Goal: Task Accomplishment & Management: Manage account settings

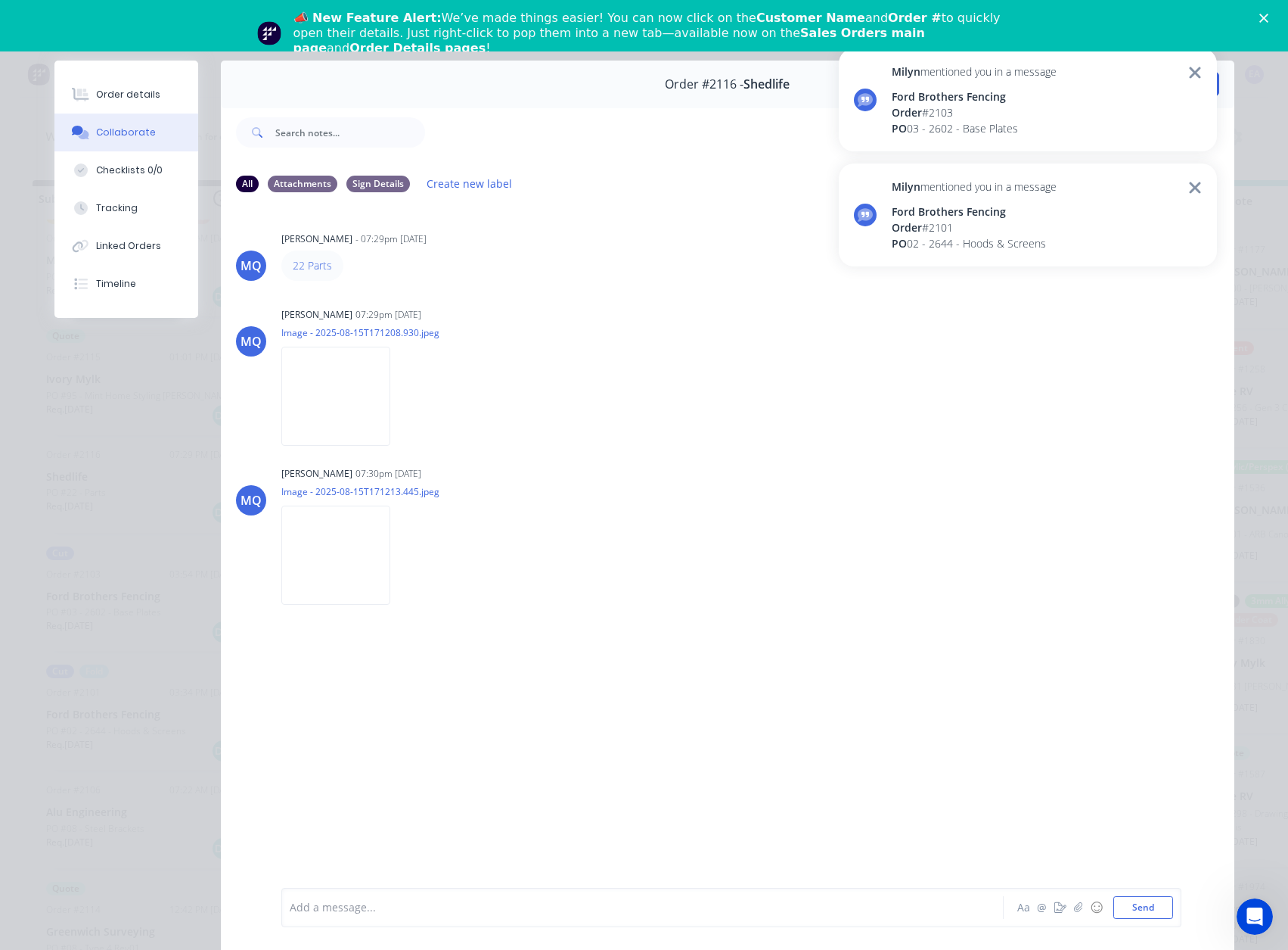
click at [1150, 184] on icon at bounding box center [1194, 187] width 12 height 12
click at [1150, 69] on icon at bounding box center [1194, 72] width 12 height 12
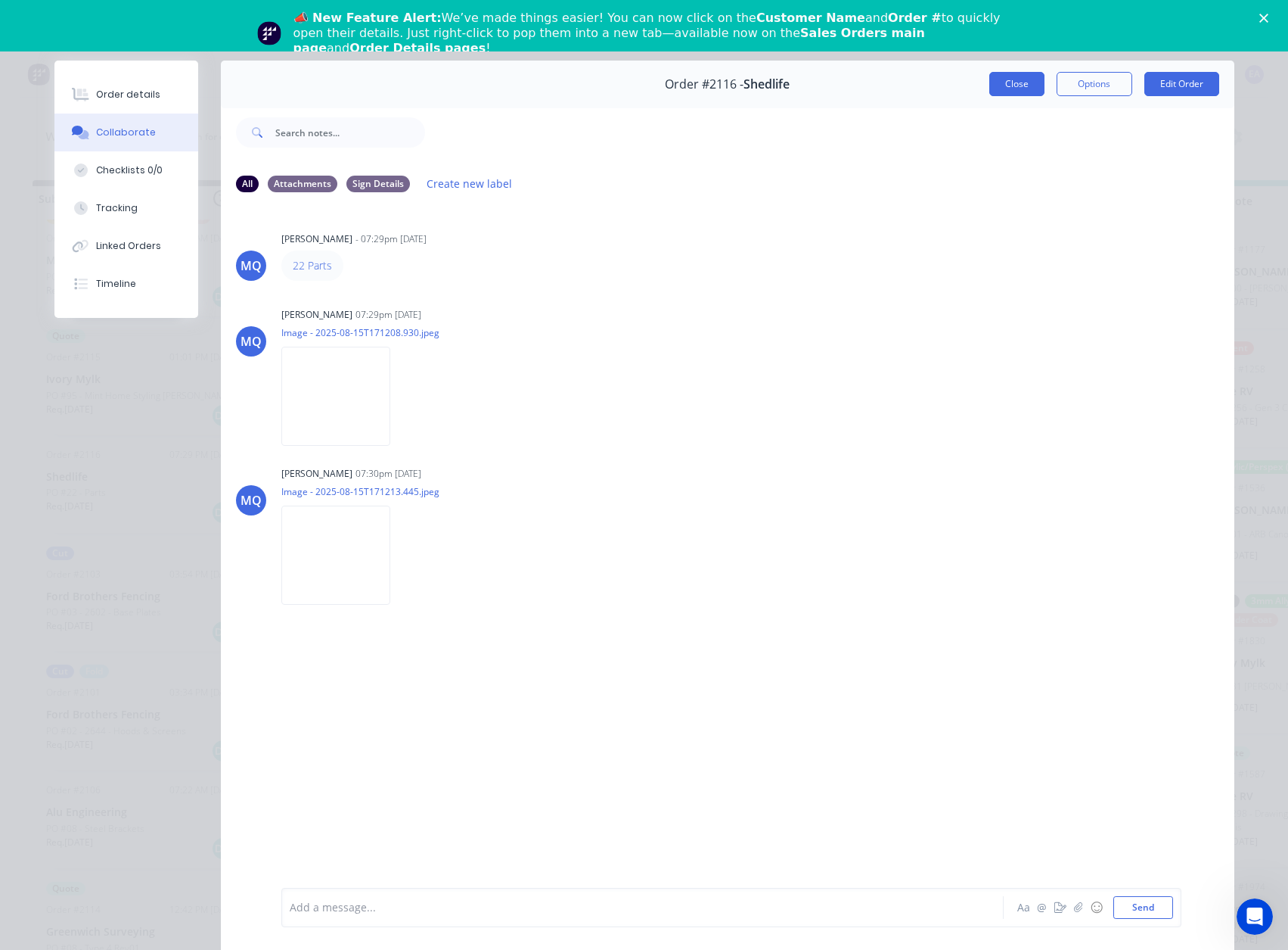
click at [1003, 83] on button "Close" at bounding box center [1017, 83] width 55 height 24
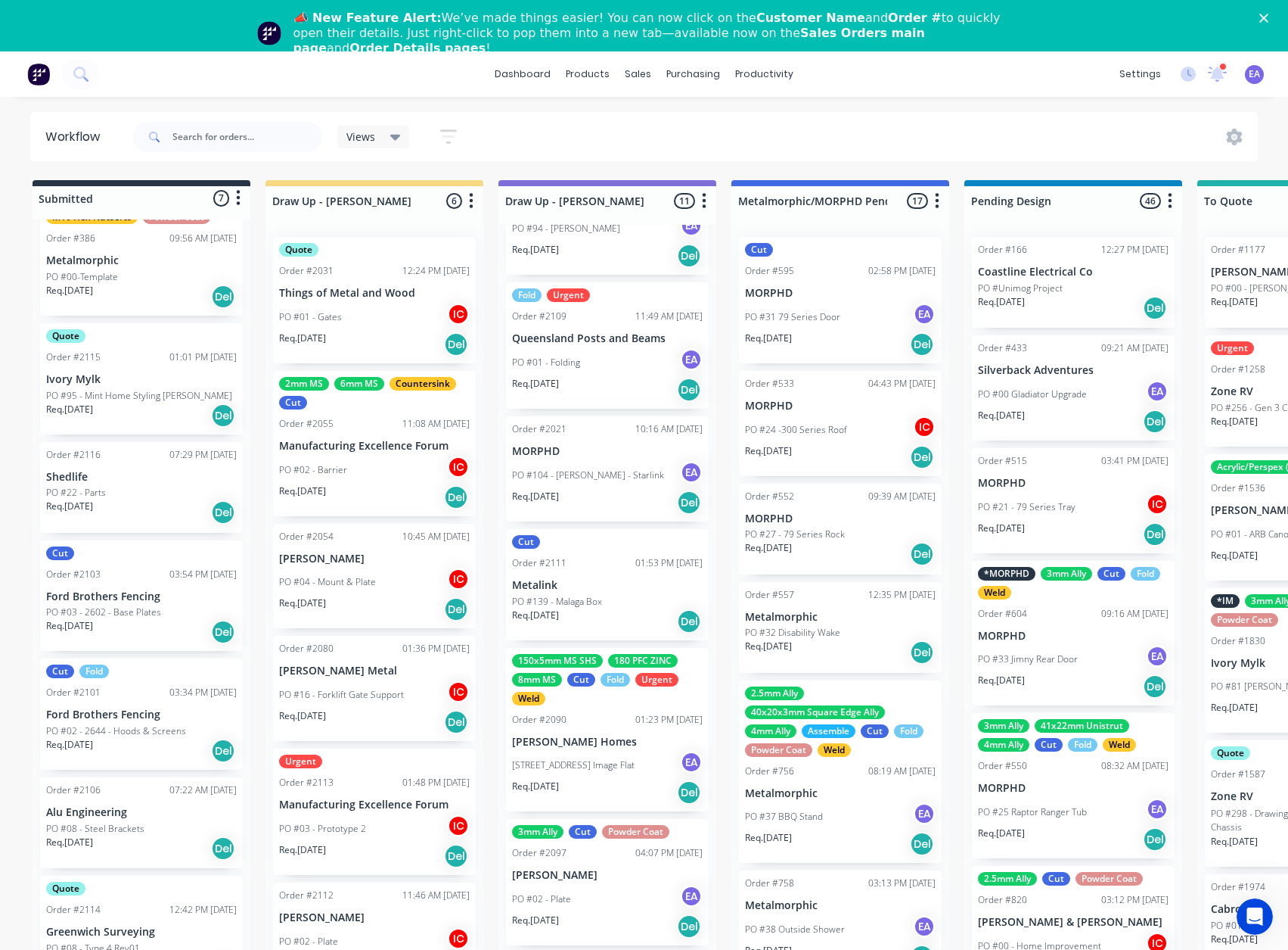
scroll to position [639, 0]
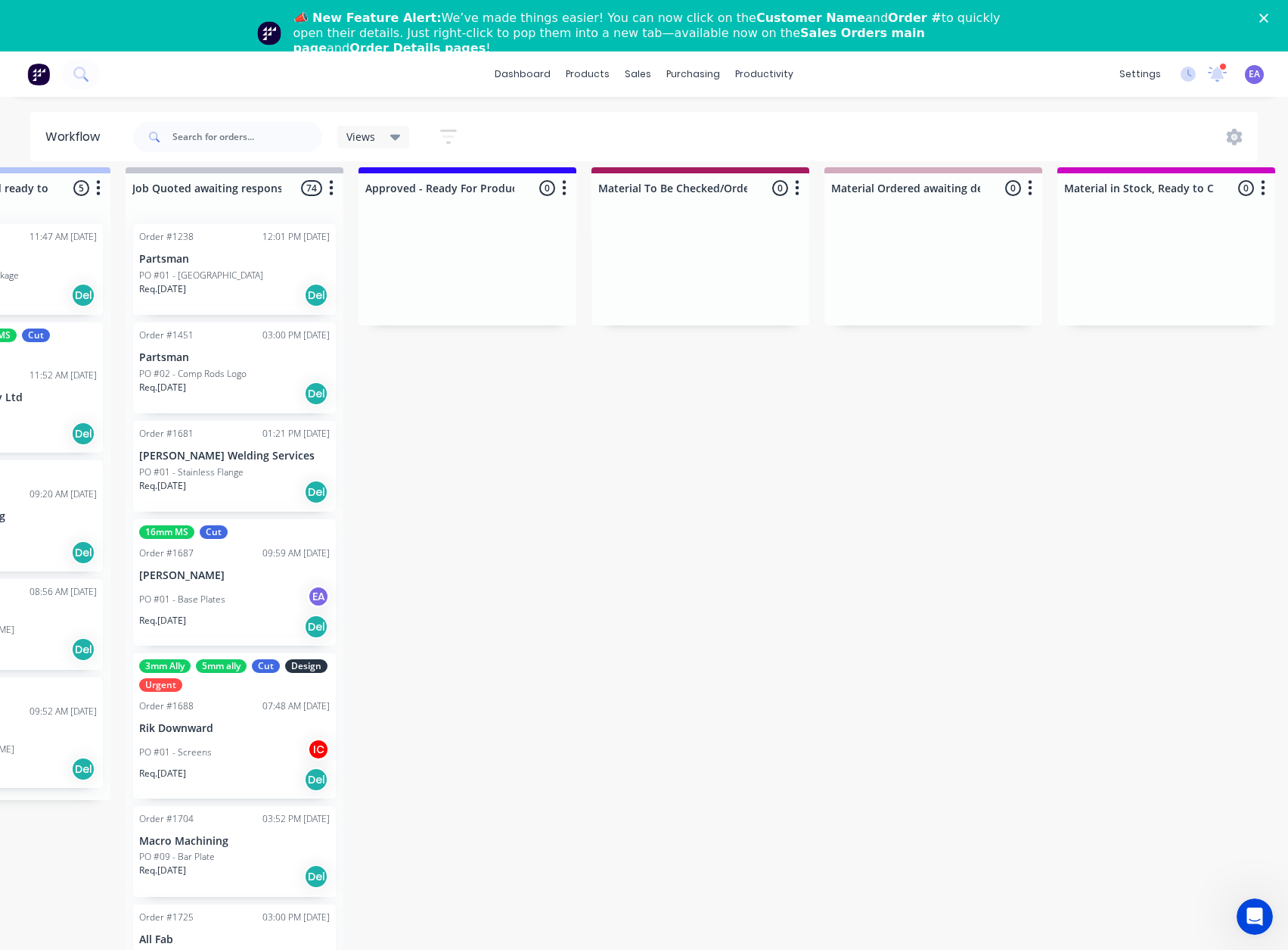
drag, startPoint x: 903, startPoint y: 636, endPoint x: 911, endPoint y: 636, distance: 8.0
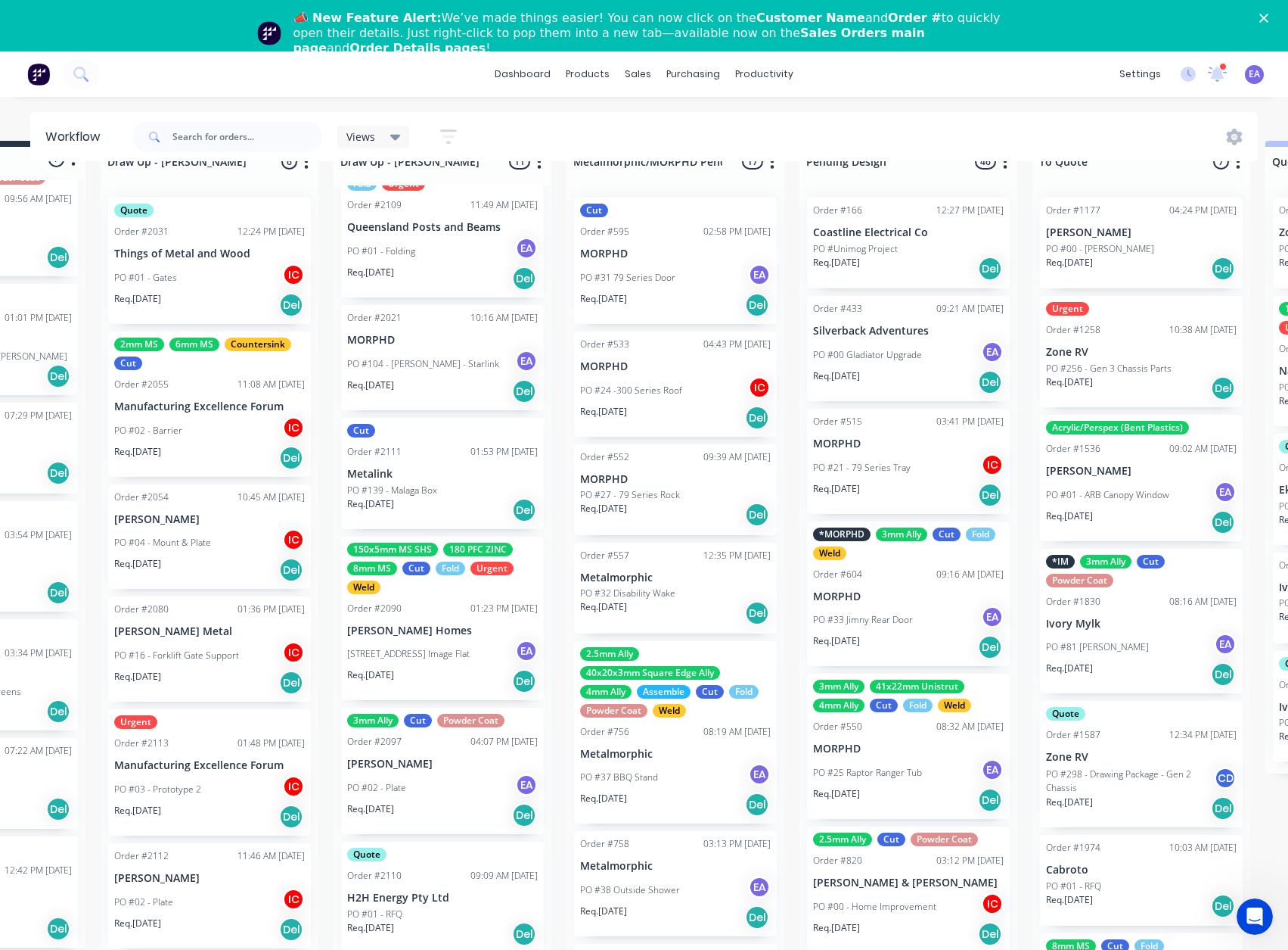
scroll to position [55, 0]
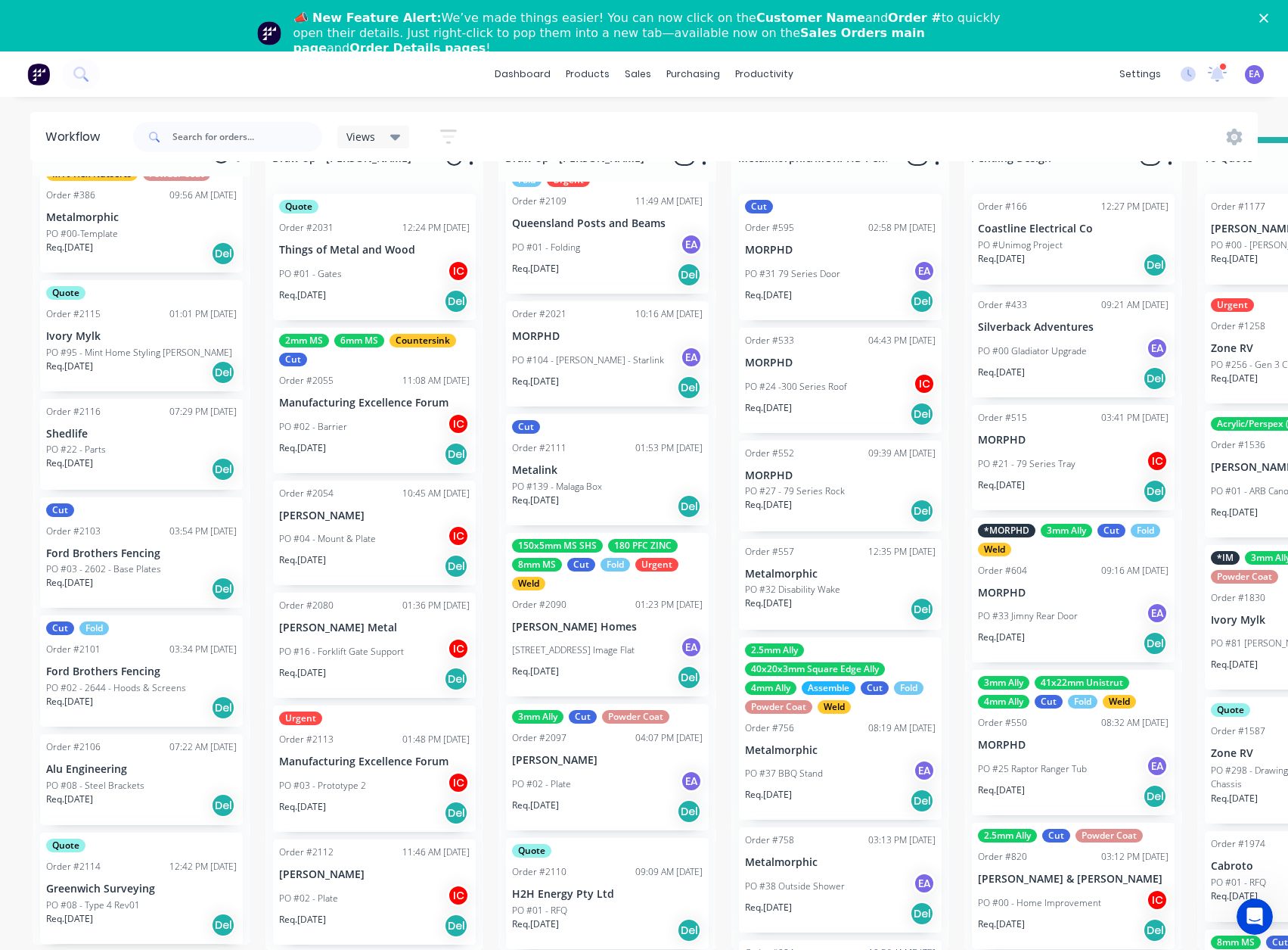
drag, startPoint x: 714, startPoint y: 686, endPoint x: 433, endPoint y: 736, distance: 285.4
click at [147, 514] on p "PO #02 - 2644 - Hoods & Screens" at bounding box center [115, 687] width 140 height 13
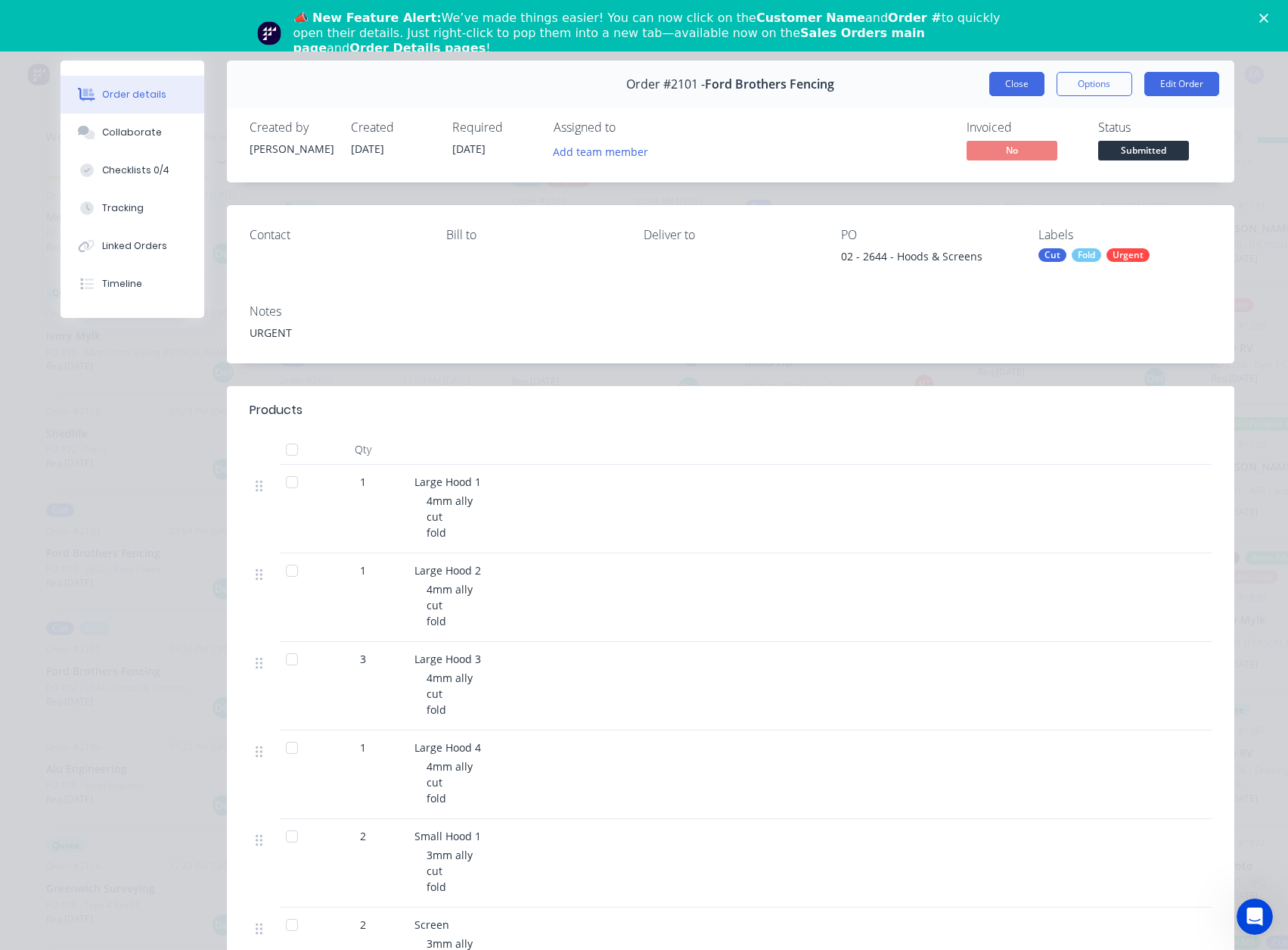
click at [999, 79] on button "Close" at bounding box center [1017, 83] width 55 height 24
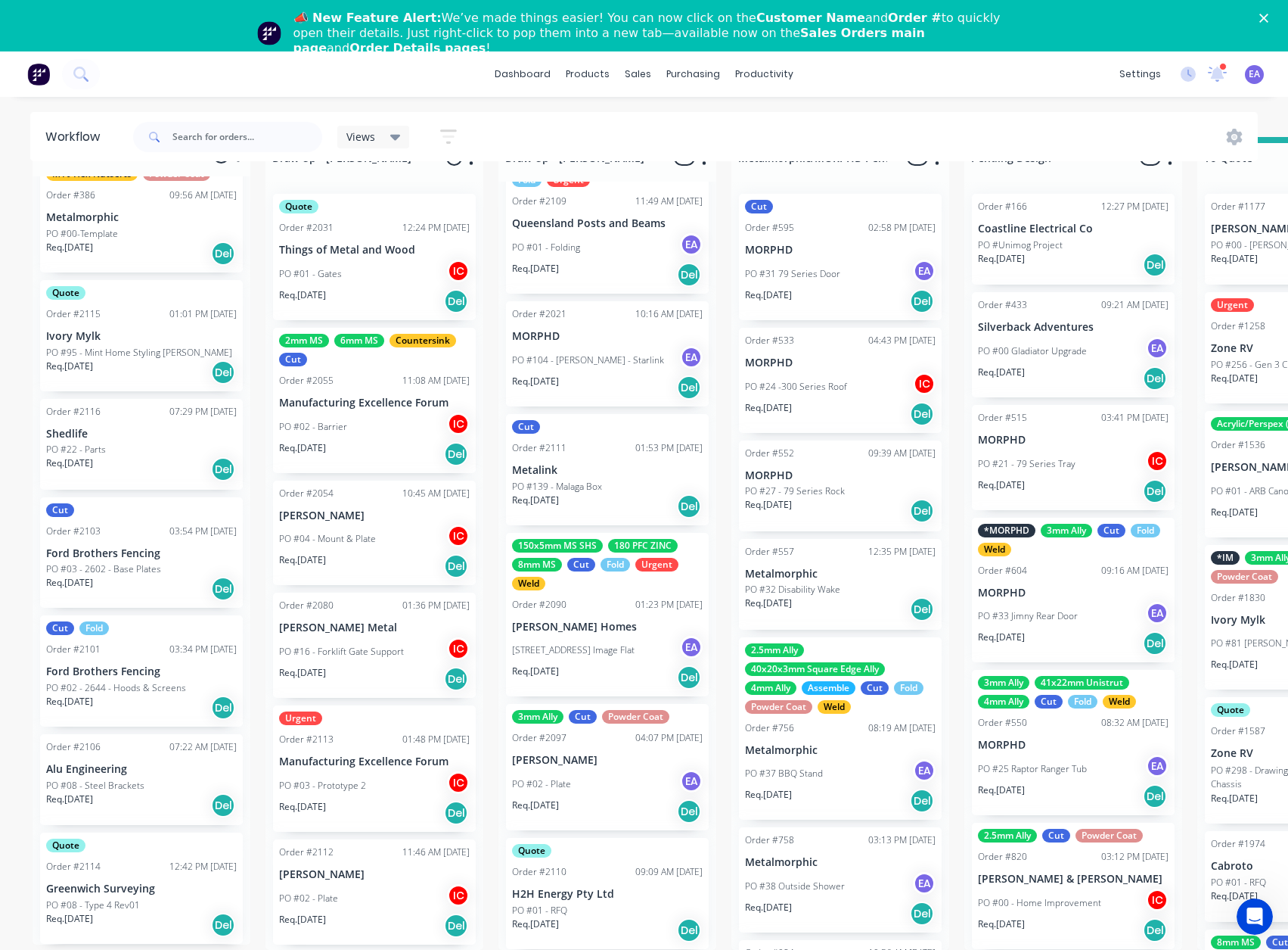
click at [112, 443] on div "PO #22 - Parts" at bounding box center [141, 449] width 190 height 13
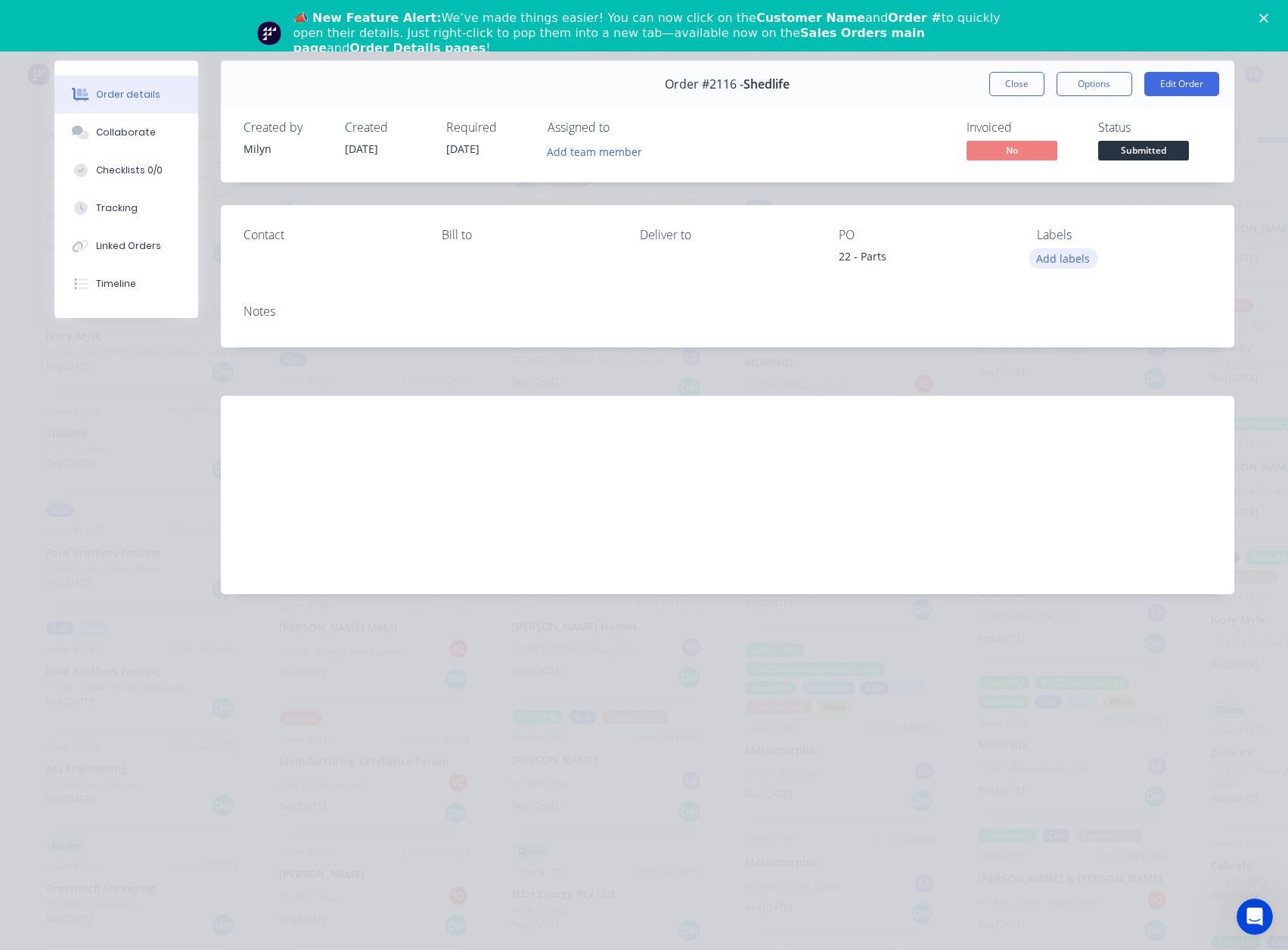
click at [1079, 261] on button "Add labels" at bounding box center [1063, 258] width 69 height 20
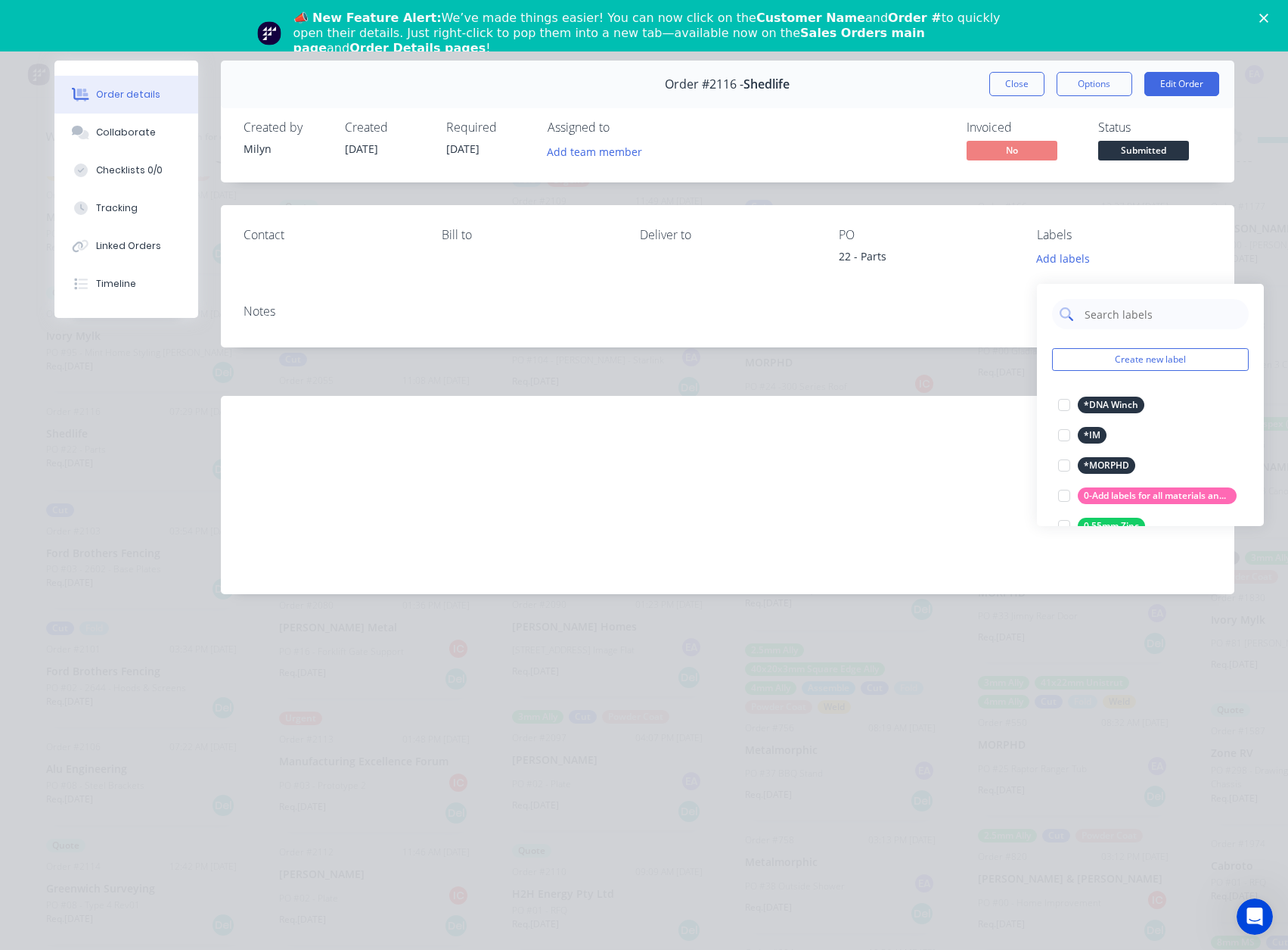
click at [1079, 299] on div at bounding box center [1151, 314] width 196 height 30
click at [1099, 301] on input "text" at bounding box center [1162, 314] width 158 height 30
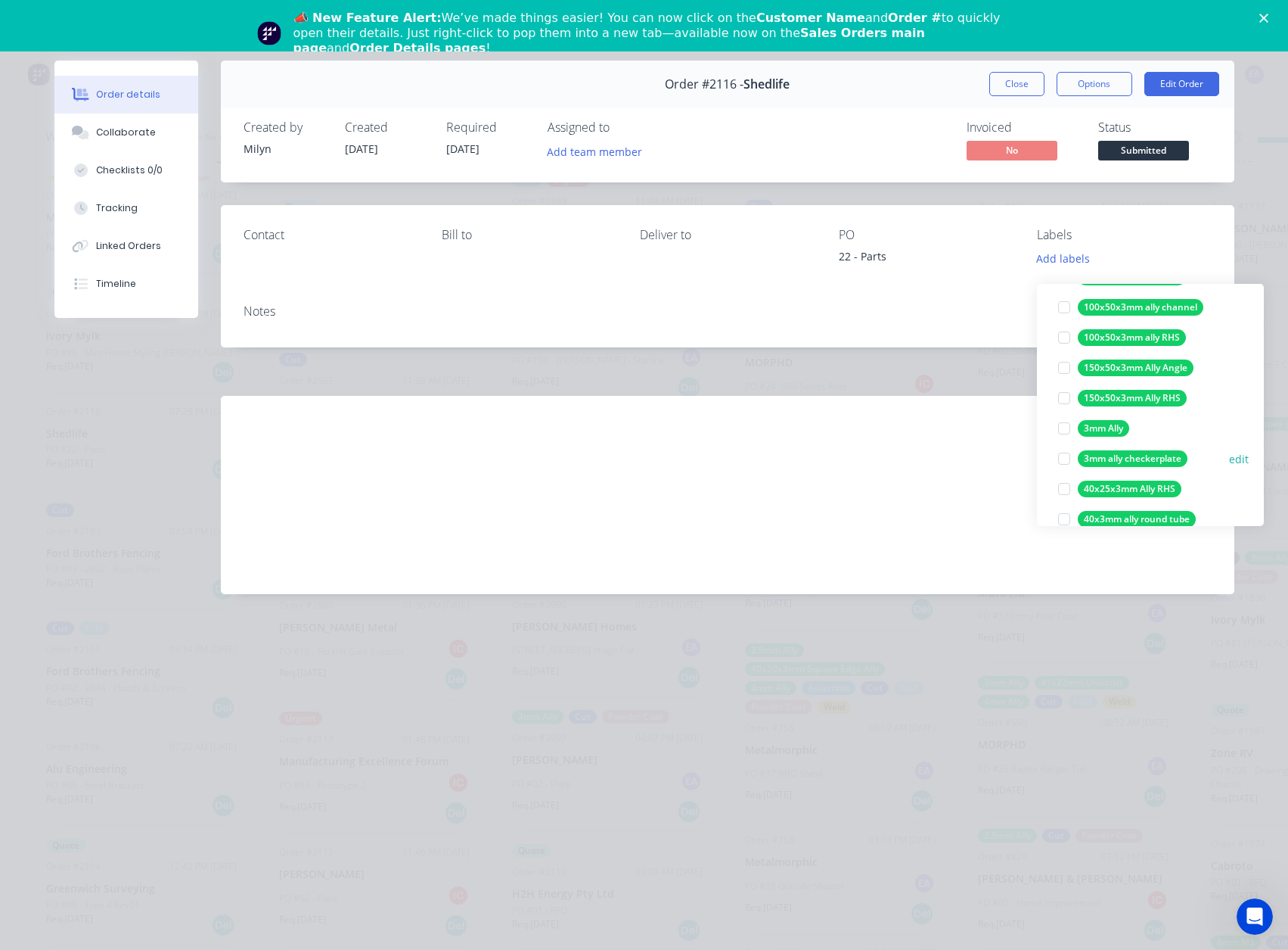
scroll to position [151, 0]
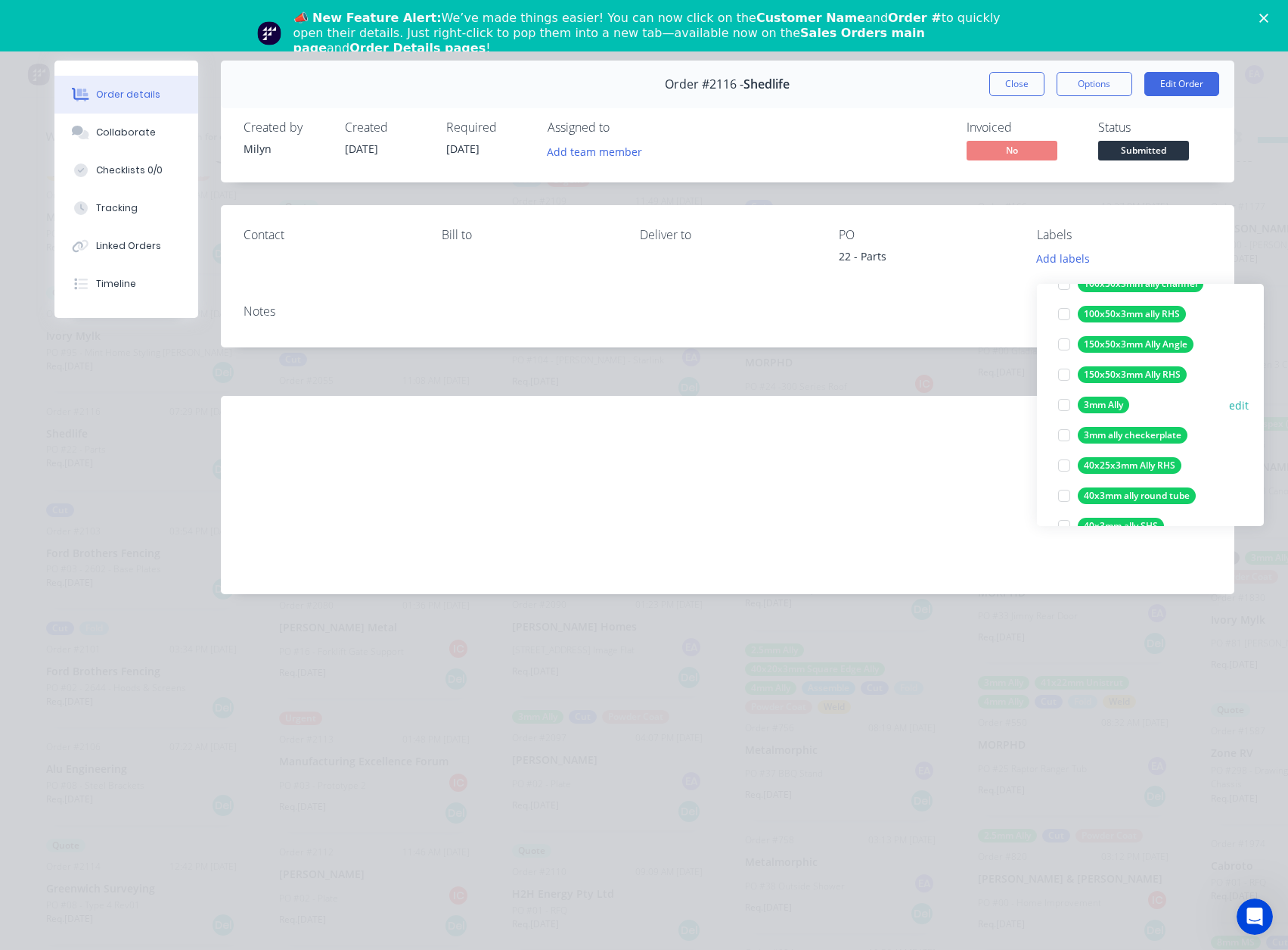
click at [1056, 390] on div at bounding box center [1064, 405] width 30 height 30
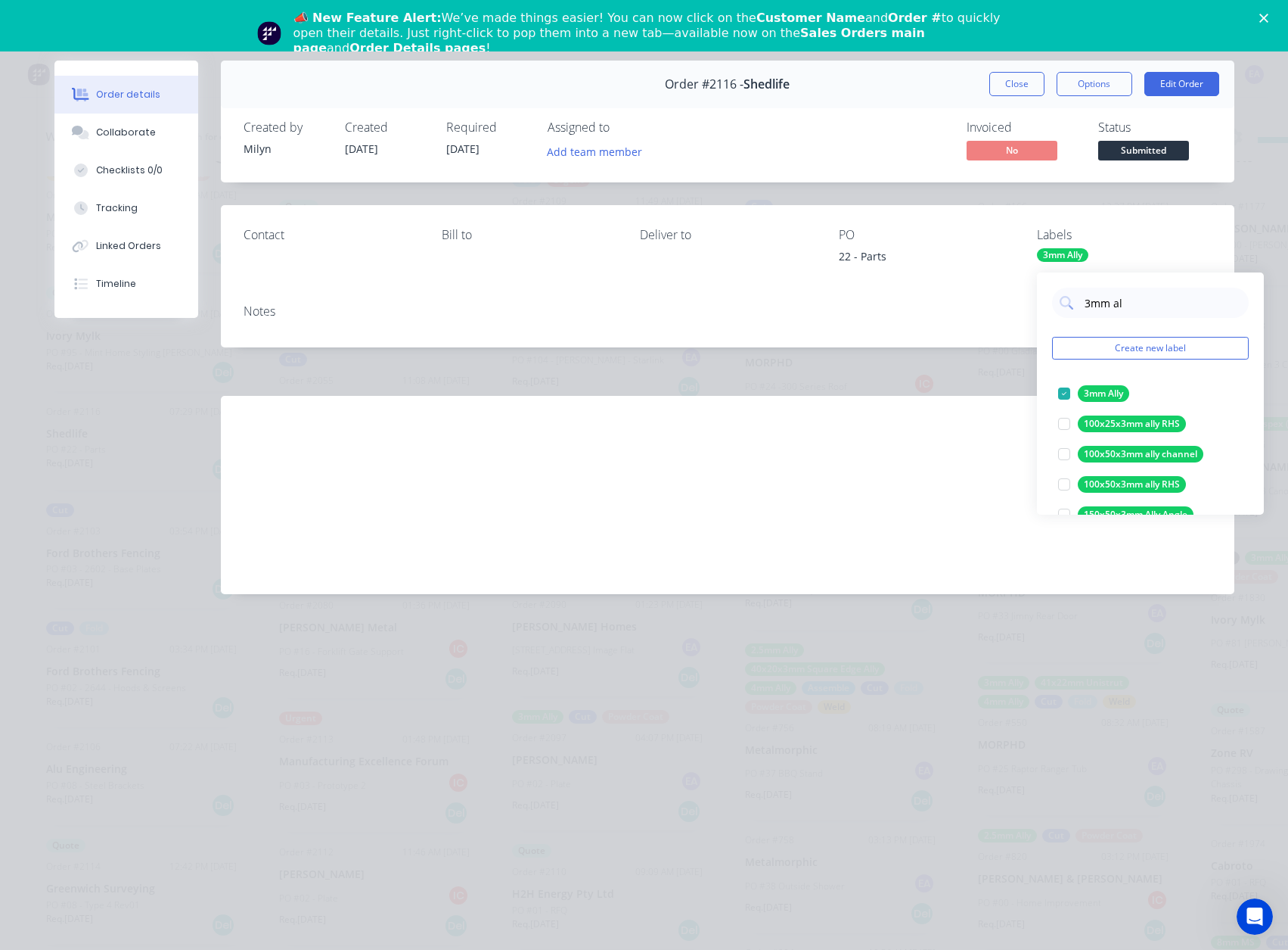
scroll to position [0, 0]
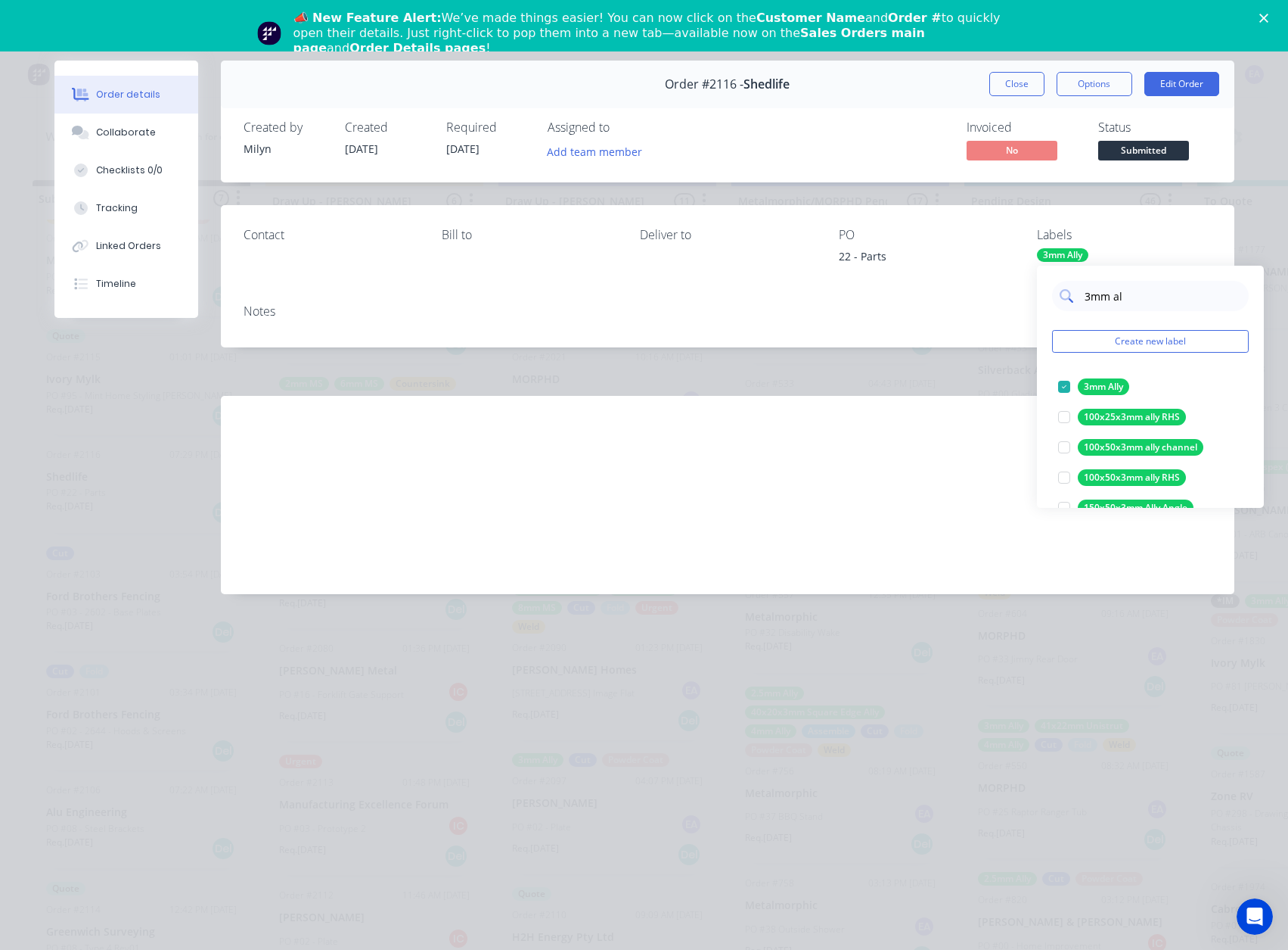
drag, startPoint x: 1132, startPoint y: 303, endPoint x: 1060, endPoint y: 297, distance: 72.2
click at [1060, 297] on div "3mm al" at bounding box center [1151, 296] width 196 height 30
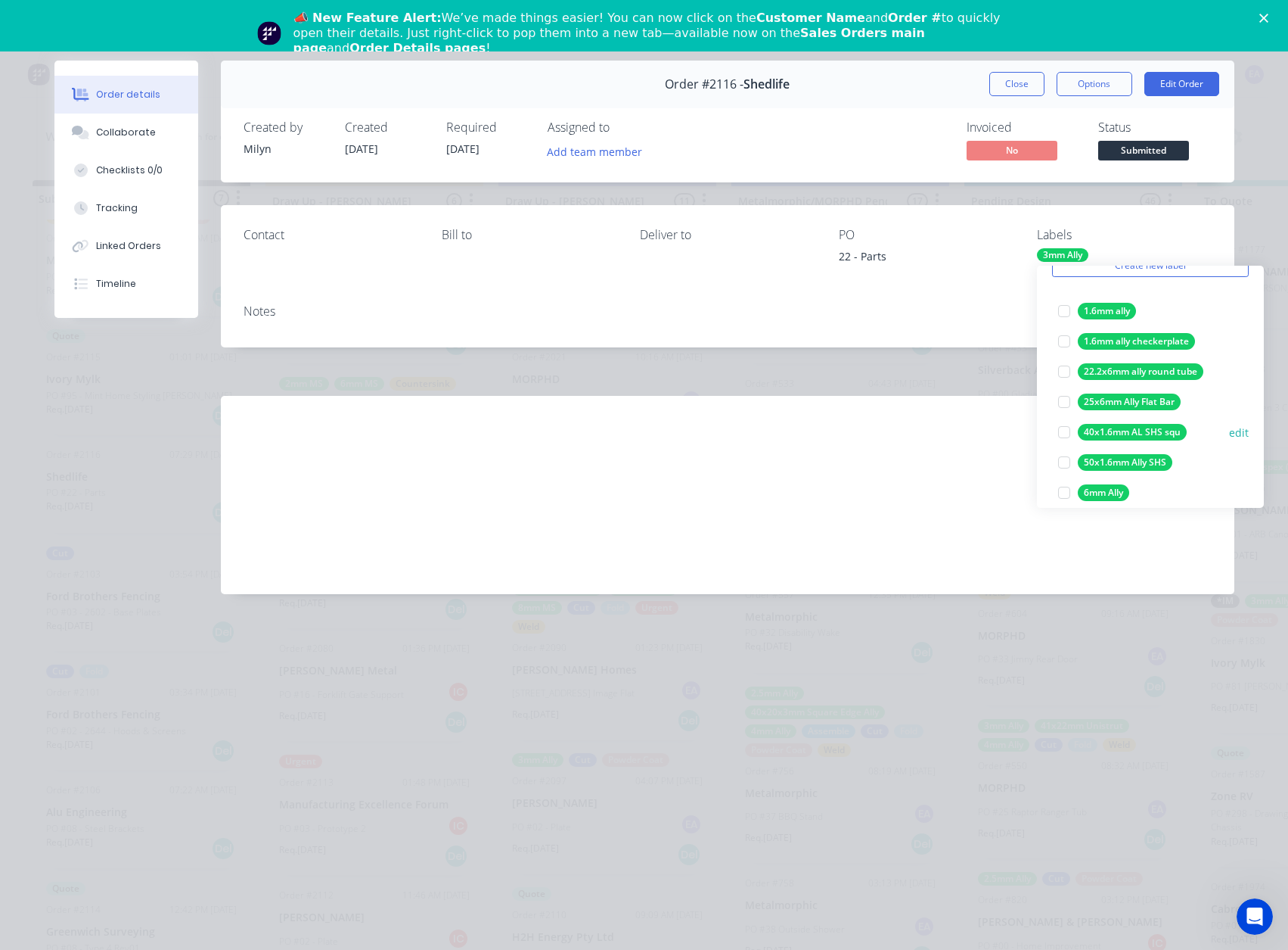
scroll to position [121, 0]
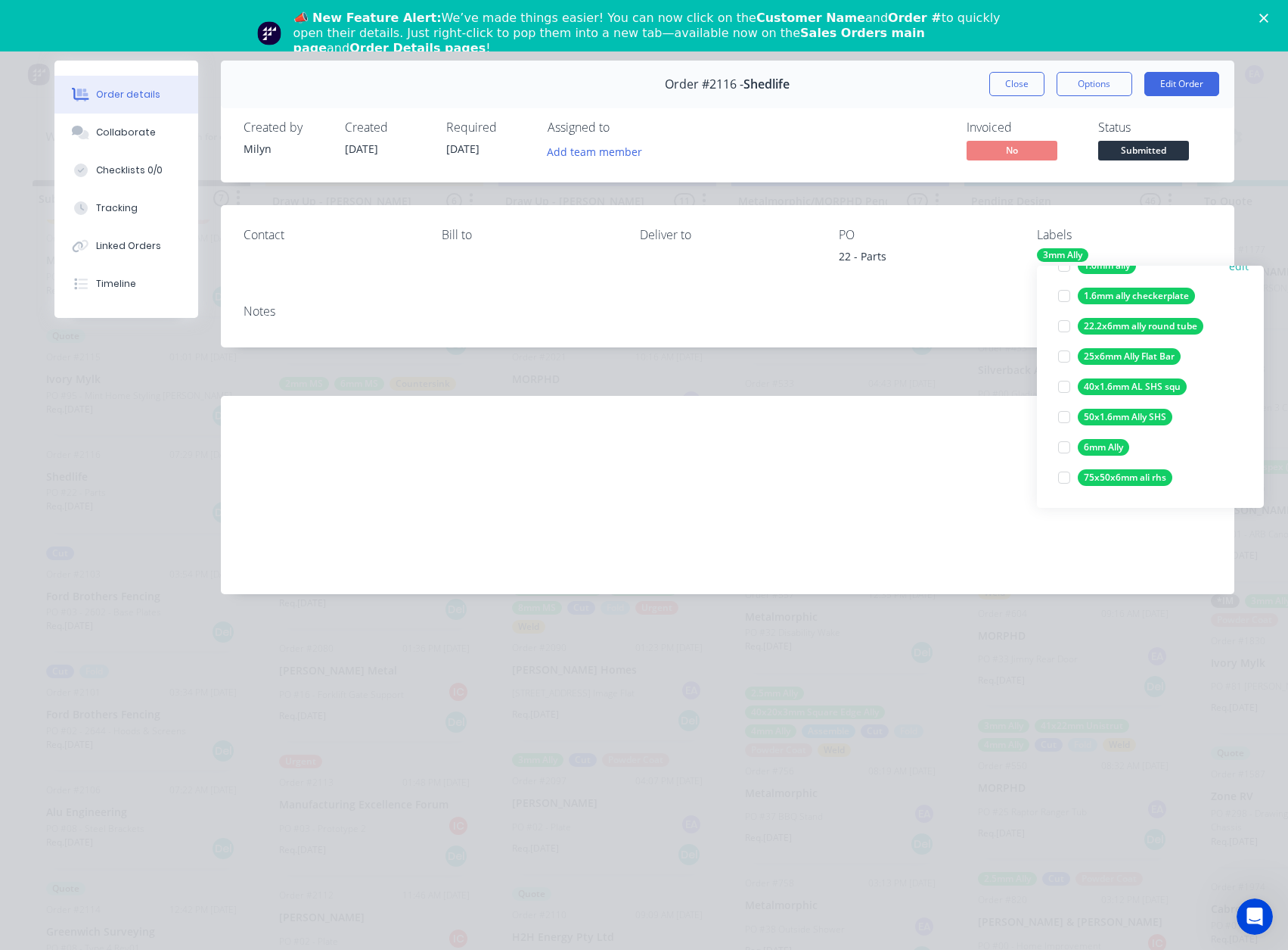
drag, startPoint x: 1069, startPoint y: 449, endPoint x: 1056, endPoint y: 417, distance: 34.5
click at [1069, 449] on div at bounding box center [1064, 447] width 30 height 30
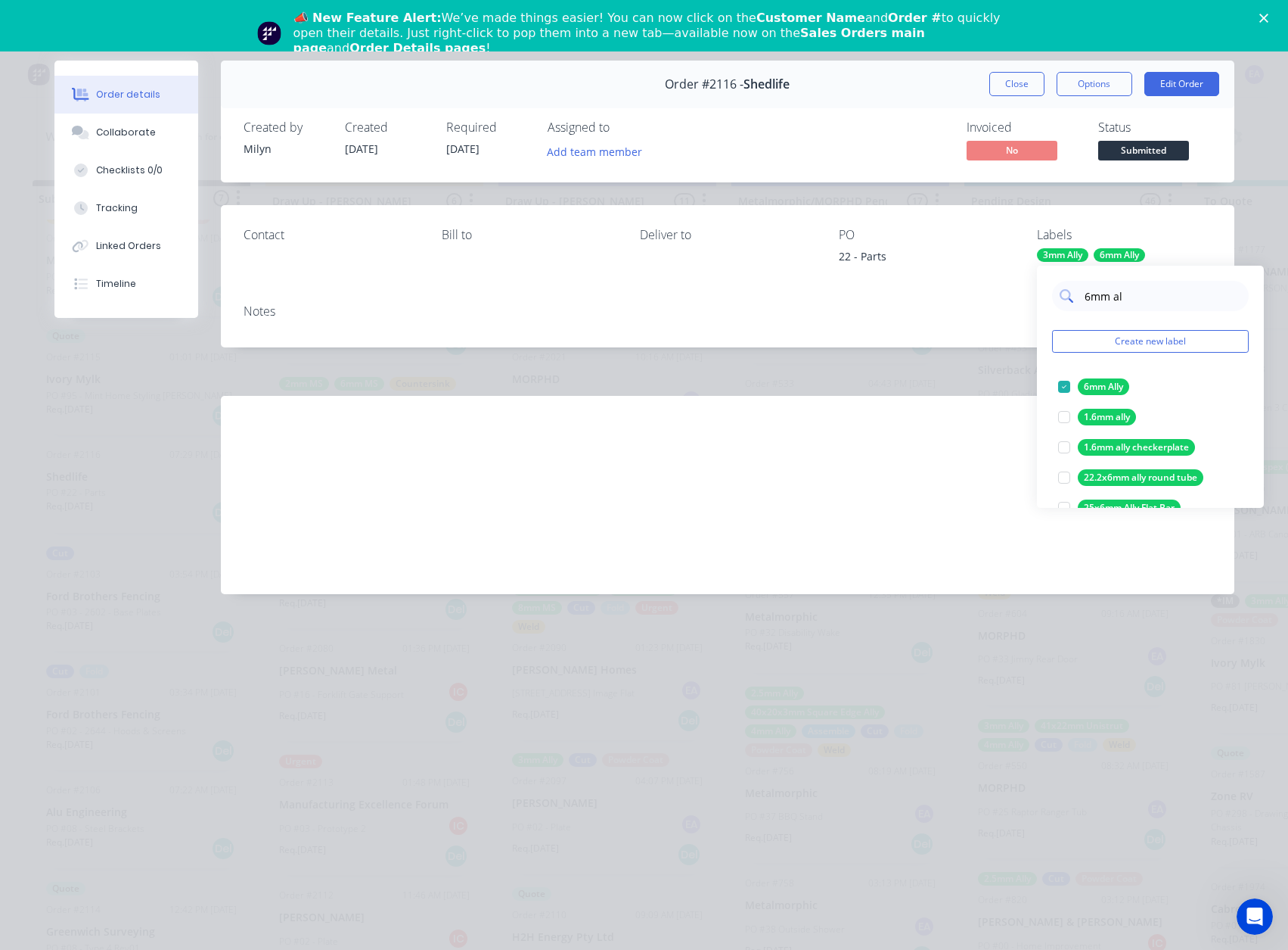
drag, startPoint x: 1135, startPoint y: 301, endPoint x: 1084, endPoint y: 297, distance: 51.2
click at [1084, 297] on input "6mm al" at bounding box center [1162, 296] width 158 height 30
type input "cut"
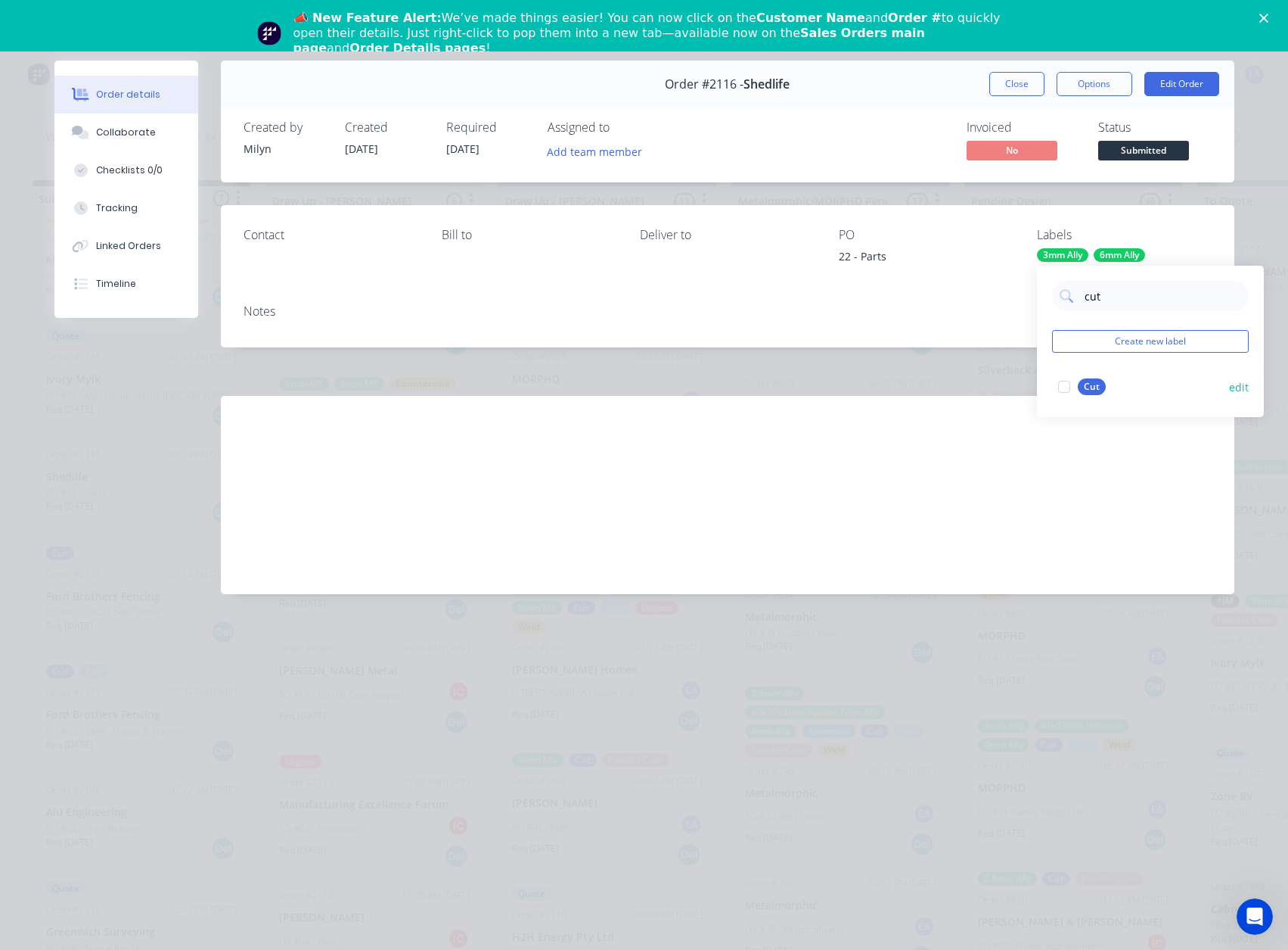
click at [1064, 382] on div at bounding box center [1064, 386] width 30 height 30
drag, startPoint x: 617, startPoint y: 158, endPoint x: 624, endPoint y: 165, distance: 9.9
click at [616, 157] on button "Add team member" at bounding box center [594, 151] width 111 height 20
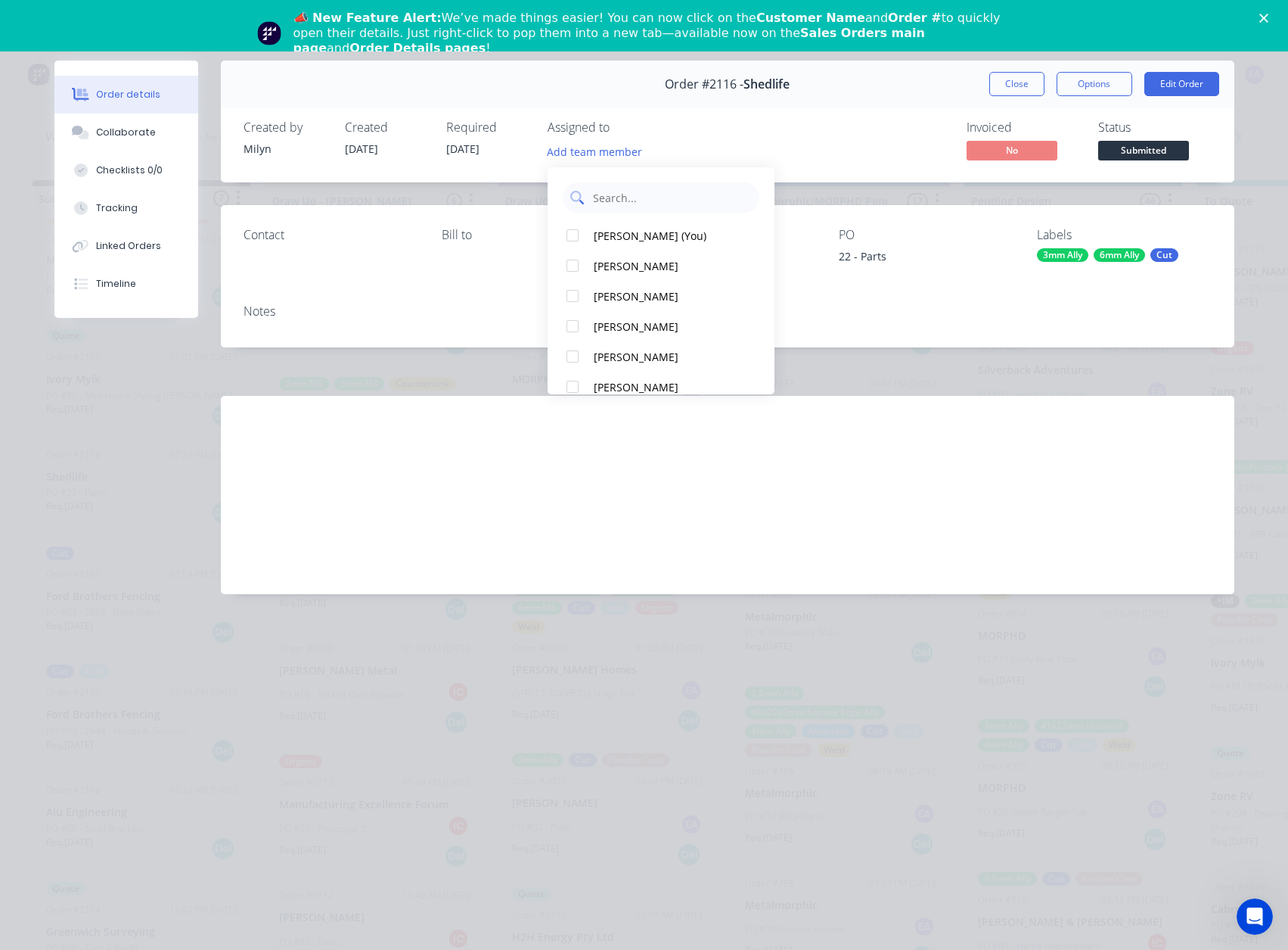
click at [646, 232] on div "[PERSON_NAME] (You)" at bounding box center [670, 236] width 151 height 16
drag, startPoint x: 820, startPoint y: 144, endPoint x: 1079, endPoint y: 89, distance: 264.8
click at [825, 140] on div "Invoiced No Status Submitted" at bounding box center [955, 142] width 513 height 44
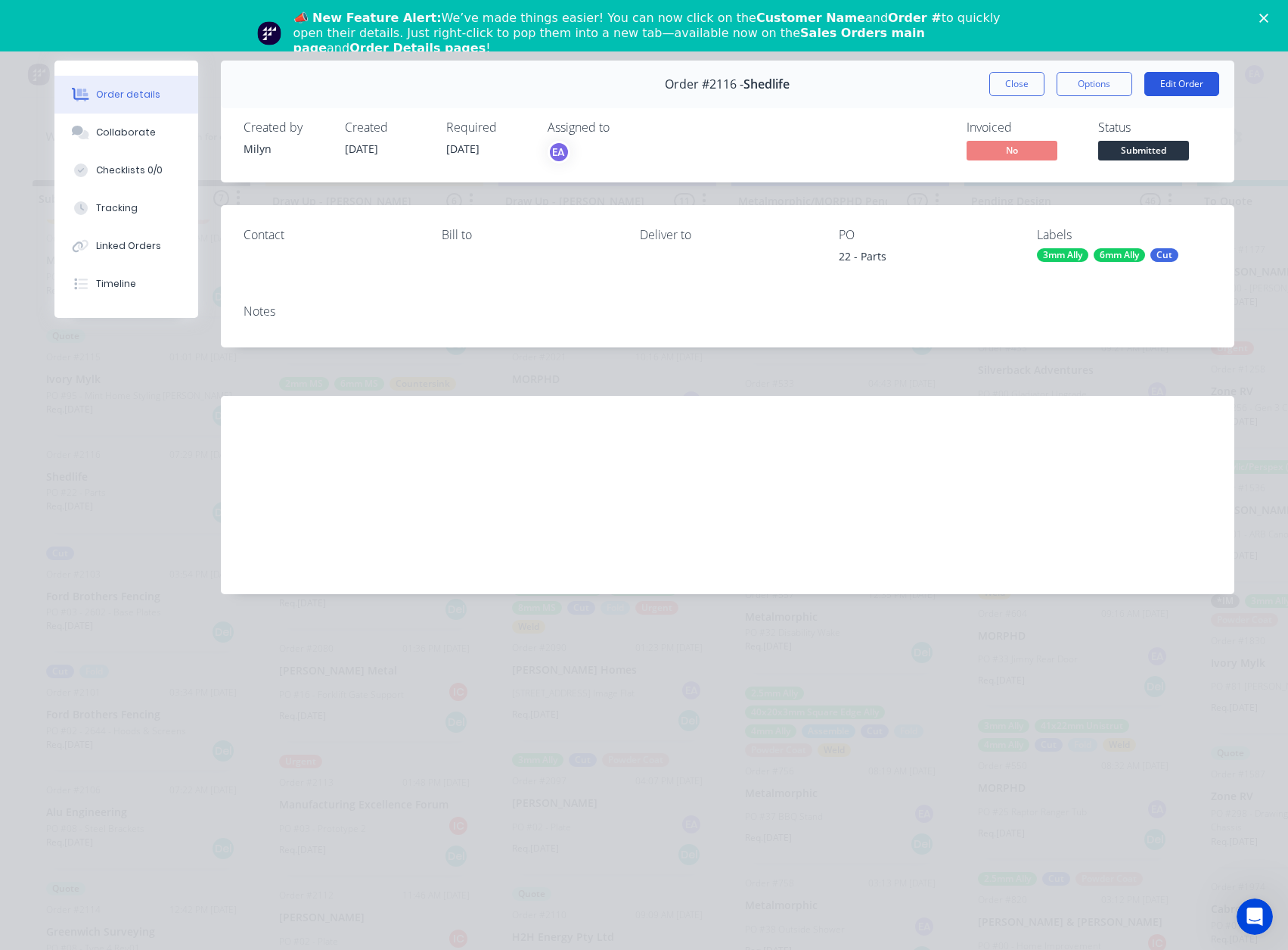
click at [1150, 85] on button "Edit Order" at bounding box center [1182, 83] width 75 height 24
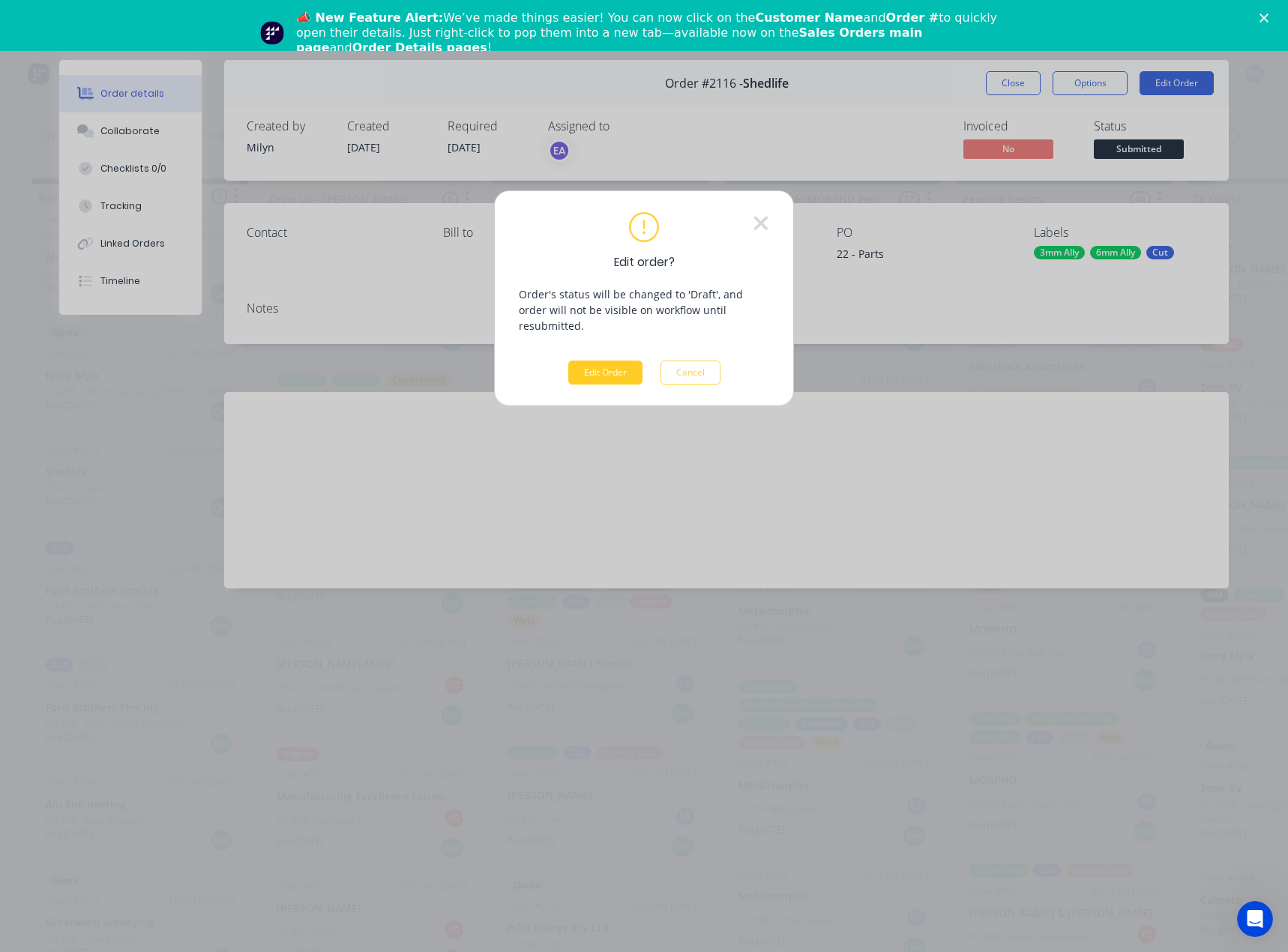
click at [617, 361] on button "Edit Order" at bounding box center [605, 372] width 74 height 24
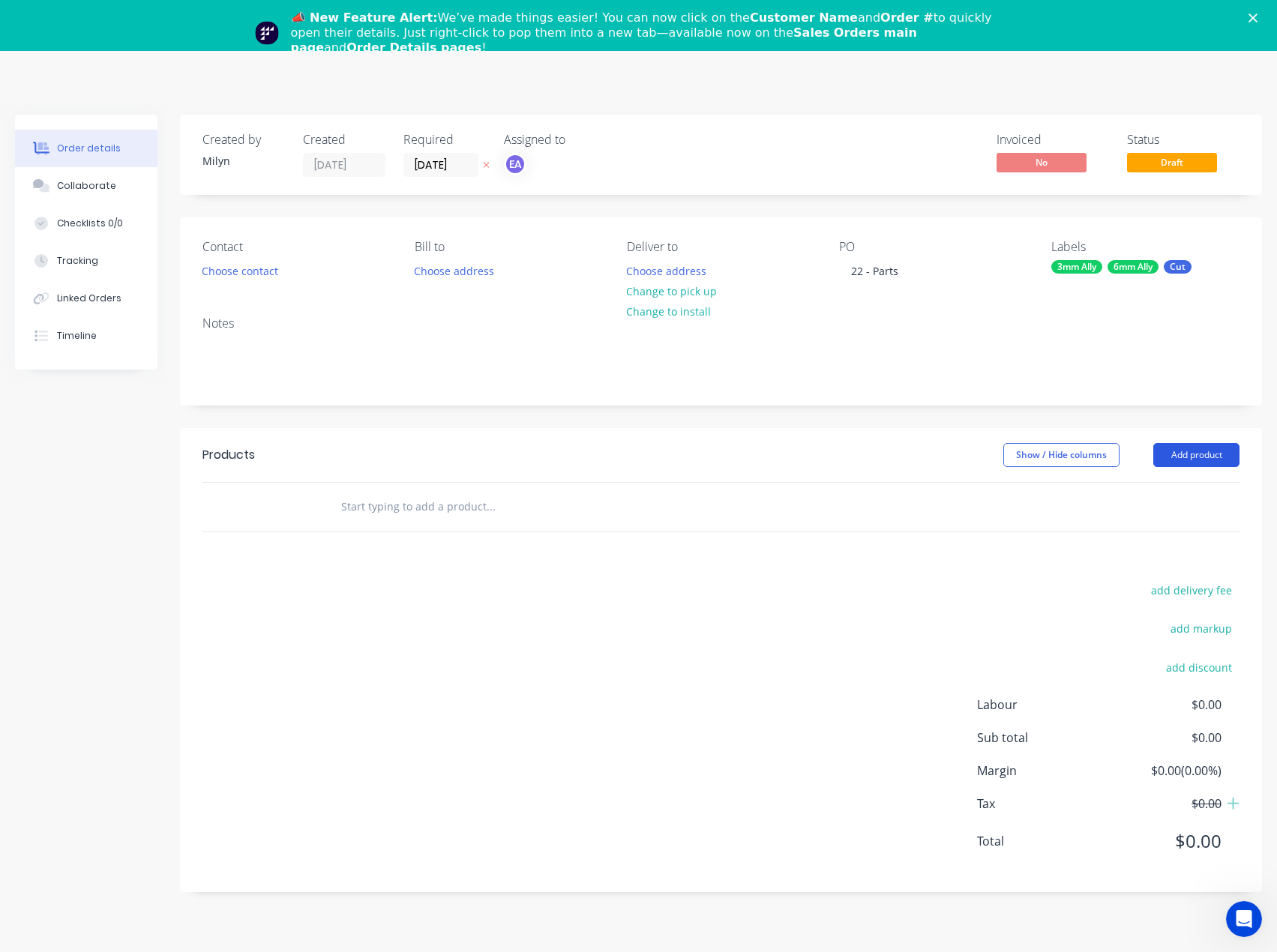
click at [1140, 454] on button "Add product" at bounding box center [1197, 454] width 87 height 24
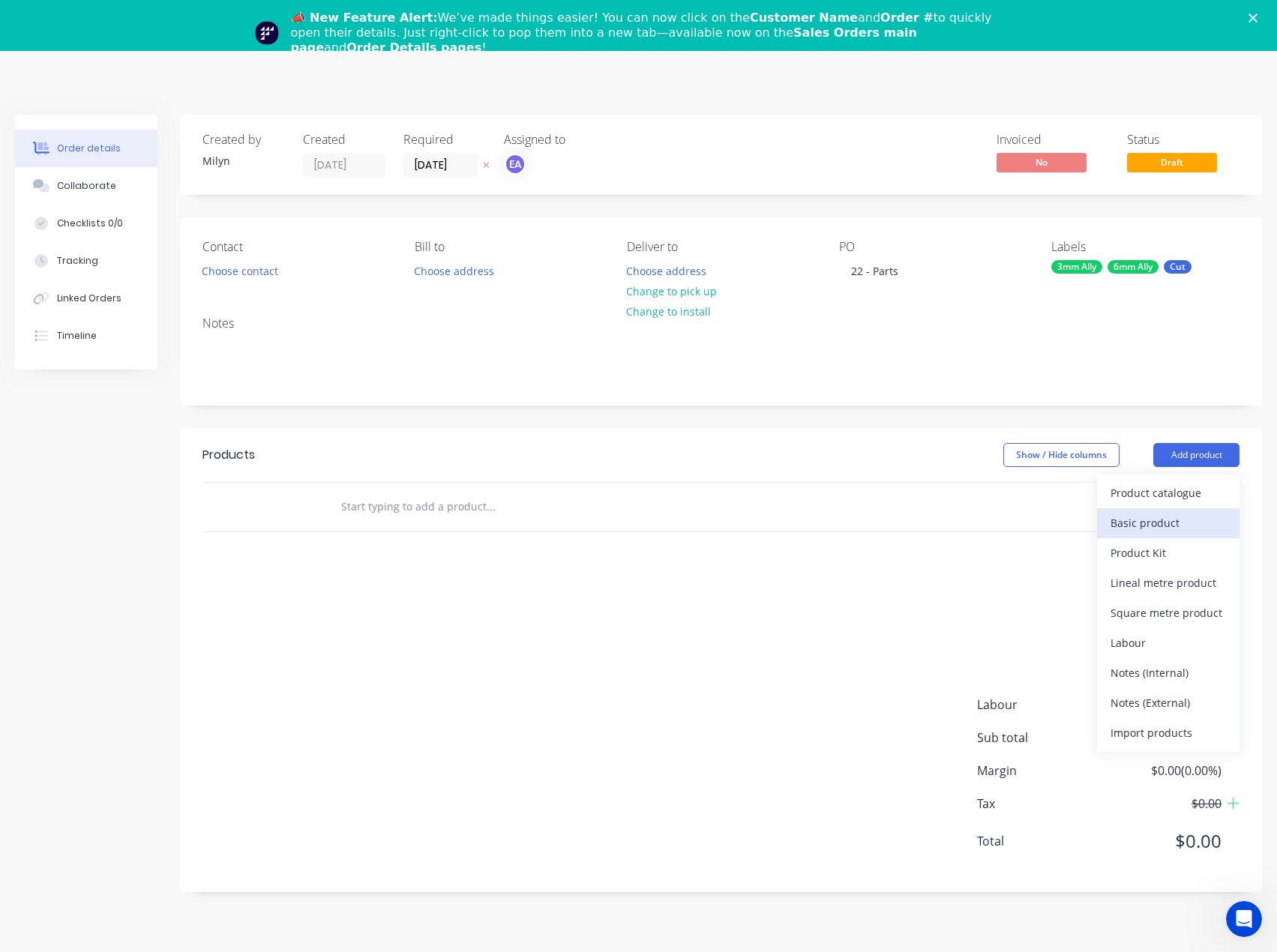
click at [1140, 509] on div "Basic product" at bounding box center [1168, 523] width 115 height 22
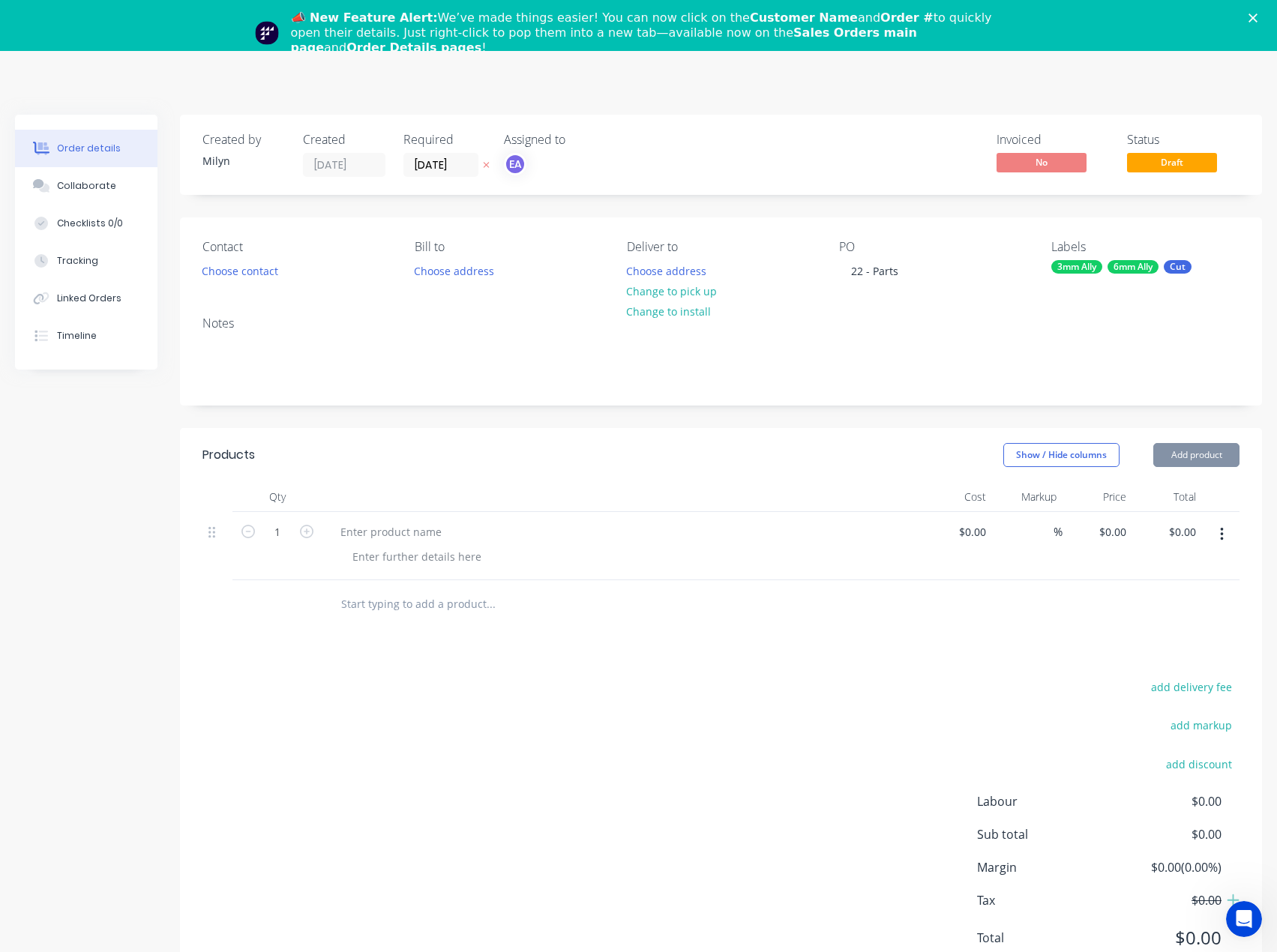
click at [1140, 444] on button "Add product" at bounding box center [1197, 454] width 87 height 24
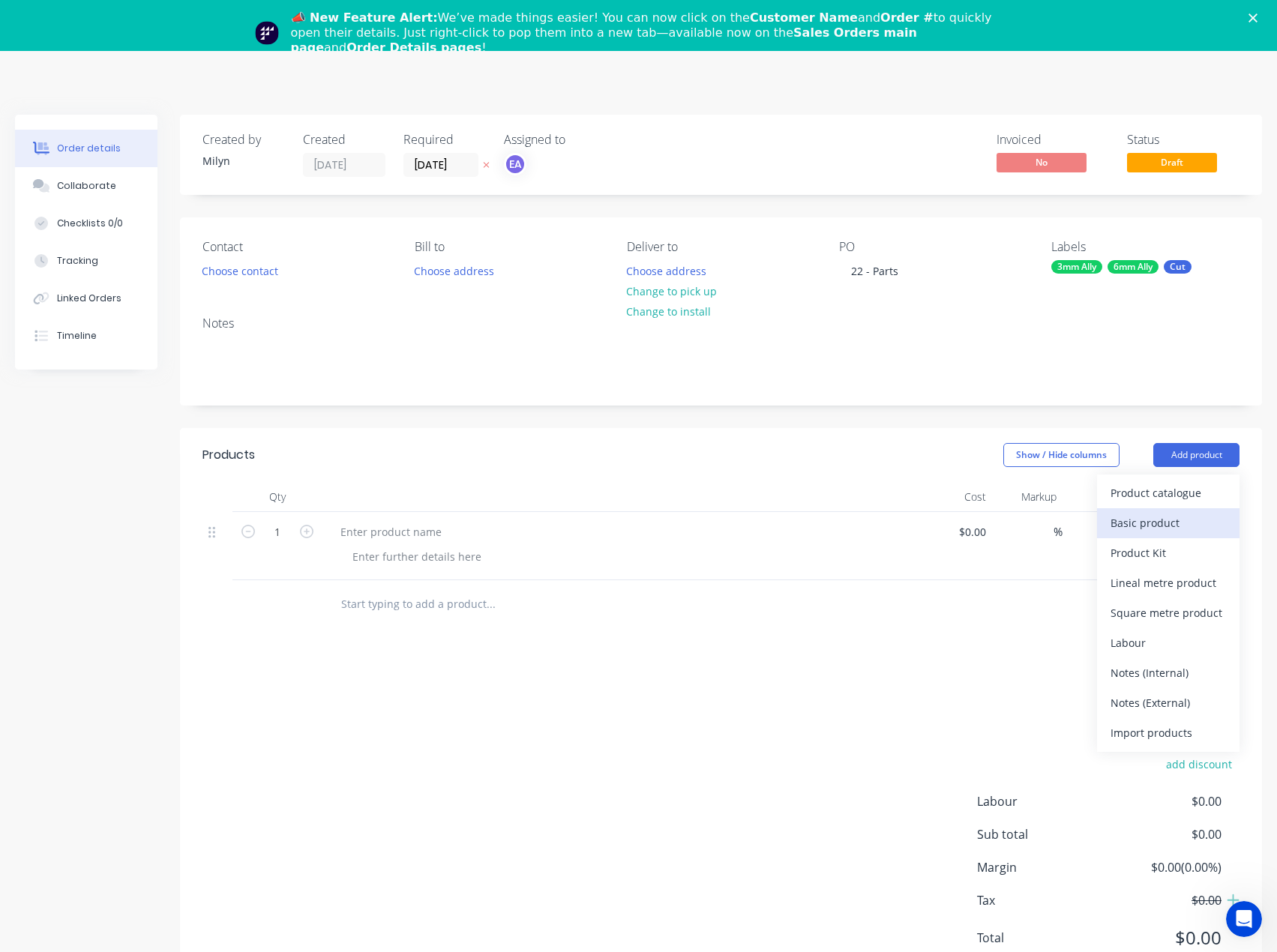
click at [1140, 509] on div "Basic product" at bounding box center [1168, 523] width 115 height 22
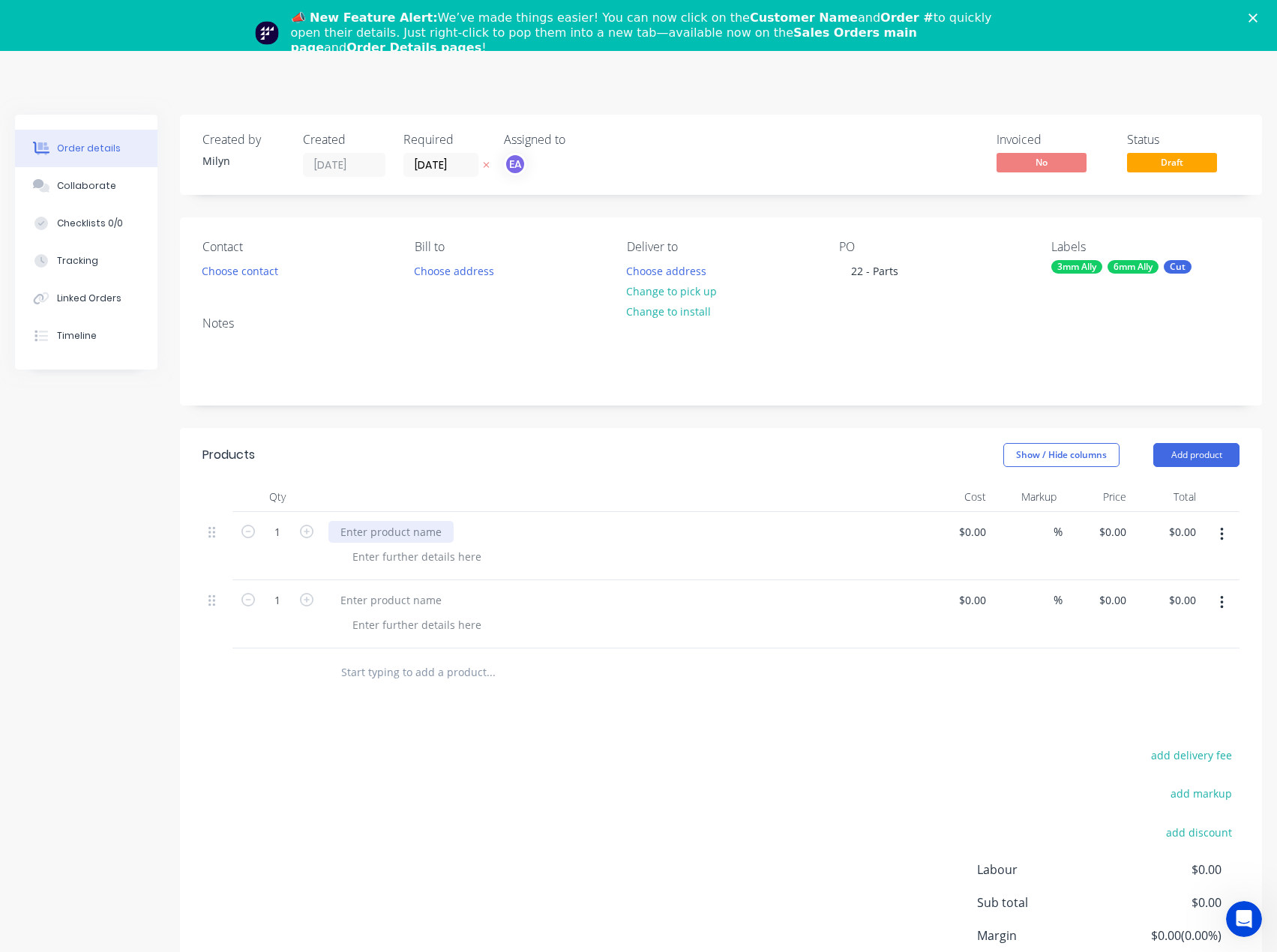
drag, startPoint x: 405, startPoint y: 539, endPoint x: 355, endPoint y: 537, distance: 50.0
click at [405, 509] on div at bounding box center [391, 532] width 125 height 22
paste div
click at [405, 509] on div at bounding box center [391, 600] width 125 height 22
paste div
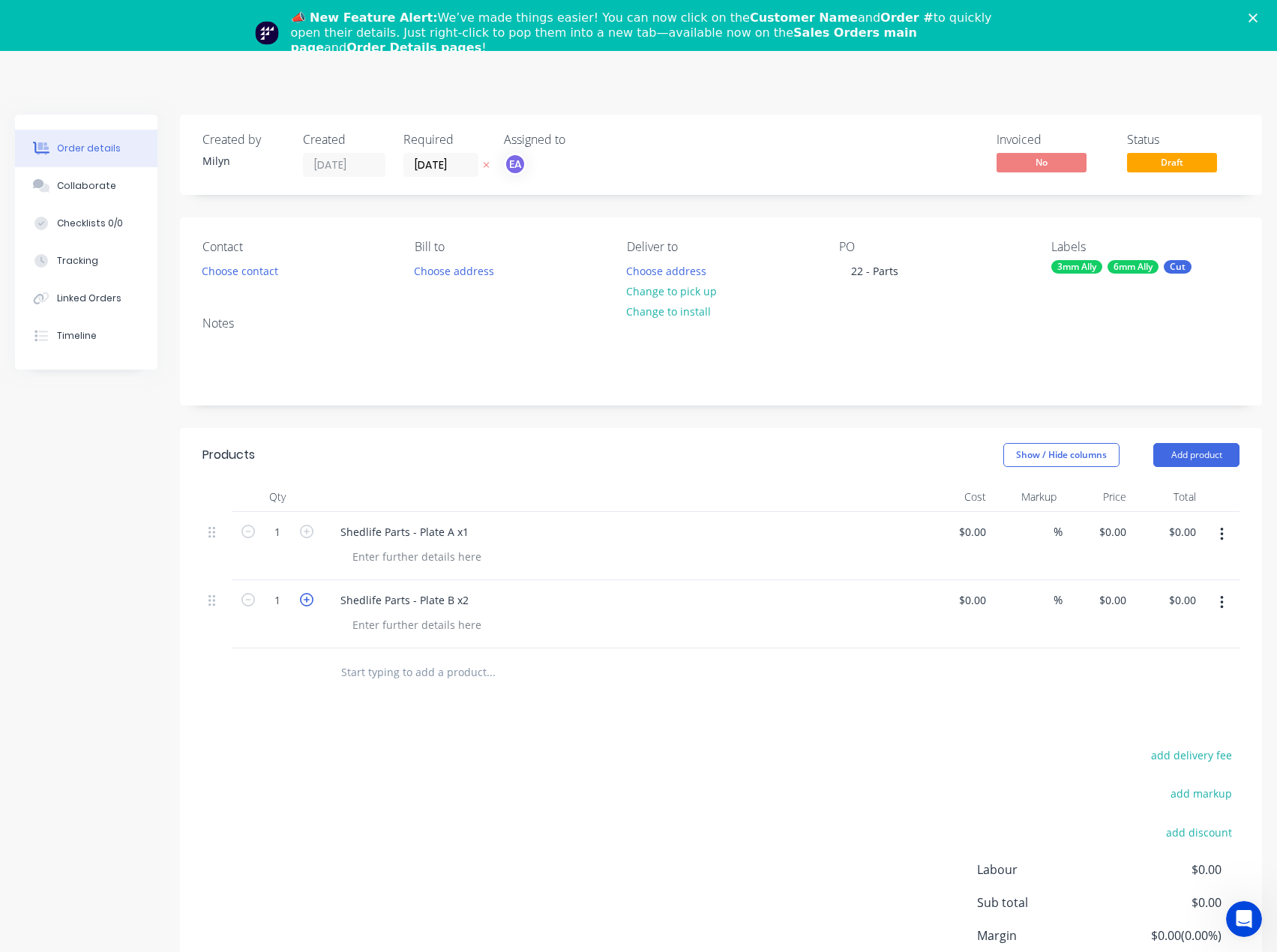
click at [306, 509] on icon "button" at bounding box center [306, 599] width 13 height 13
type input "2"
click at [404, 509] on div at bounding box center [417, 556] width 153 height 22
click at [413, 509] on div at bounding box center [417, 625] width 153 height 22
click at [368, 509] on div "6m ally" at bounding box center [370, 625] width 60 height 22
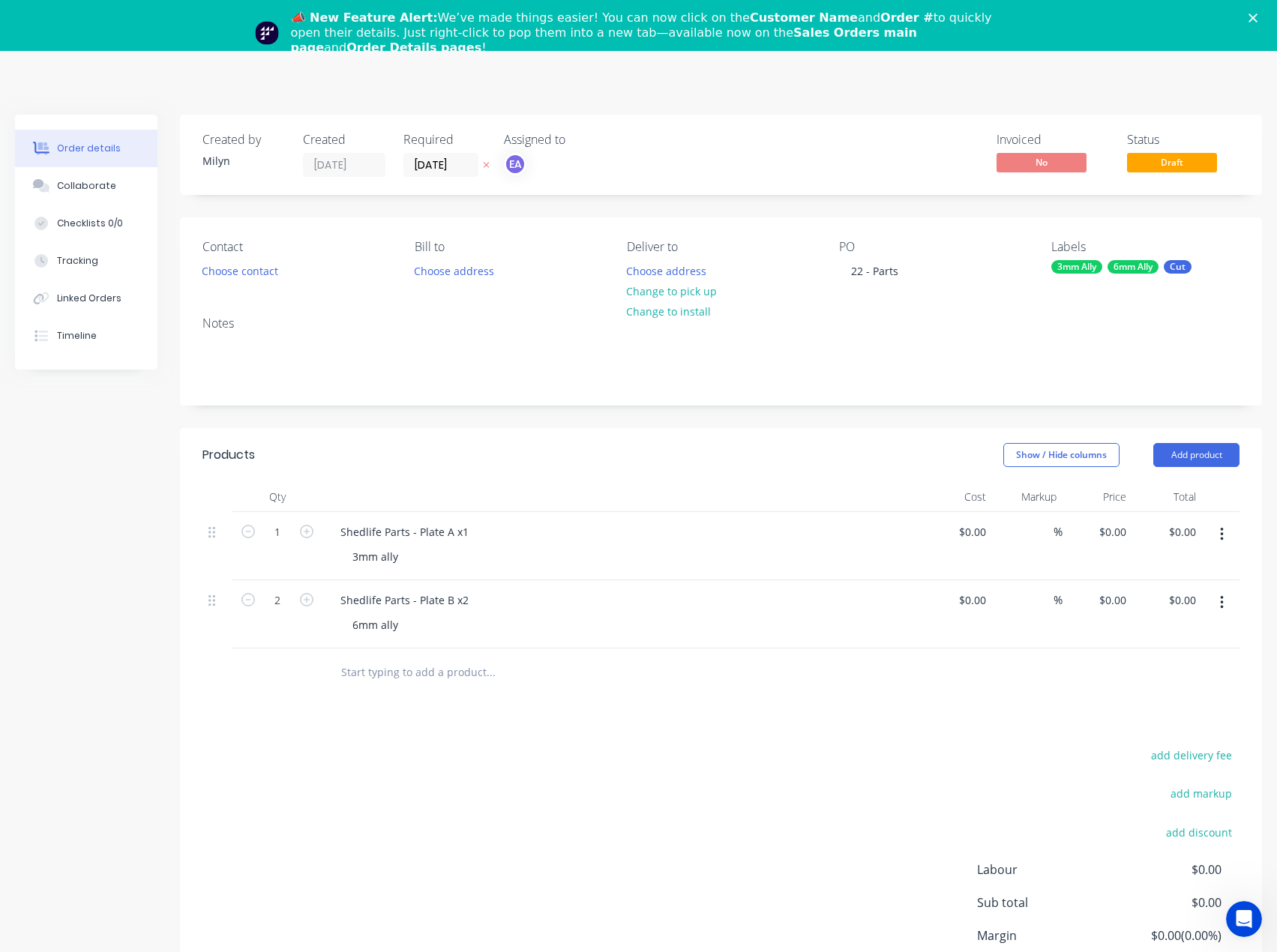
click at [516, 509] on div "add delivery fee add markup add discount Labour $0.00 Sub total $0.00 Margin $0…" at bounding box center [721, 889] width 1037 height 290
click at [1110, 272] on div "3mm Ally 6mm Ally Cut" at bounding box center [1146, 267] width 189 height 13
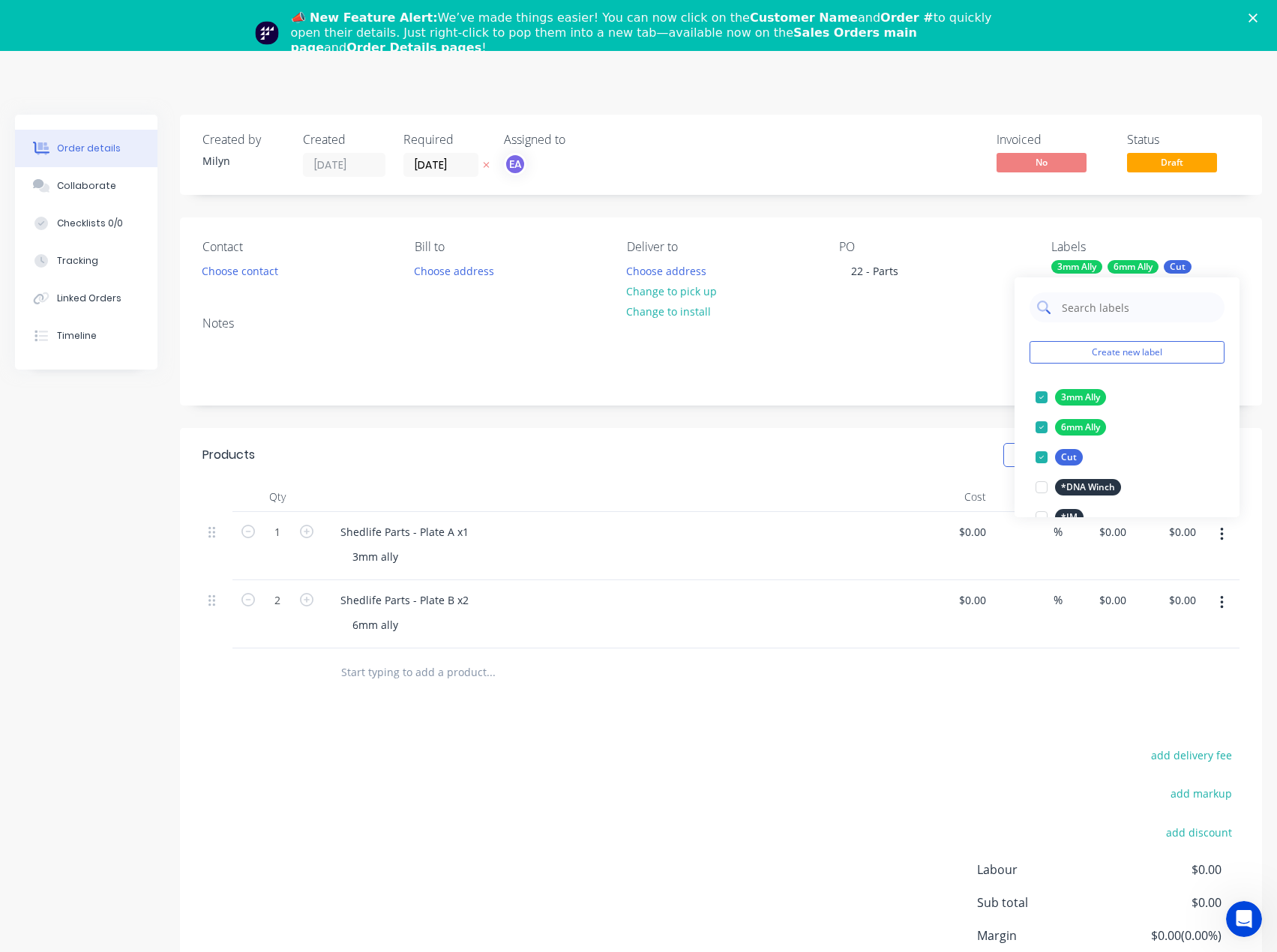
drag, startPoint x: 1132, startPoint y: 317, endPoint x: 1122, endPoint y: 318, distance: 10.0
click at [1127, 317] on input "text" at bounding box center [1139, 307] width 157 height 30
type input "urgent"
click at [1041, 395] on div at bounding box center [1041, 397] width 30 height 30
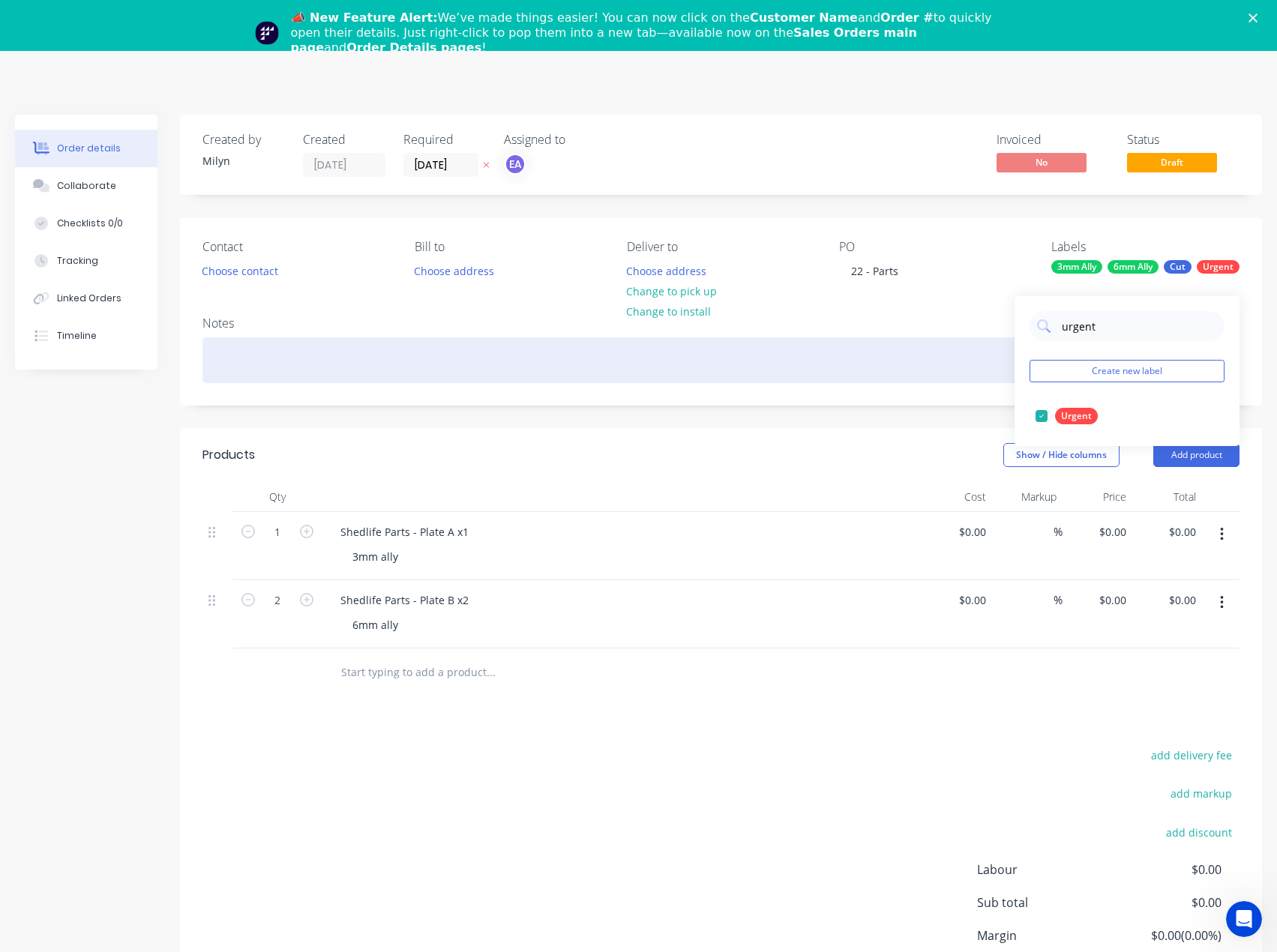
drag, startPoint x: 930, startPoint y: 361, endPoint x: 1015, endPoint y: 265, distance: 128.2
click at [930, 360] on div at bounding box center [721, 360] width 1037 height 46
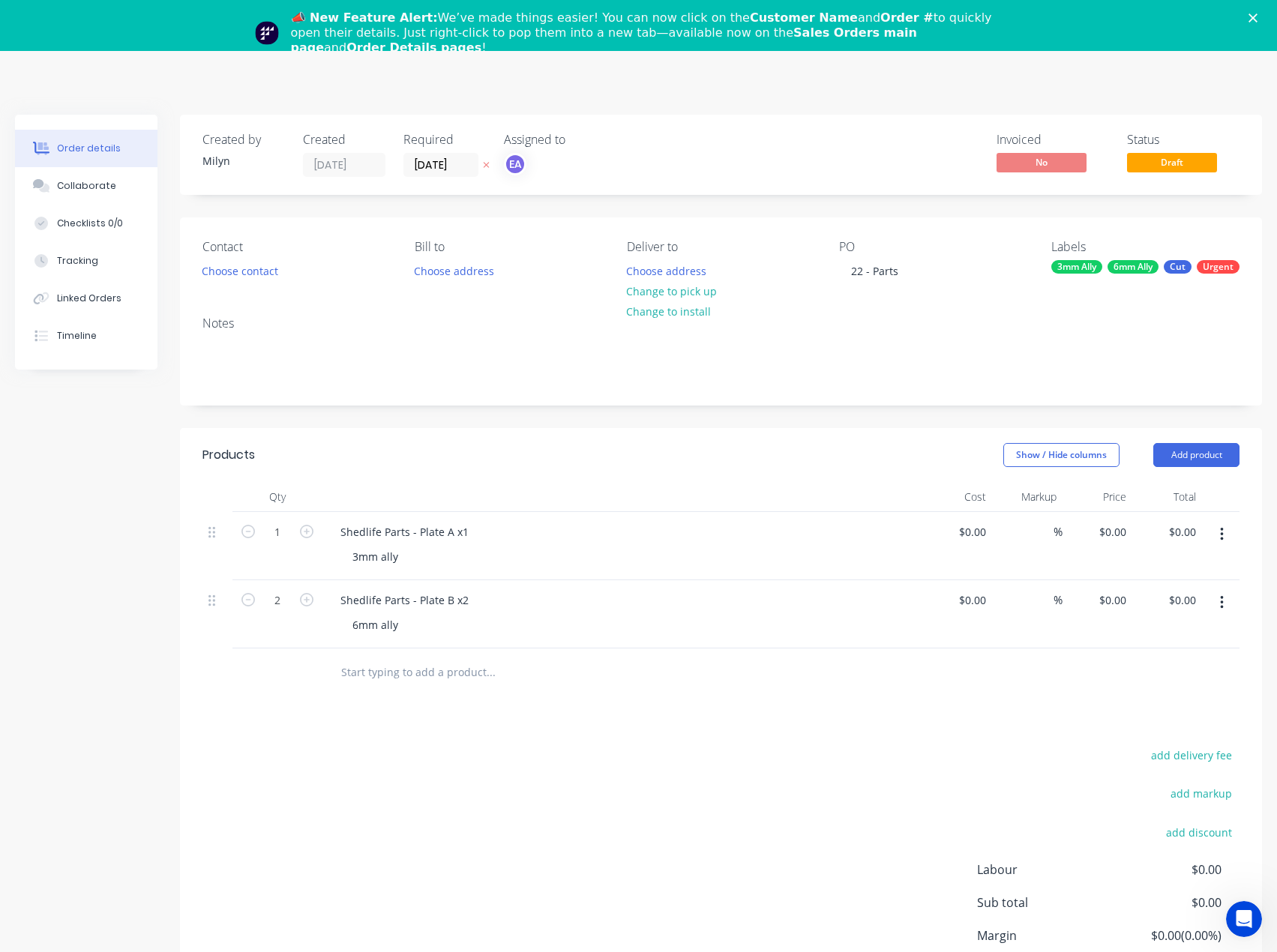
click at [1140, 15] on polygon "Close" at bounding box center [1253, 18] width 9 height 9
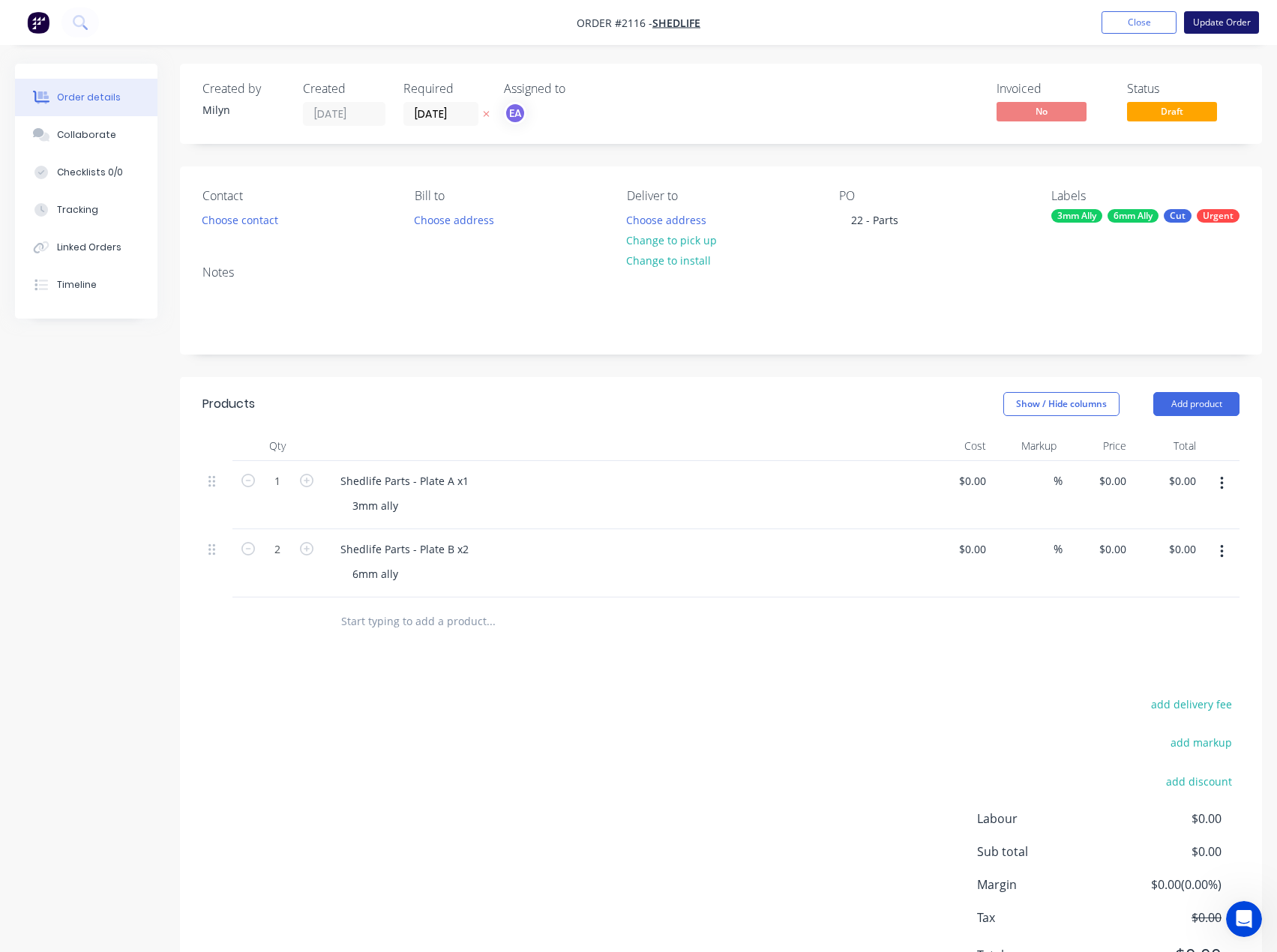
click at [1140, 26] on button "Update Order" at bounding box center [1221, 22] width 75 height 22
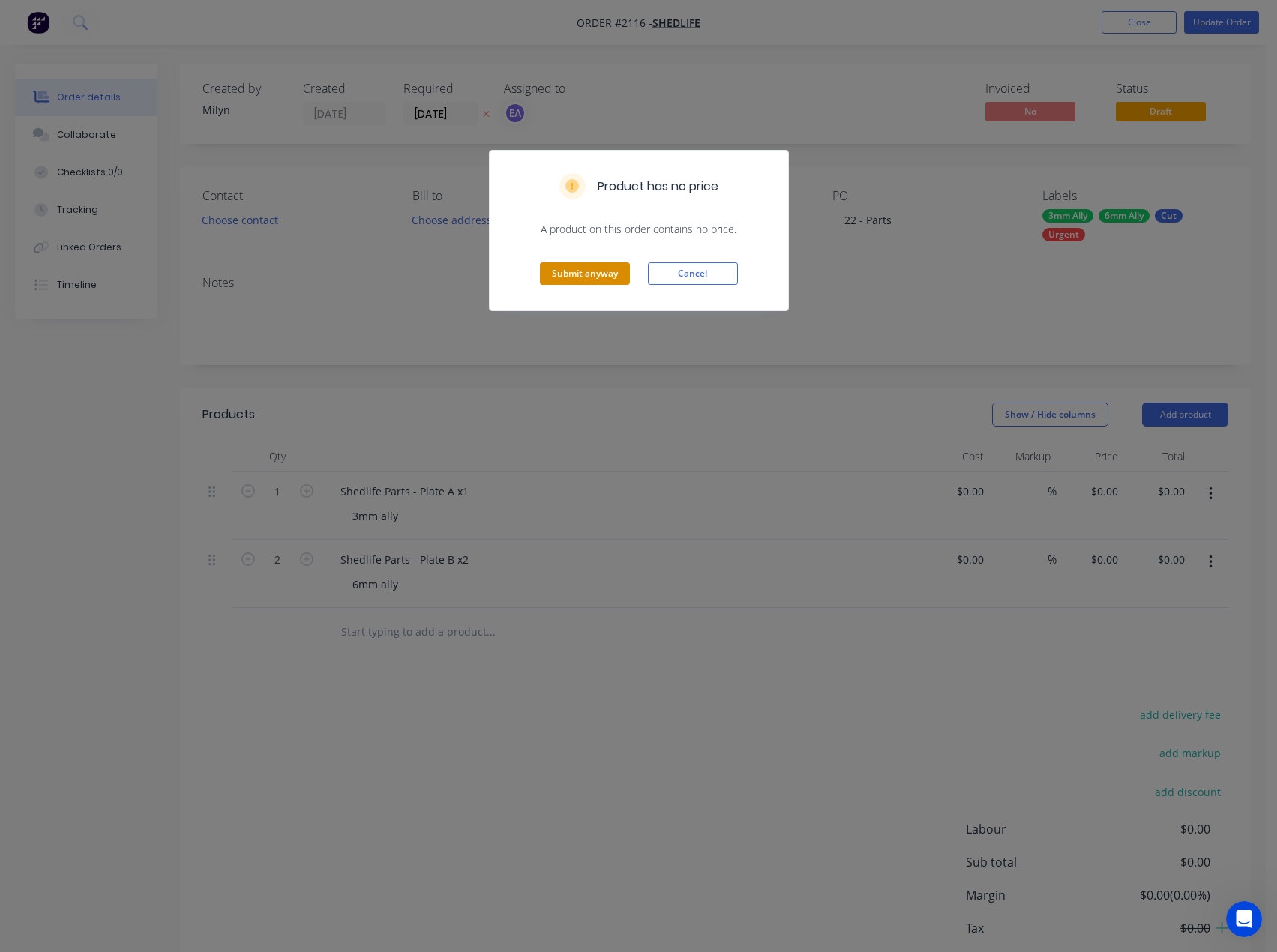
click at [582, 274] on button "Submit anyway" at bounding box center [585, 274] width 90 height 22
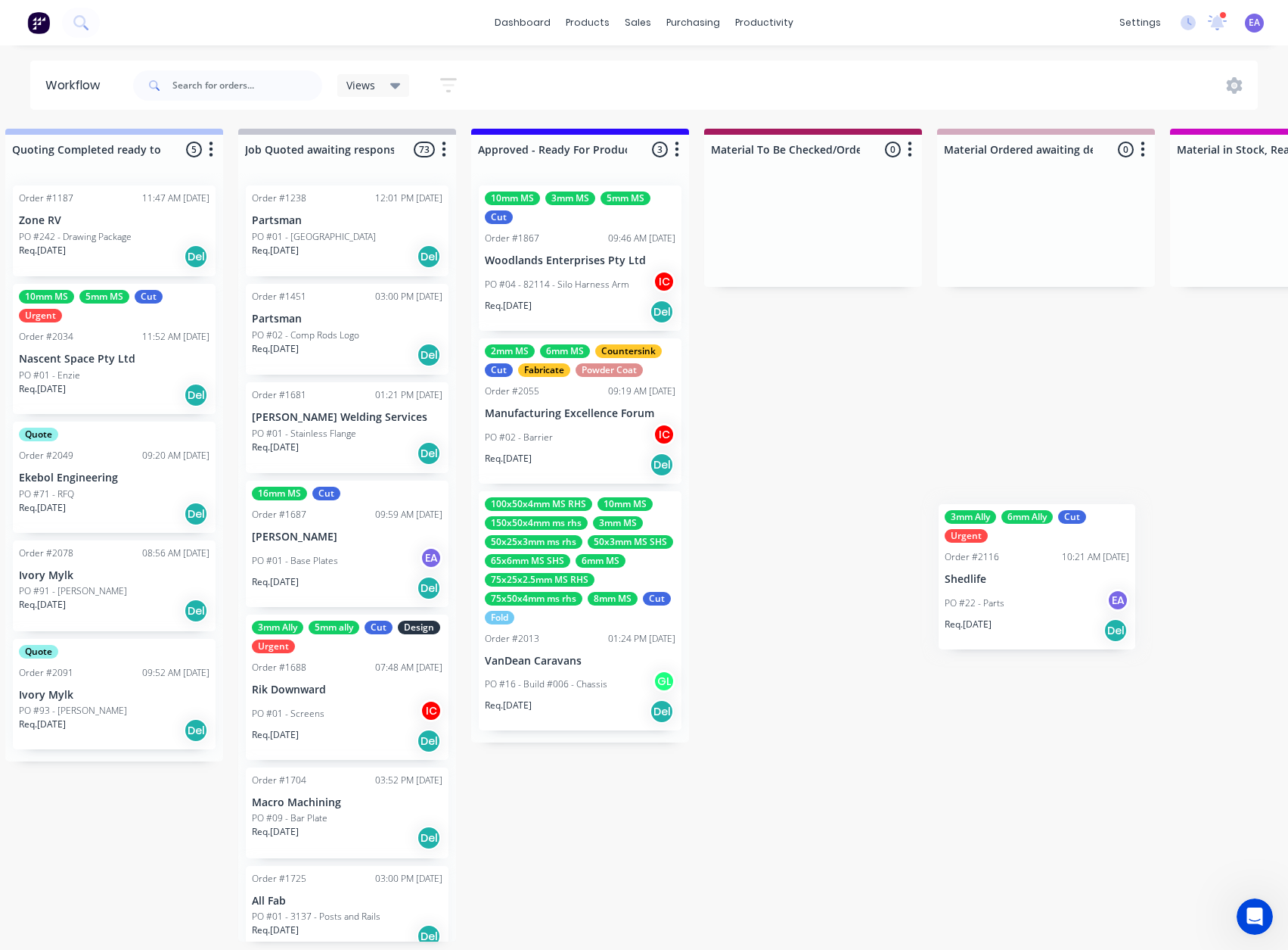
scroll to position [3, 1485]
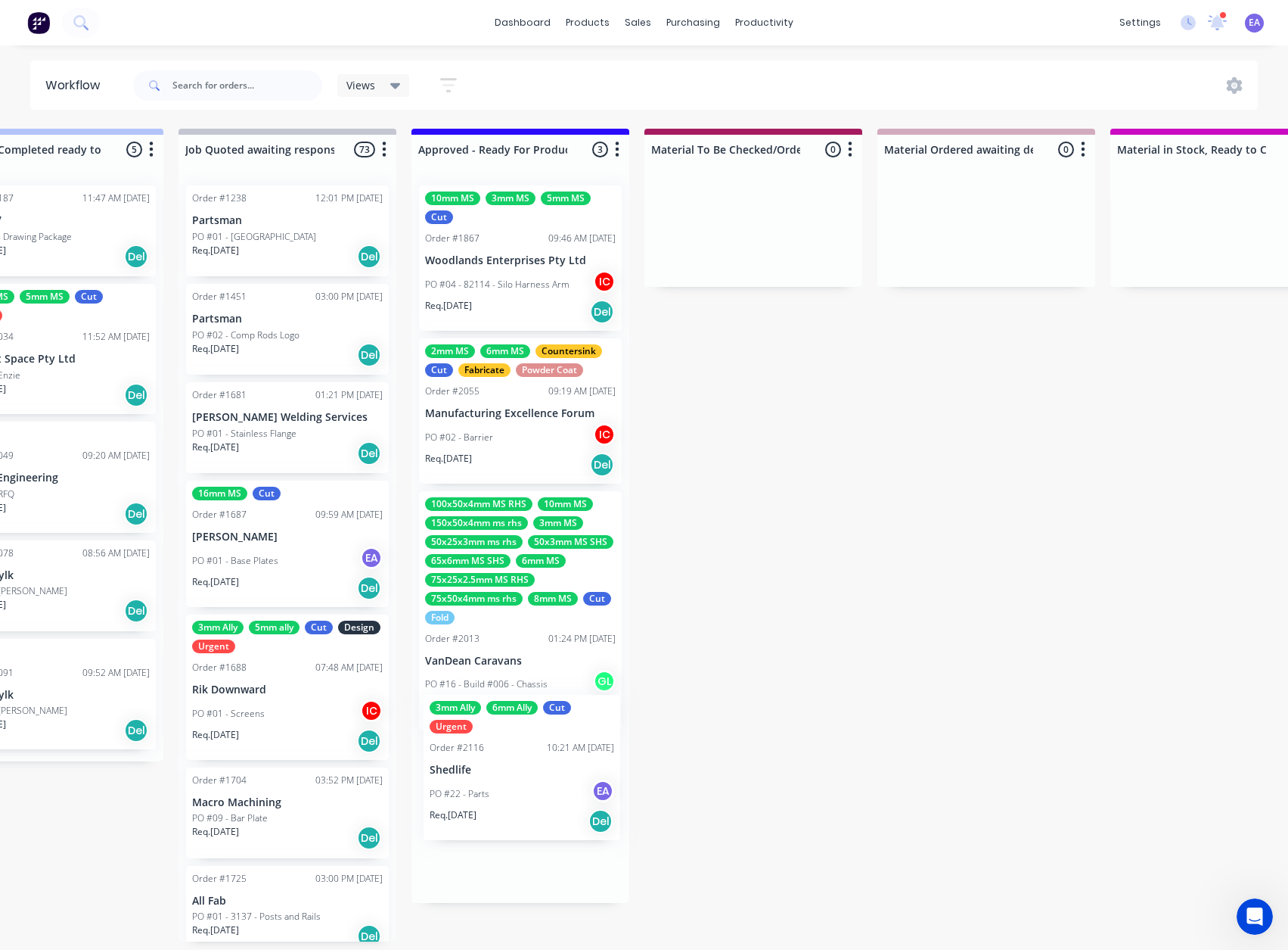
drag, startPoint x: 103, startPoint y: 820, endPoint x: 494, endPoint y: 775, distance: 393.6
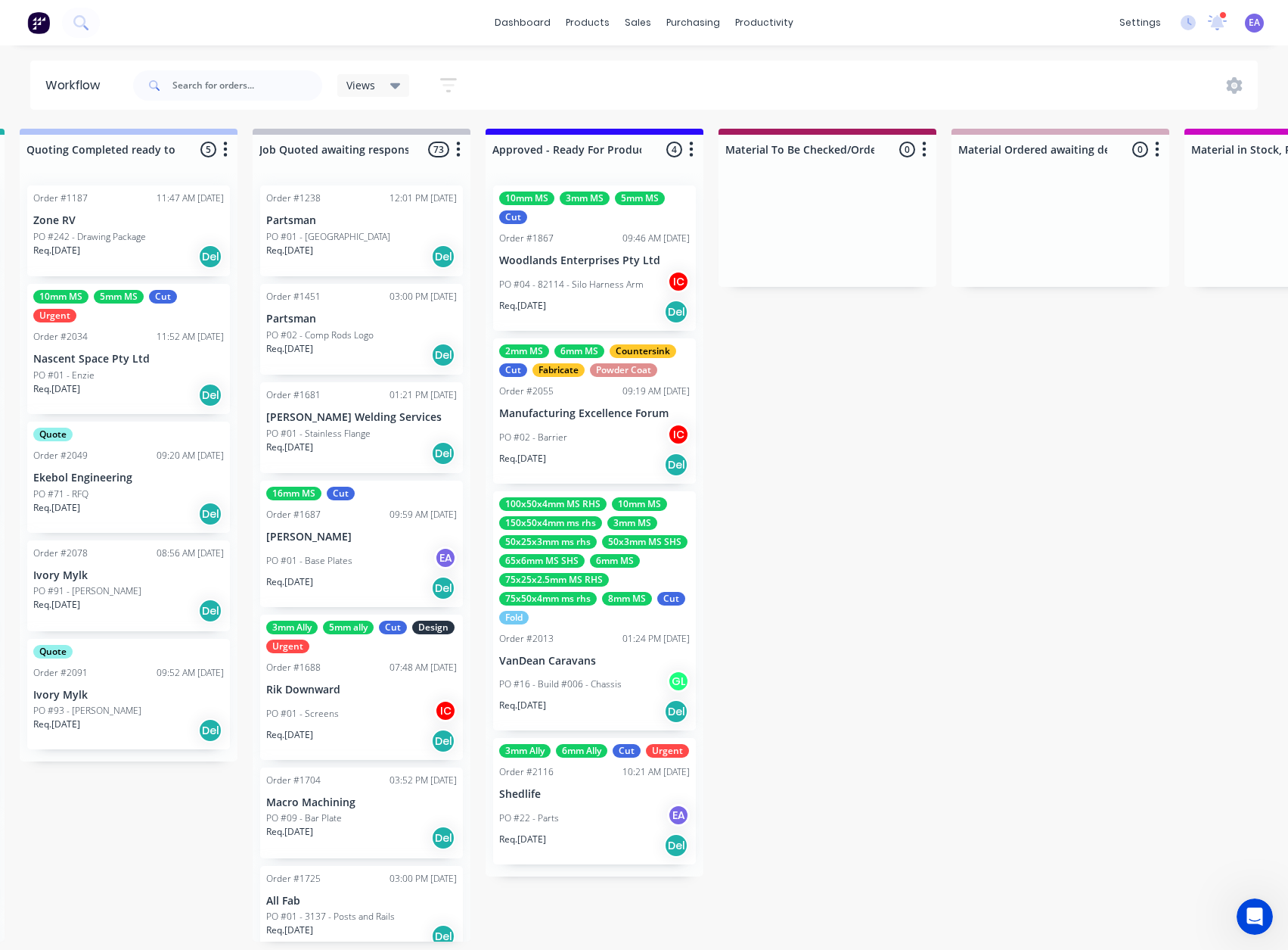
scroll to position [3, 0]
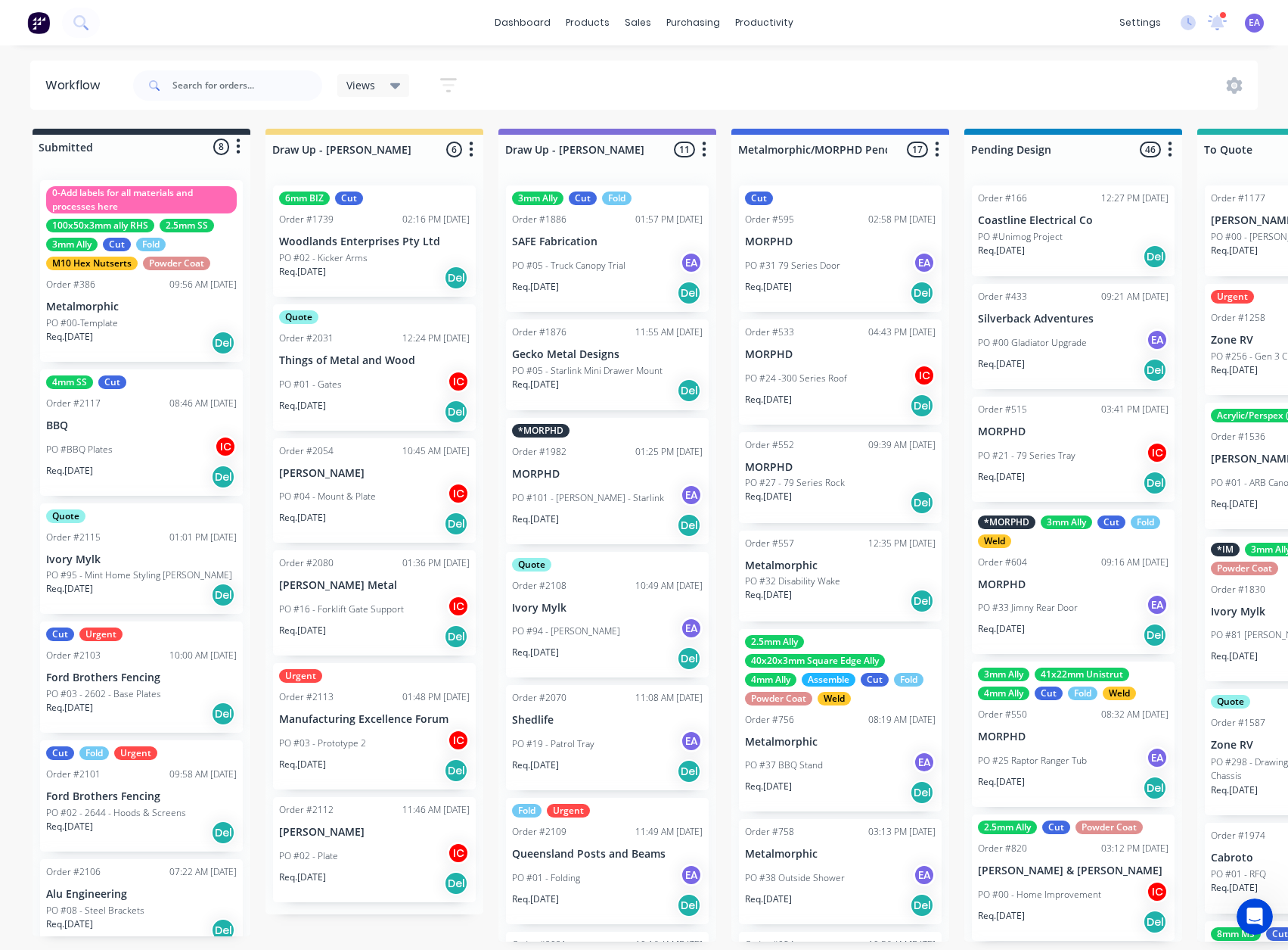
drag, startPoint x: 727, startPoint y: 699, endPoint x: 318, endPoint y: 771, distance: 415.3
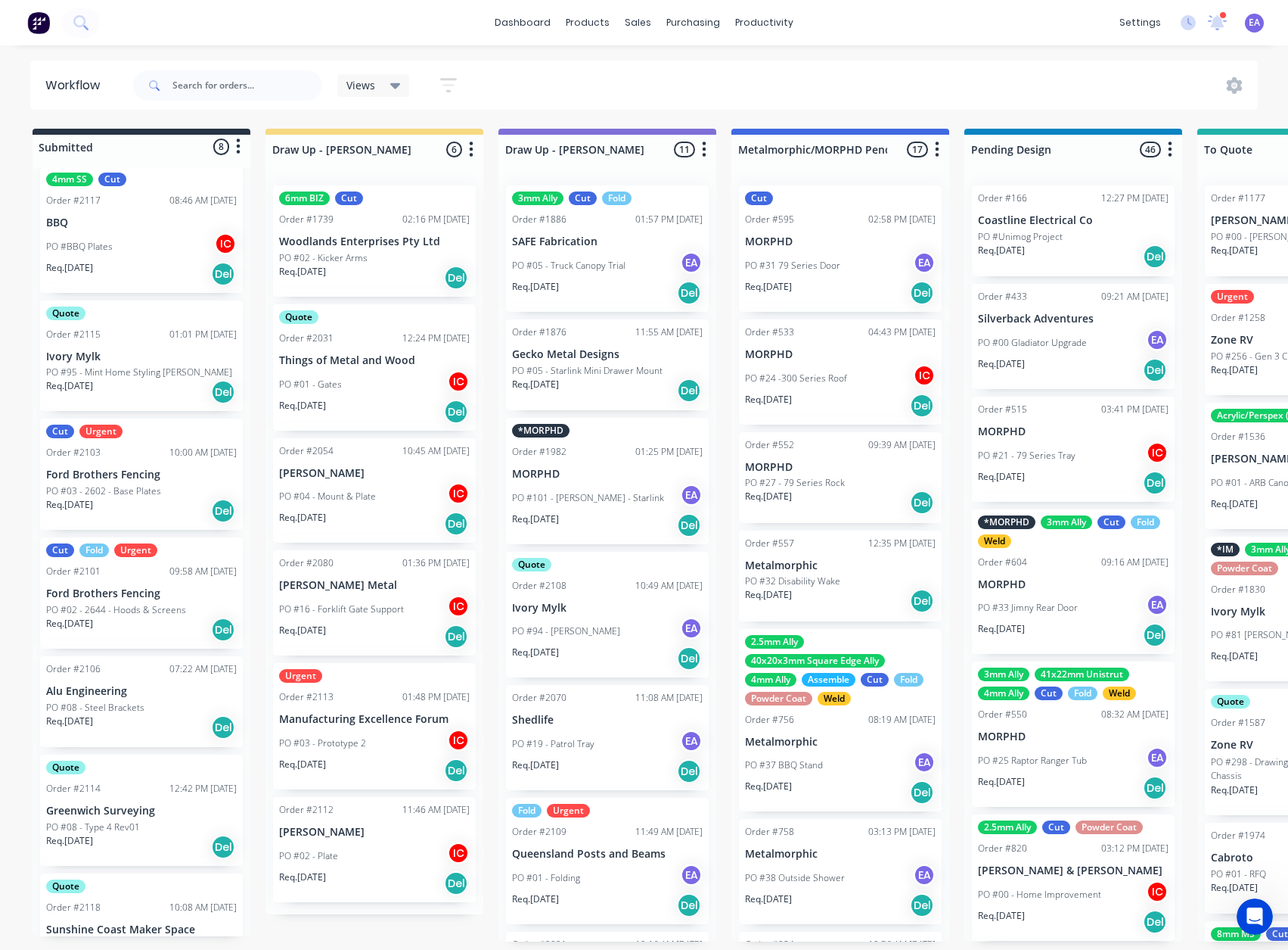
scroll to position [252, 0]
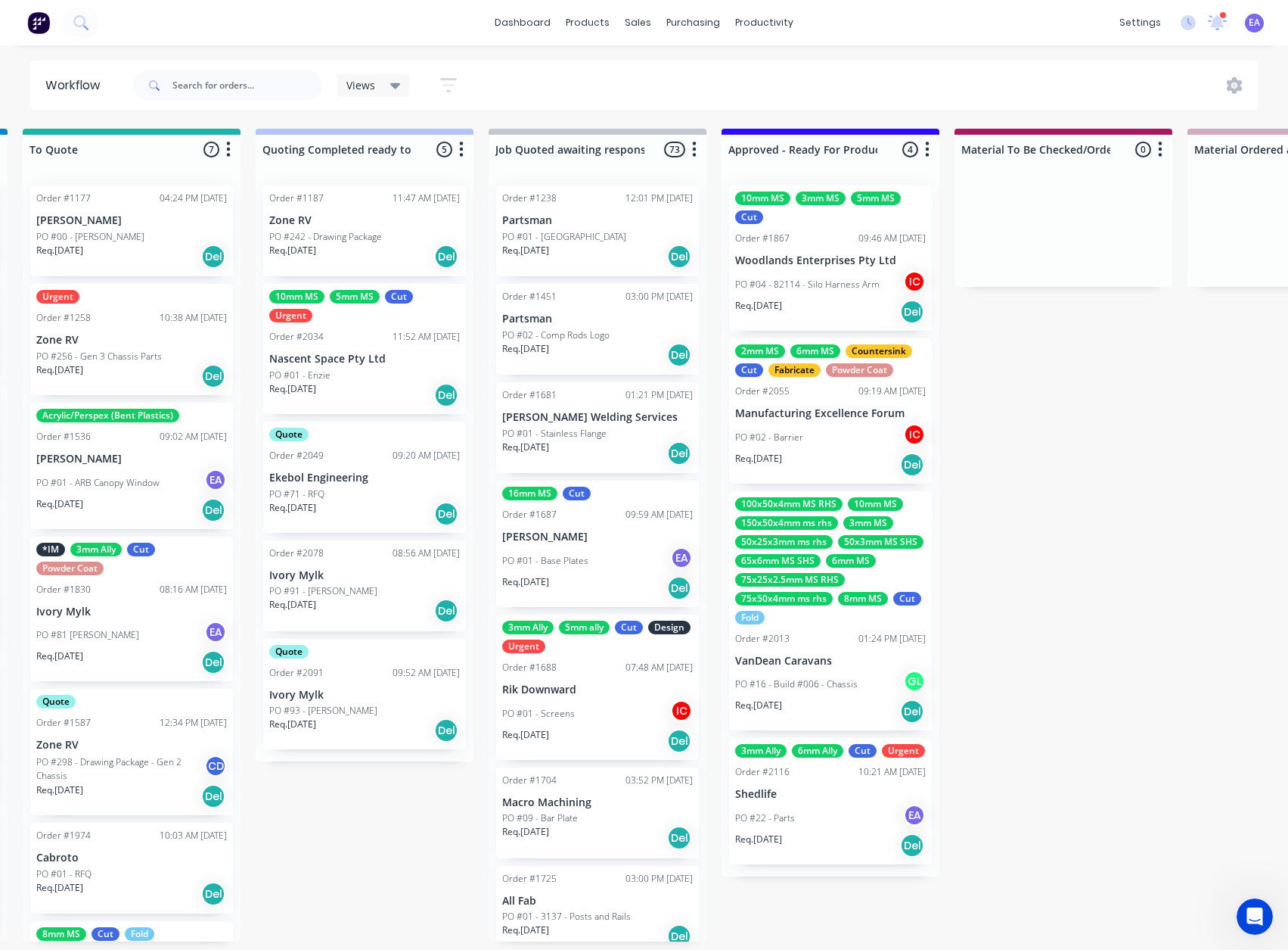
drag, startPoint x: 748, startPoint y: 771, endPoint x: 813, endPoint y: 773, distance: 65.0
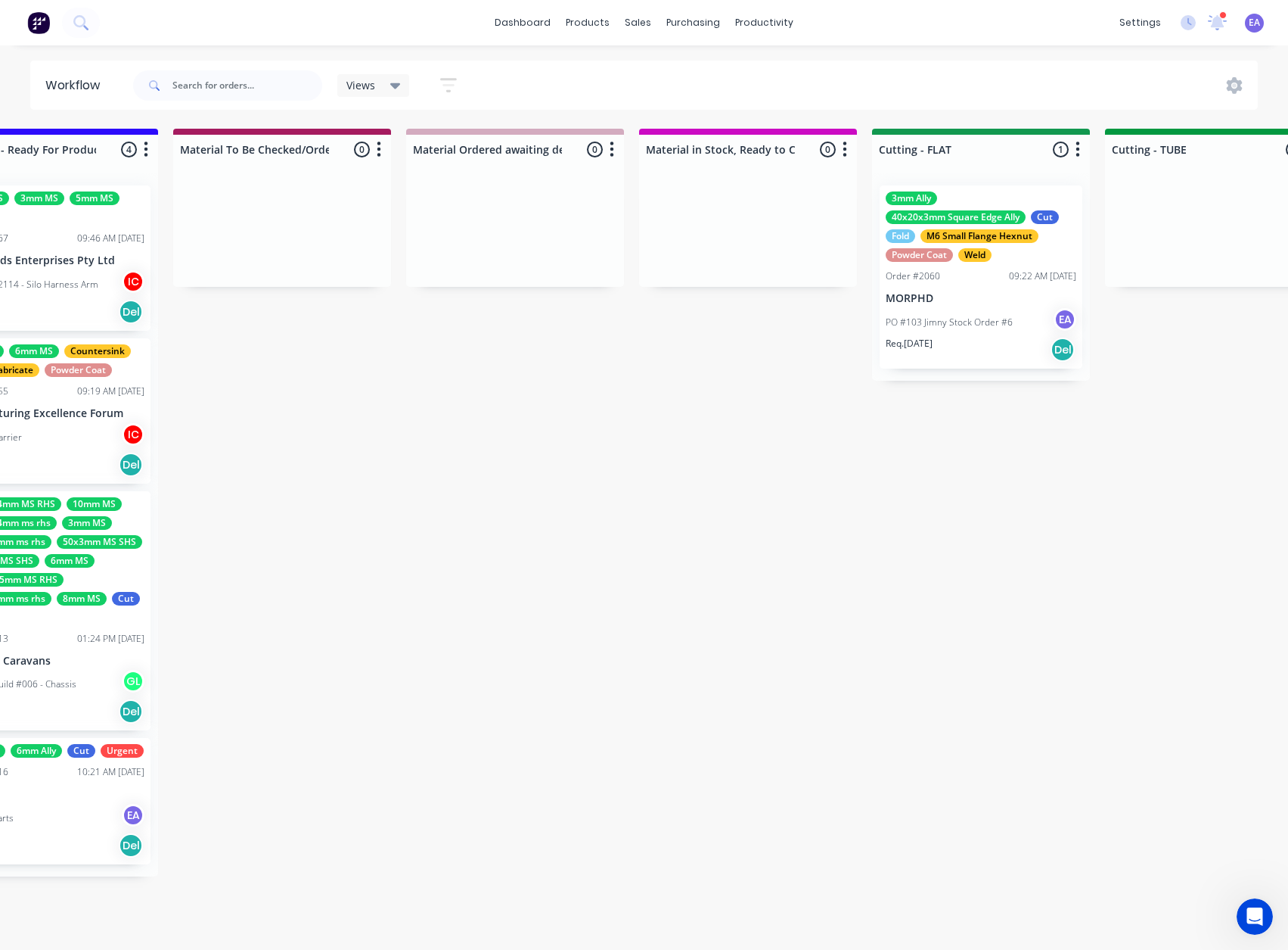
drag, startPoint x: 1023, startPoint y: 689, endPoint x: 1051, endPoint y: 688, distance: 28.0
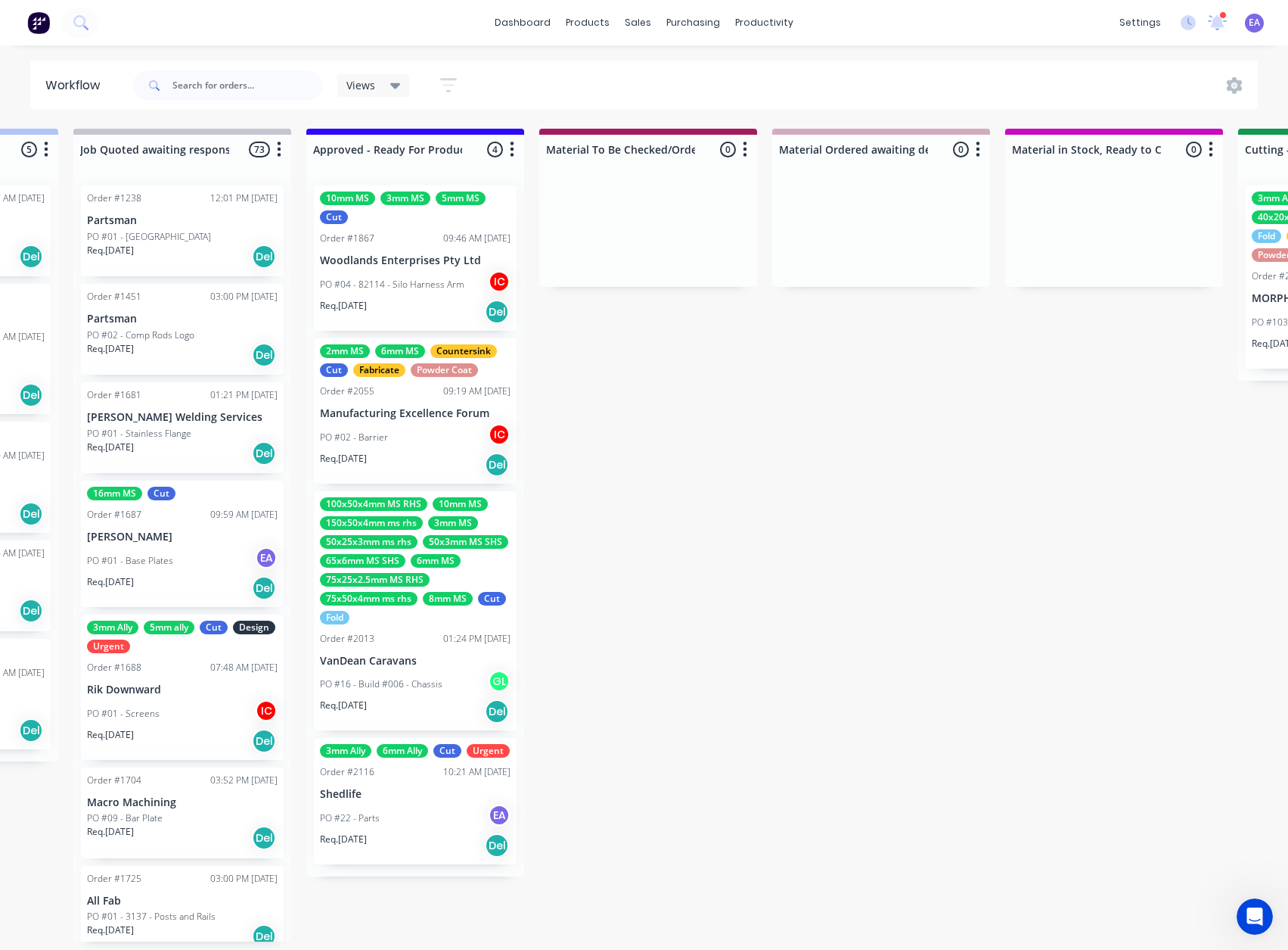
scroll to position [3, 0]
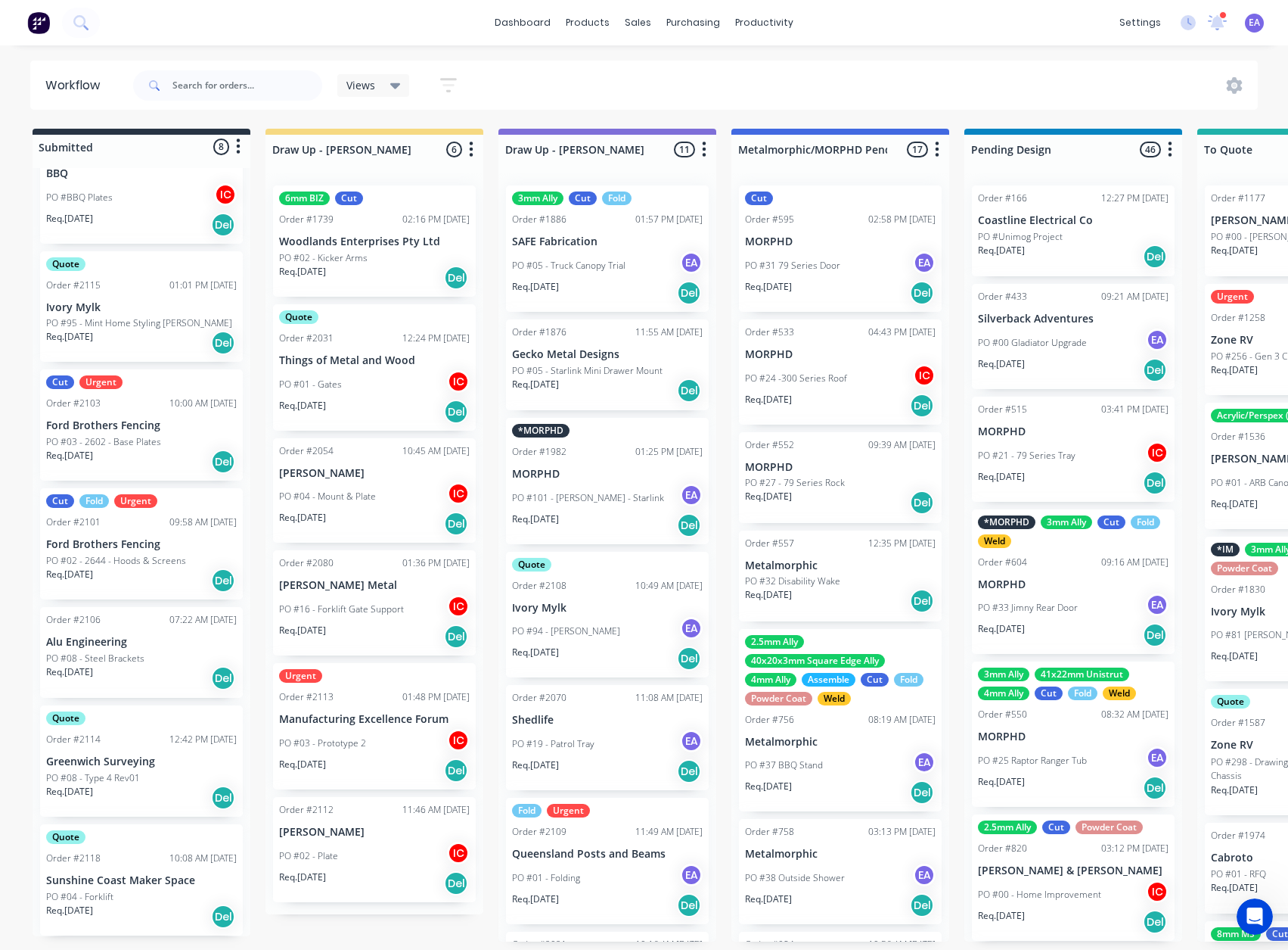
drag, startPoint x: 748, startPoint y: 746, endPoint x: 317, endPoint y: 792, distance: 433.4
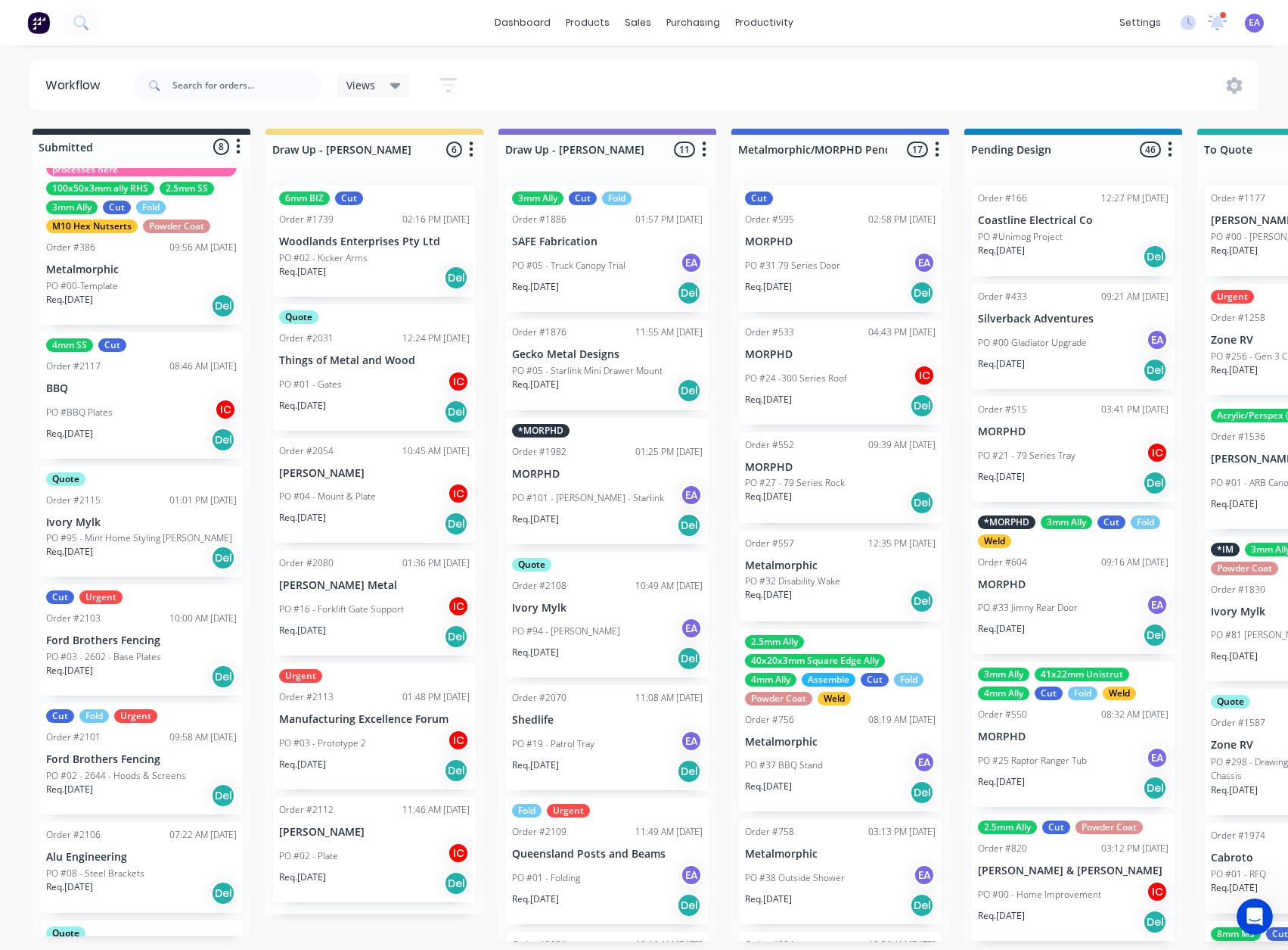
scroll to position [0, 0]
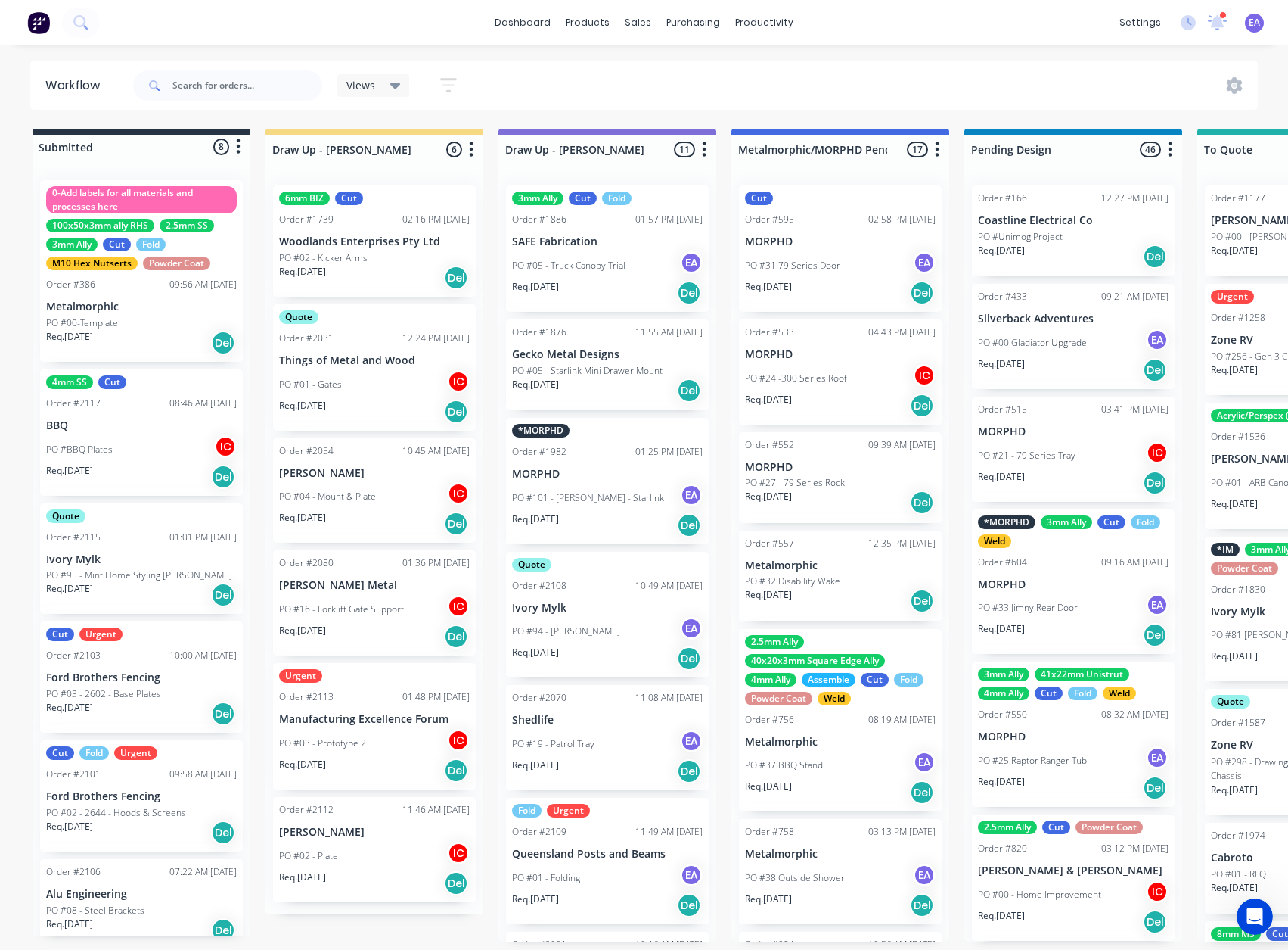
click at [122, 514] on p "PO #03 - 2602 - Base Plates" at bounding box center [103, 693] width 115 height 13
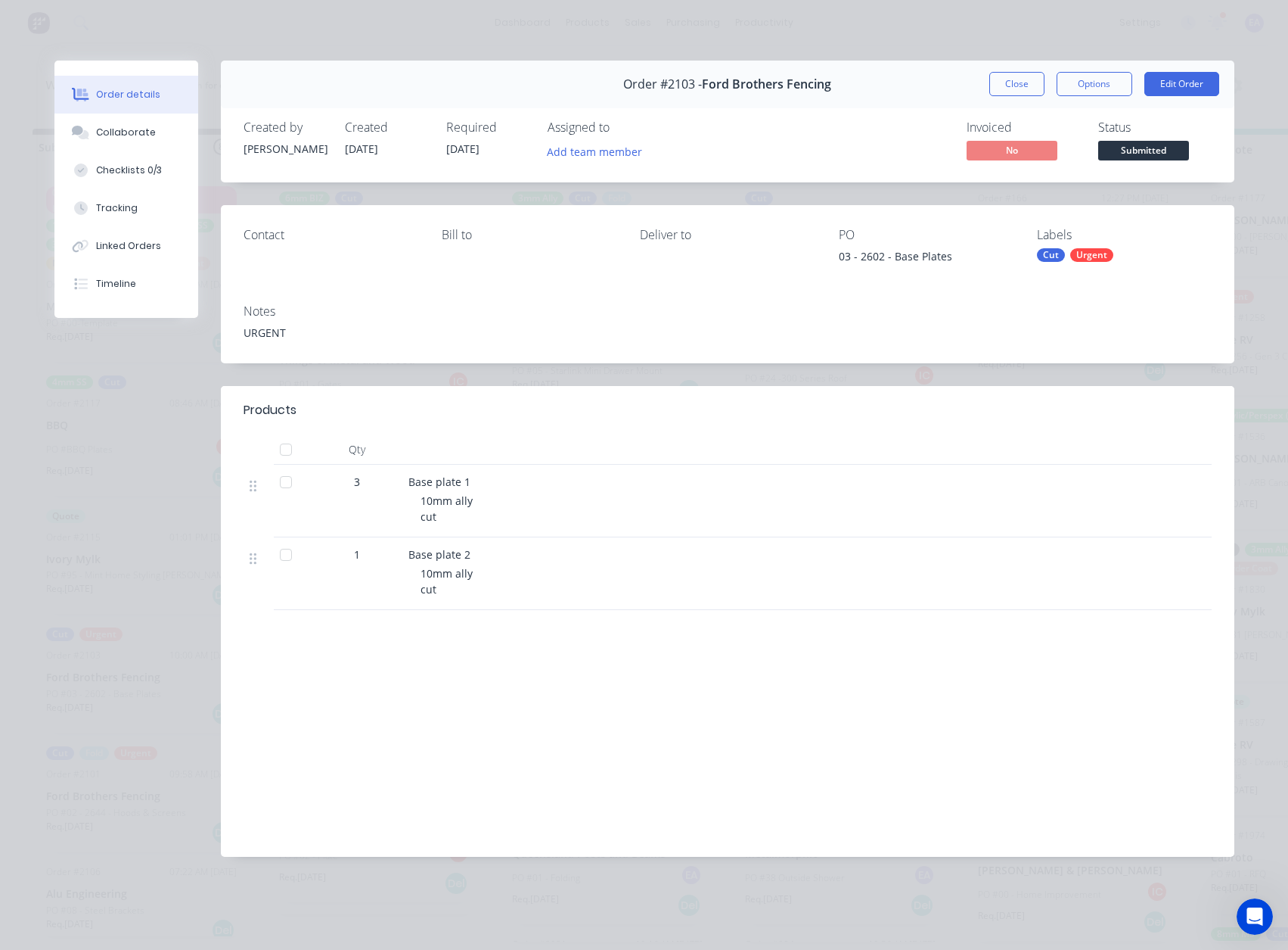
click at [1081, 250] on div "Urgent" at bounding box center [1092, 254] width 43 height 13
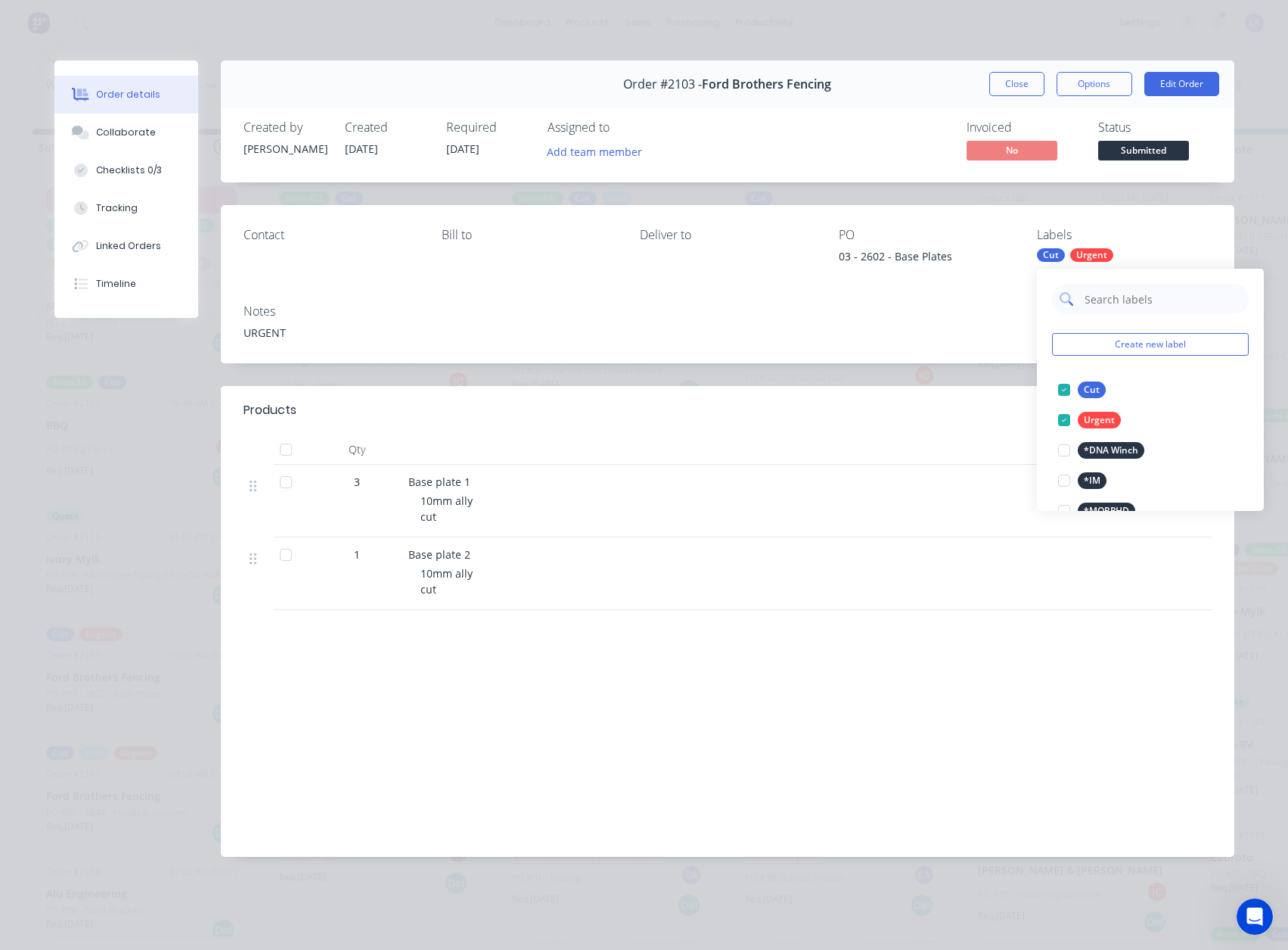
drag, startPoint x: 1079, startPoint y: 257, endPoint x: 1099, endPoint y: 289, distance: 37.7
click at [1099, 289] on input "text" at bounding box center [1162, 299] width 158 height 30
type input "10mm al"
click at [1065, 385] on div at bounding box center [1064, 389] width 30 height 30
drag, startPoint x: 1156, startPoint y: 300, endPoint x: 1057, endPoint y: 306, distance: 99.2
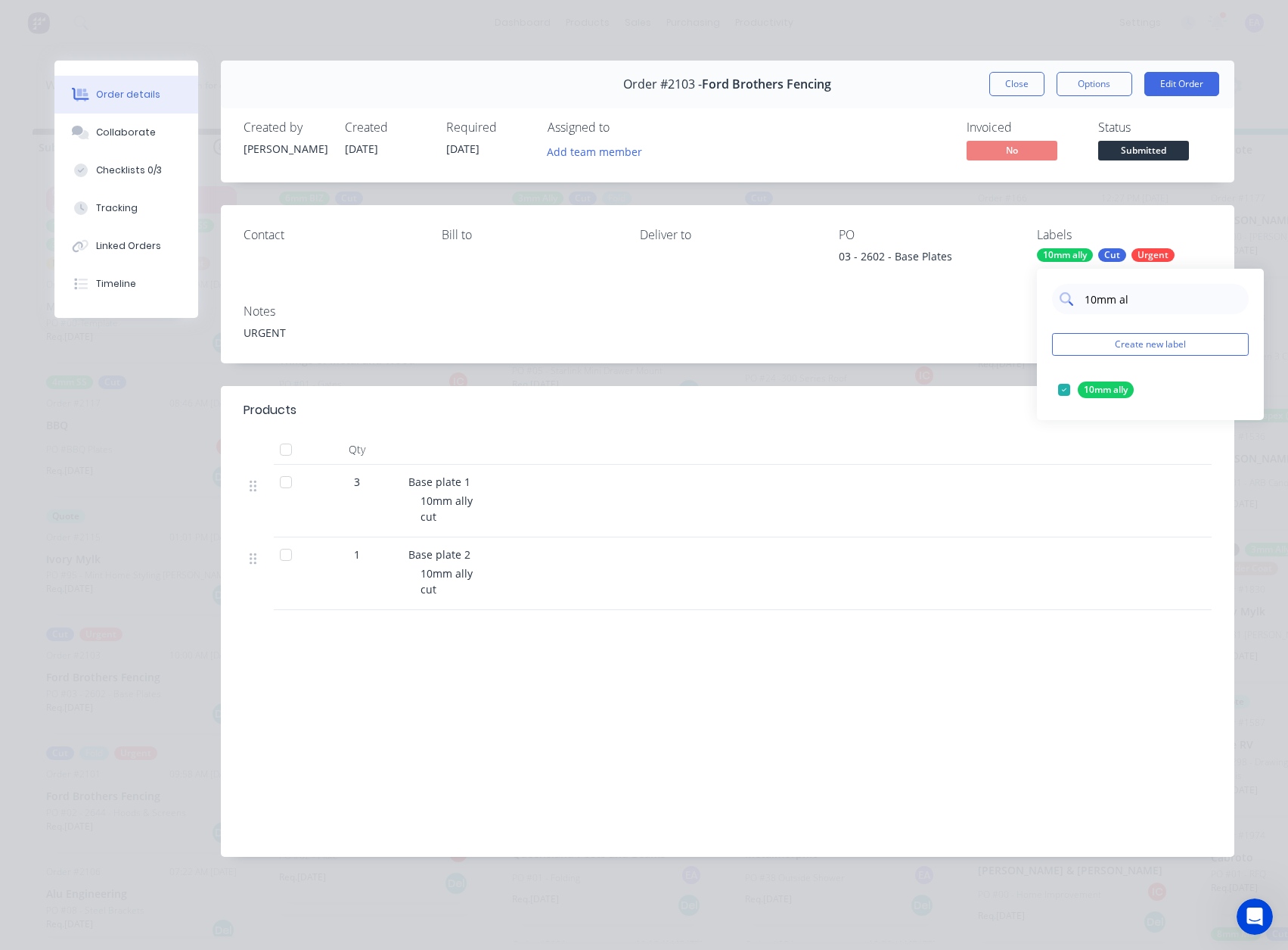
click at [1057, 306] on div "10mm al" at bounding box center [1151, 299] width 196 height 30
click at [623, 151] on button "Add team member" at bounding box center [594, 151] width 111 height 20
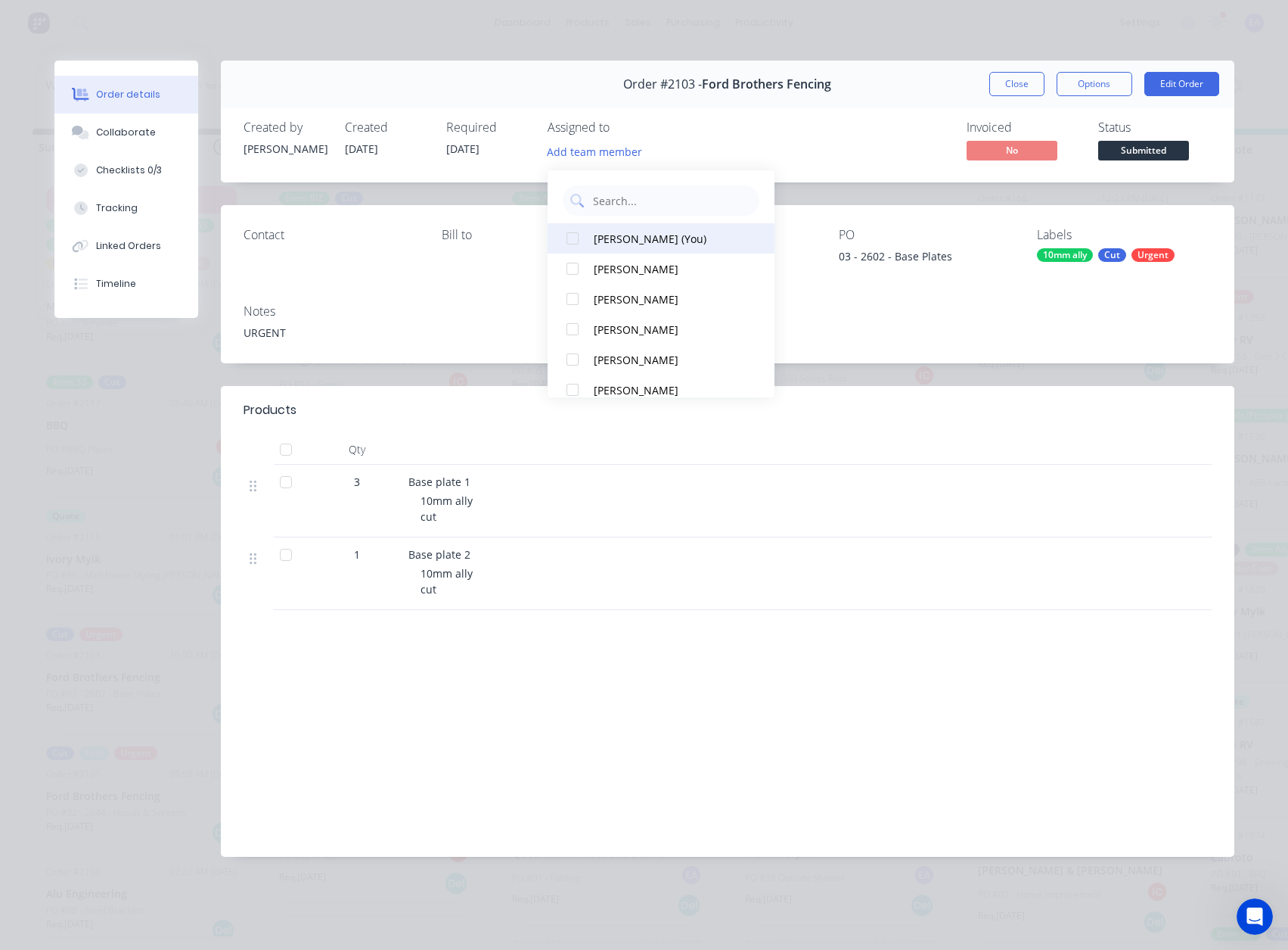
click at [628, 231] on div "[PERSON_NAME] (You)" at bounding box center [670, 239] width 151 height 16
click at [824, 137] on div "Invoiced No Status Submitted" at bounding box center [955, 142] width 513 height 44
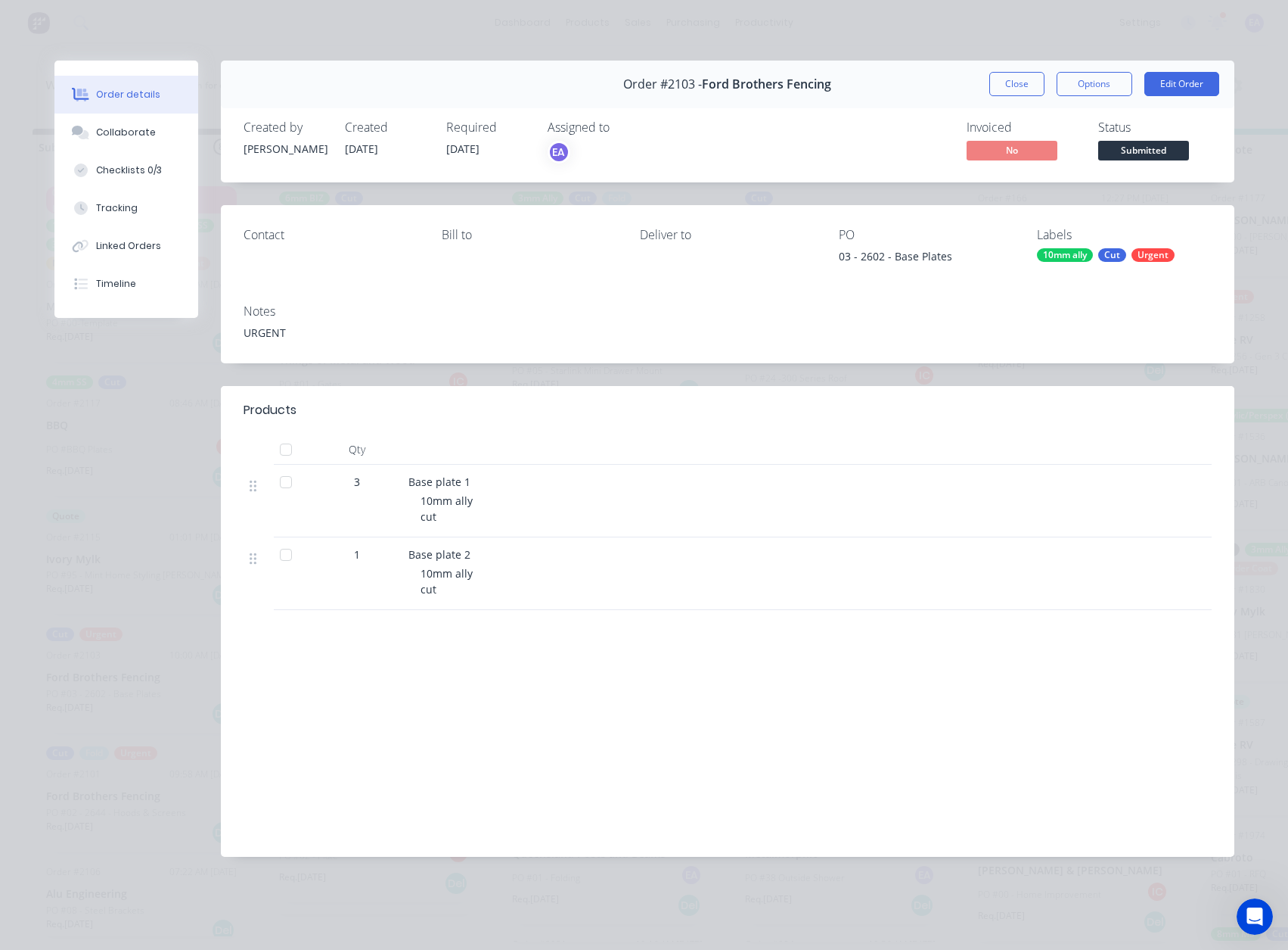
click at [1138, 164] on button "Submitted" at bounding box center [1144, 151] width 90 height 23
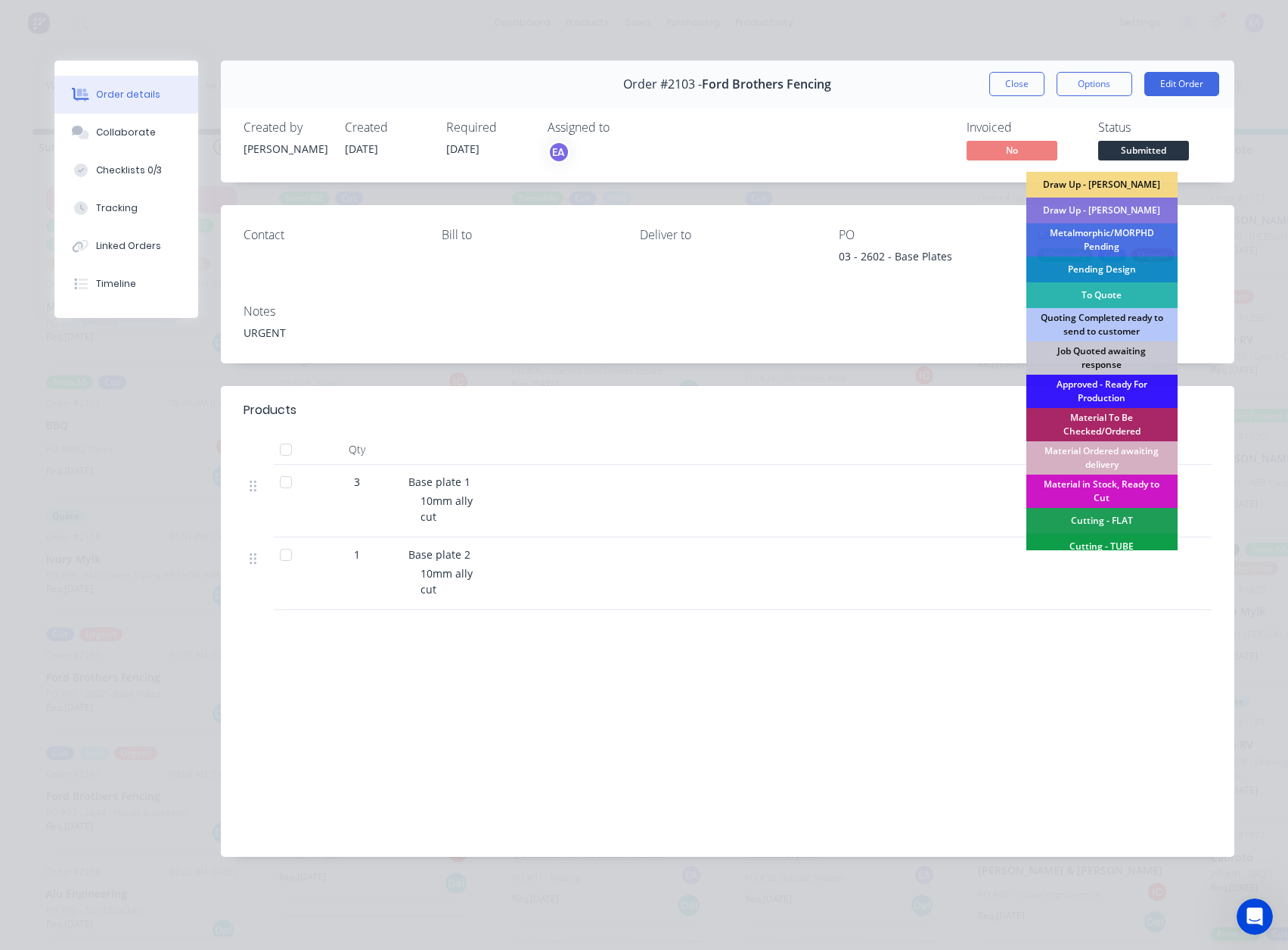
click at [112, 128] on div "Collaborate" at bounding box center [126, 132] width 60 height 13
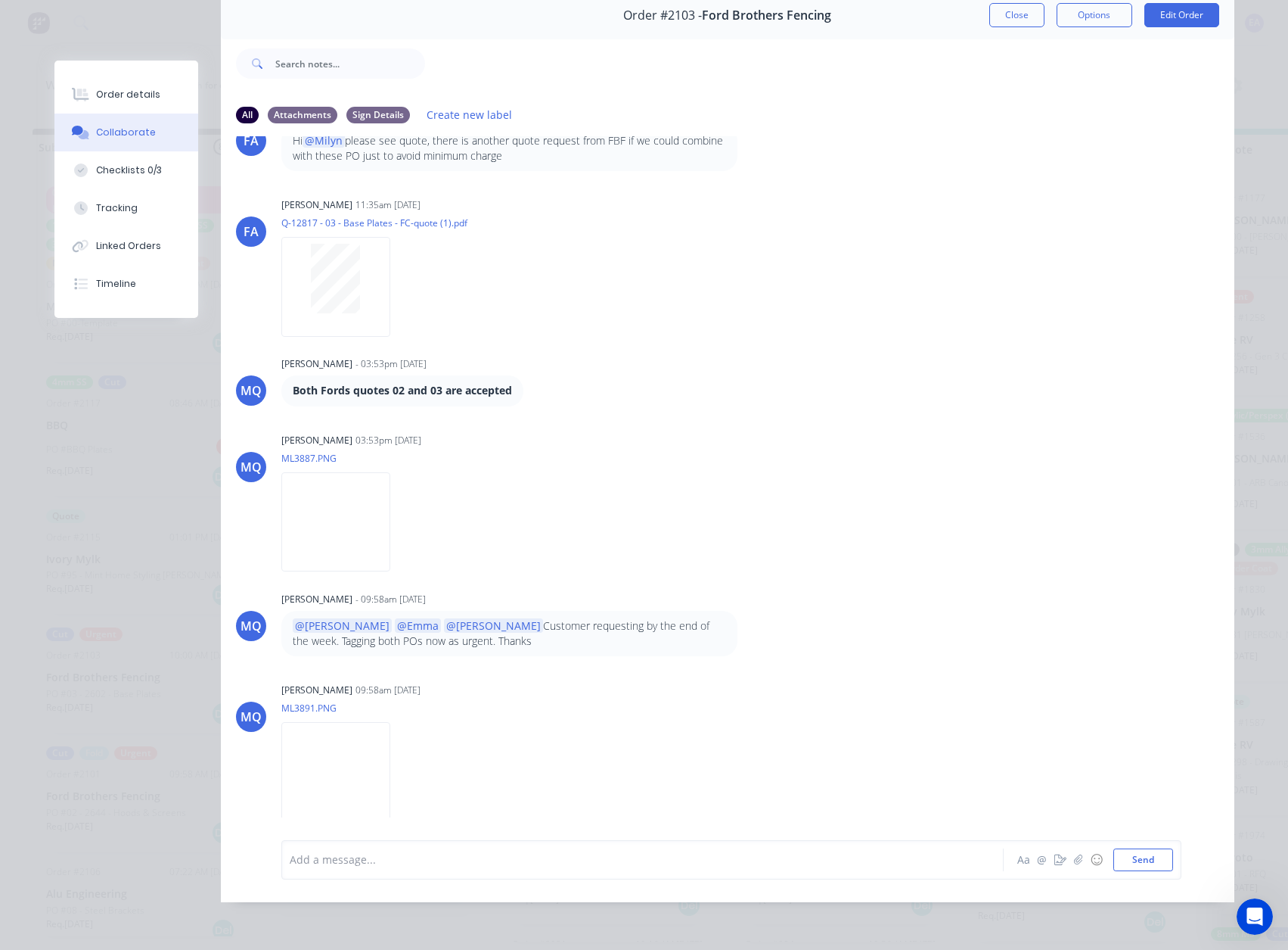
scroll to position [80, 0]
click at [365, 505] on img at bounding box center [336, 521] width 109 height 99
click at [356, 514] on img at bounding box center [336, 771] width 109 height 99
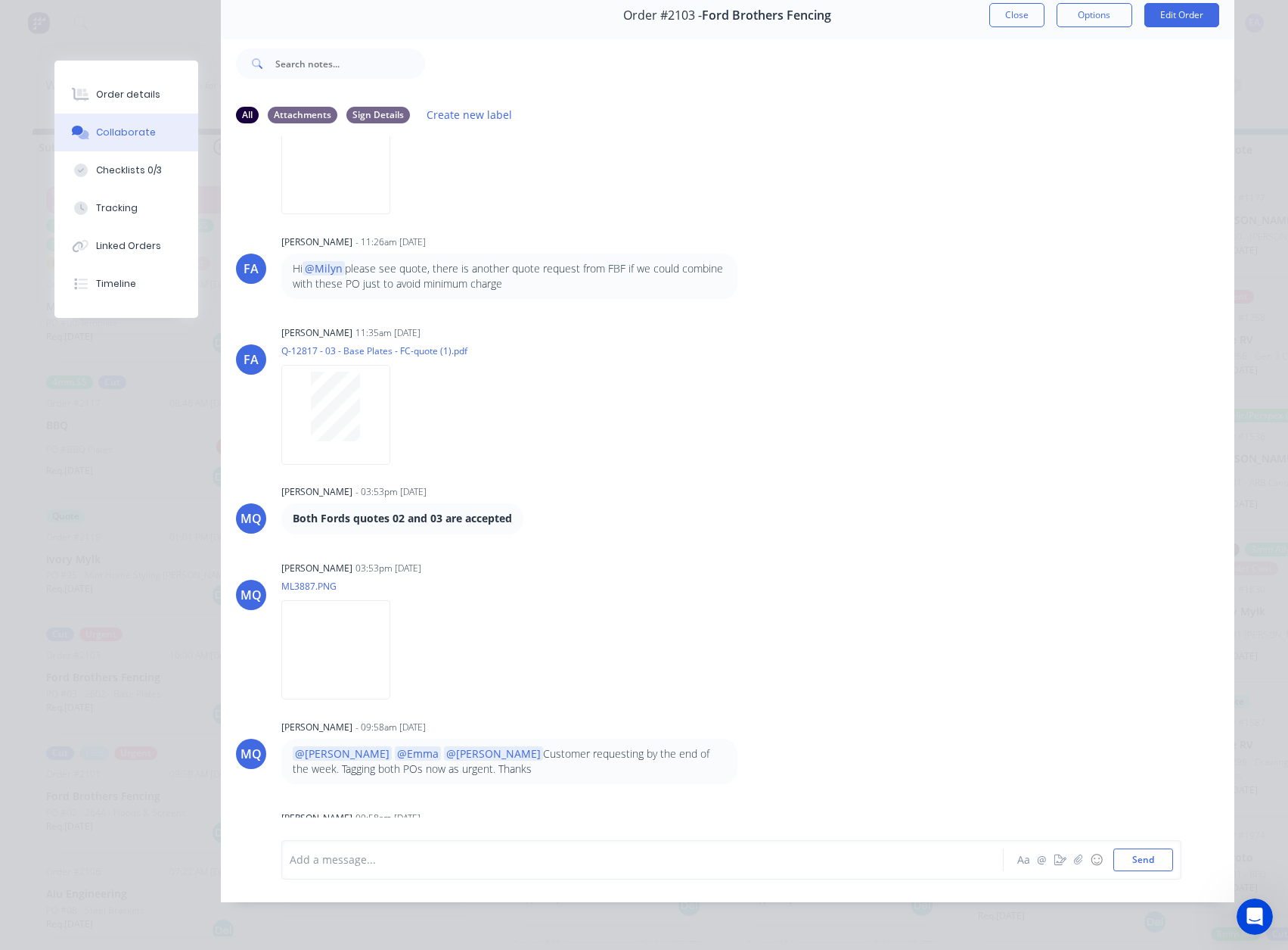
scroll to position [140, 0]
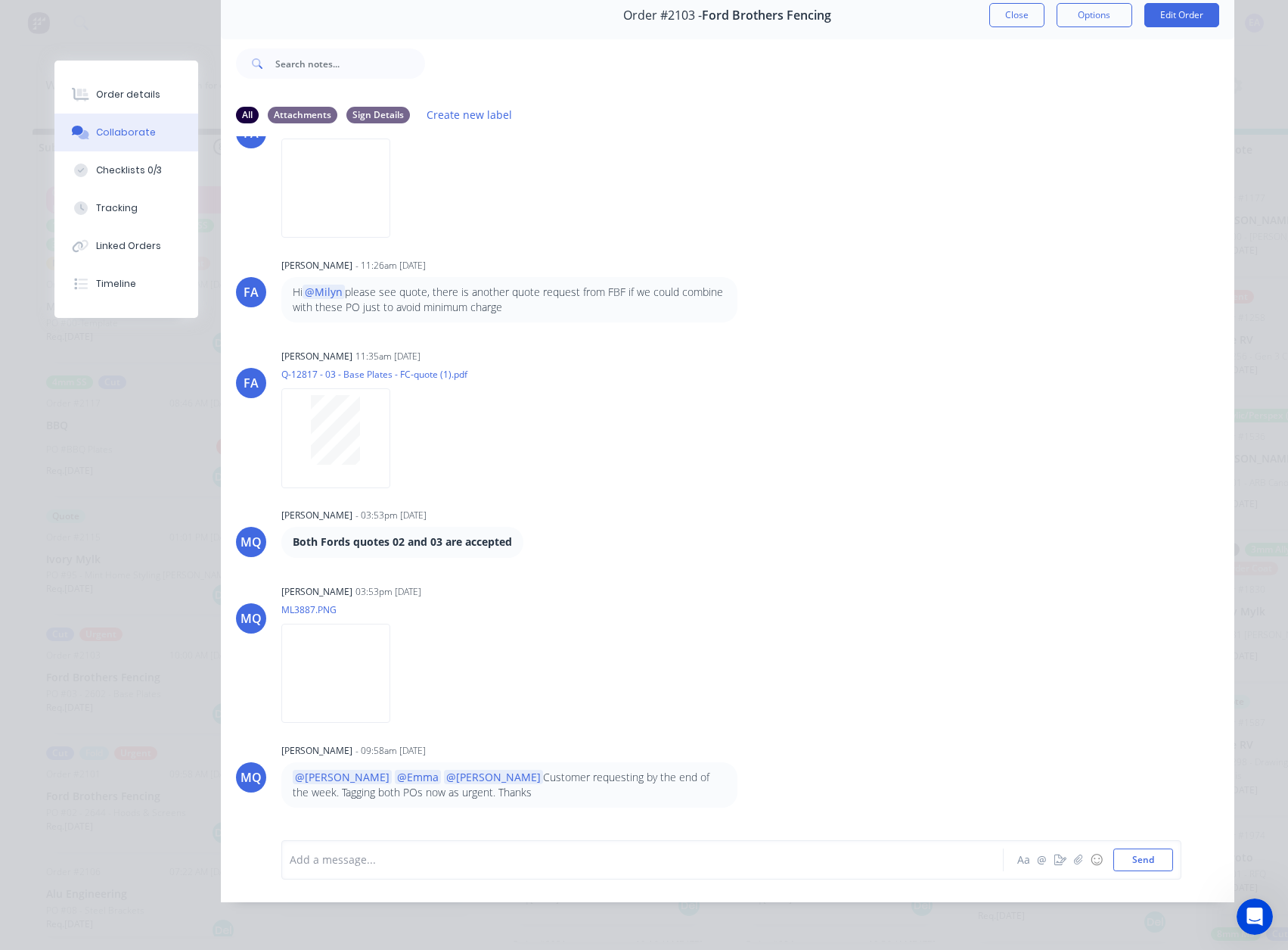
click at [119, 89] on div "Order details" at bounding box center [128, 94] width 64 height 13
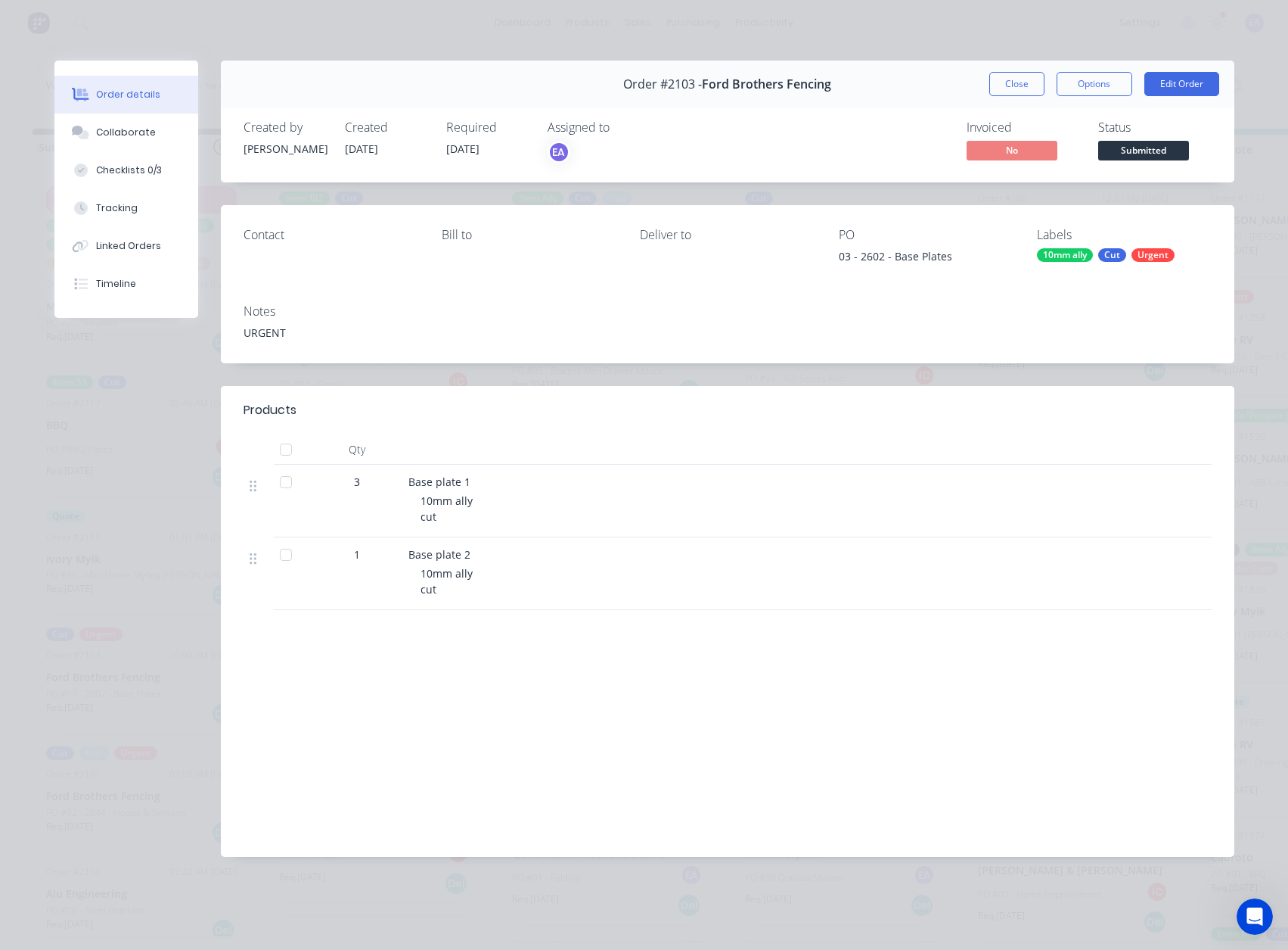
scroll to position [0, 0]
click at [1128, 147] on span "Submitted" at bounding box center [1144, 150] width 90 height 19
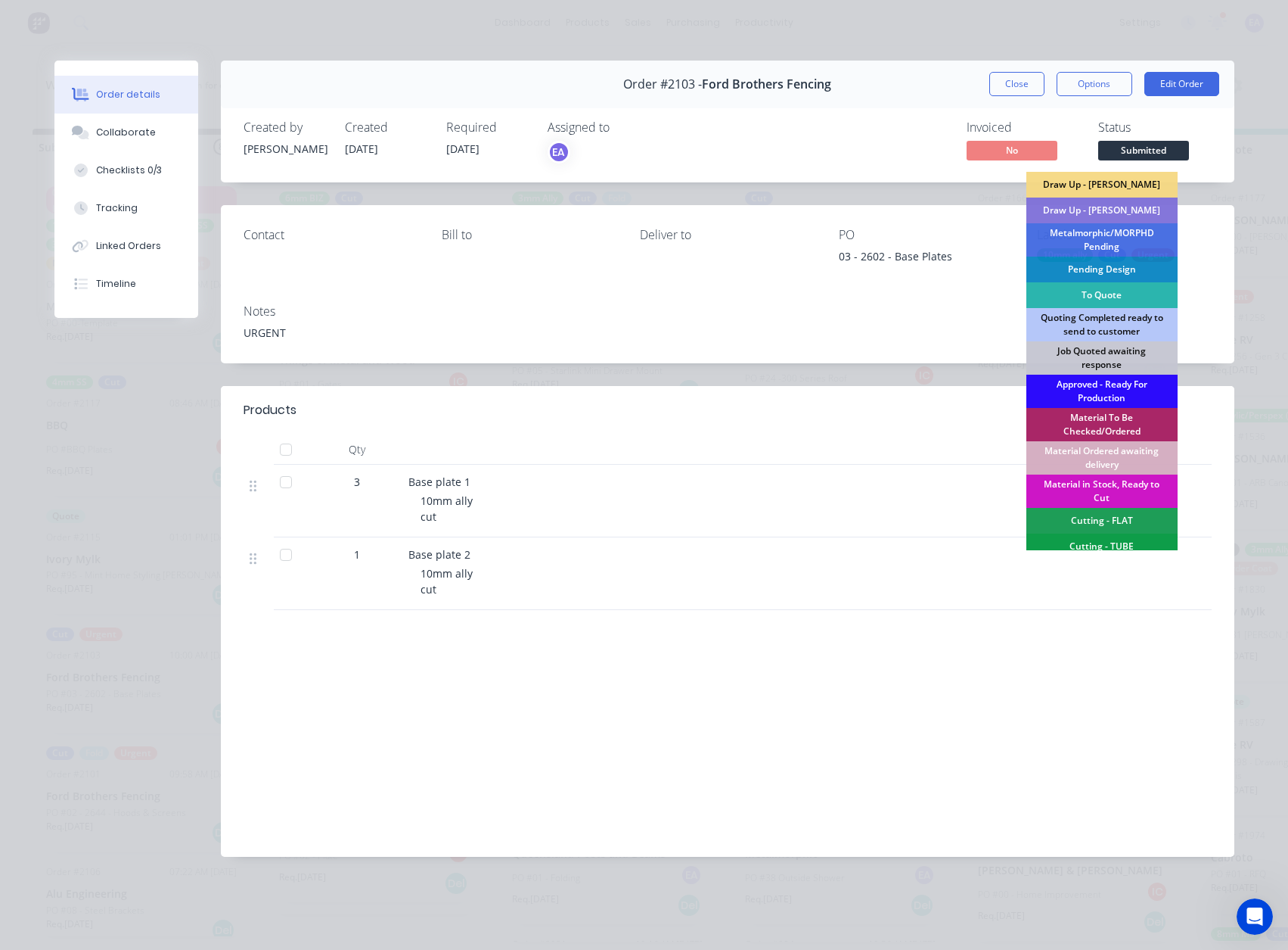
click at [1089, 388] on div "Approved - Ready For Production" at bounding box center [1102, 391] width 151 height 34
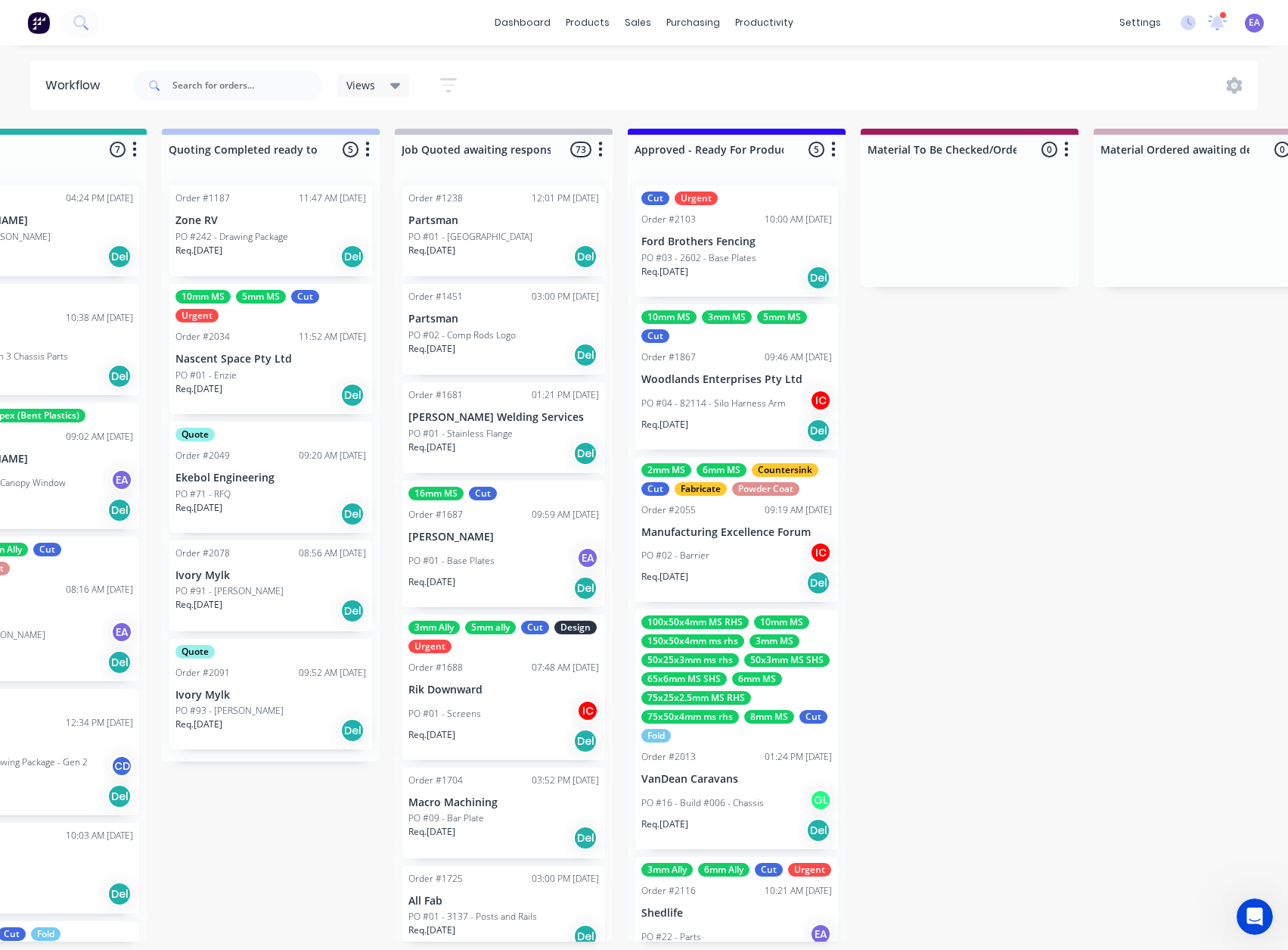
drag, startPoint x: 826, startPoint y: 657, endPoint x: 944, endPoint y: 650, distance: 118.2
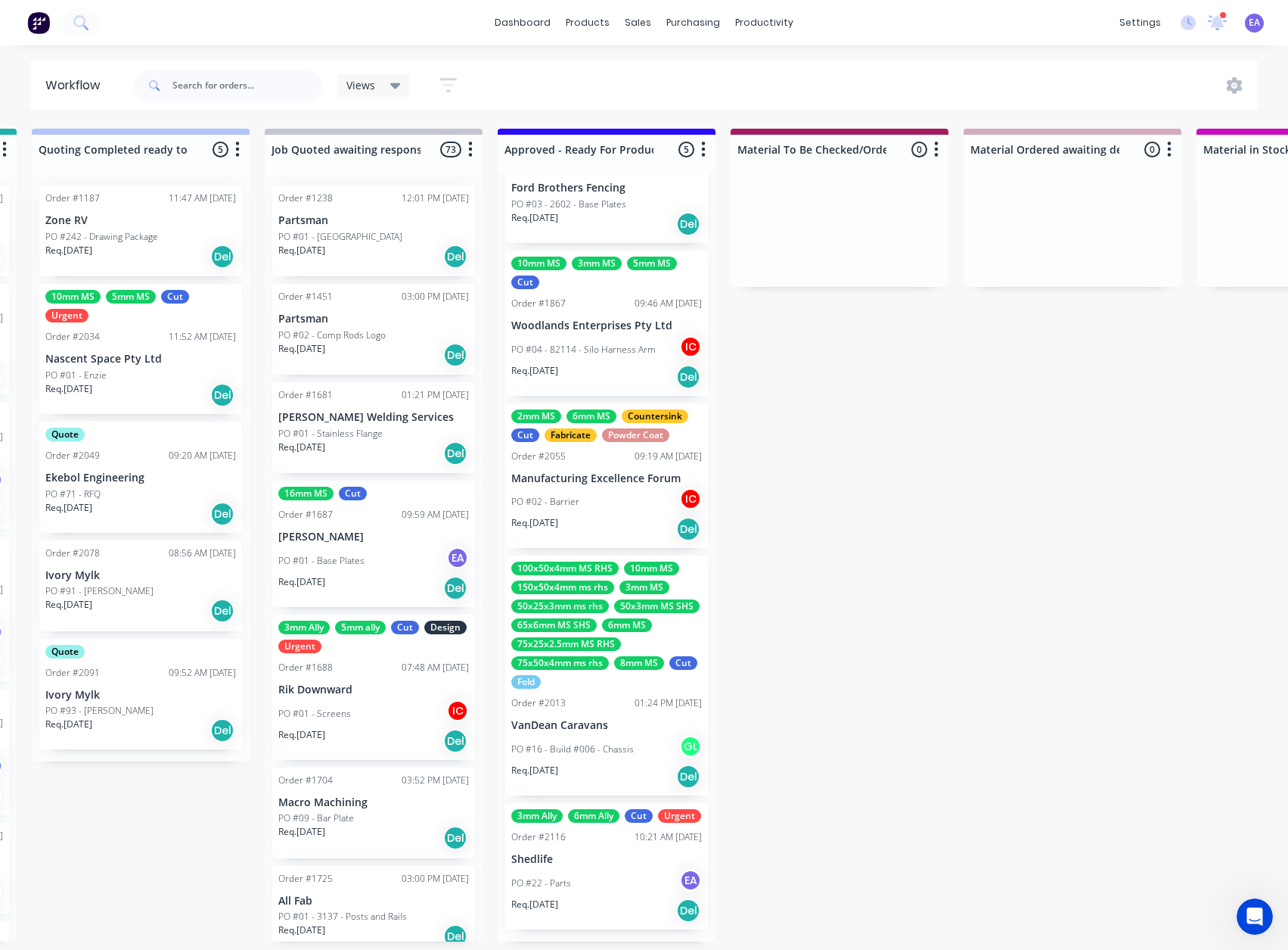
scroll to position [62, 0]
click at [606, 514] on div "3mm Ally 6mm Ally Cut Urgent Order #2116 10:21 AM [DATE] Shedlife PO #22 - Part…" at bounding box center [607, 866] width 203 height 126
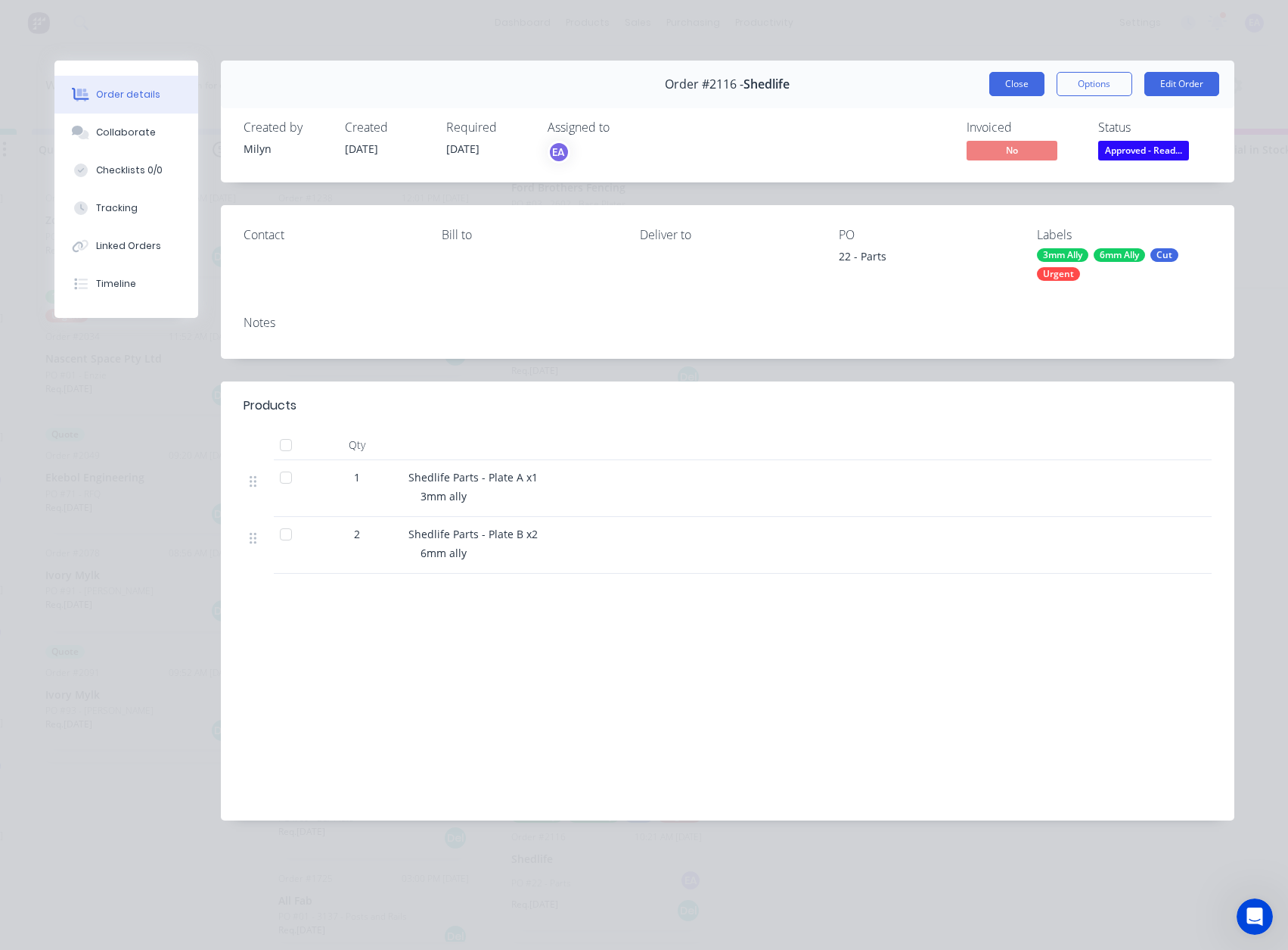
click at [997, 87] on button "Close" at bounding box center [1017, 83] width 55 height 24
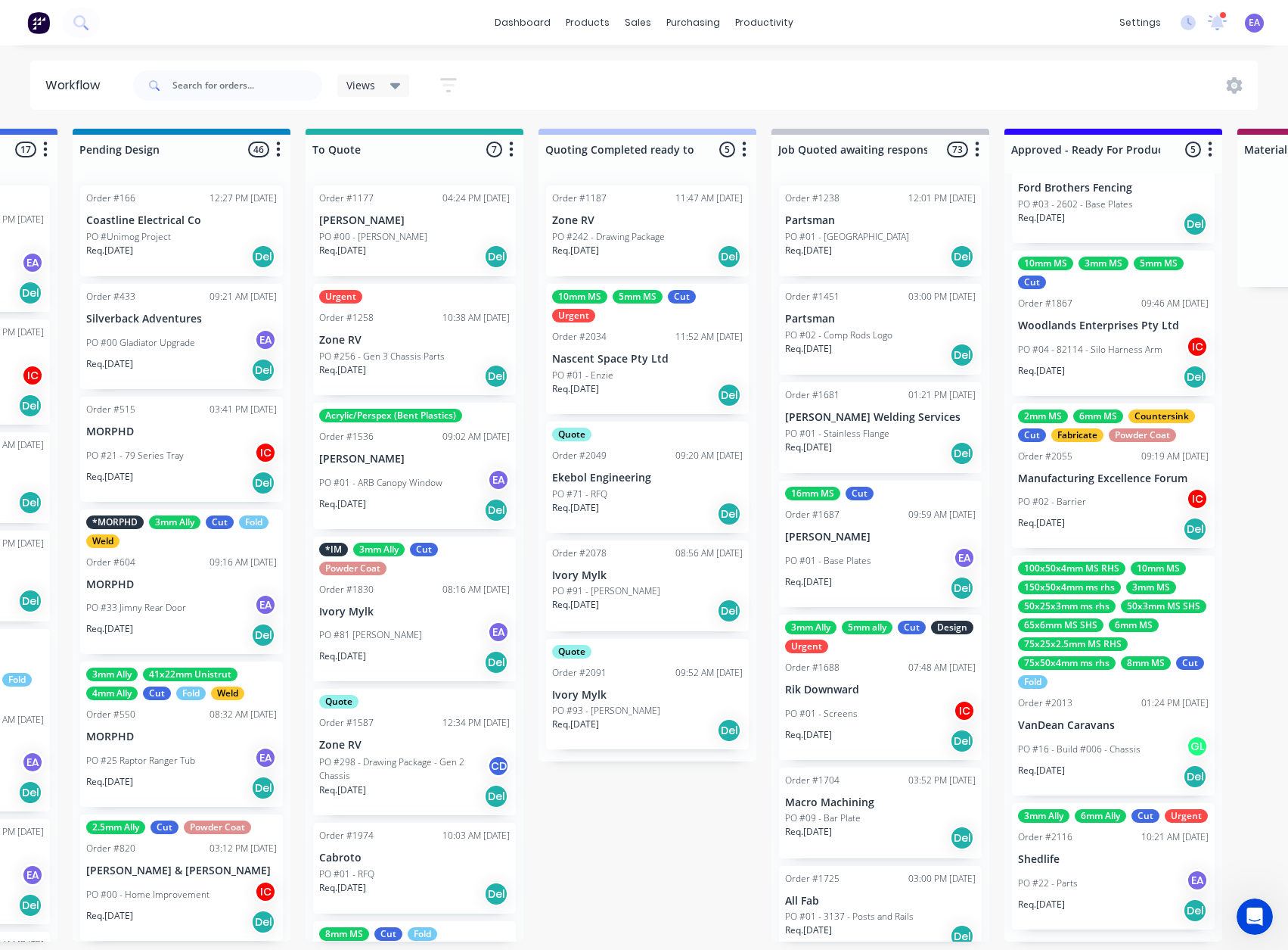
scroll to position [3, 1210]
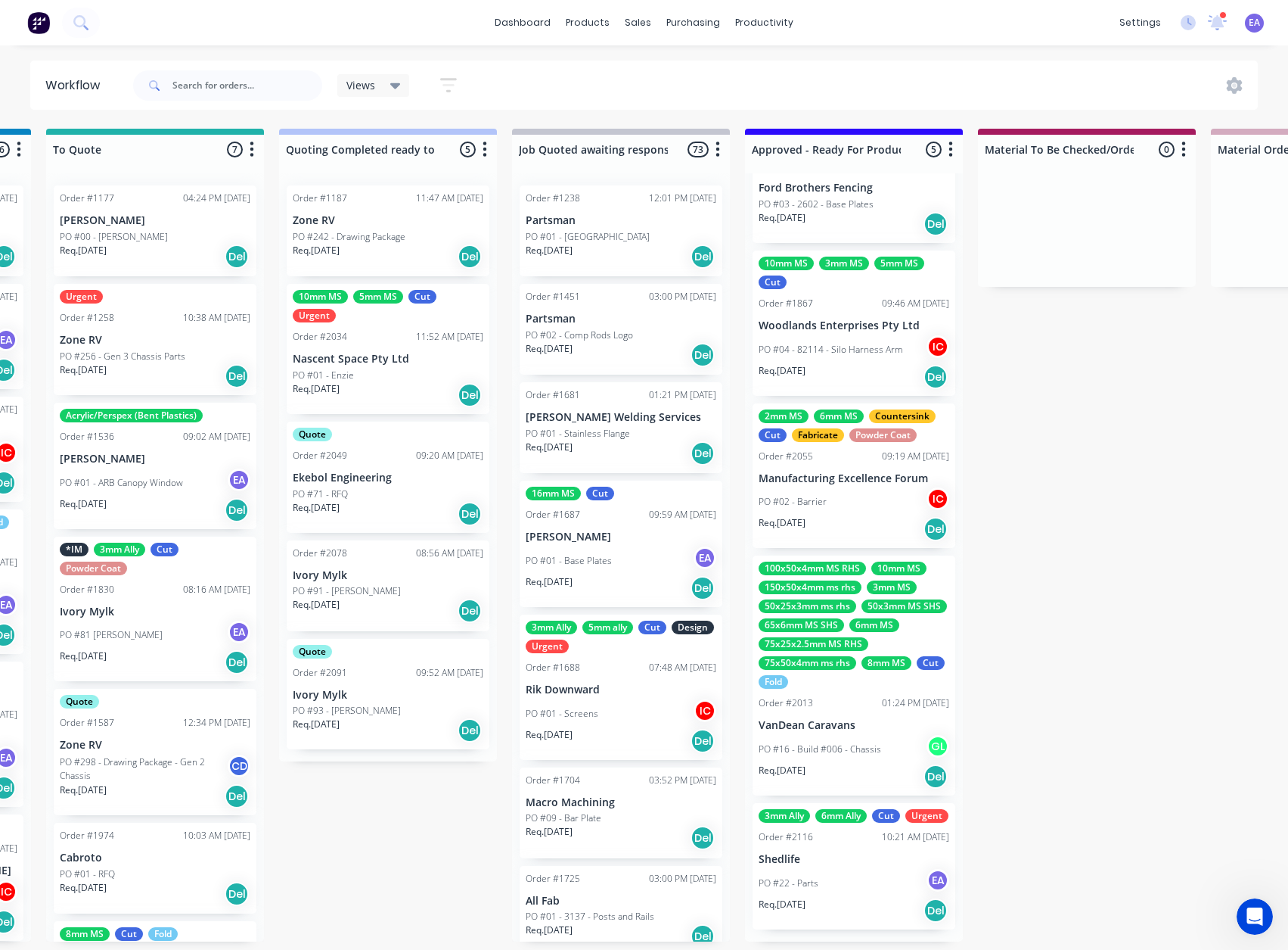
drag, startPoint x: 1169, startPoint y: 456, endPoint x: 1201, endPoint y: 456, distance: 32.0
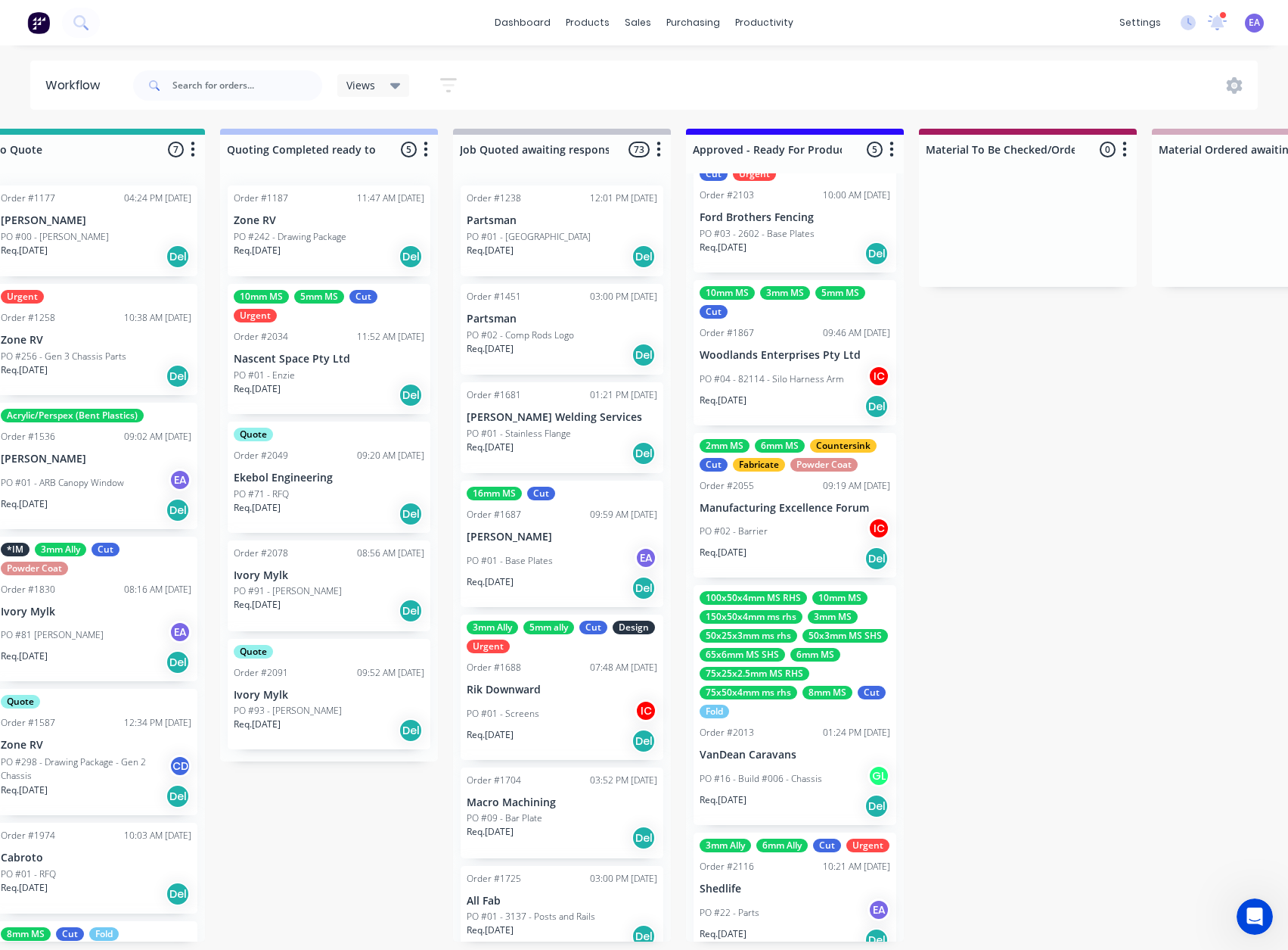
scroll to position [0, 0]
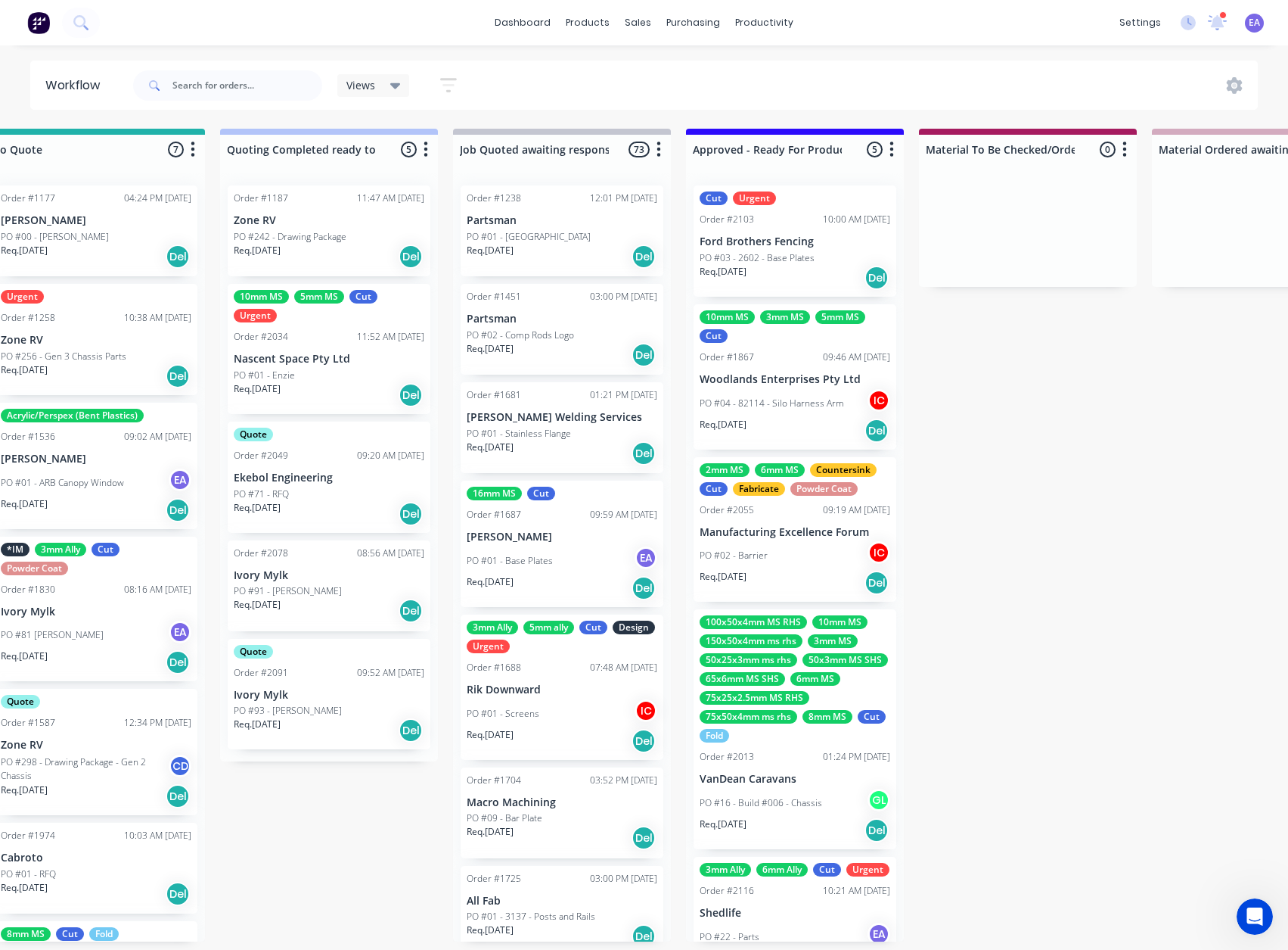
click at [804, 244] on p "Ford Brothers Fencing" at bounding box center [794, 242] width 190 height 12
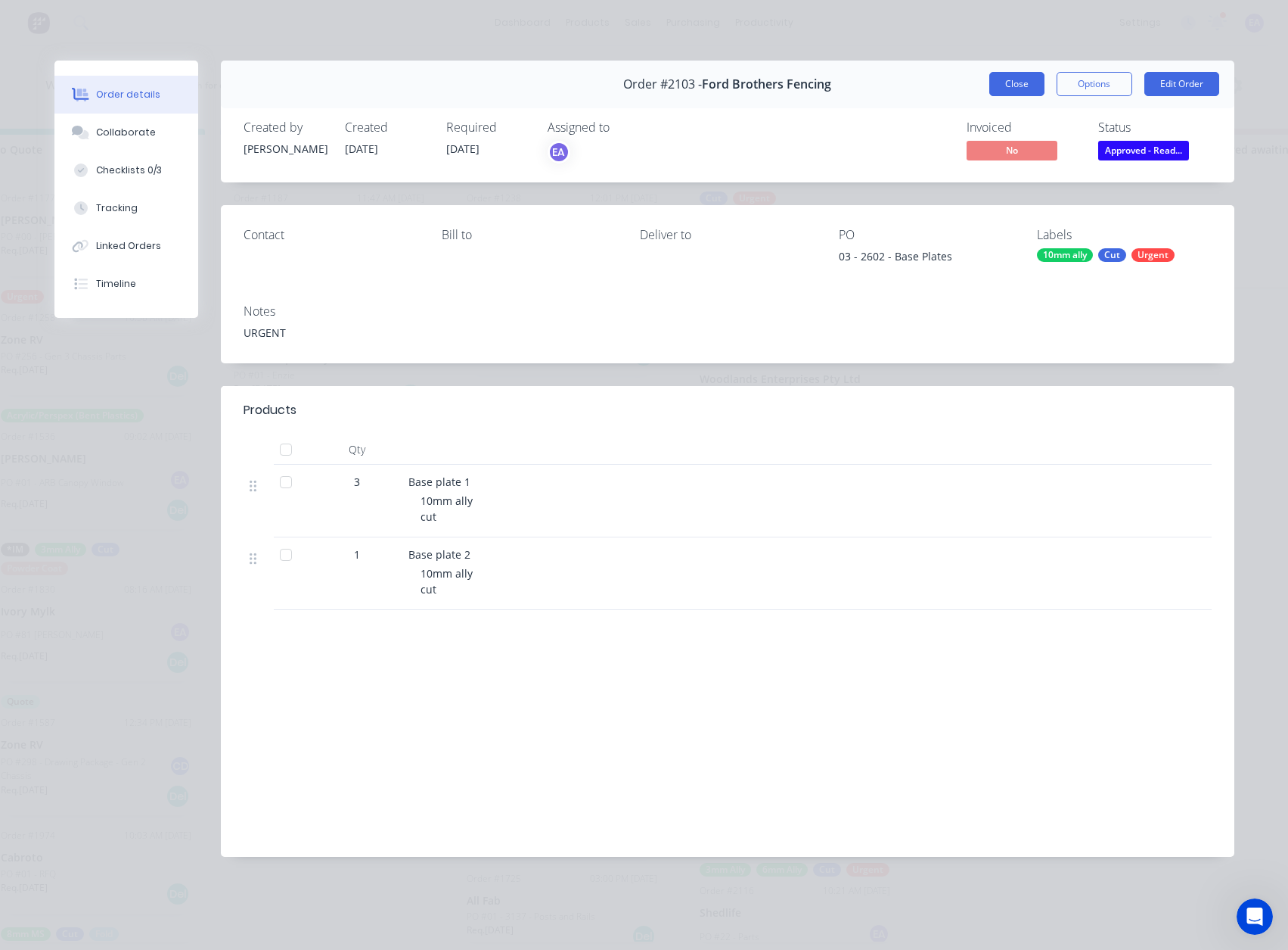
click at [1014, 85] on button "Close" at bounding box center [1017, 83] width 55 height 24
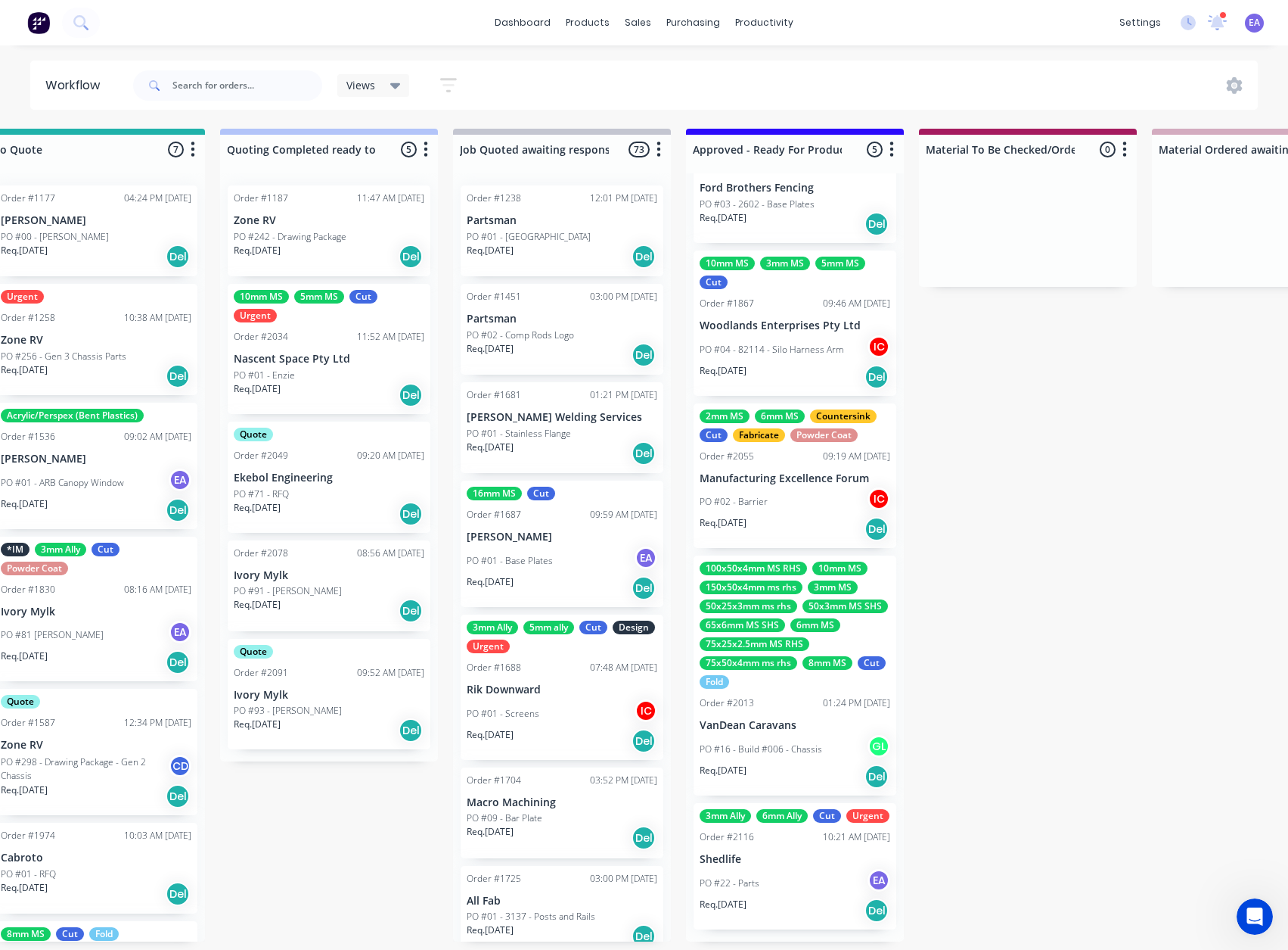
scroll to position [62, 0]
click at [771, 514] on p "Shedlife" at bounding box center [794, 859] width 190 height 12
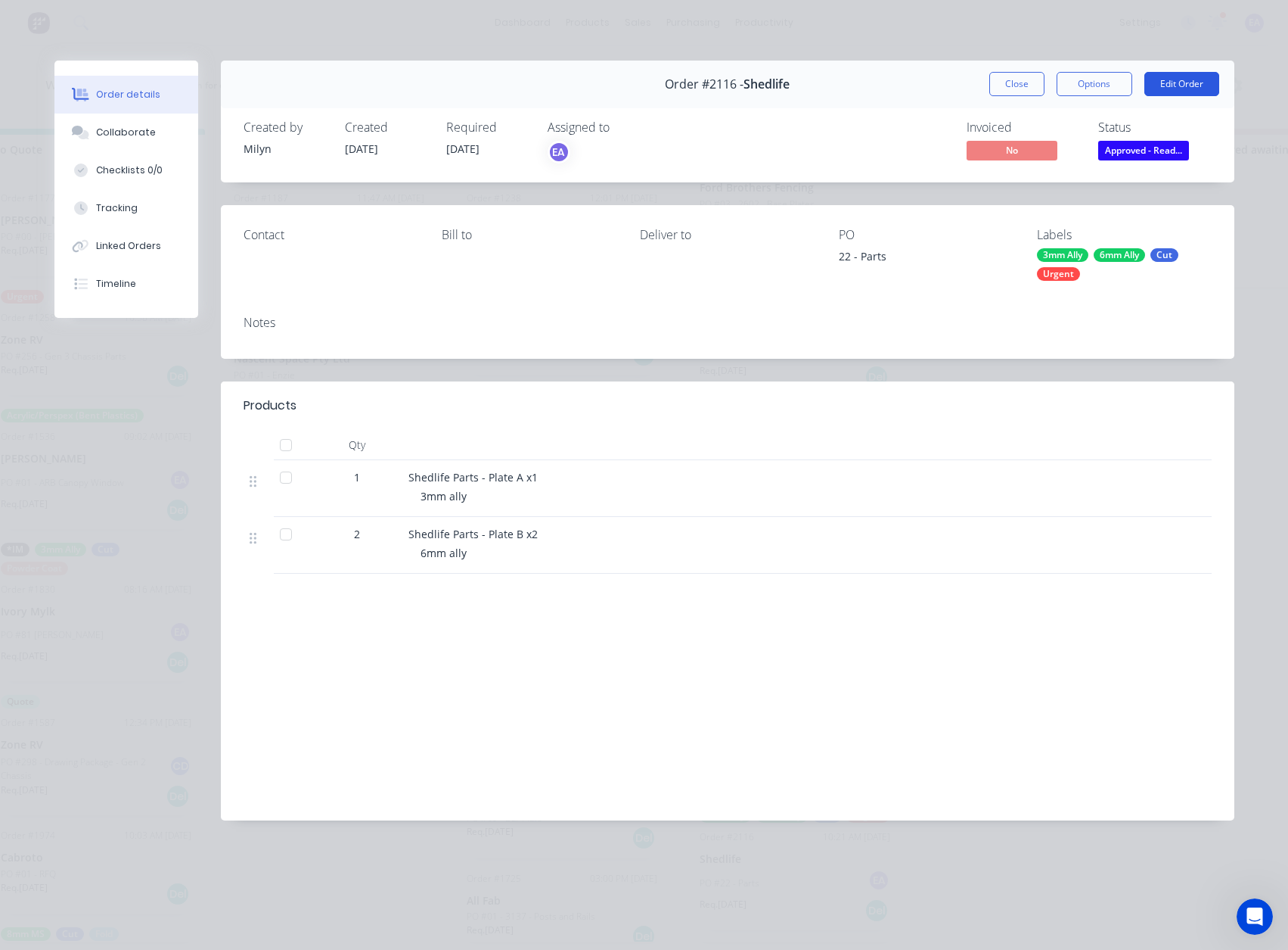
click at [1150, 79] on button "Edit Order" at bounding box center [1182, 83] width 75 height 24
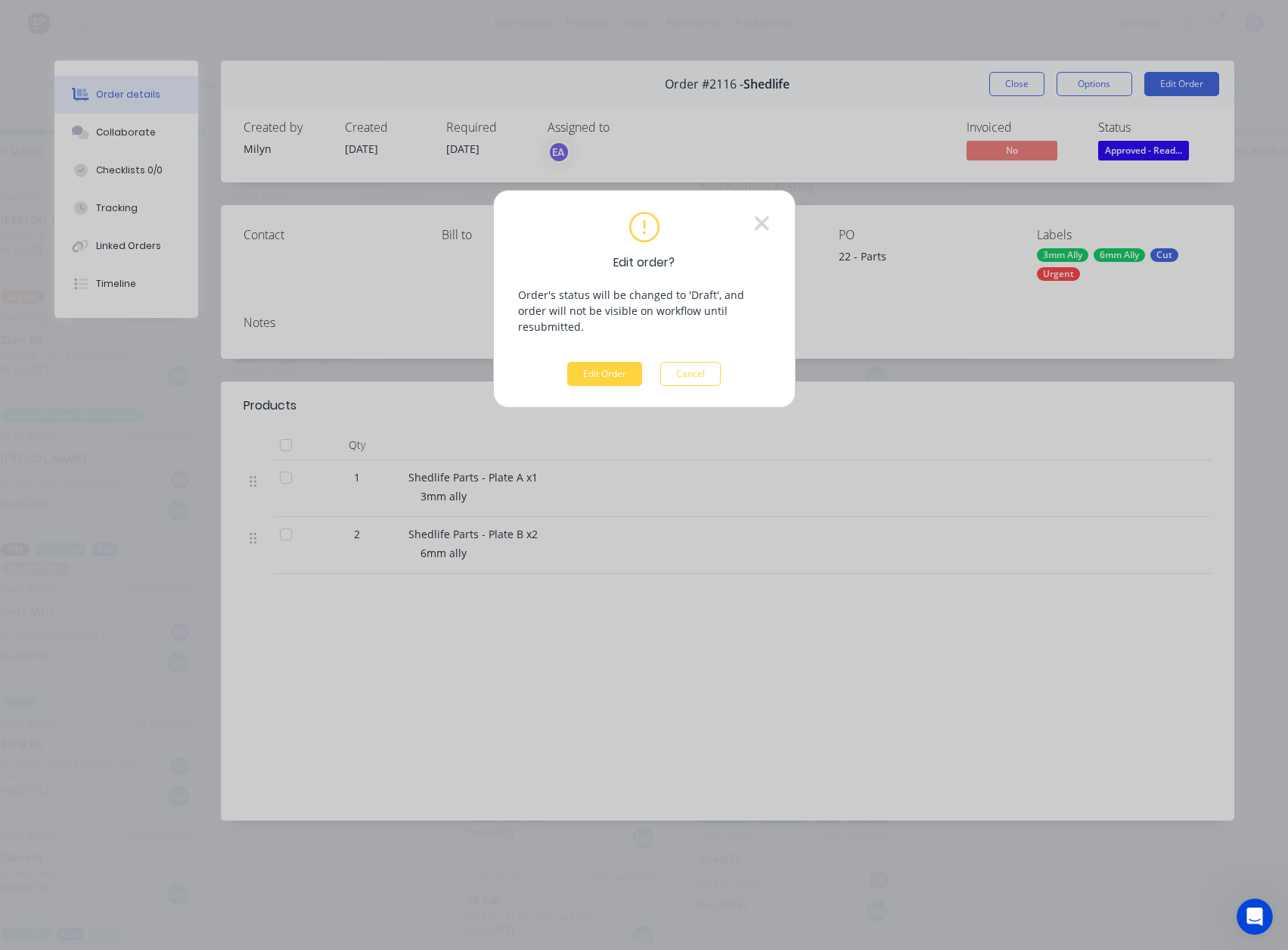
scroll to position [0, 1210]
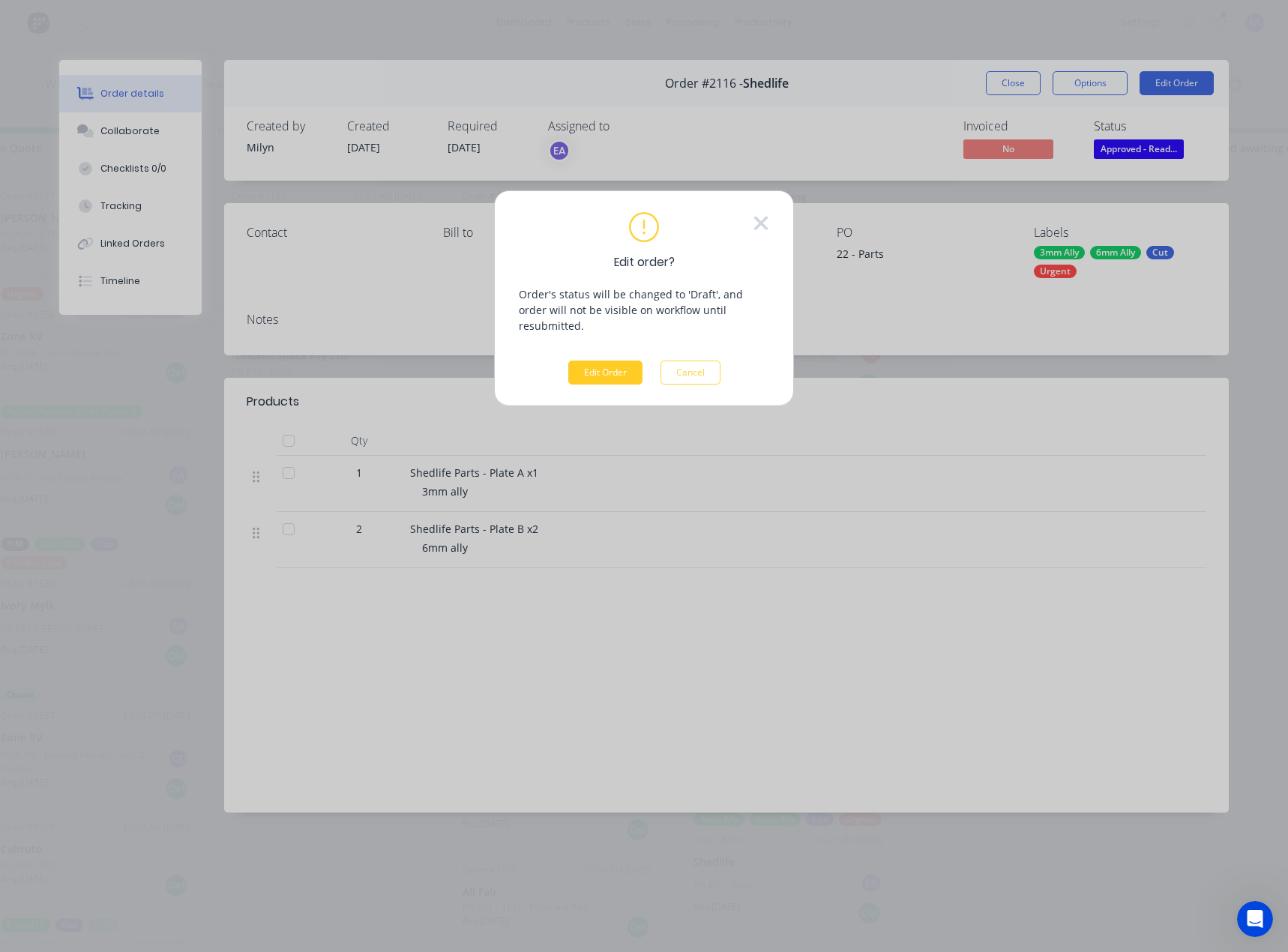
click at [595, 361] on button "Edit Order" at bounding box center [605, 372] width 74 height 24
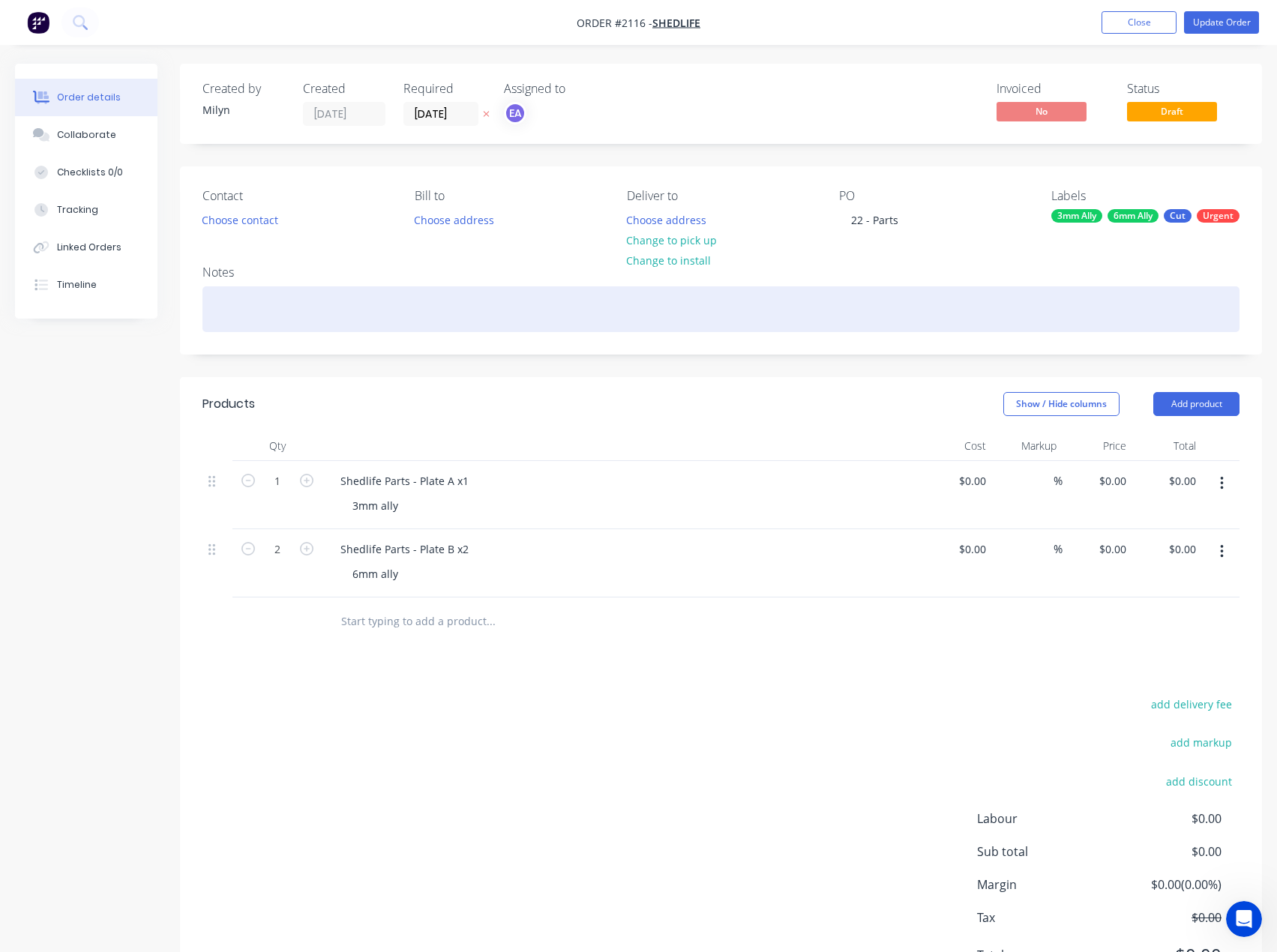
click at [246, 314] on div at bounding box center [721, 309] width 1037 height 46
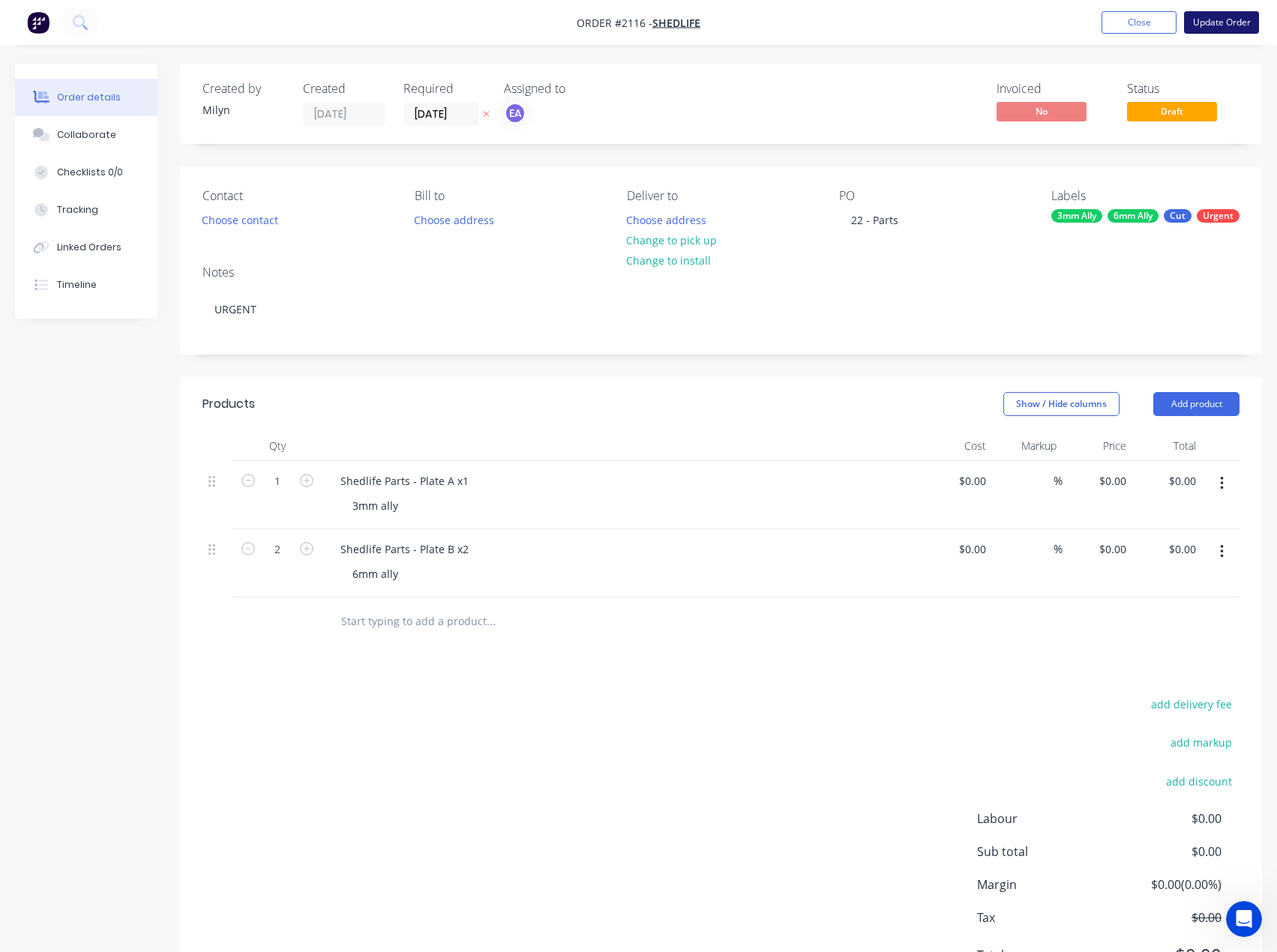
click at [1140, 26] on button "Update Order" at bounding box center [1221, 22] width 75 height 22
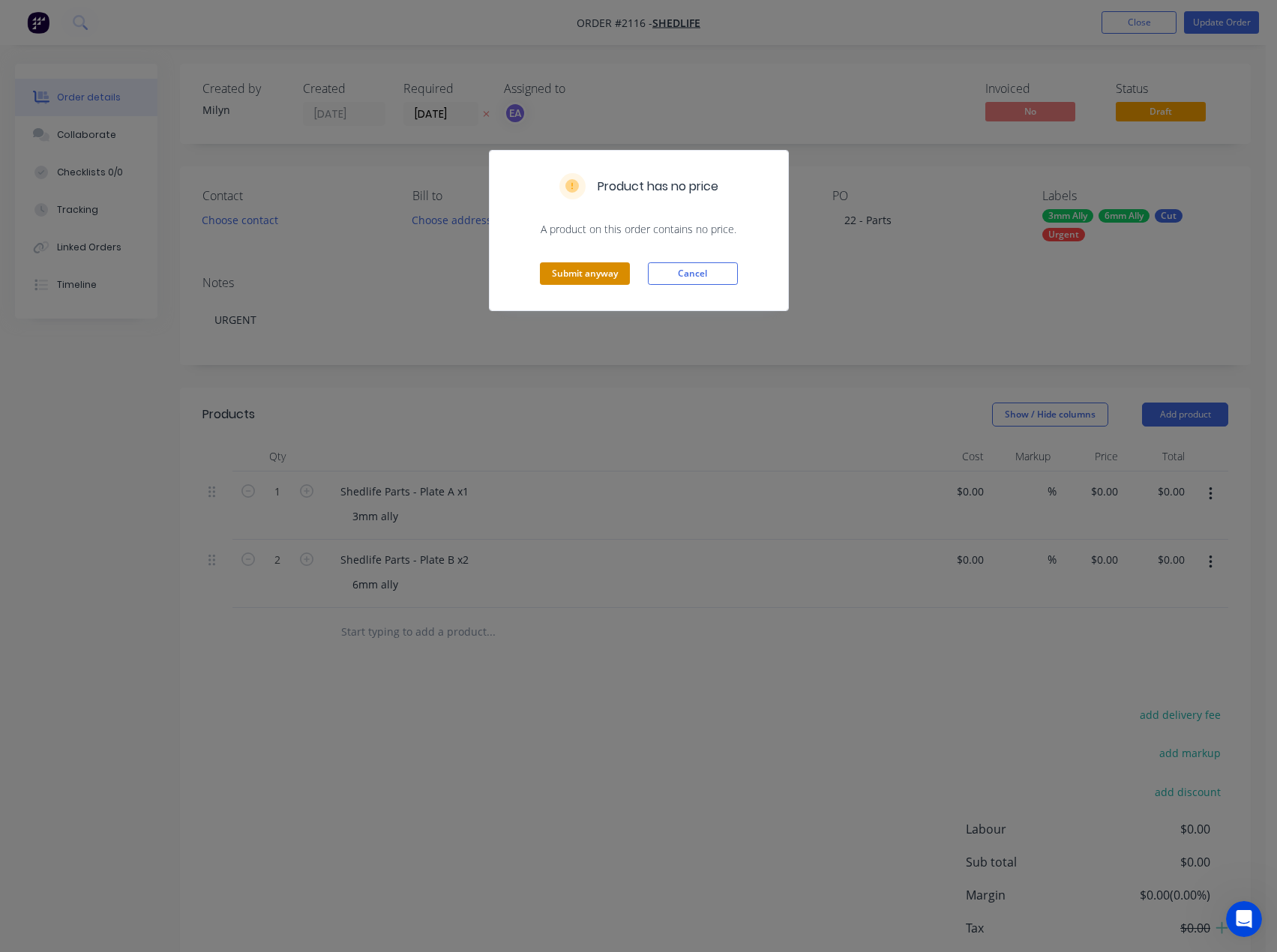
click at [558, 268] on button "Submit anyway" at bounding box center [585, 274] width 90 height 22
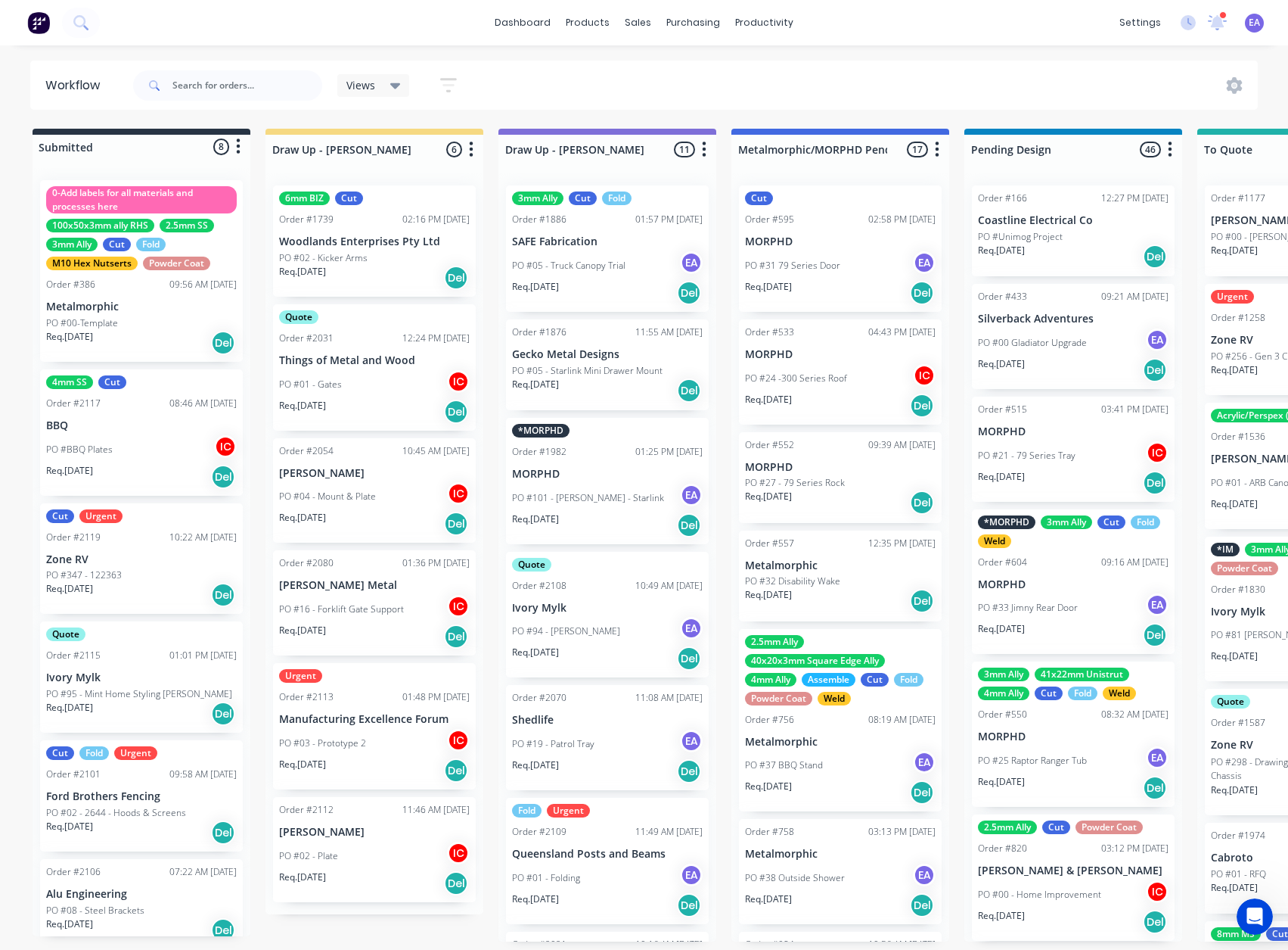
click at [128, 514] on div "Cut Fold Urgent Order #2101 09:58 AM [DATE] Ford Brothers Fencing PO #02 - 2644…" at bounding box center [141, 796] width 203 height 112
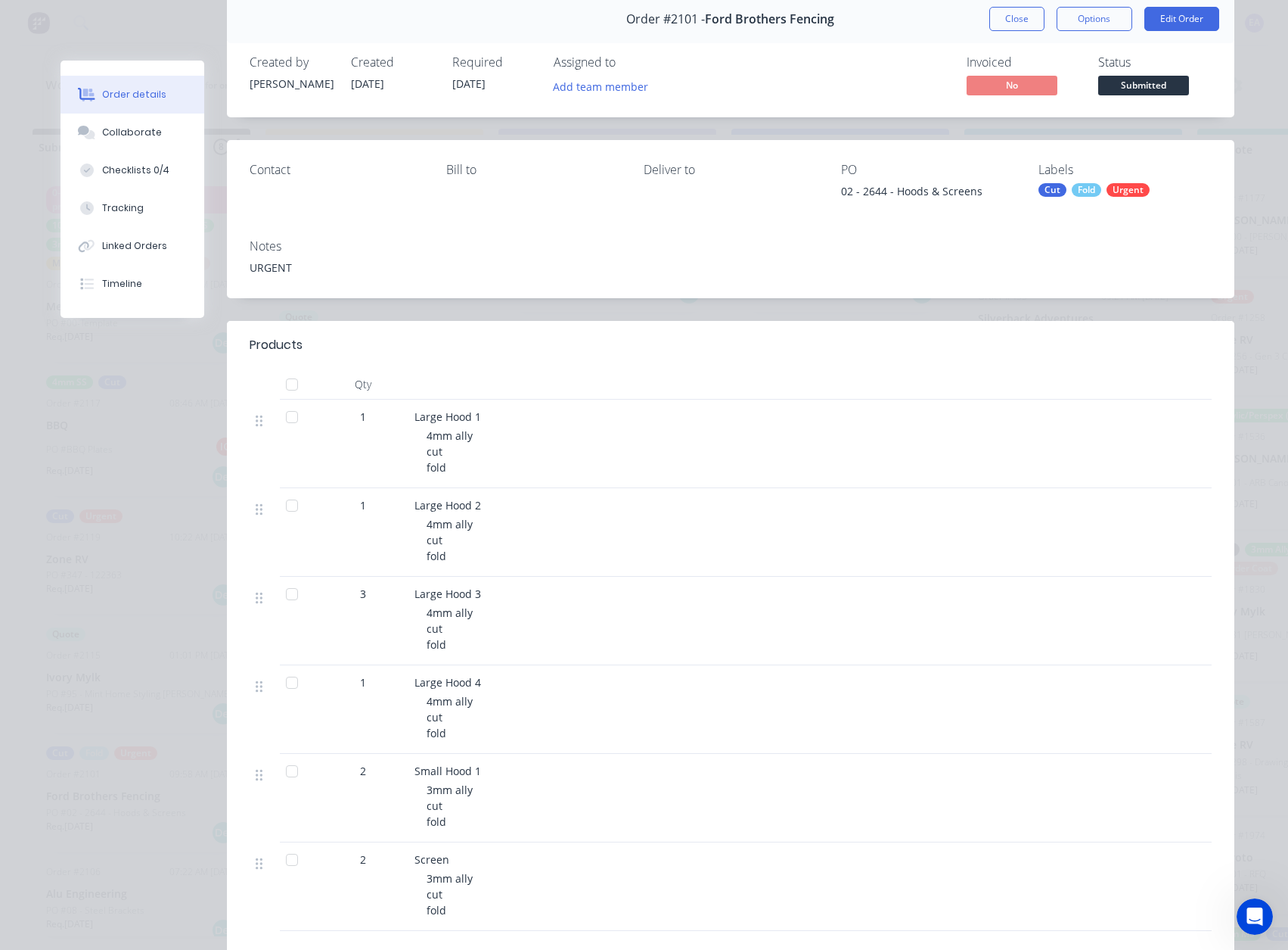
scroll to position [61, 0]
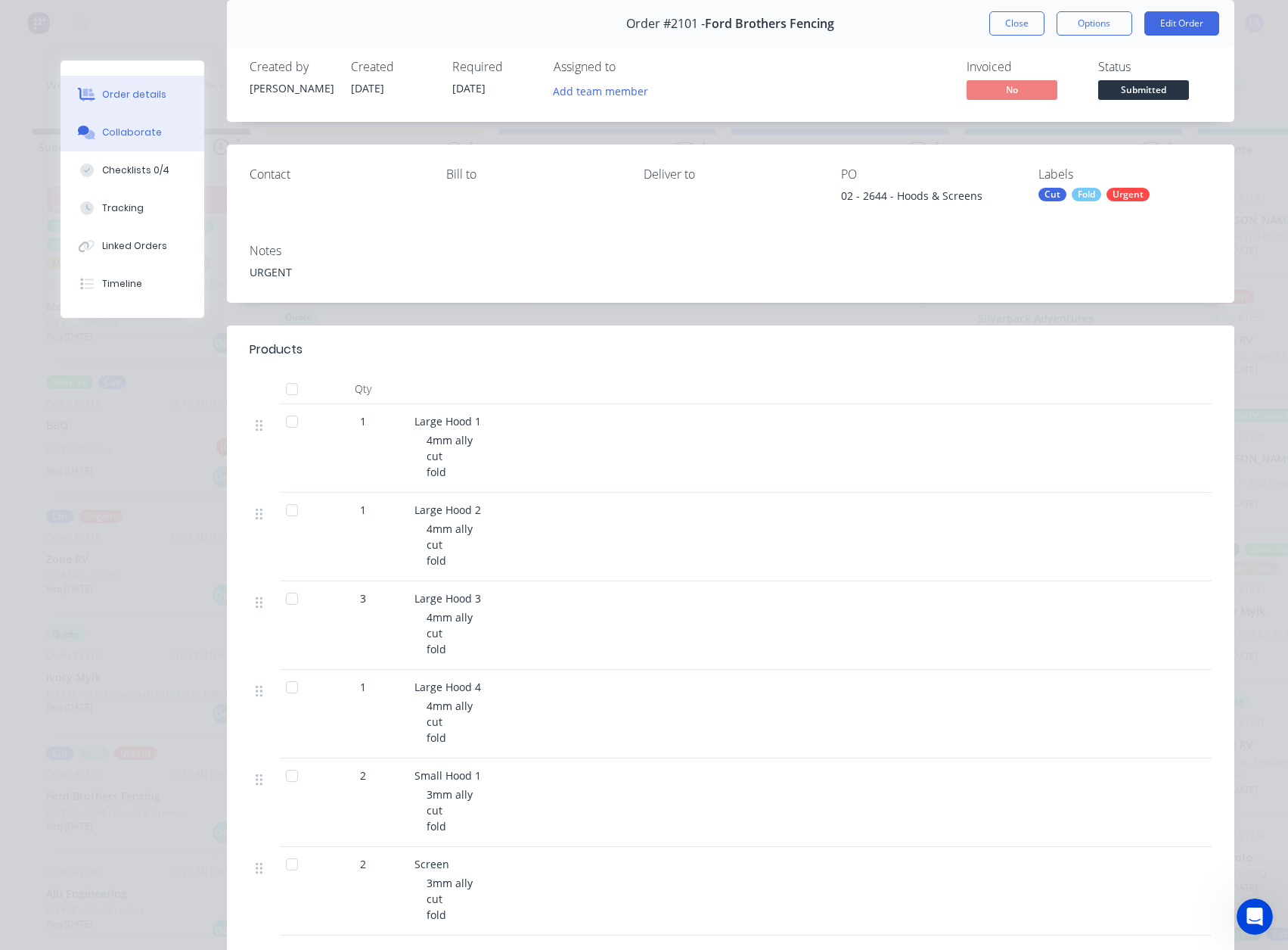
click at [105, 135] on div "Collaborate" at bounding box center [132, 132] width 60 height 13
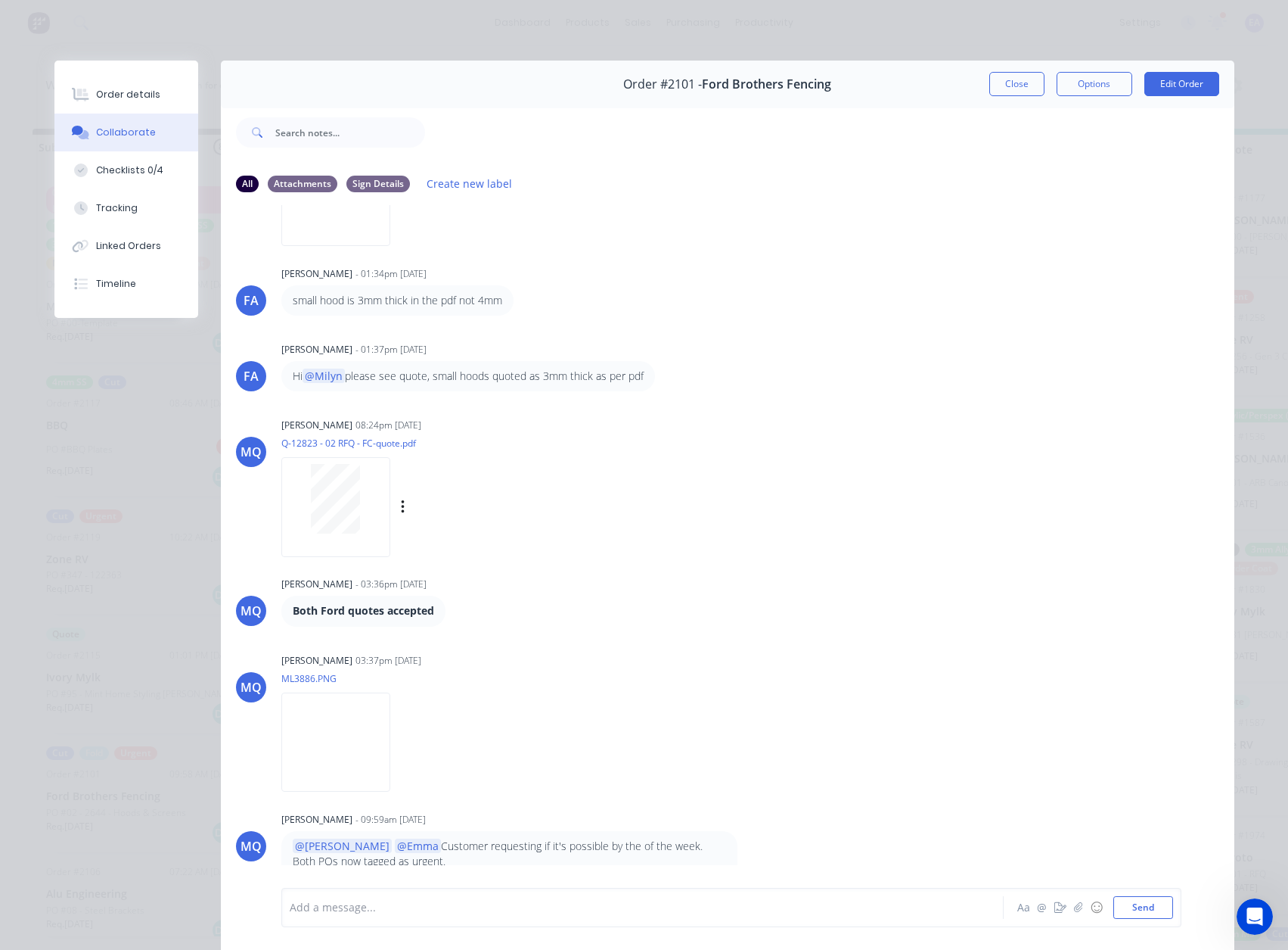
scroll to position [227, 0]
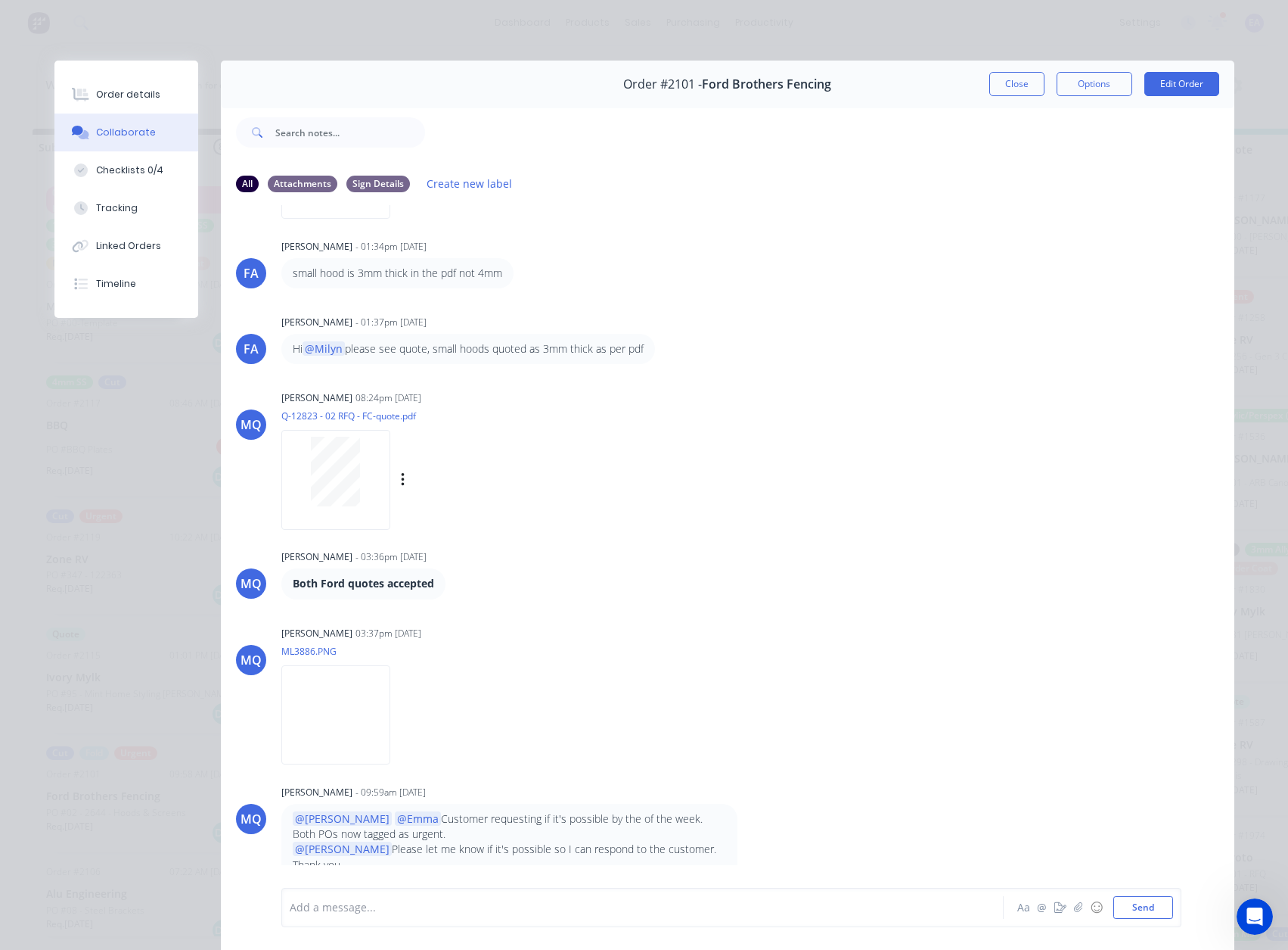
click at [359, 490] on div at bounding box center [336, 471] width 95 height 69
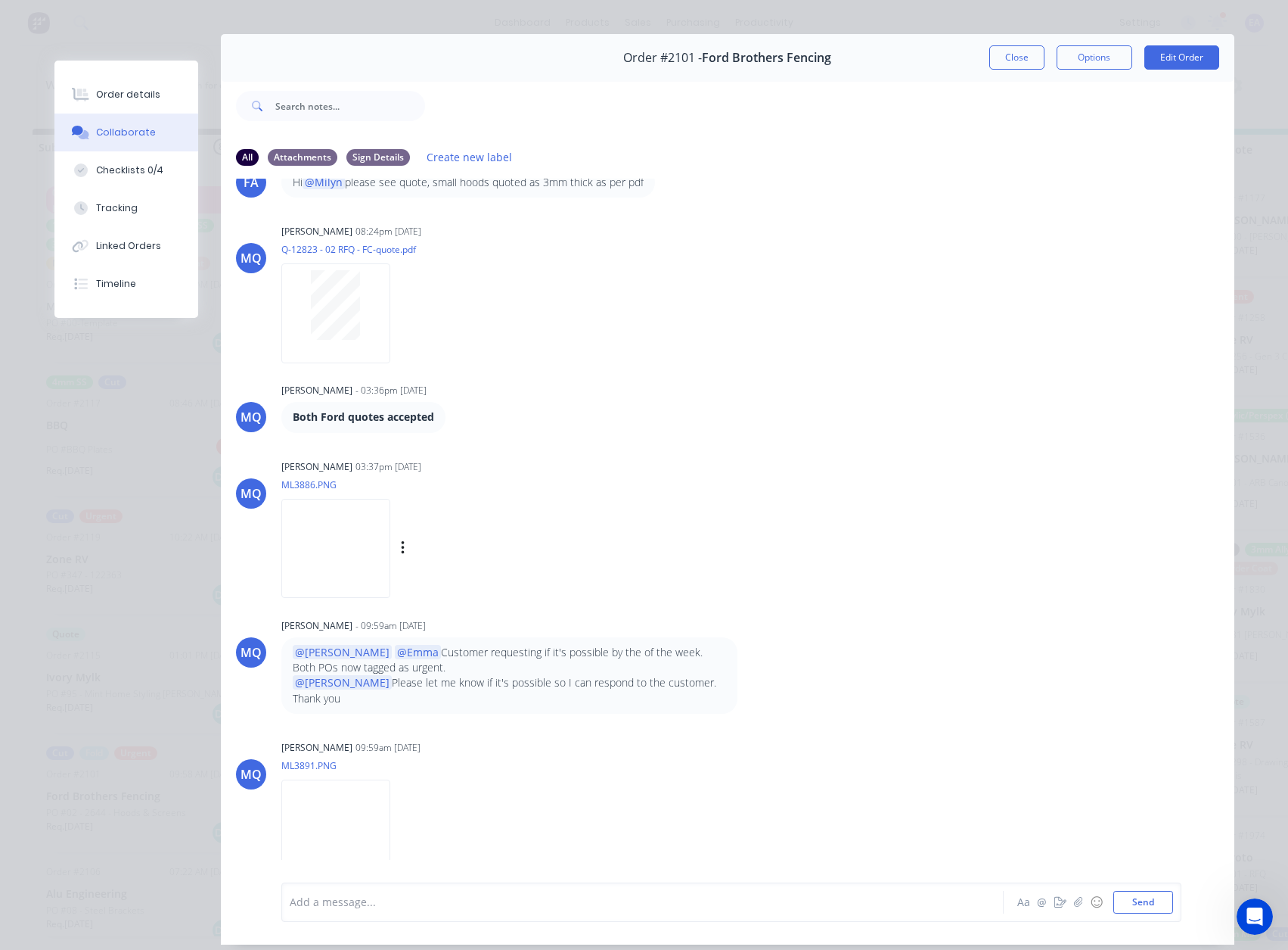
scroll to position [76, 0]
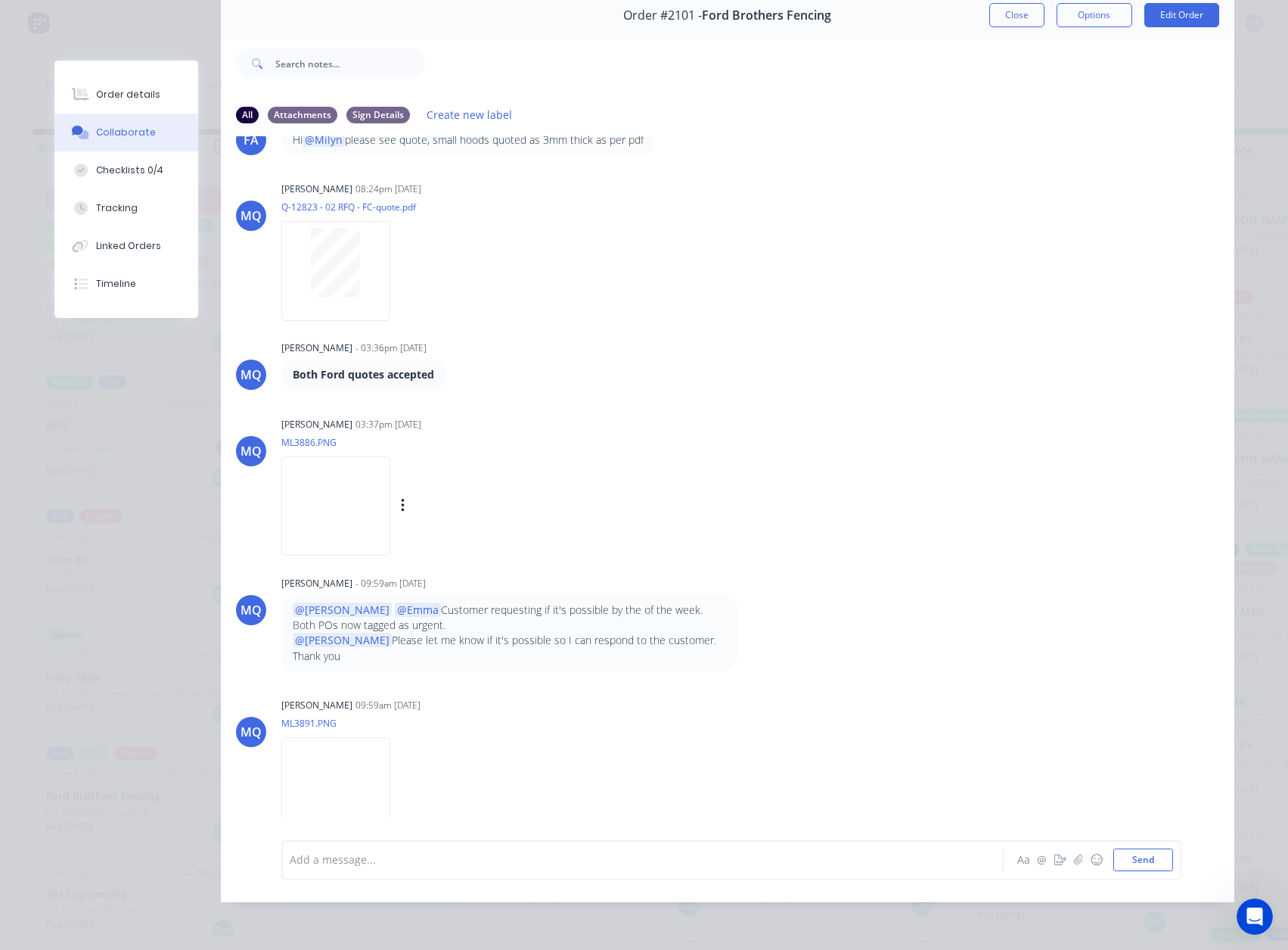
click at [378, 420] on div "03:37pm [DATE]" at bounding box center [388, 424] width 65 height 13
click at [304, 512] on img at bounding box center [336, 505] width 109 height 99
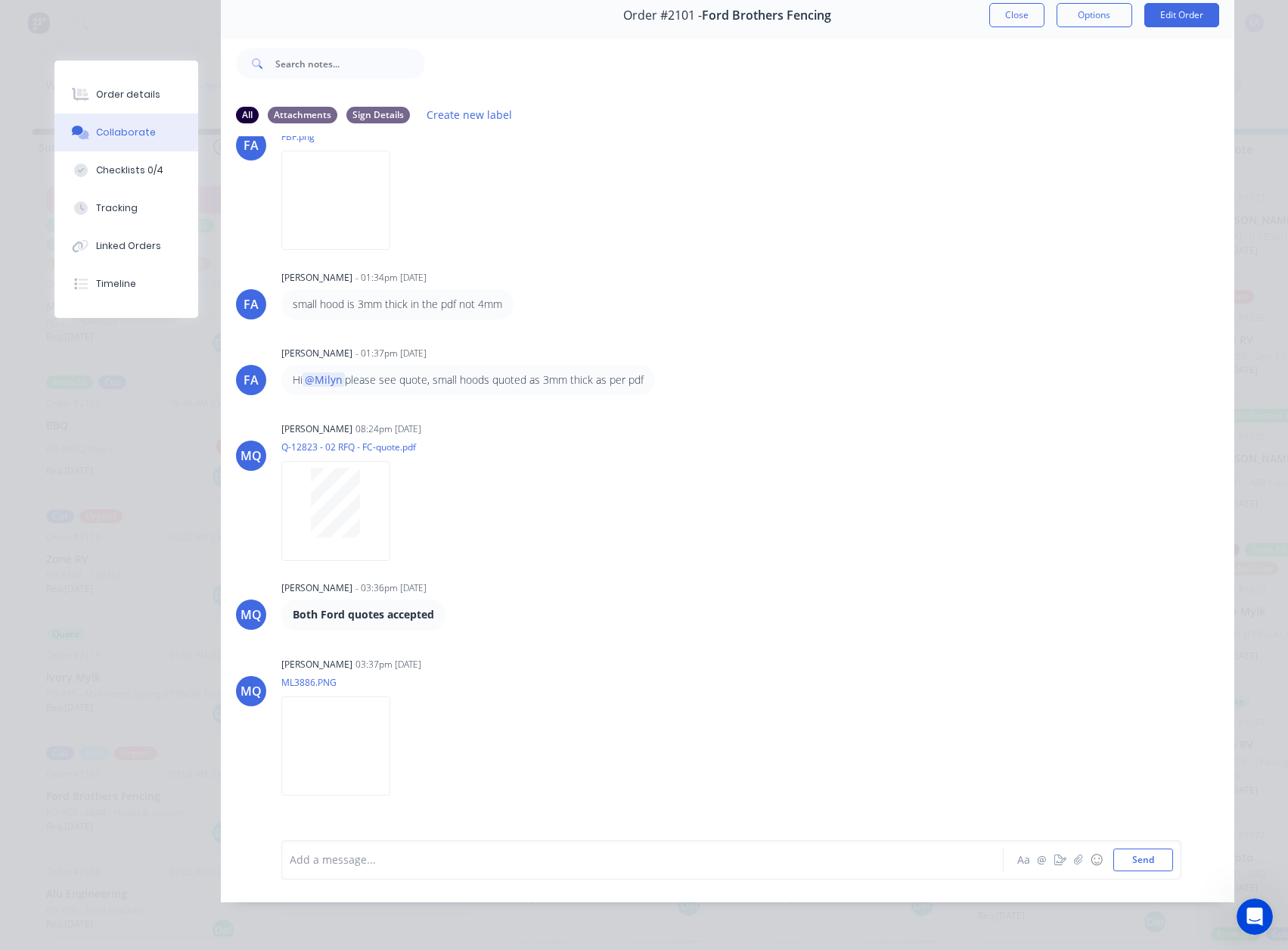
scroll to position [64, 0]
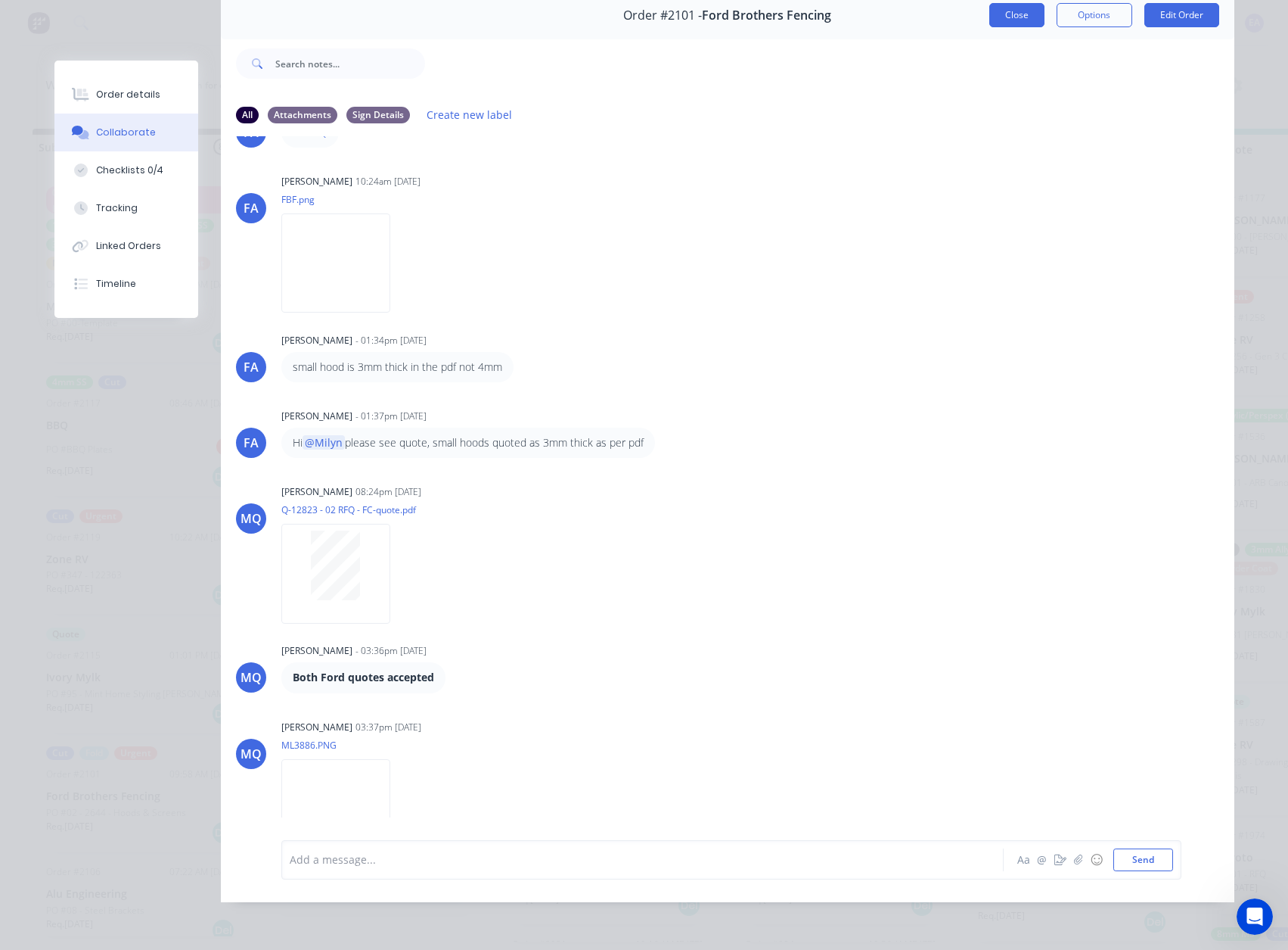
click at [1007, 12] on button "Close" at bounding box center [1017, 15] width 55 height 24
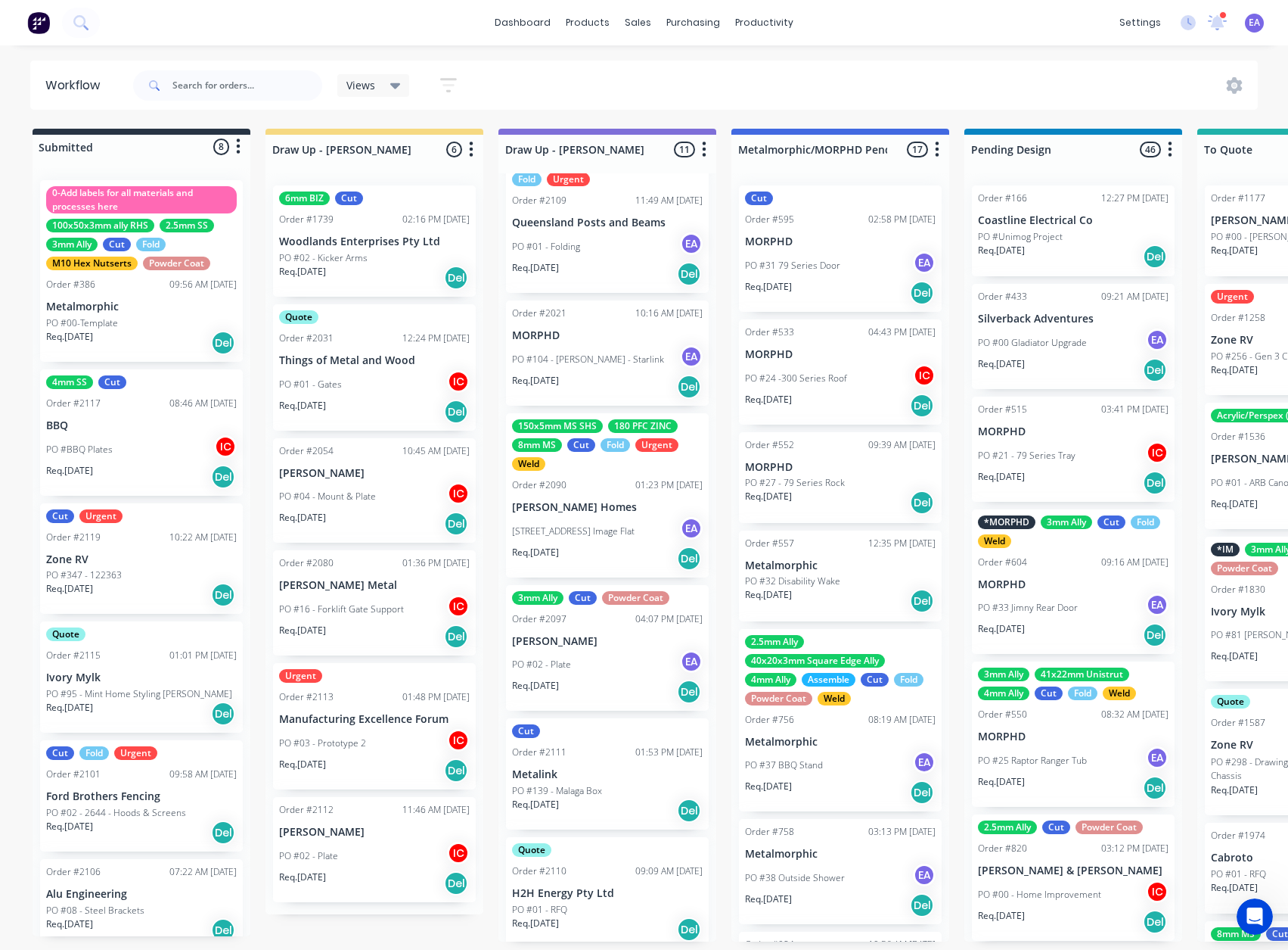
scroll to position [639, 0]
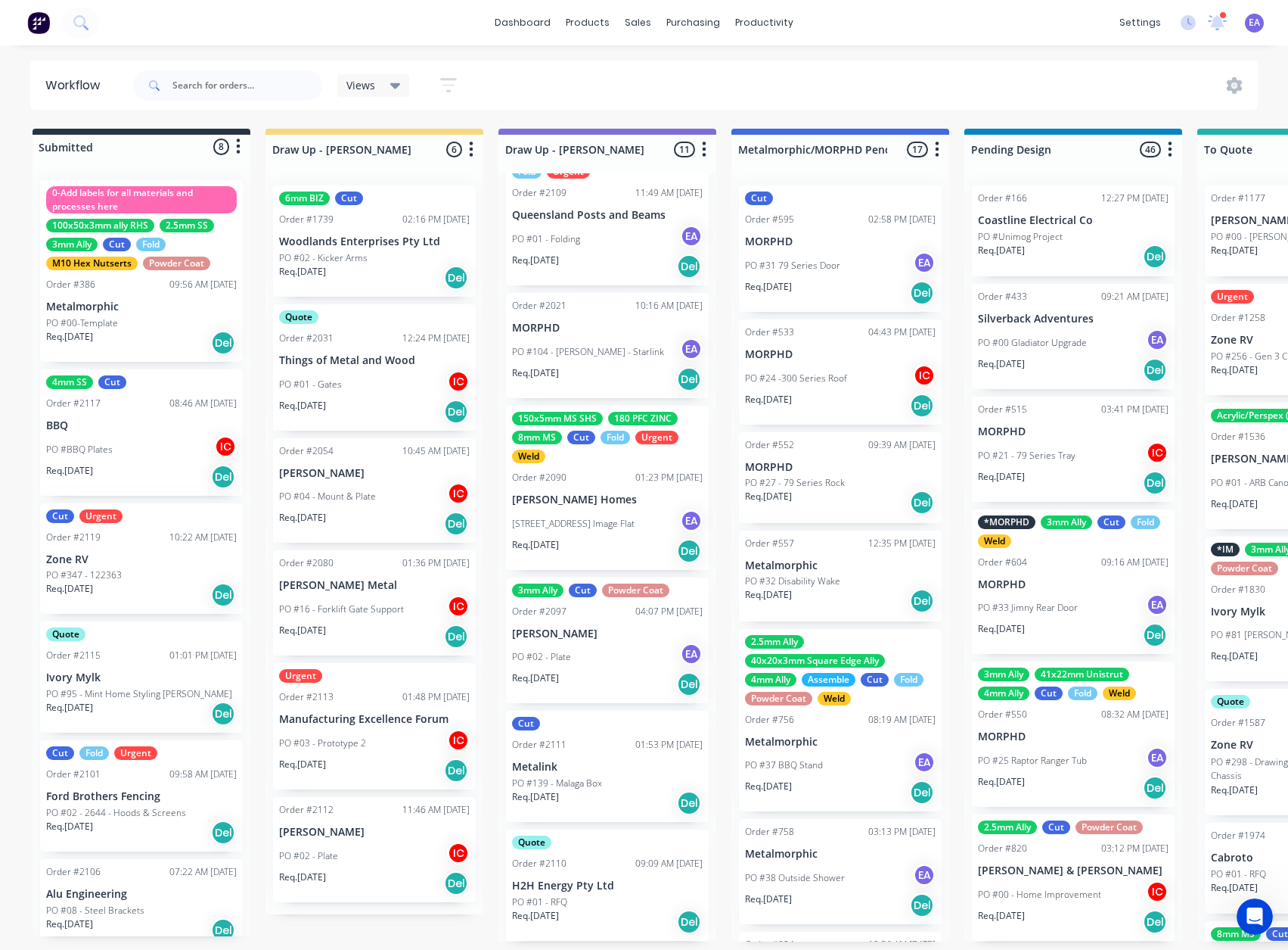
click at [565, 514] on p "PO #01 - RFQ" at bounding box center [540, 902] width 55 height 13
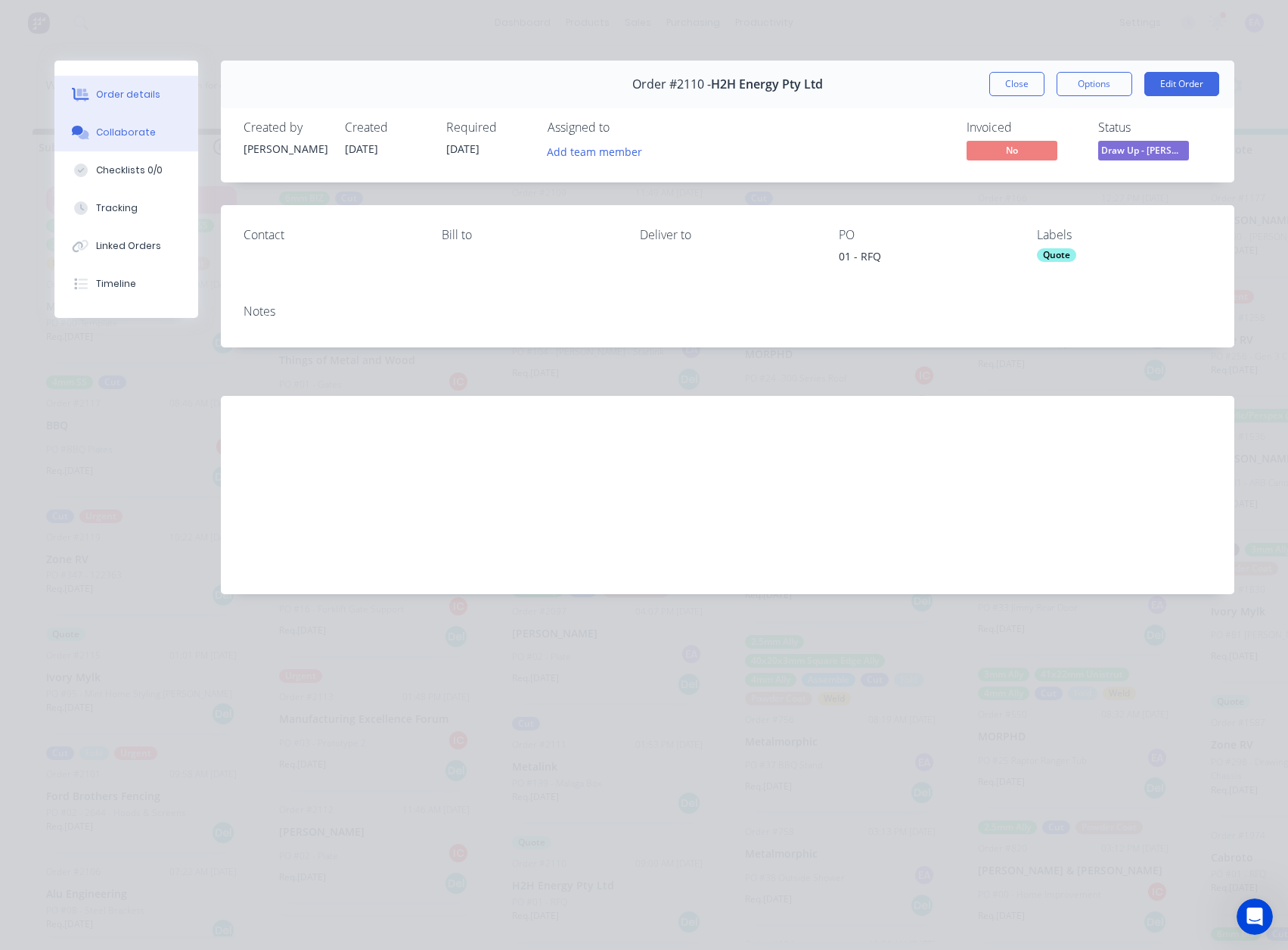
click at [161, 134] on button "Collaborate" at bounding box center [126, 133] width 143 height 38
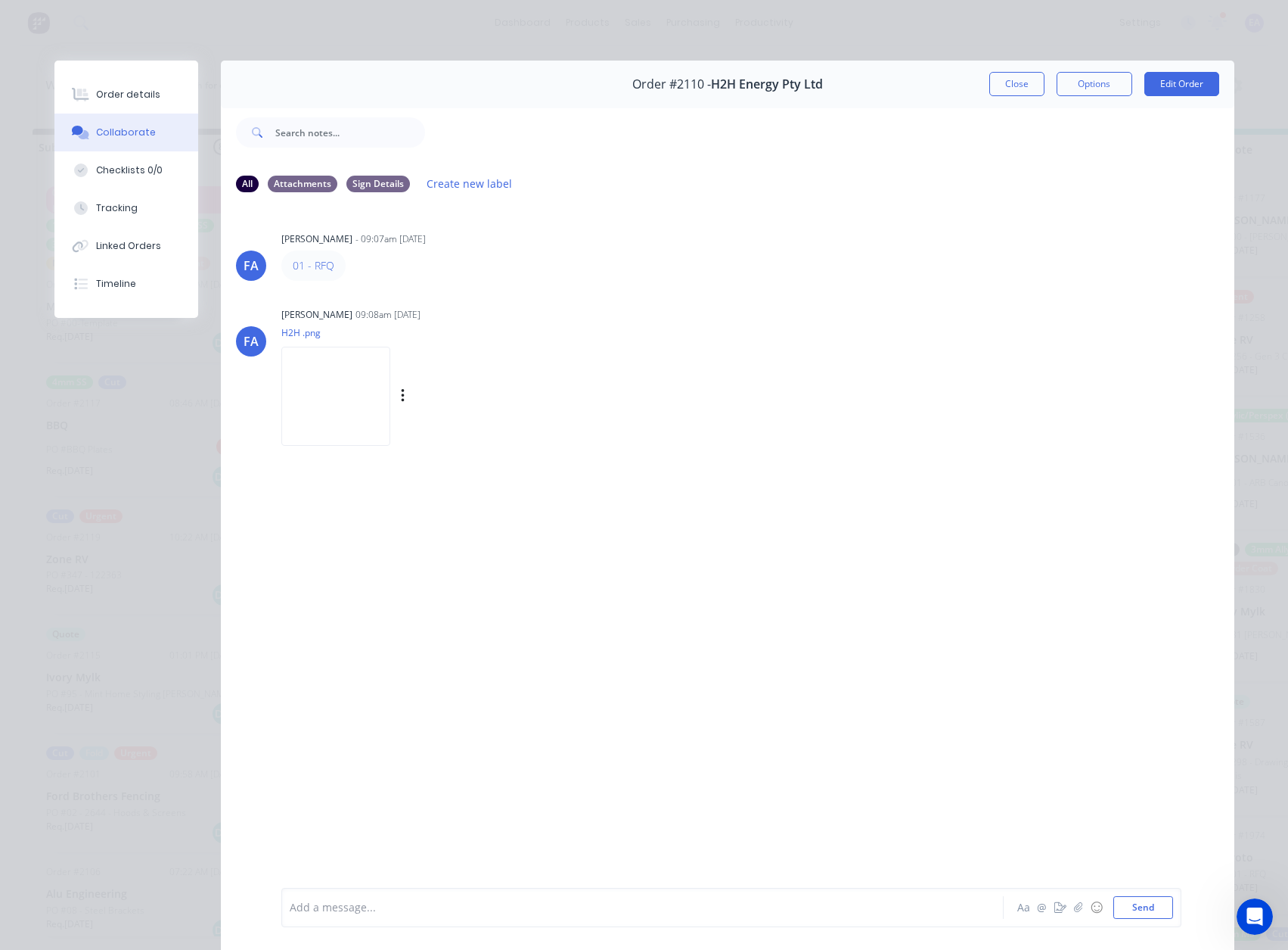
click at [365, 388] on img at bounding box center [336, 395] width 109 height 99
drag, startPoint x: 1019, startPoint y: 90, endPoint x: 790, endPoint y: 480, distance: 452.3
click at [1019, 90] on button "Close" at bounding box center [1017, 83] width 55 height 24
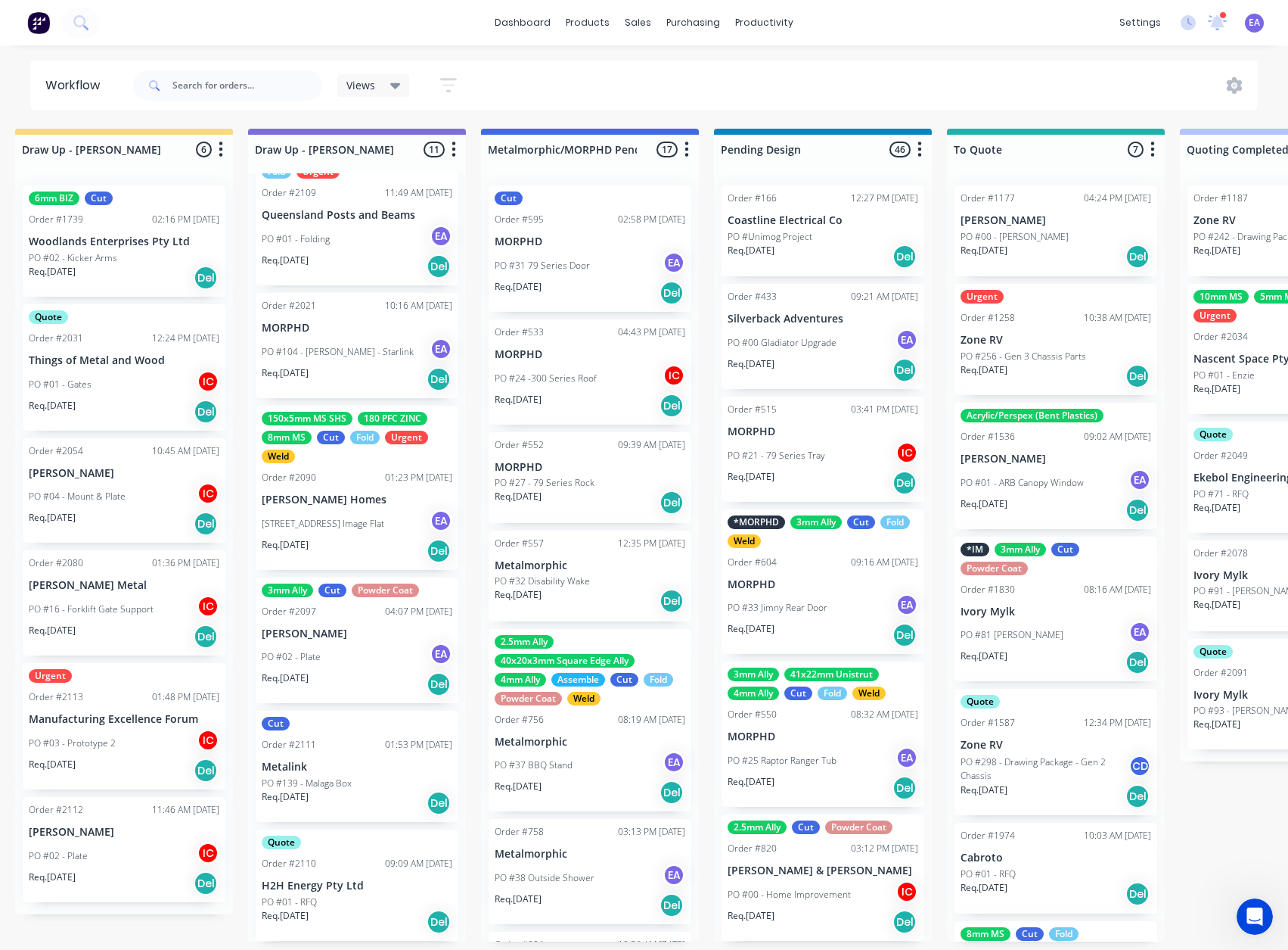
scroll to position [3, 1150]
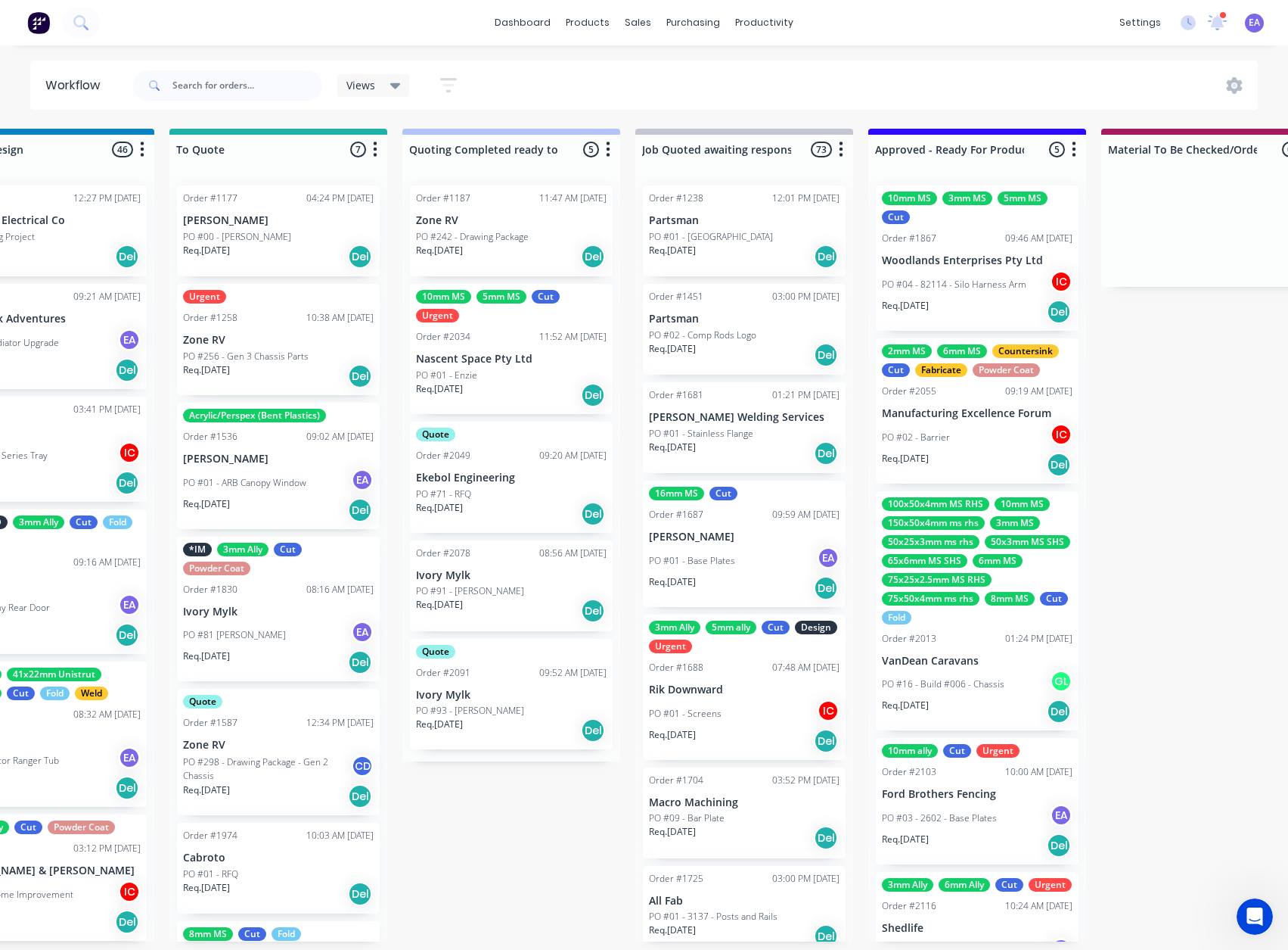
drag, startPoint x: 759, startPoint y: 751, endPoint x: 900, endPoint y: 756, distance: 141.1
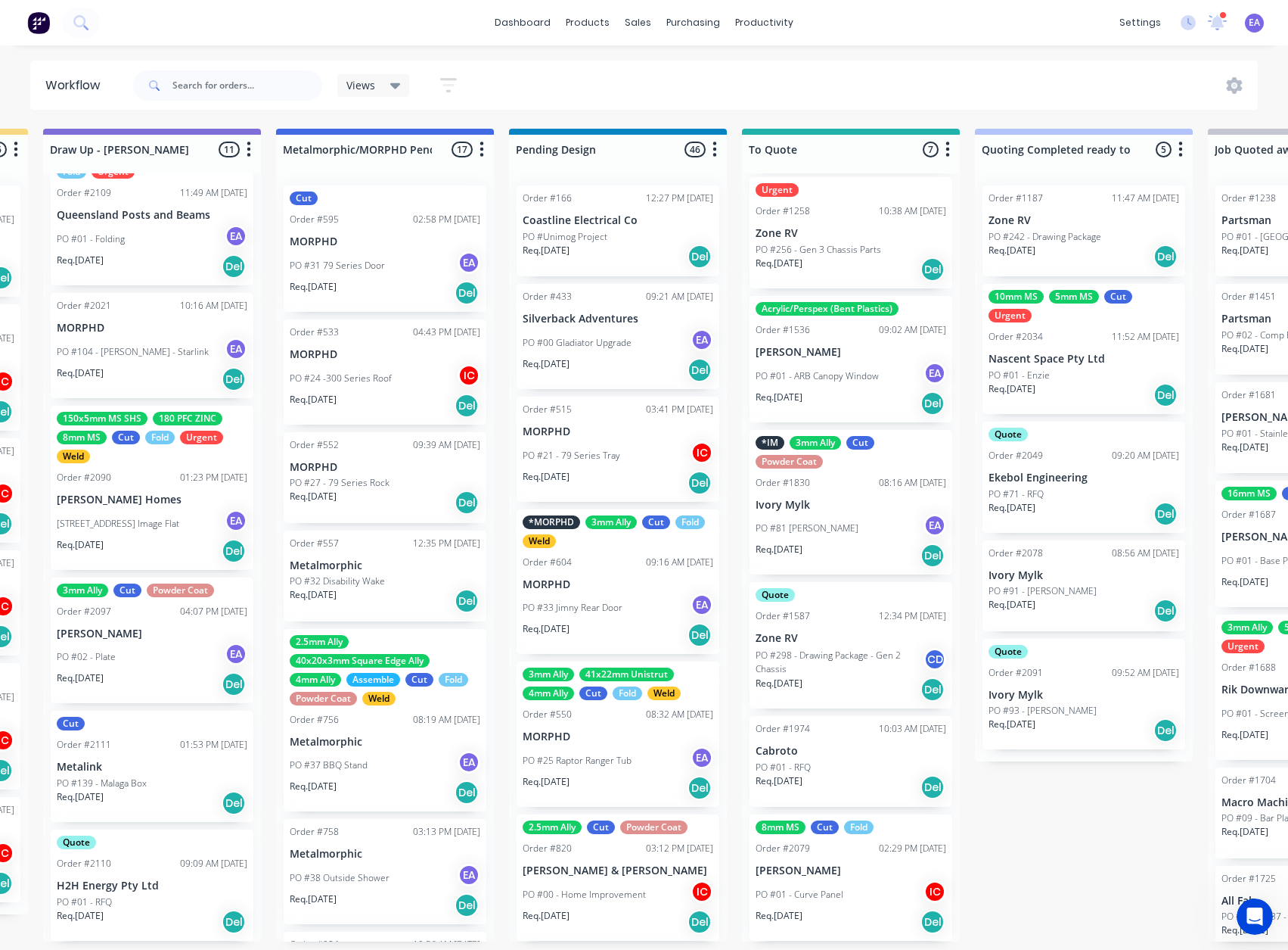
scroll to position [3, 308]
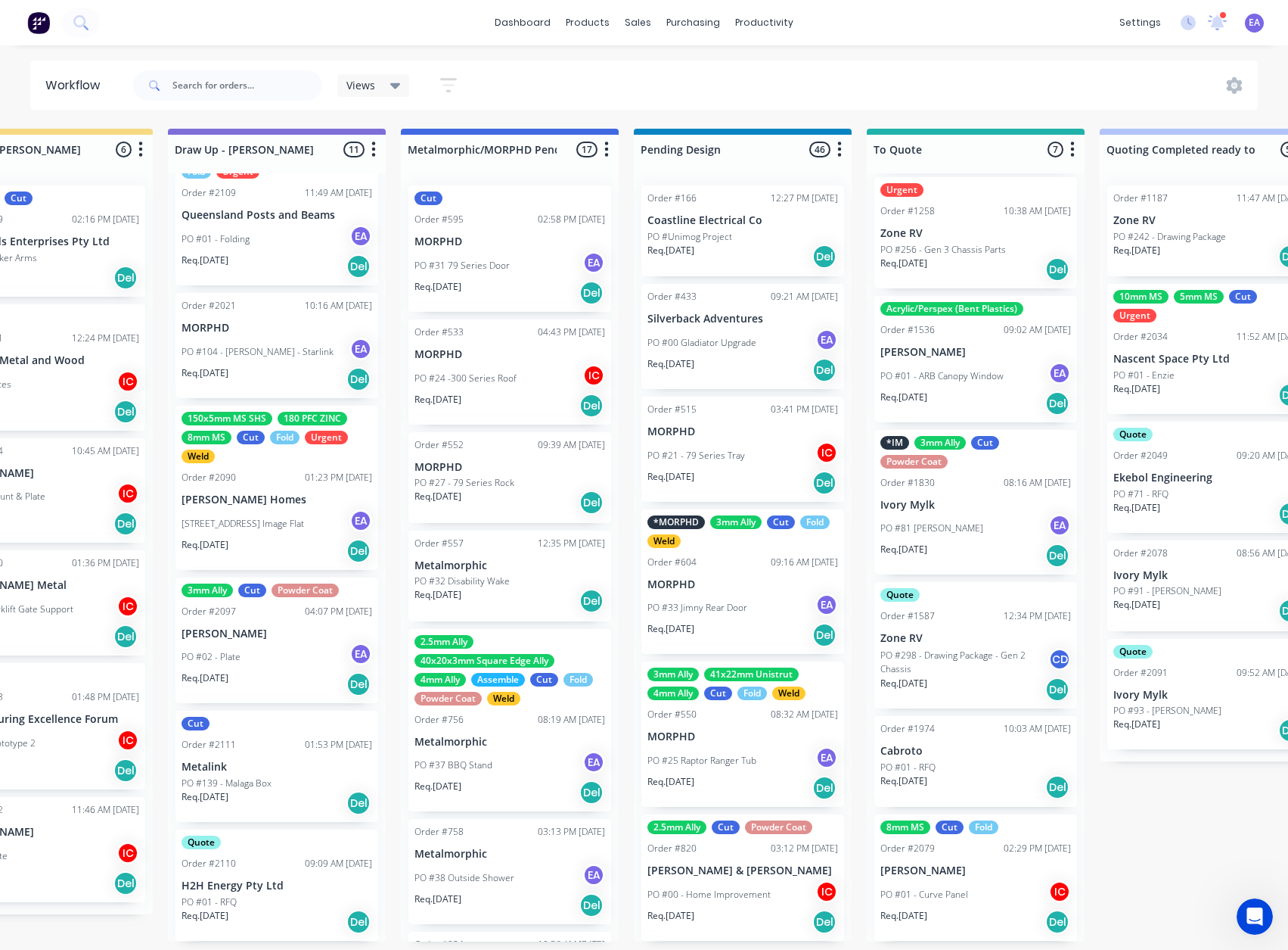
drag, startPoint x: 271, startPoint y: 859, endPoint x: 227, endPoint y: 874, distance: 46.5
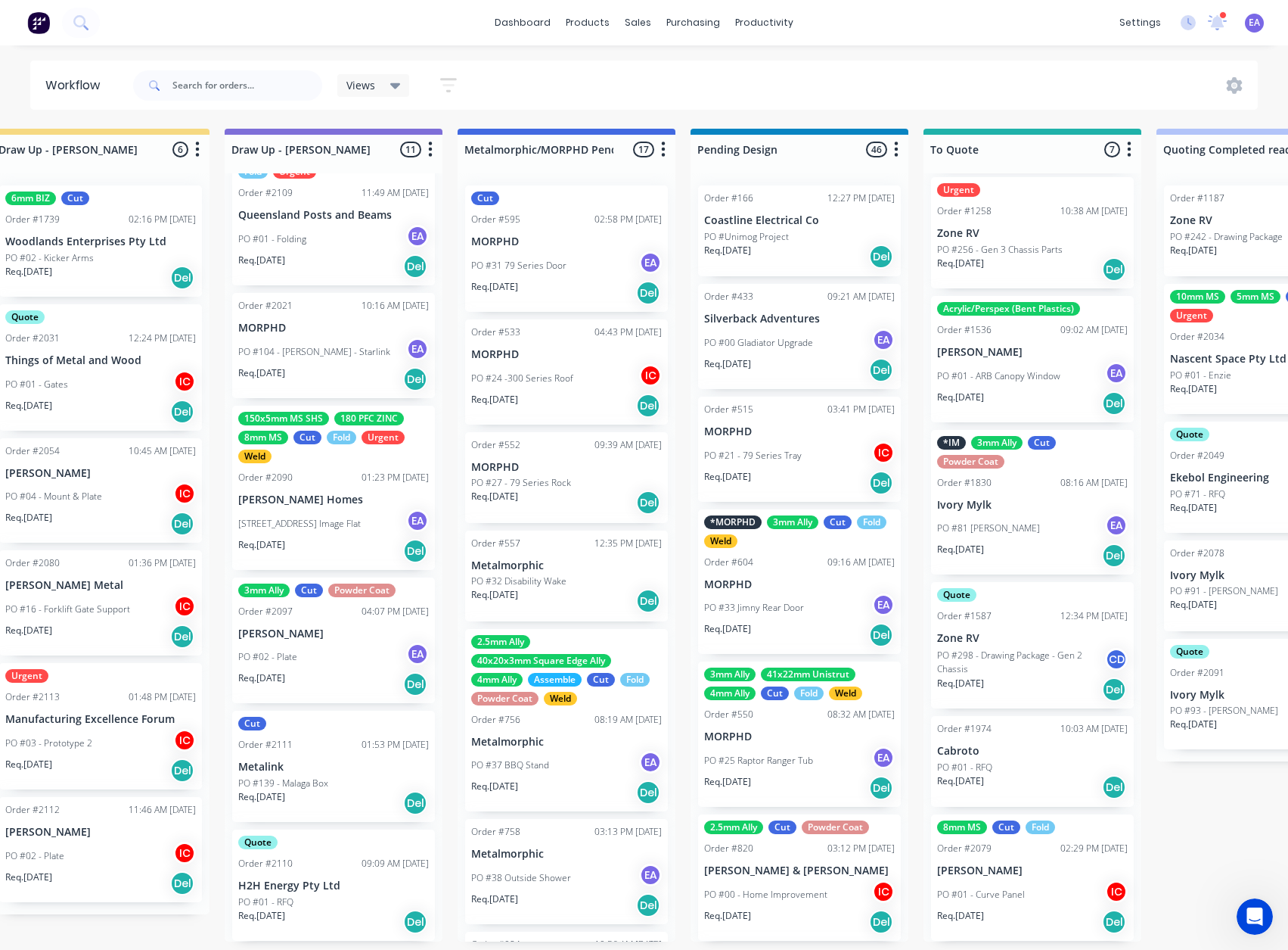
scroll to position [3, 0]
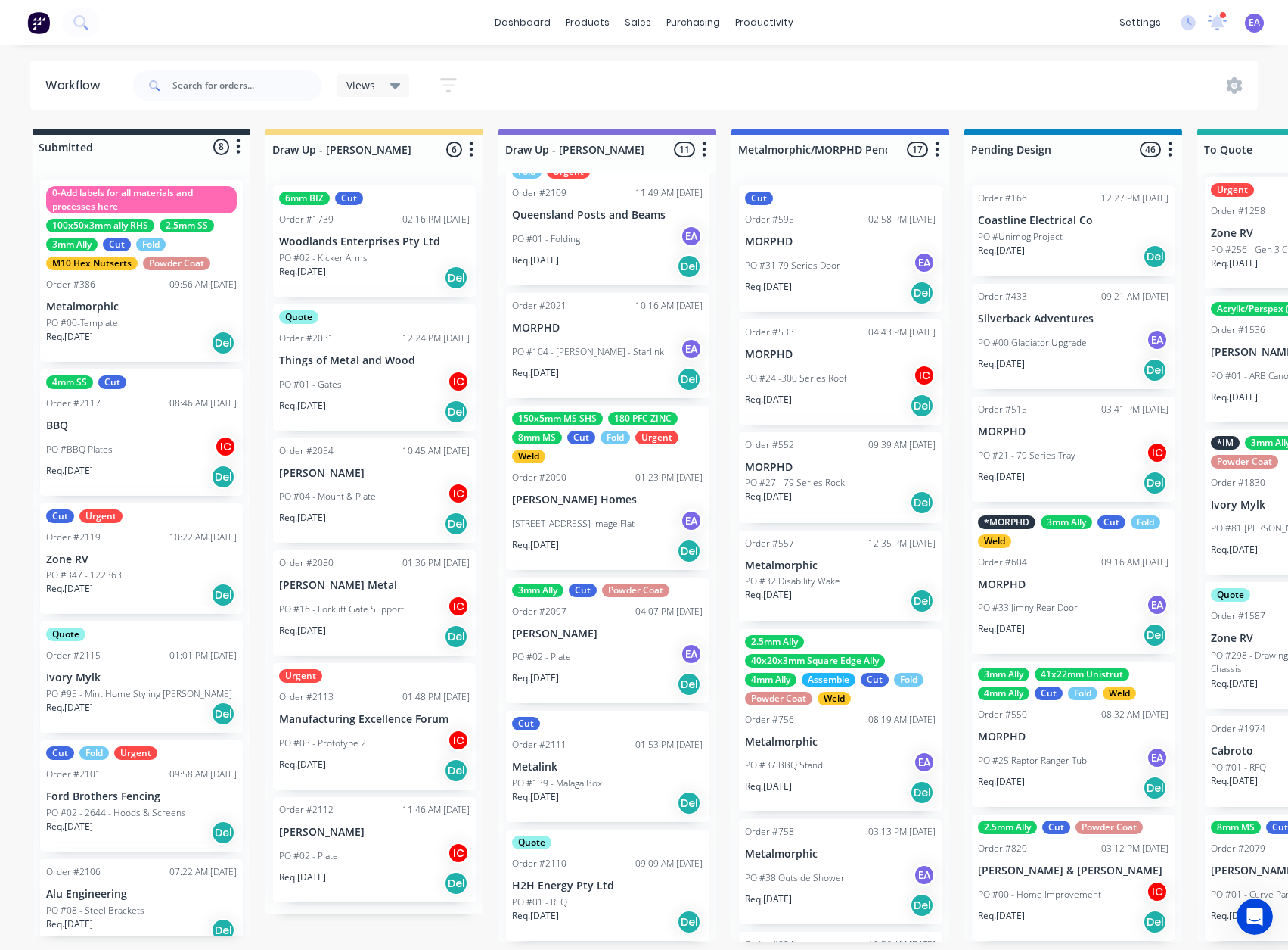
drag, startPoint x: 374, startPoint y: 742, endPoint x: 332, endPoint y: 753, distance: 43.4
click at [101, 514] on p "PO #347 - 122363" at bounding box center [83, 575] width 76 height 13
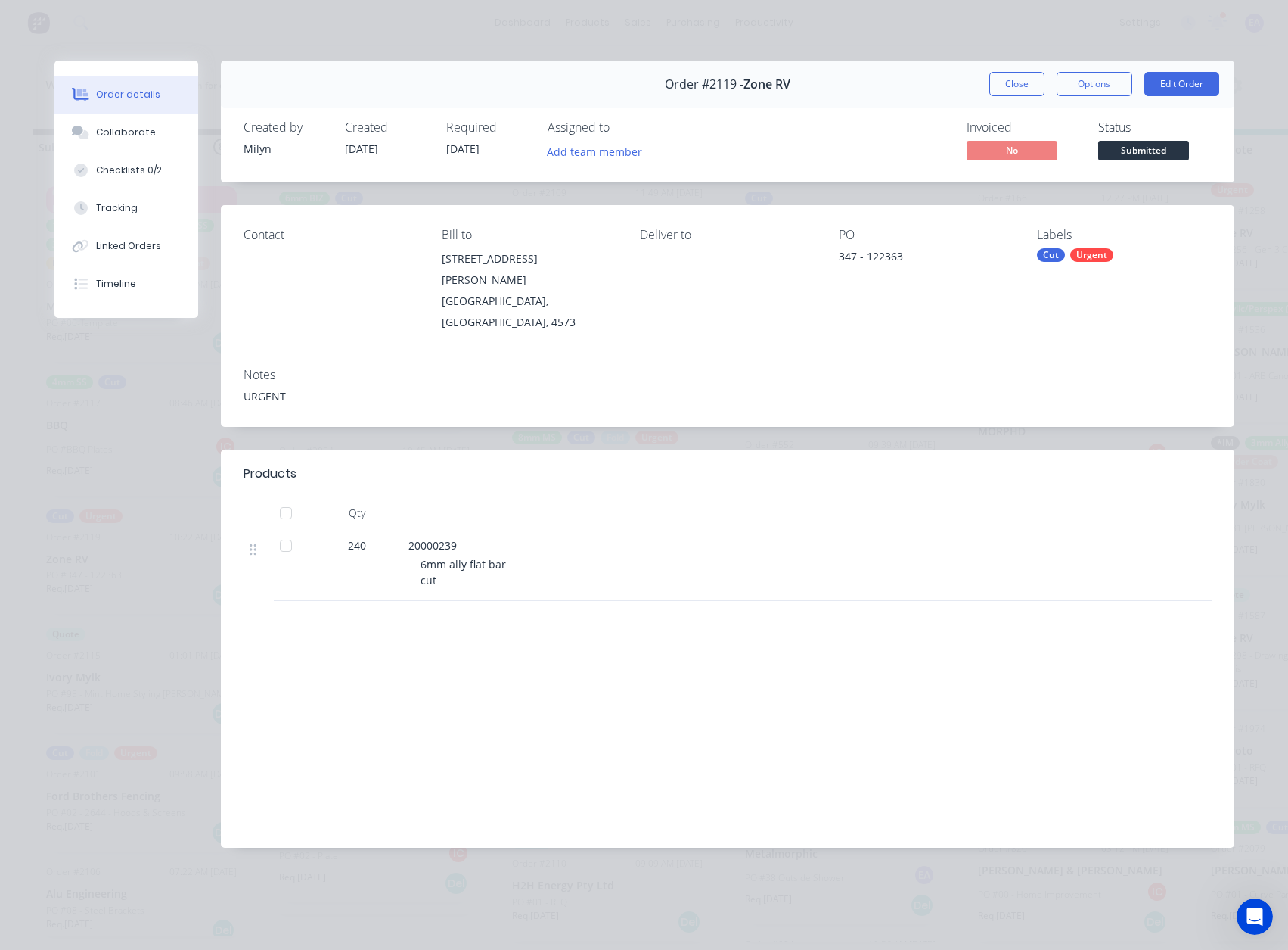
click at [1062, 257] on div "Cut" at bounding box center [1051, 254] width 28 height 13
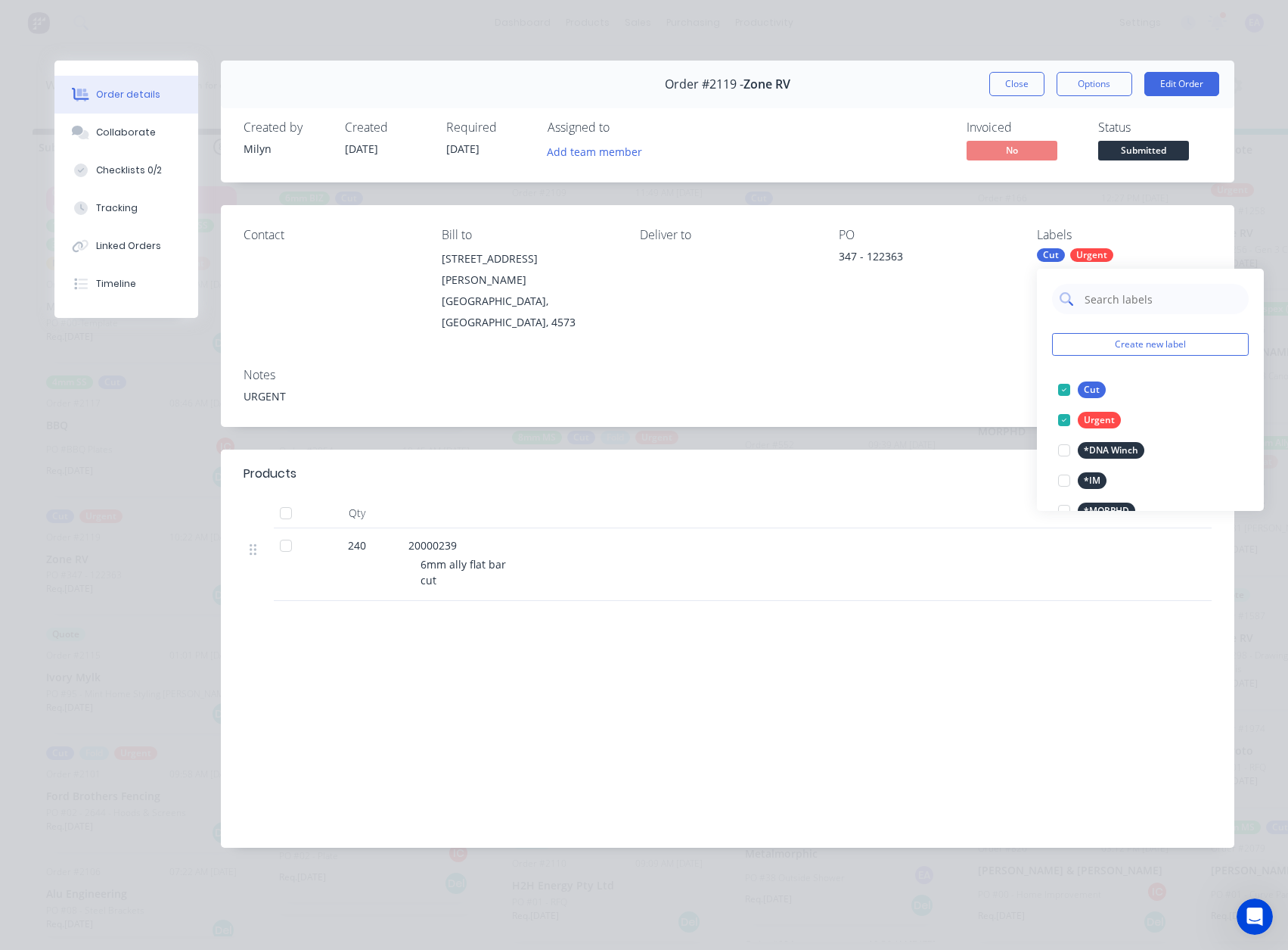
click at [1109, 292] on input "text" at bounding box center [1162, 299] width 158 height 30
type input "6mm all"
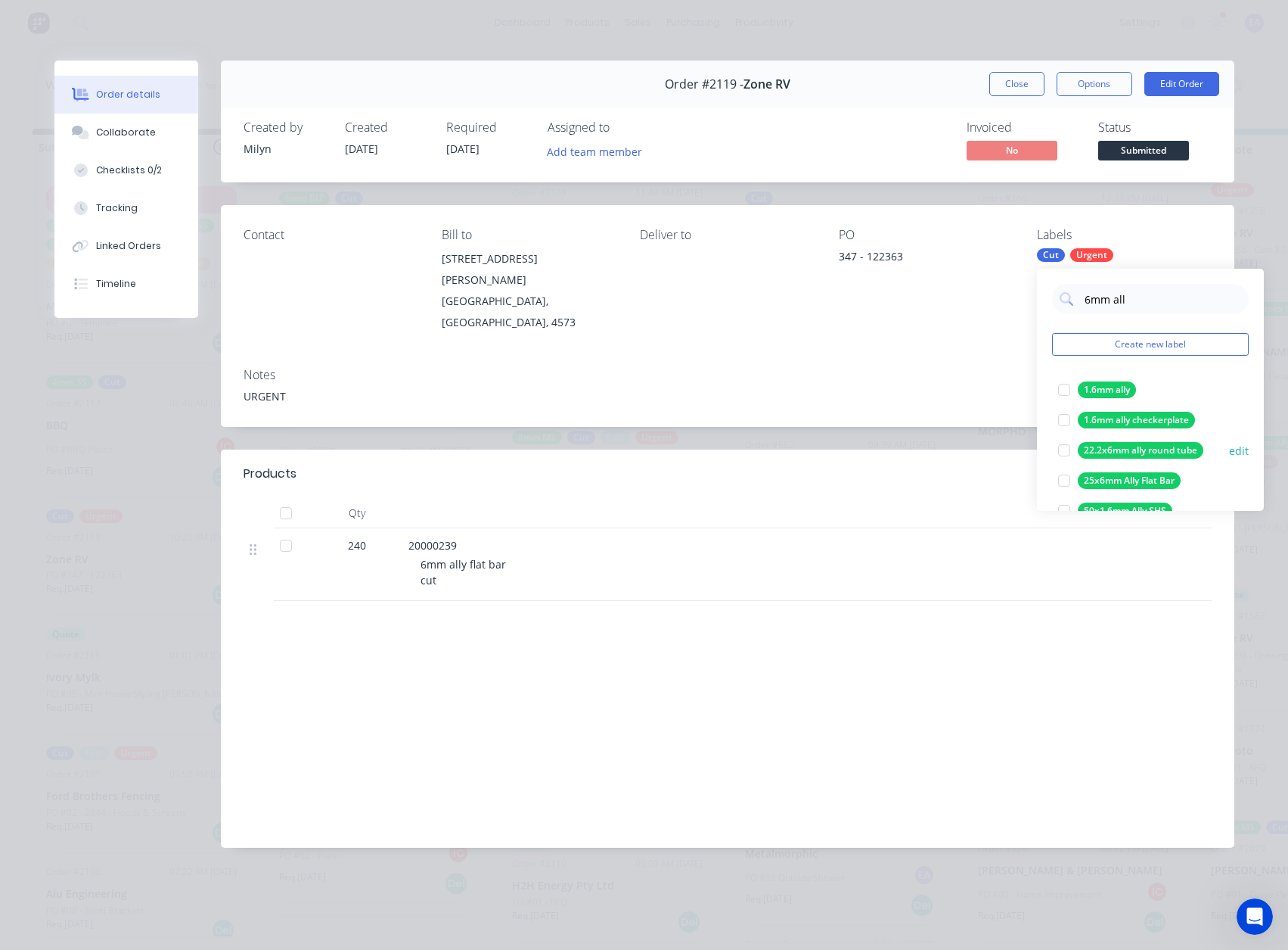
scroll to position [61, 0]
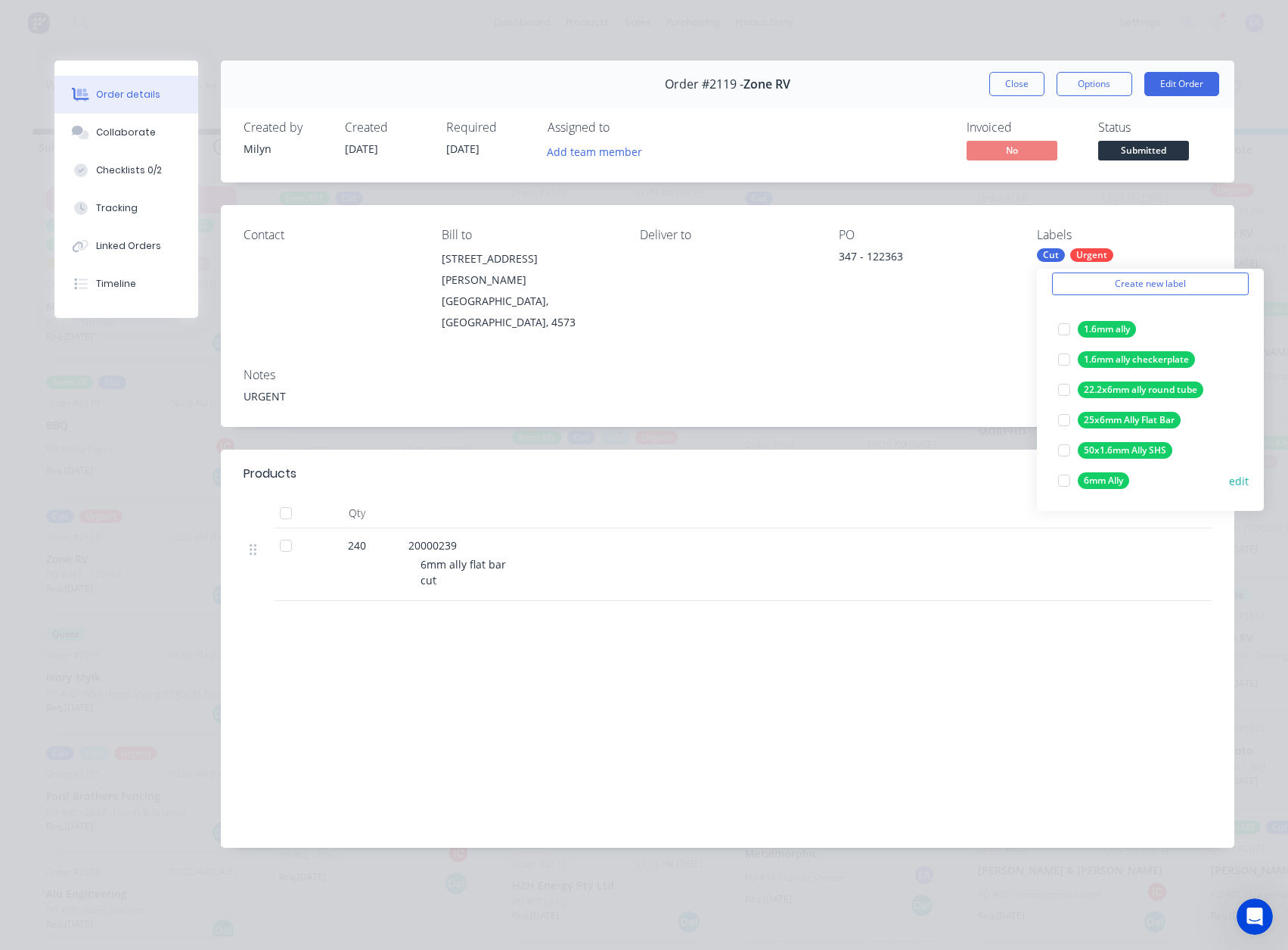
click at [1068, 466] on div at bounding box center [1064, 480] width 30 height 30
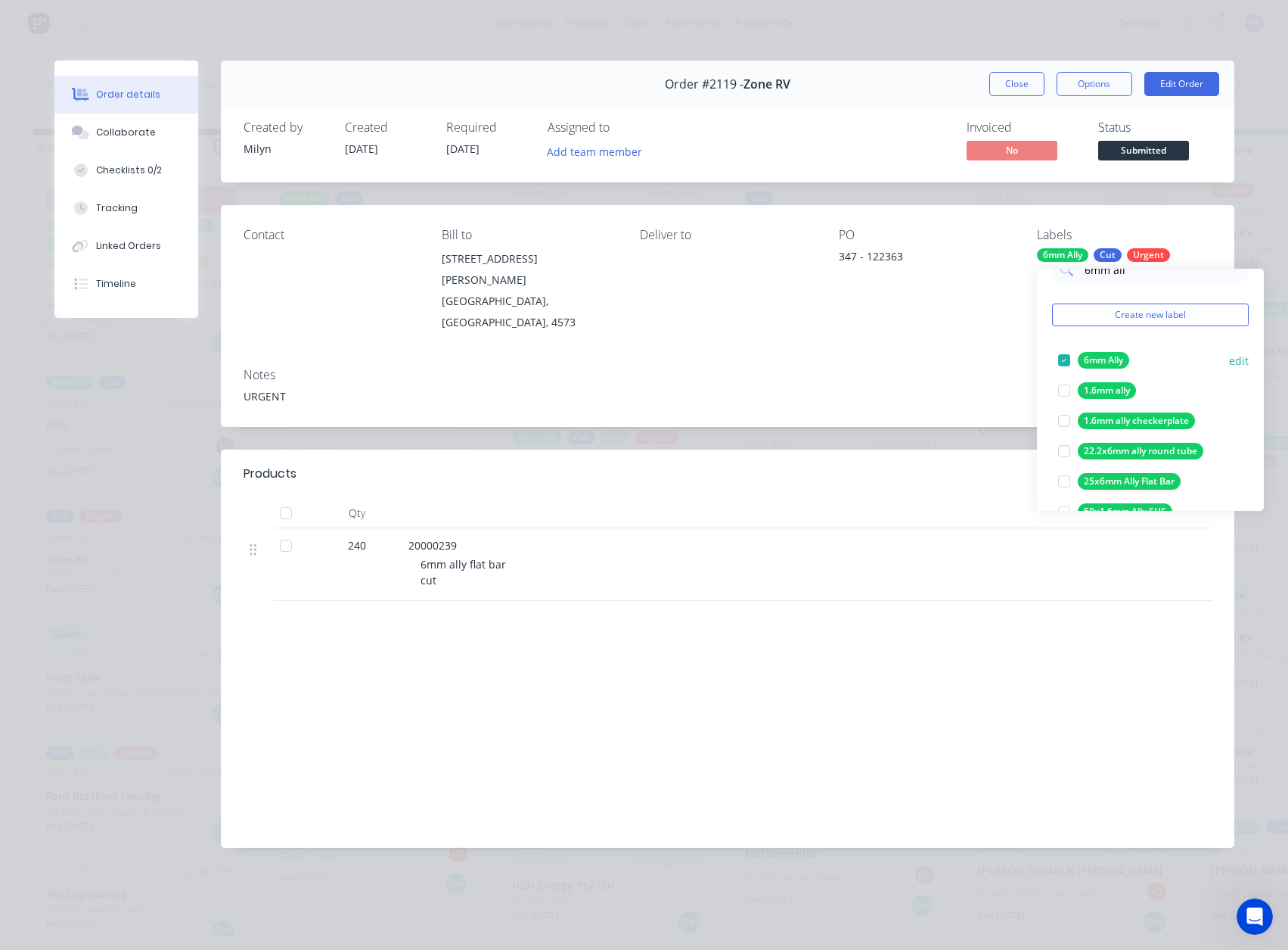
scroll to position [0, 0]
drag, startPoint x: 1123, startPoint y: 301, endPoint x: 1071, endPoint y: 305, distance: 52.2
click at [1071, 305] on div "6mm all" at bounding box center [1151, 299] width 196 height 30
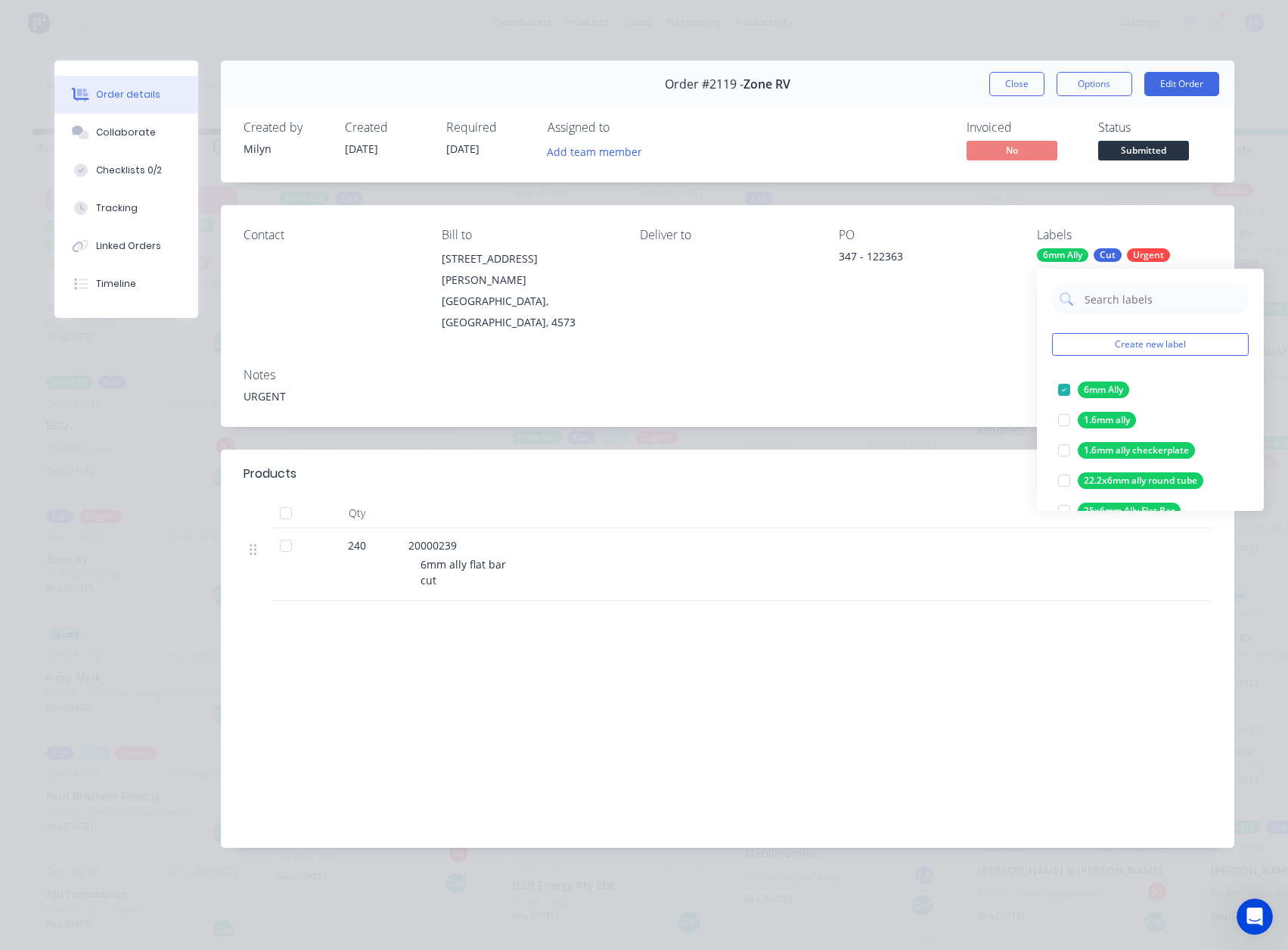
click at [950, 392] on div "Notes URGENT" at bounding box center [727, 391] width 1014 height 71
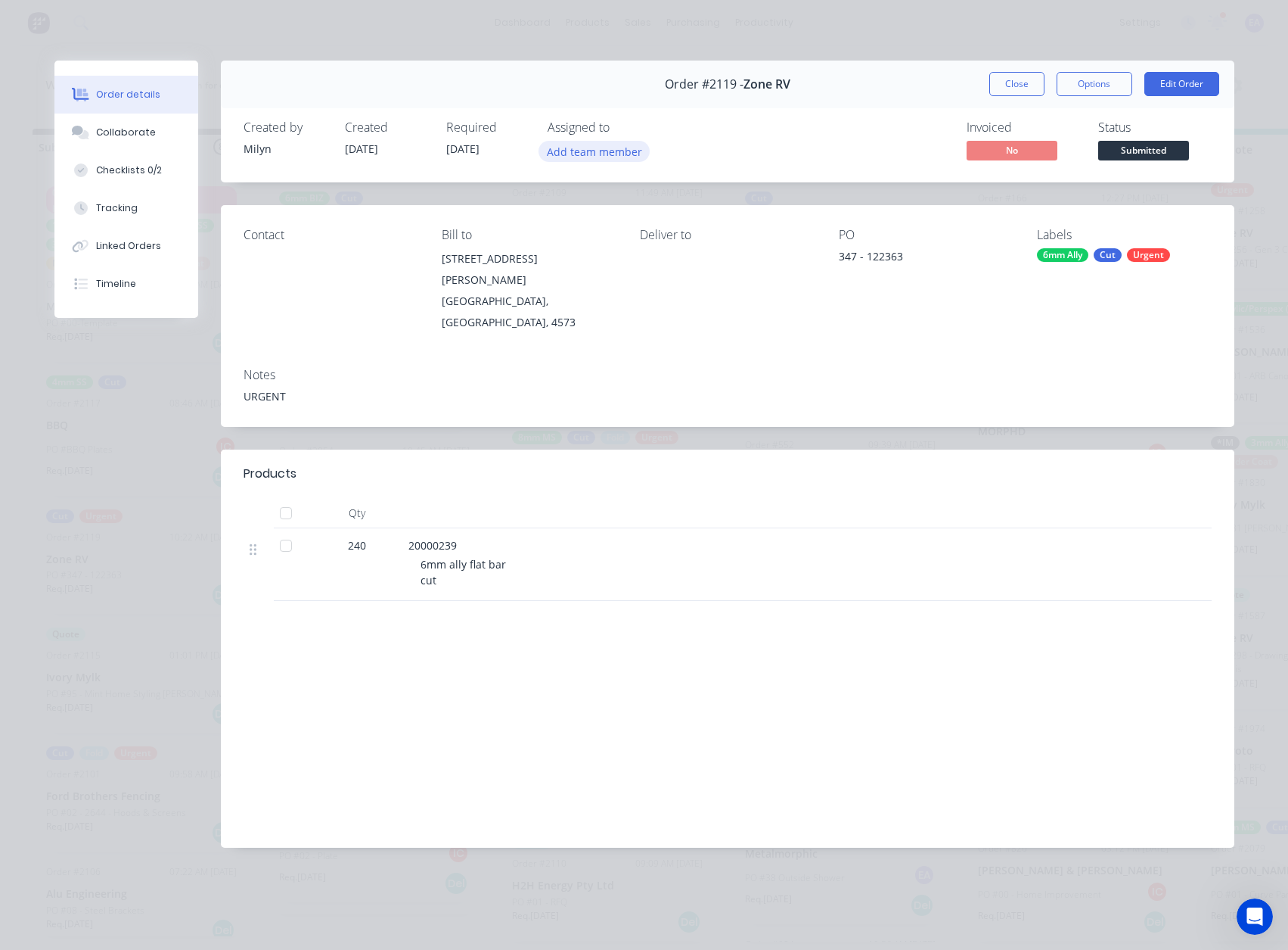
click at [616, 143] on button "Add team member" at bounding box center [594, 151] width 111 height 20
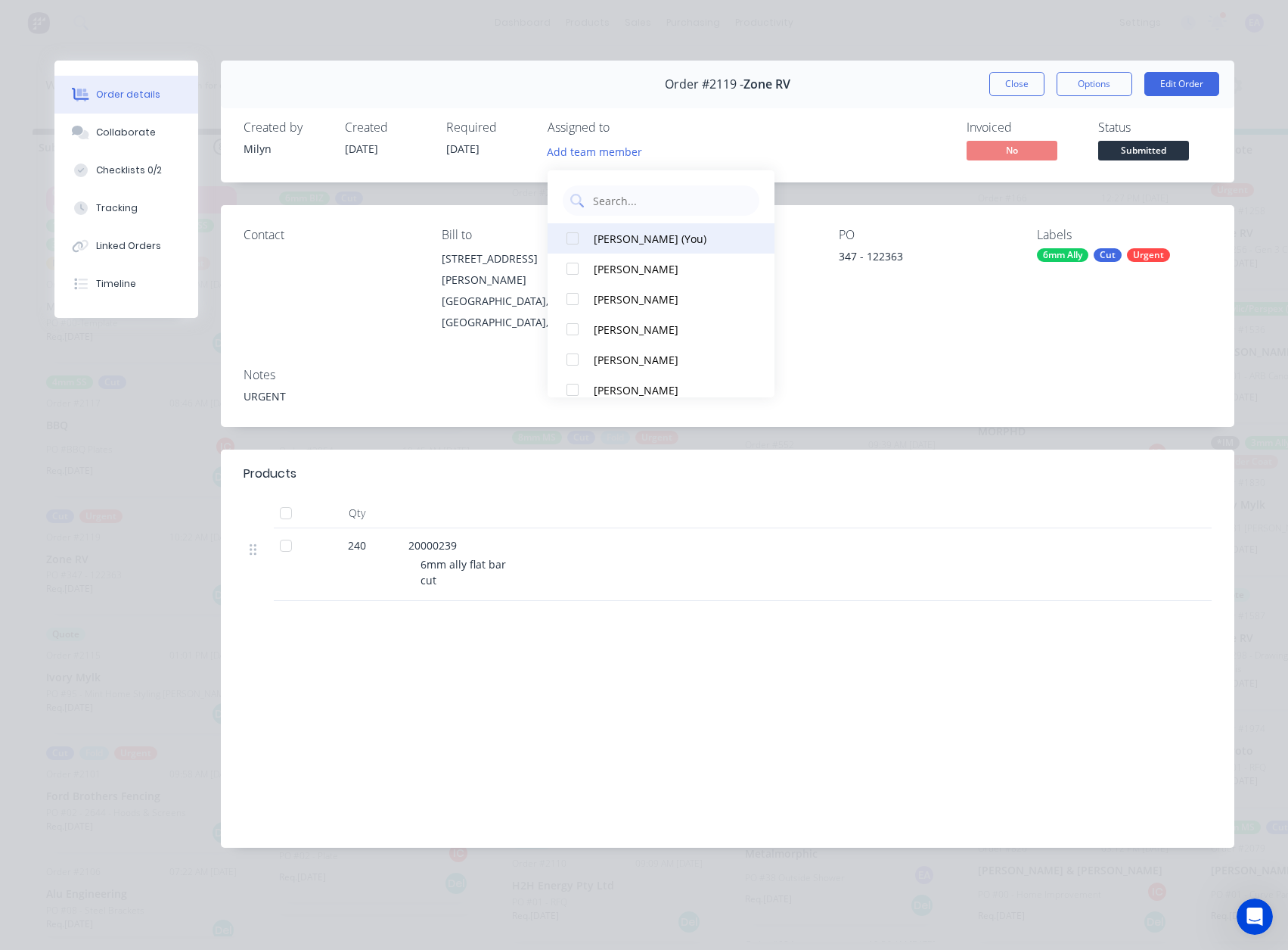
click at [664, 234] on div "[PERSON_NAME] (You)" at bounding box center [670, 239] width 151 height 16
click at [883, 137] on div "Invoiced No Status Submitted" at bounding box center [955, 142] width 513 height 44
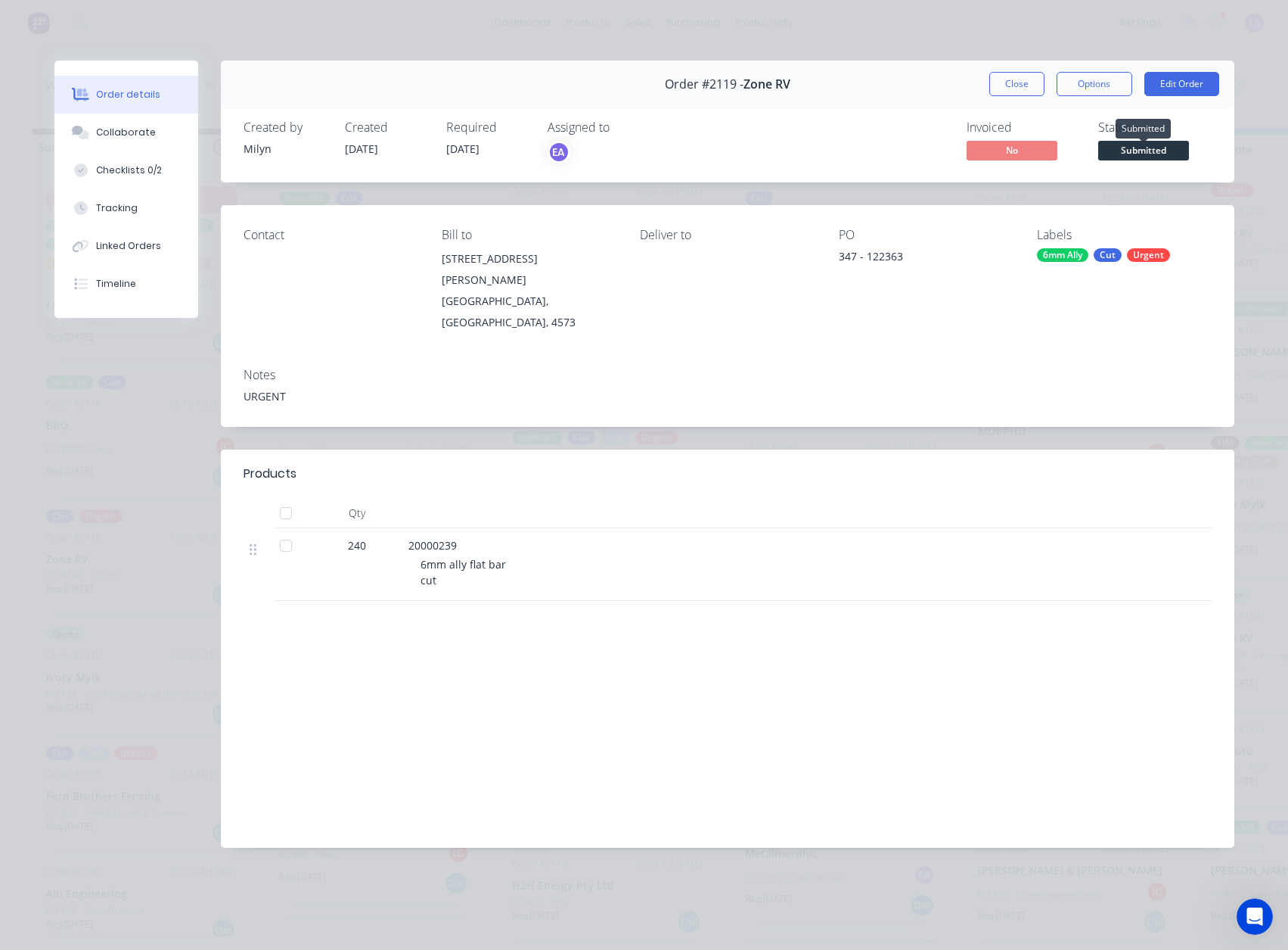
click at [1138, 154] on span "Submitted" at bounding box center [1144, 150] width 90 height 19
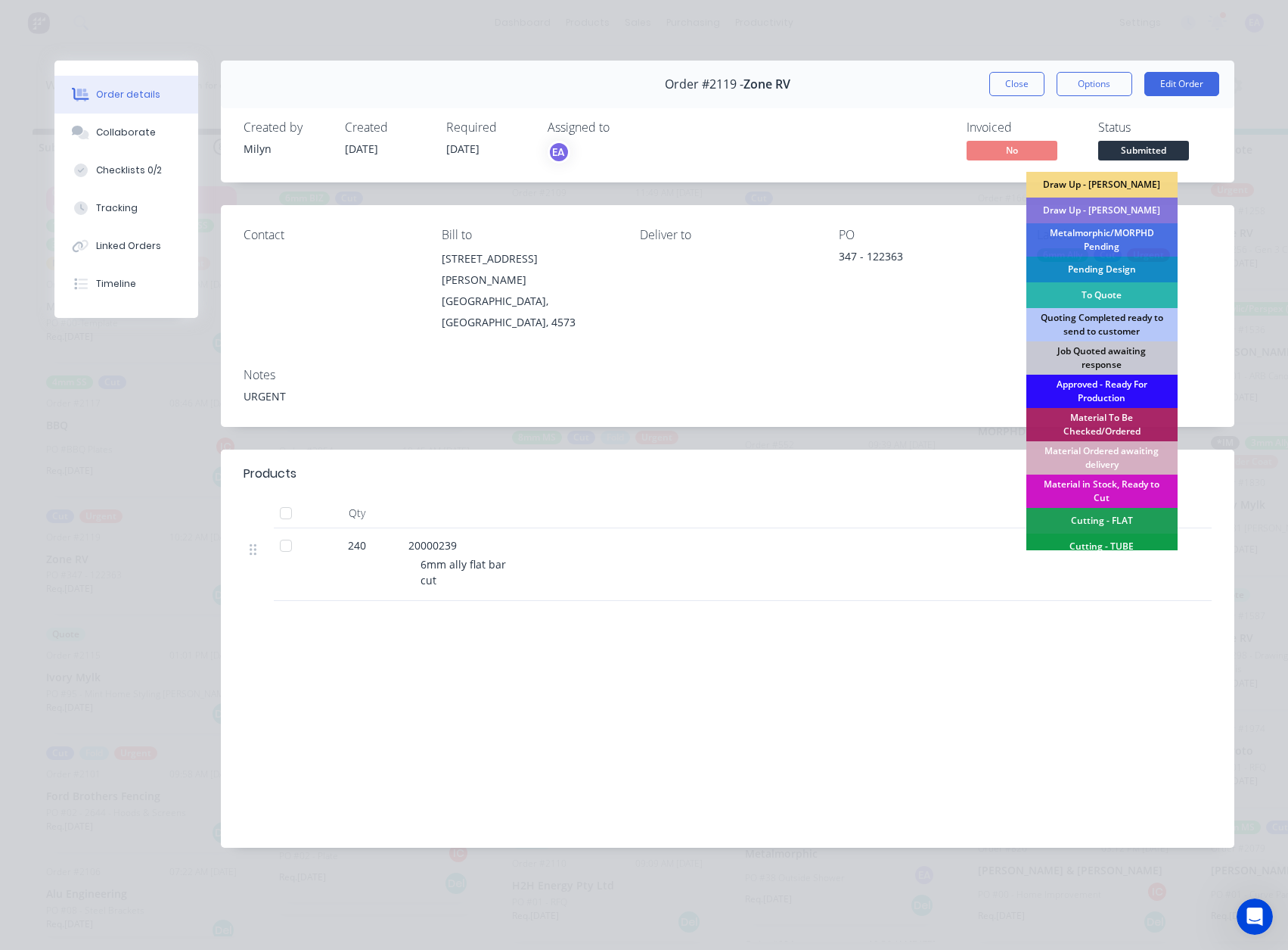
click at [1099, 384] on div "Approved - Ready For Production" at bounding box center [1102, 391] width 151 height 34
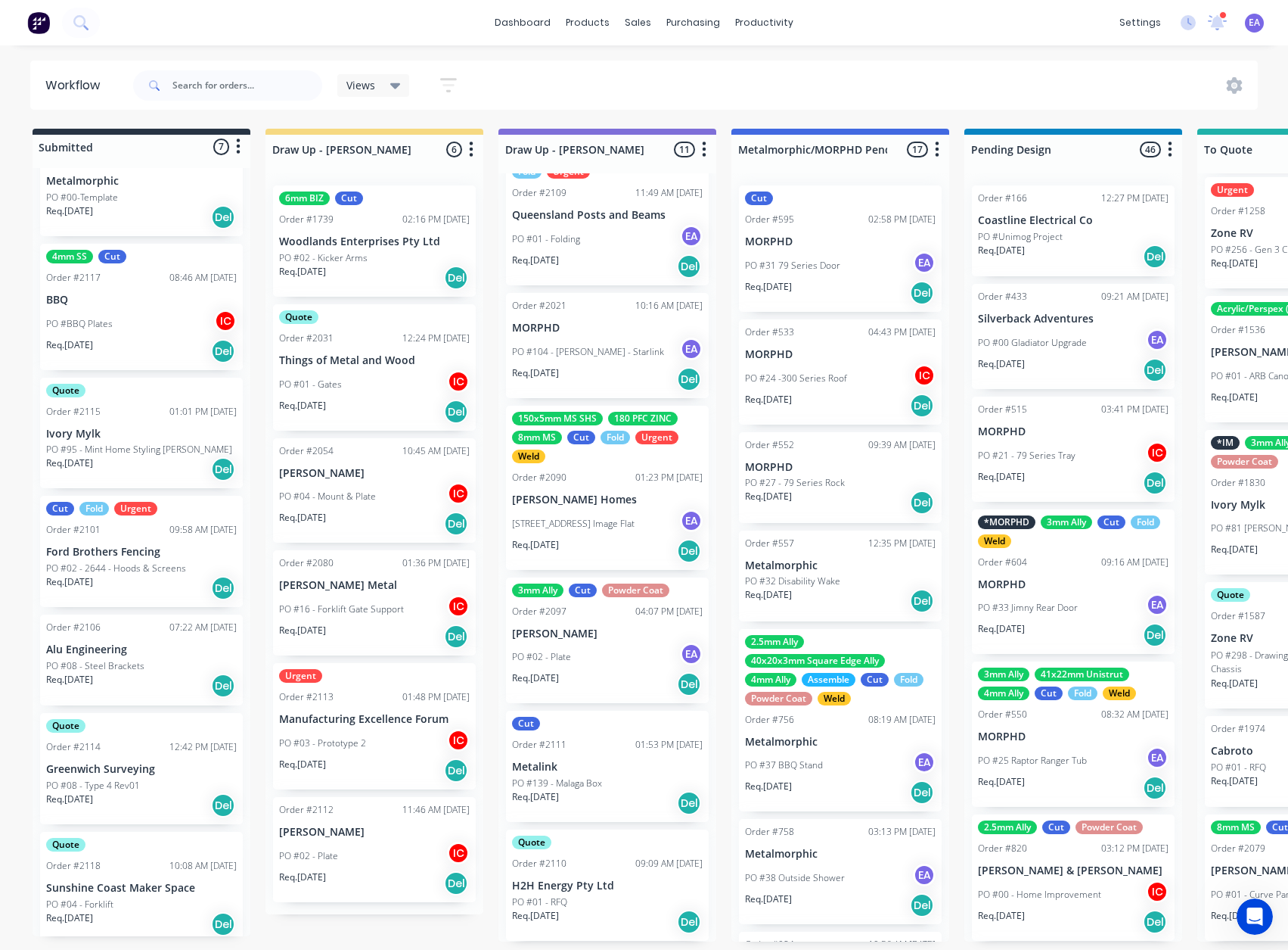
scroll to position [133, 0]
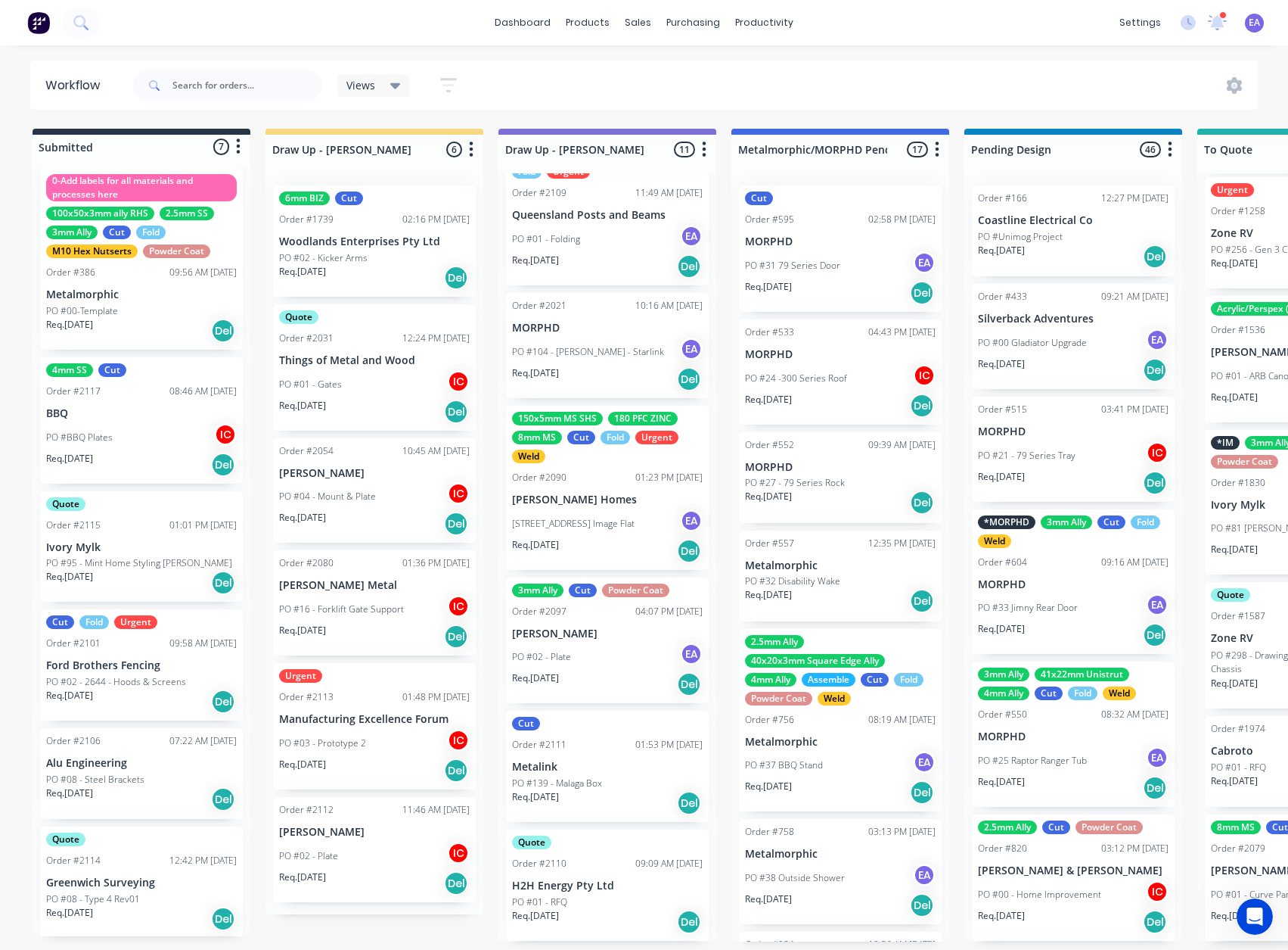
scroll to position [0, 0]
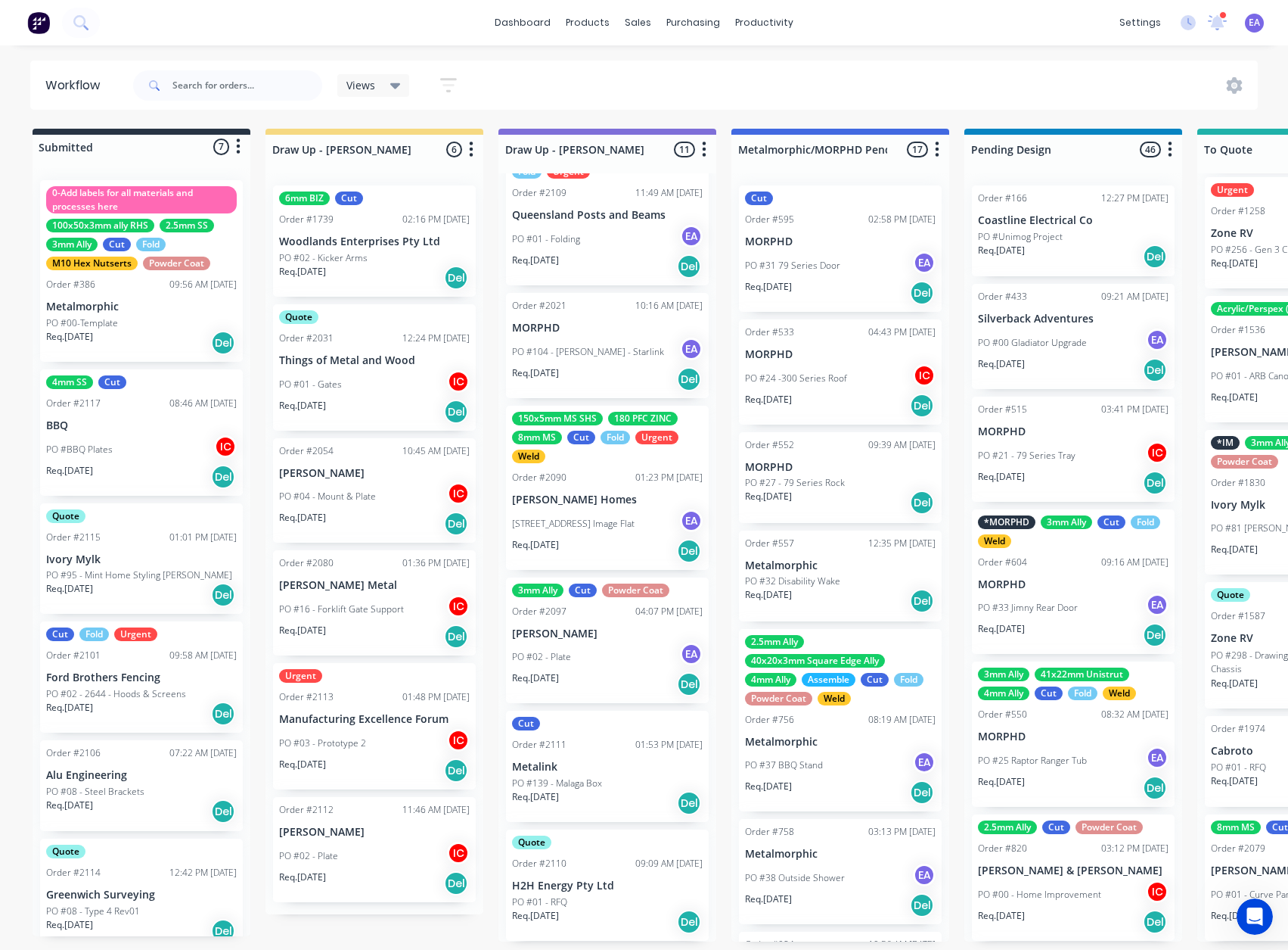
click at [156, 514] on div "Req. [DATE] Del" at bounding box center [141, 713] width 190 height 26
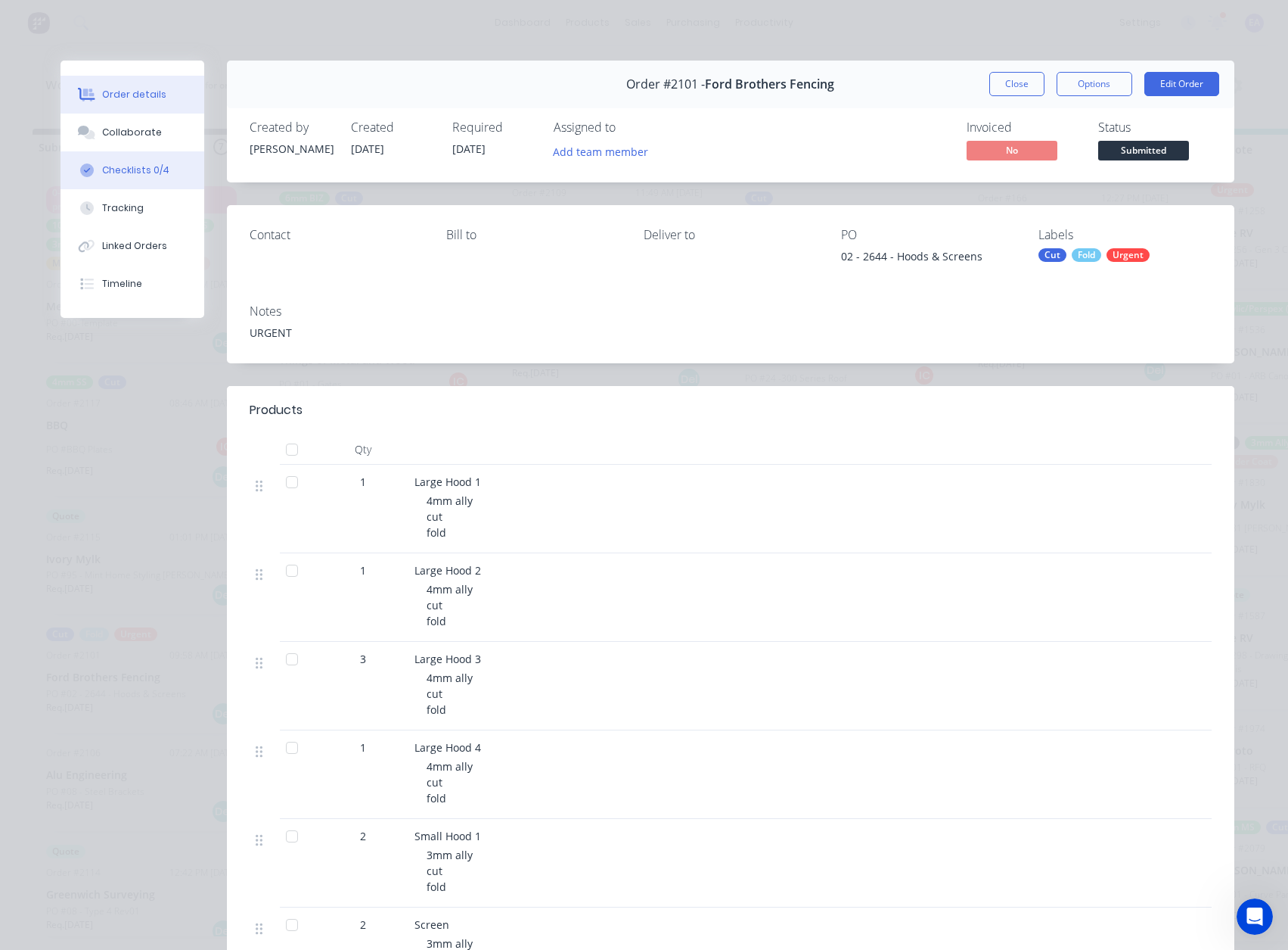
click at [133, 152] on button "Checklists 0/4" at bounding box center [133, 170] width 143 height 38
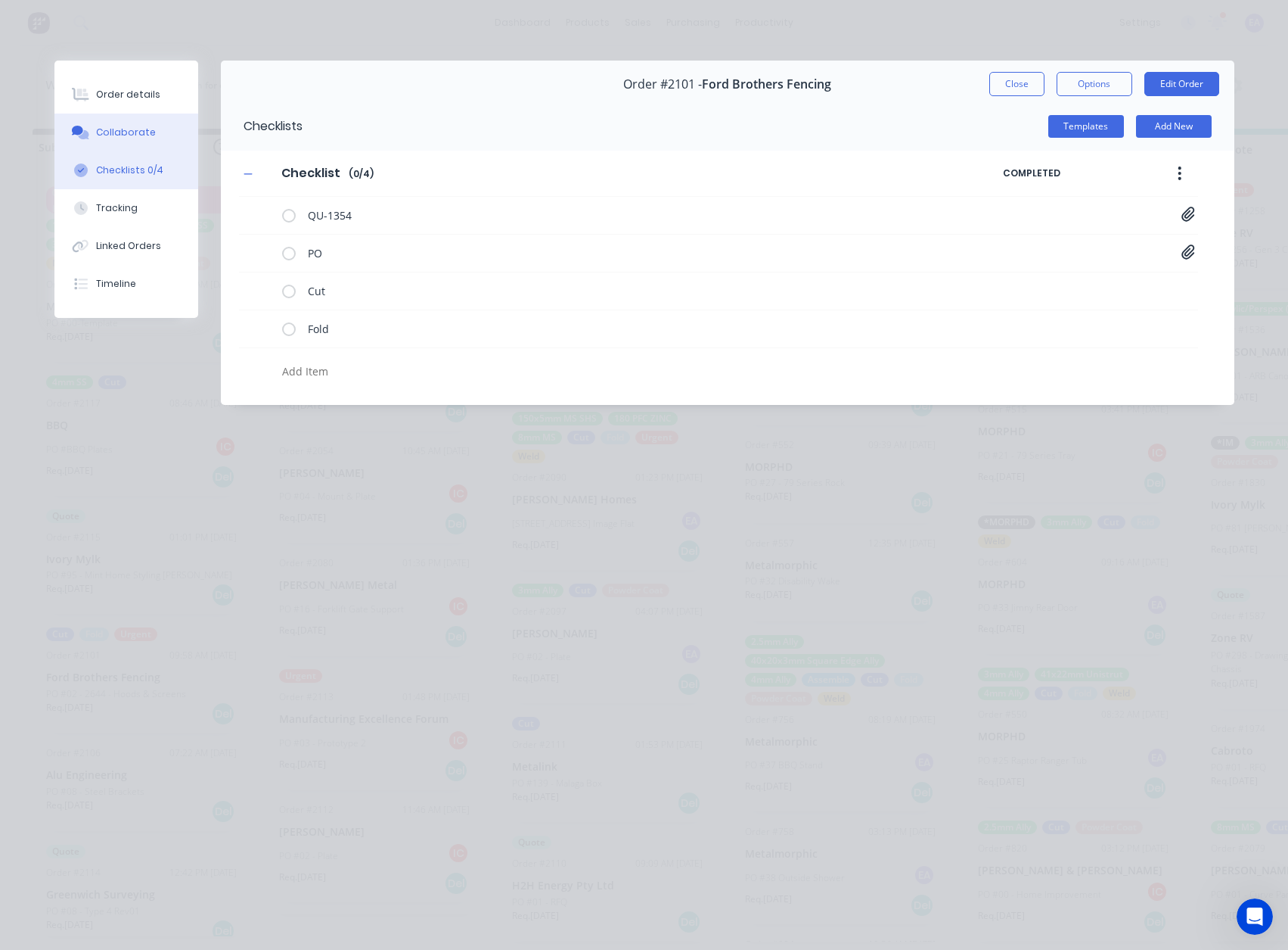
click at [133, 123] on button "Collaborate" at bounding box center [126, 133] width 143 height 38
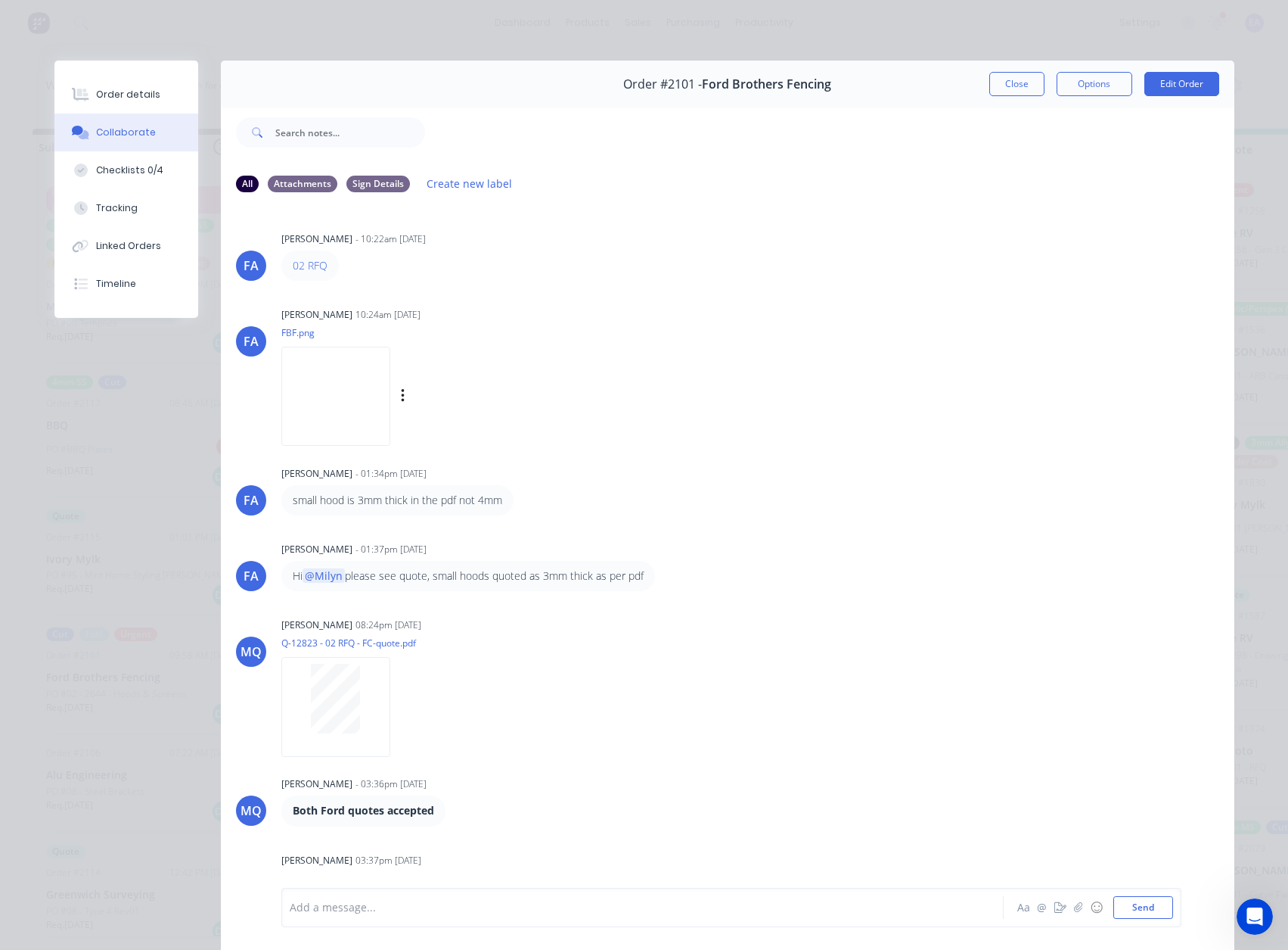
click at [391, 407] on img at bounding box center [336, 395] width 109 height 99
click at [1006, 89] on button "Close" at bounding box center [1017, 83] width 55 height 24
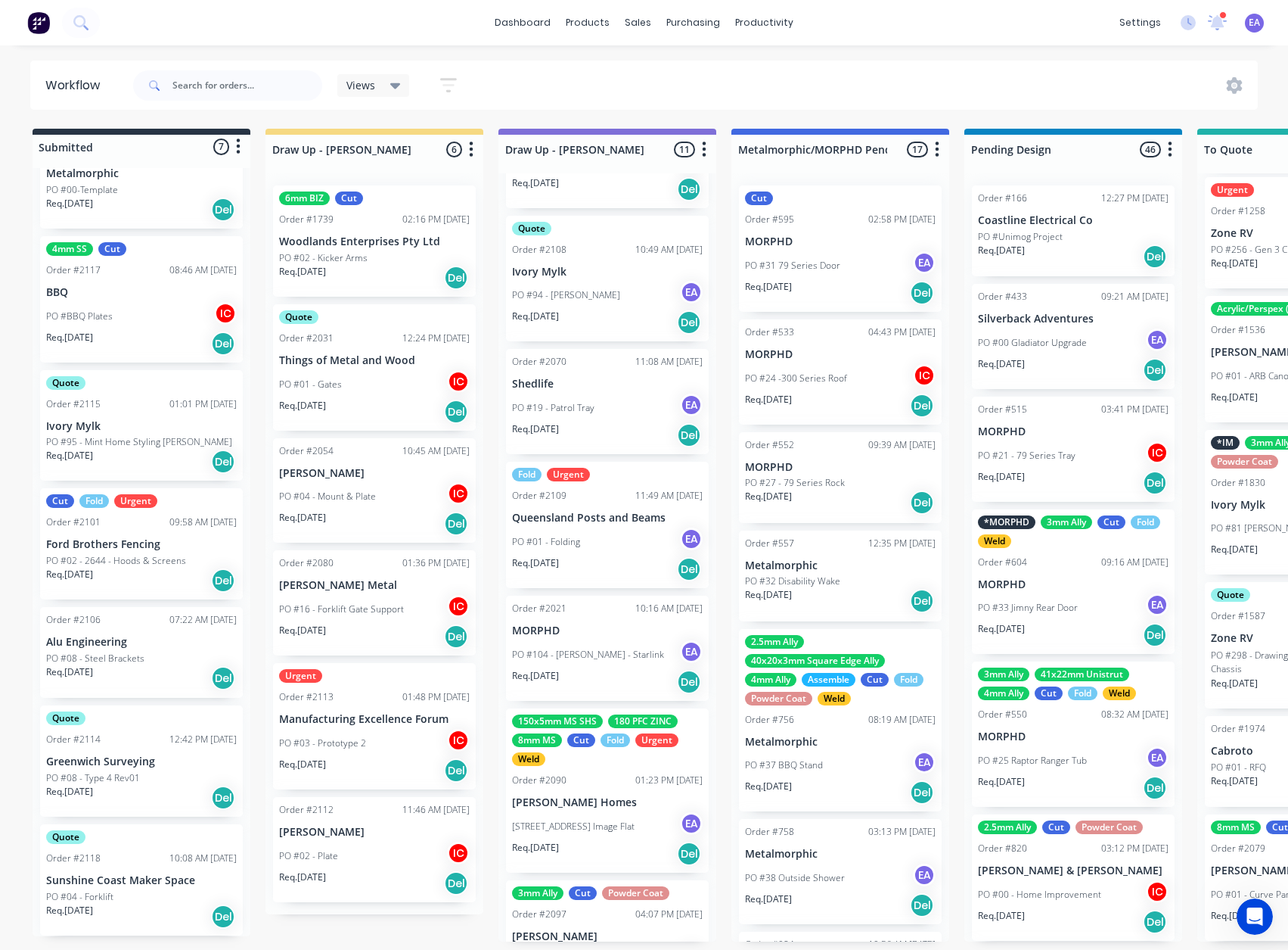
scroll to position [261, 0]
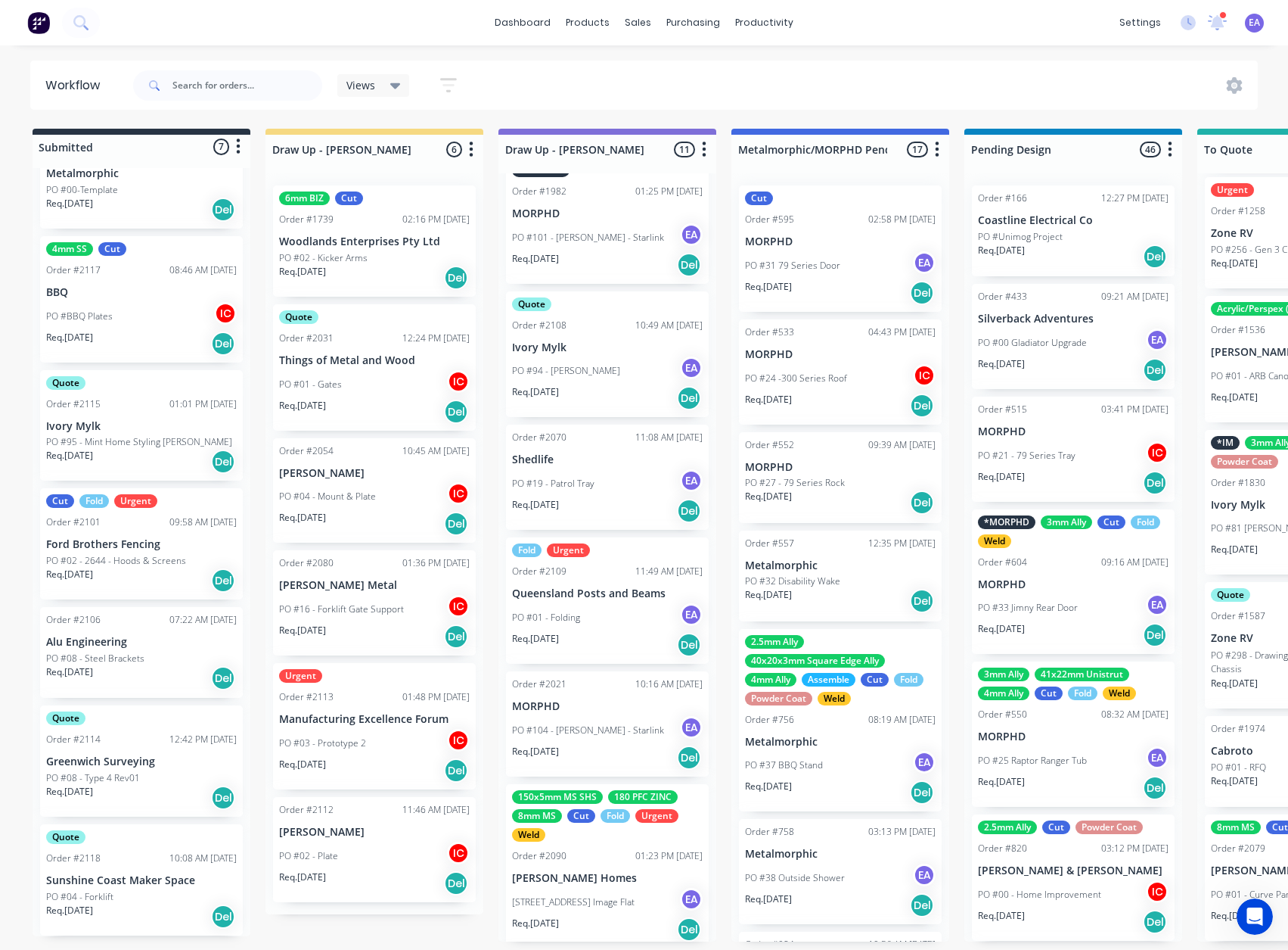
click at [622, 514] on div "PO #01 - Folding EA" at bounding box center [607, 617] width 190 height 29
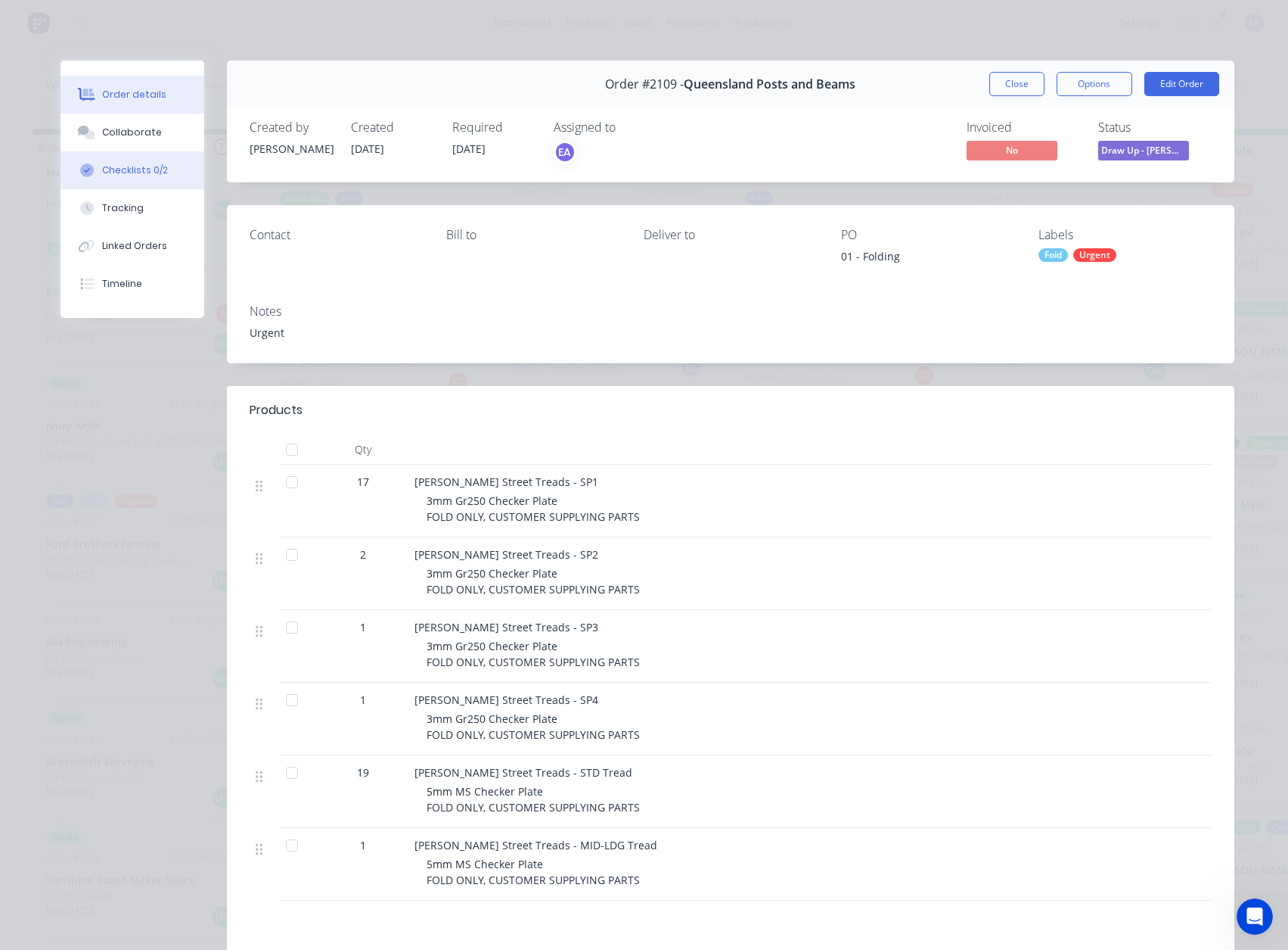
click at [116, 172] on div "Checklists 0/2" at bounding box center [135, 170] width 65 height 13
type textarea "x"
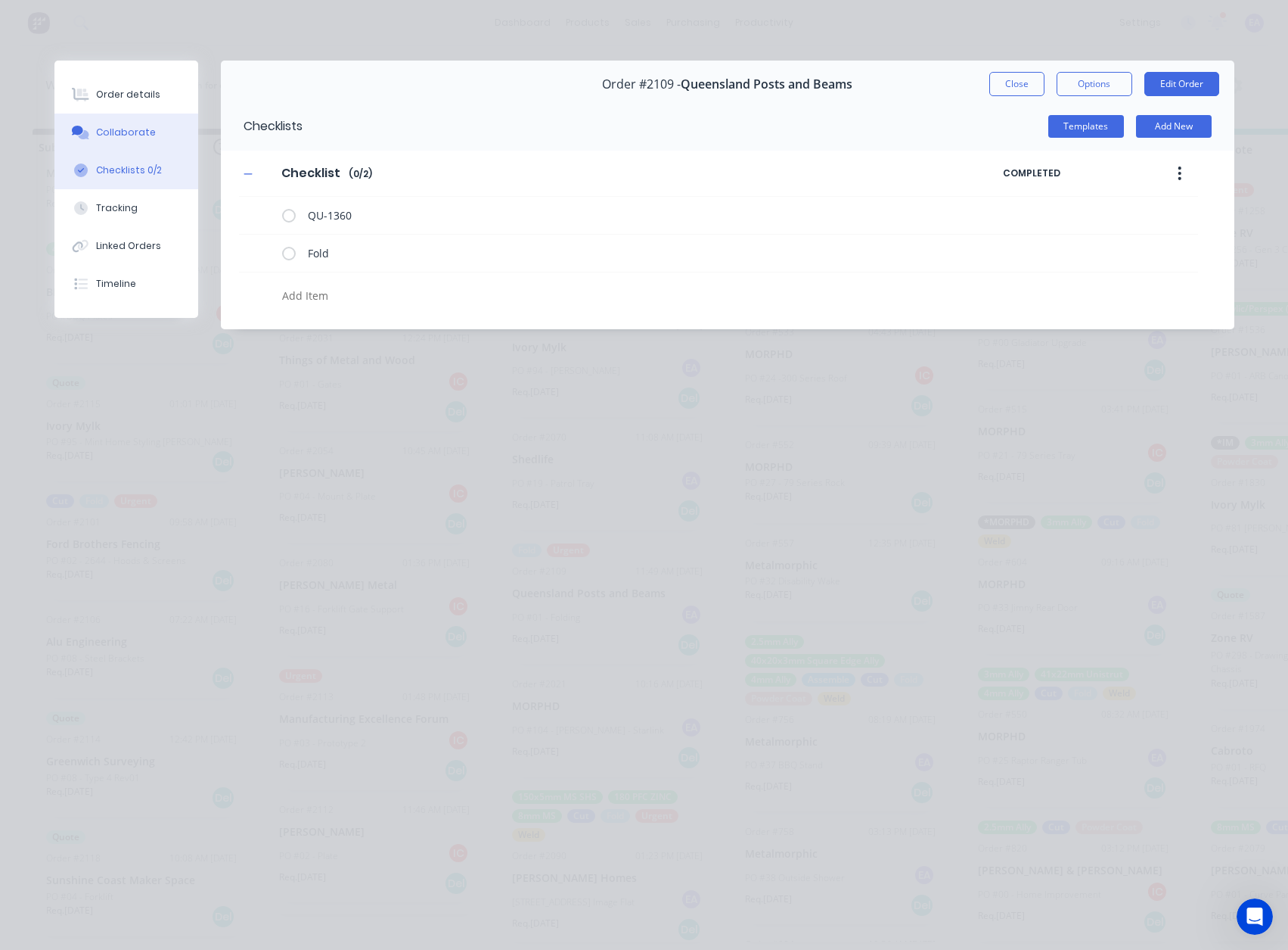
click at [139, 129] on div "Collaborate" at bounding box center [126, 132] width 60 height 13
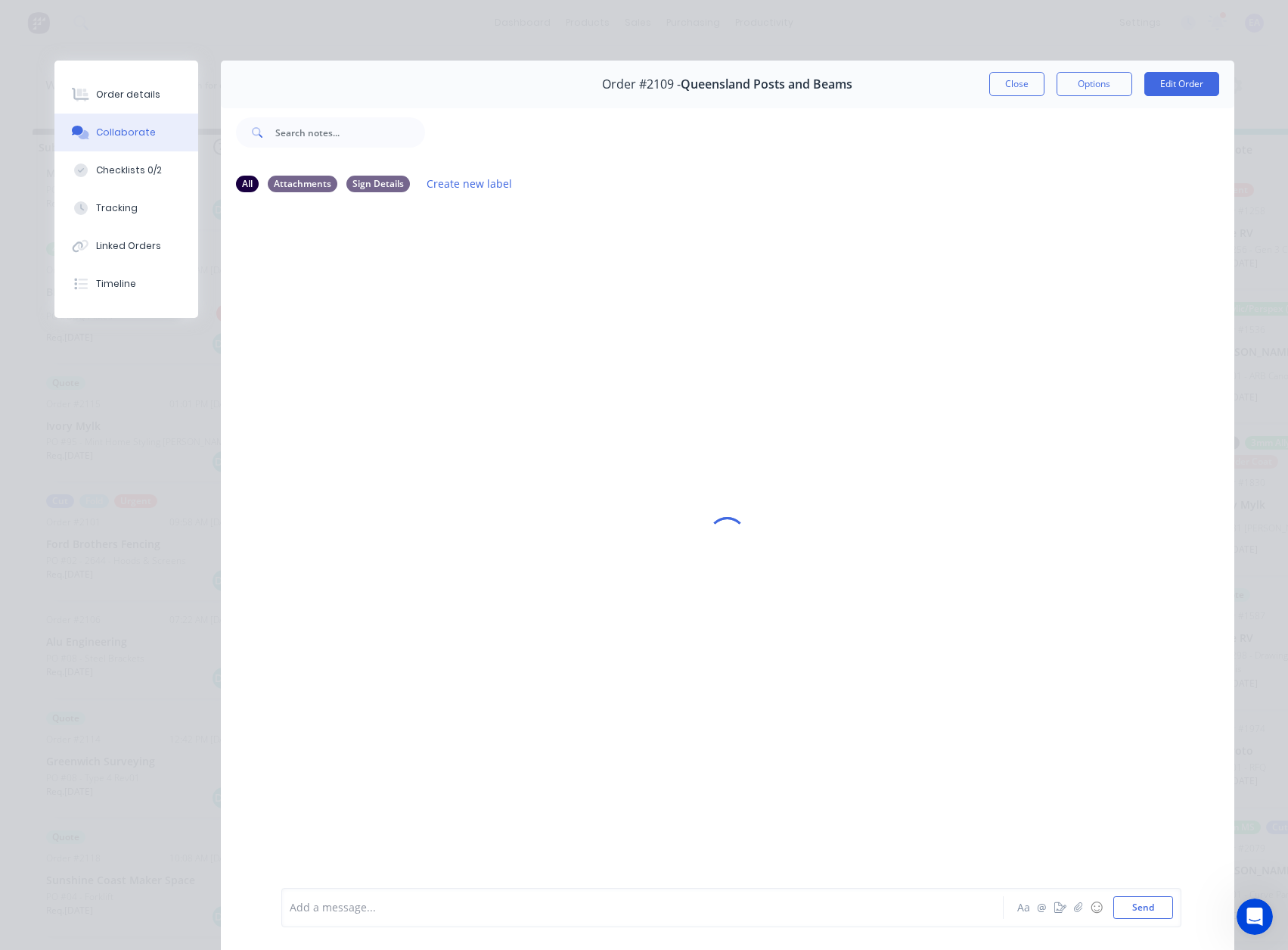
click at [350, 514] on div at bounding box center [621, 908] width 662 height 16
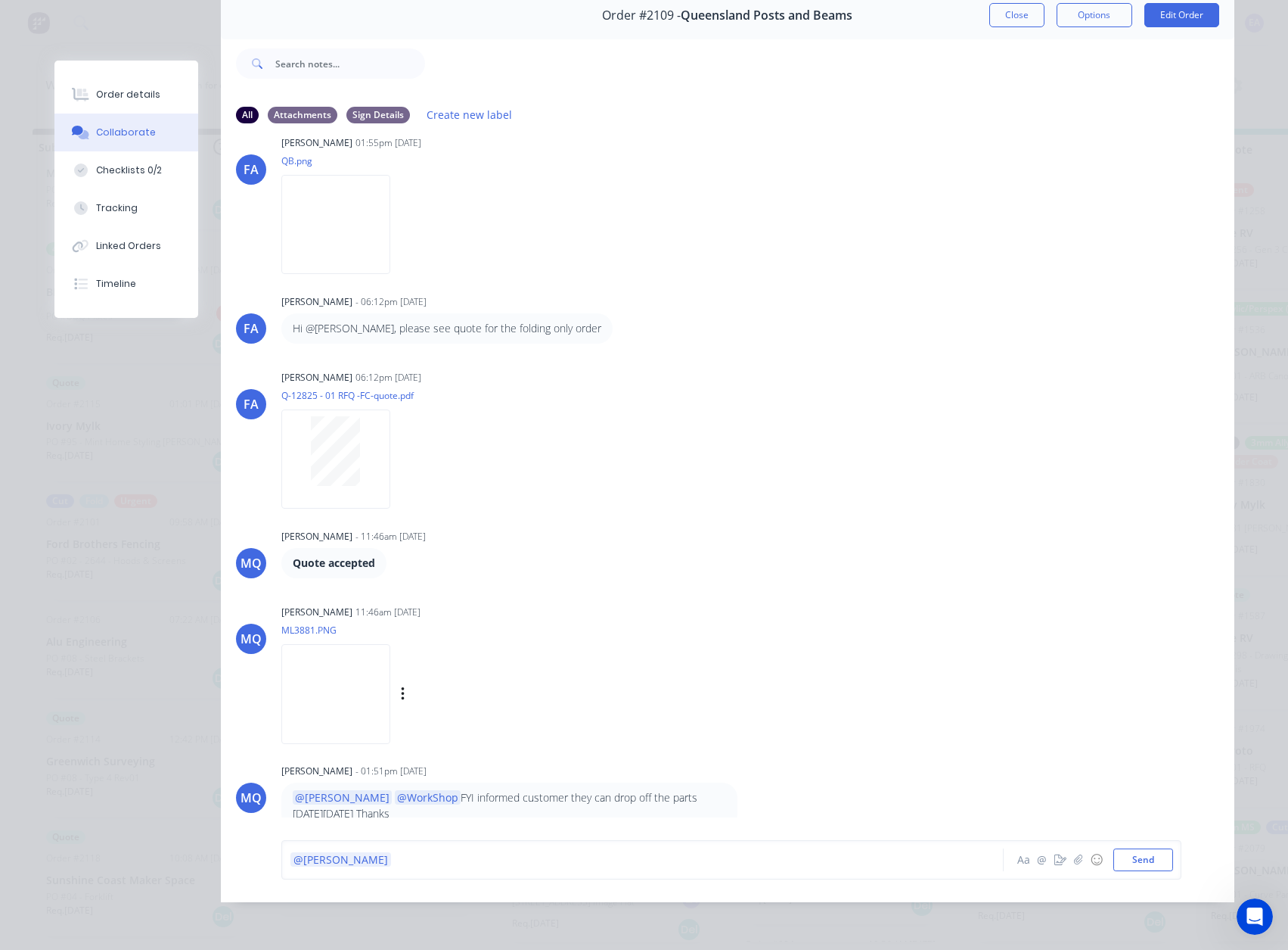
scroll to position [80, 0]
click at [394, 514] on div "@[PERSON_NAME]" at bounding box center [621, 859] width 662 height 16
click at [119, 90] on div "Order details" at bounding box center [128, 94] width 64 height 13
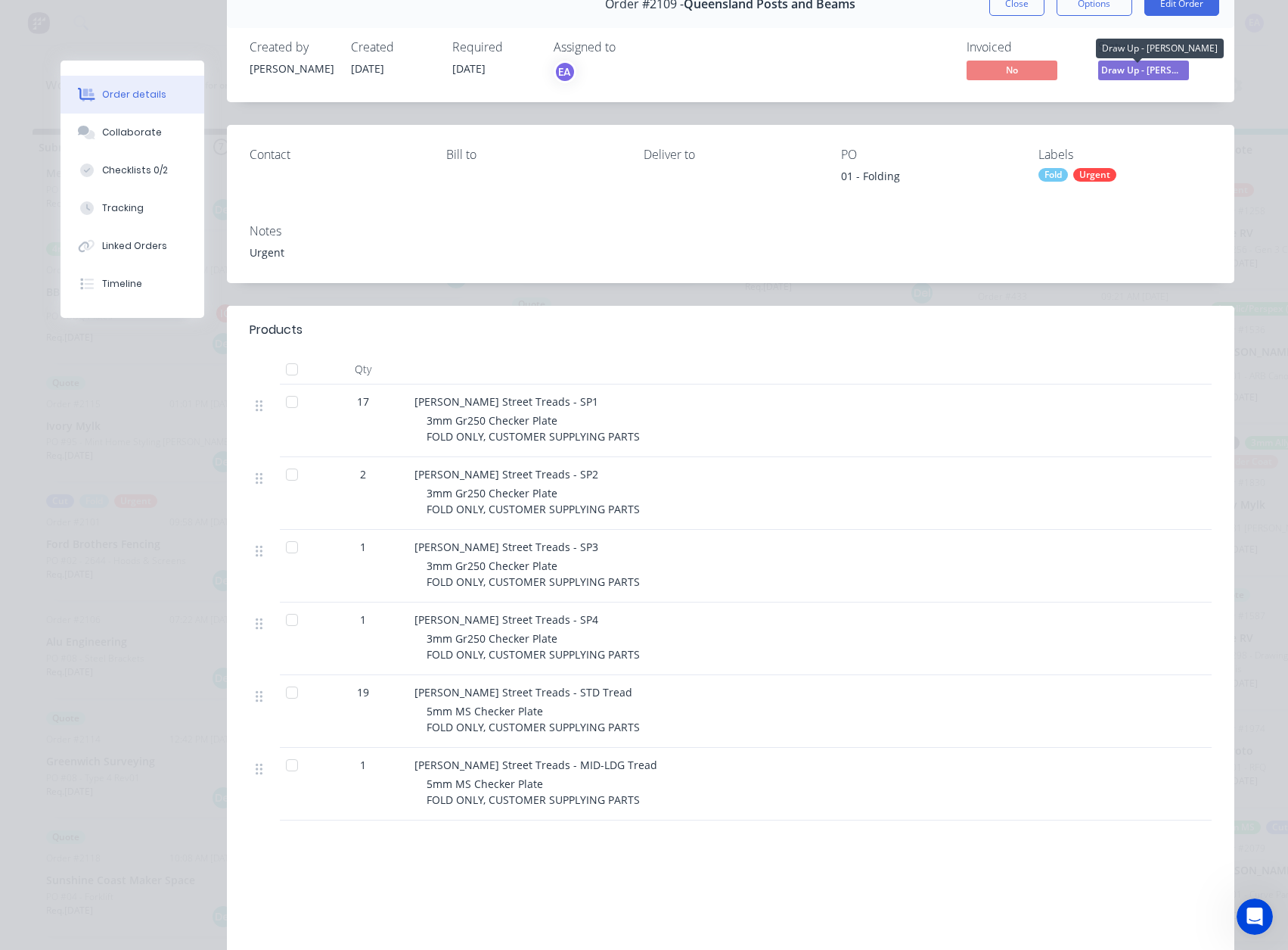
click at [1124, 72] on span "Draw Up - [PERSON_NAME]" at bounding box center [1144, 70] width 90 height 19
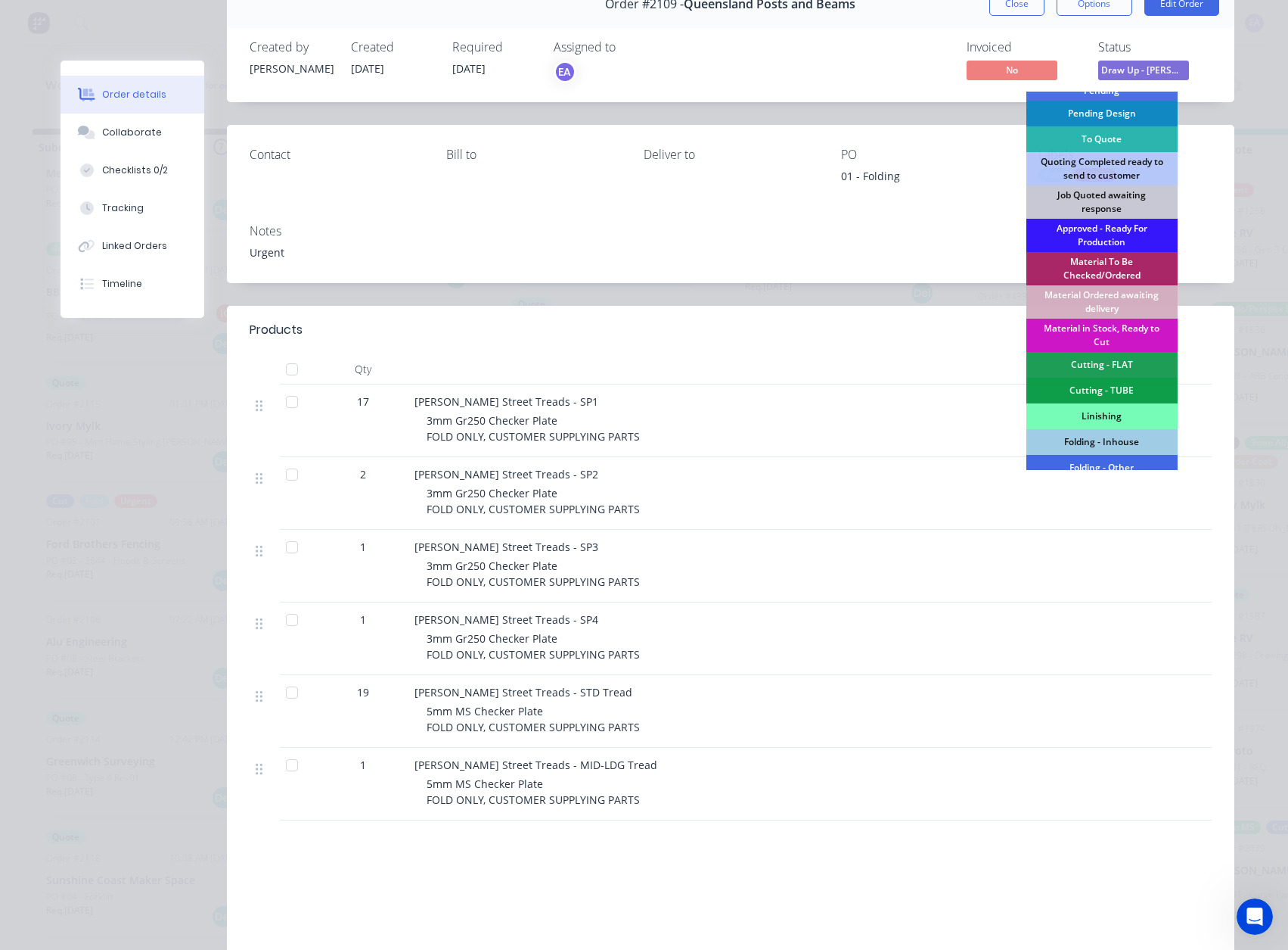
scroll to position [151, 0]
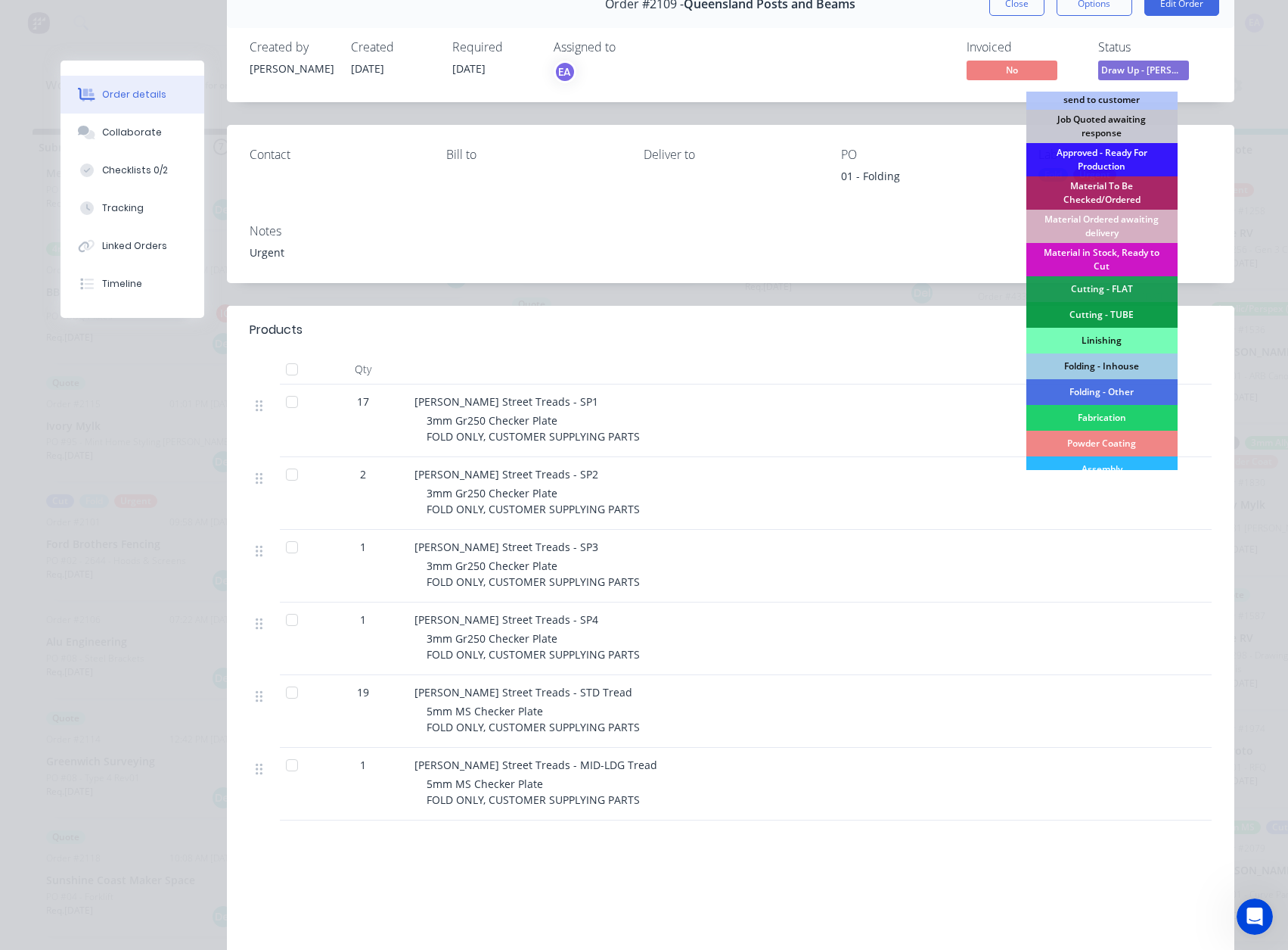
click at [1108, 363] on div "Folding - Inhouse" at bounding box center [1102, 366] width 151 height 26
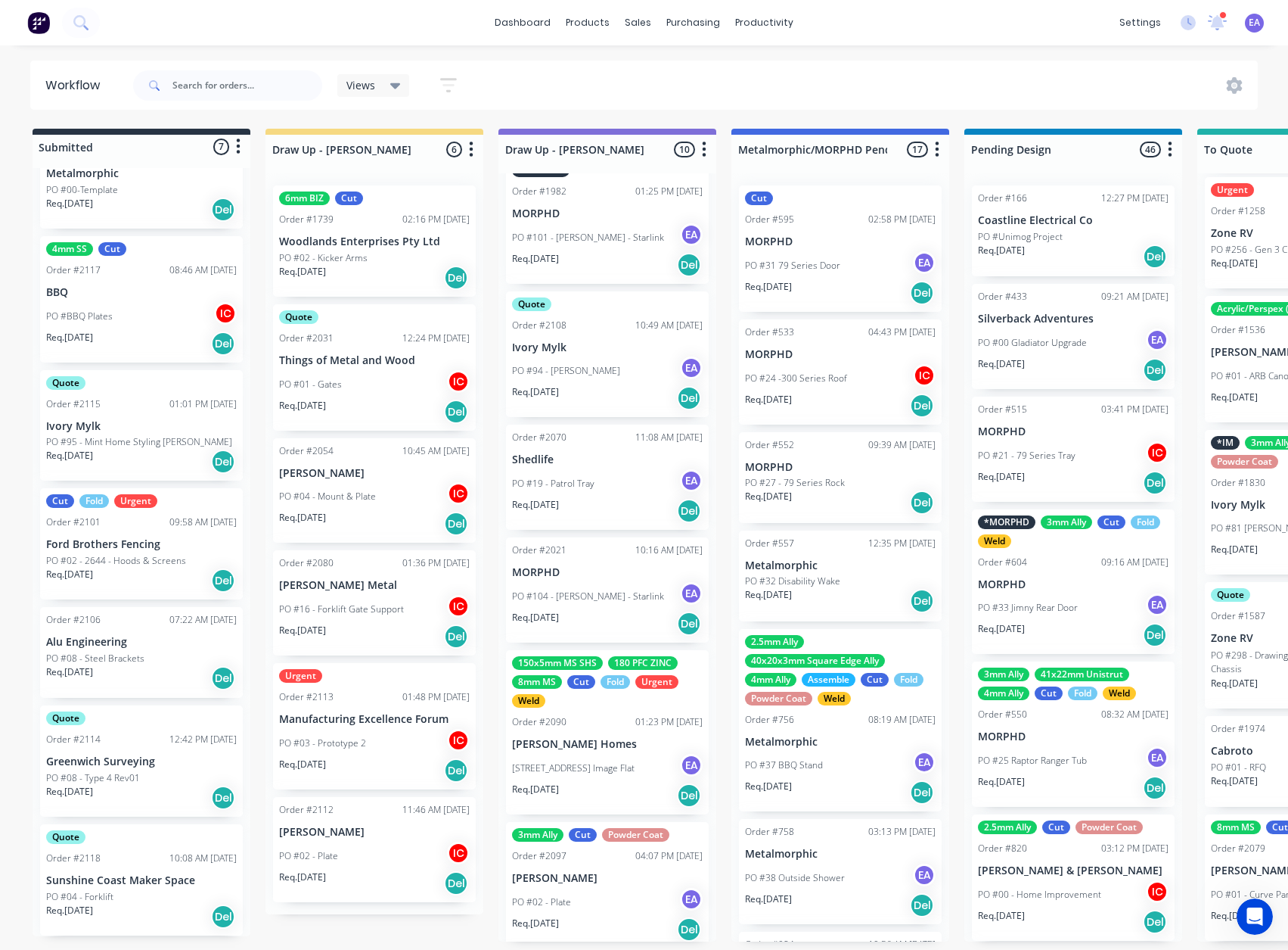
click at [1150, 18] on span at bounding box center [1217, 23] width 19 height 23
click at [1150, 19] on icon at bounding box center [1217, 20] width 13 height 12
click at [1150, 20] on icon at bounding box center [1217, 20] width 13 height 12
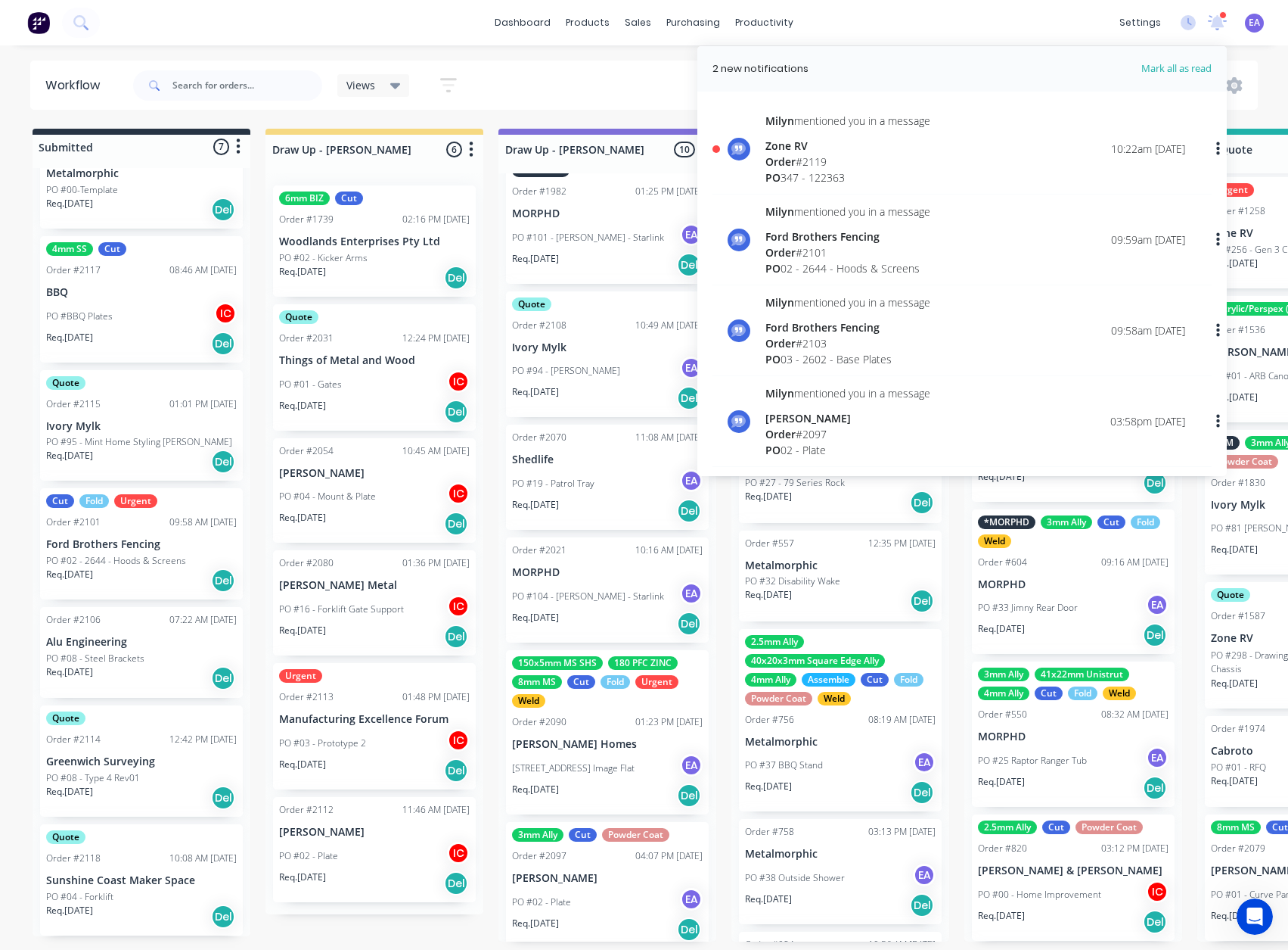
click at [859, 135] on div "[PERSON_NAME] mentioned you in a message Zone RV Order # 2119 PO 347 - 122363" at bounding box center [848, 149] width 165 height 73
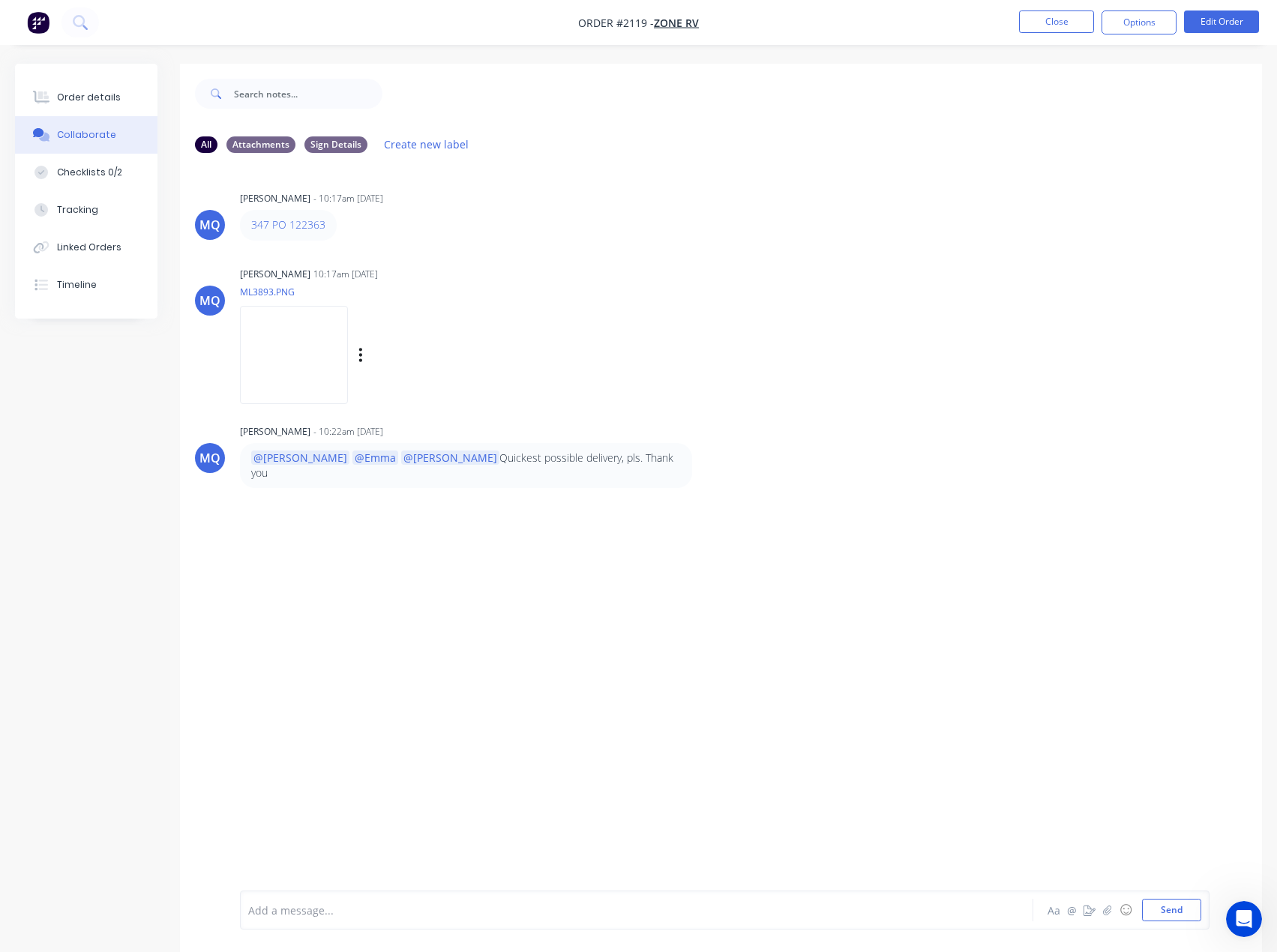
click at [302, 373] on img at bounding box center [294, 355] width 108 height 98
click at [87, 96] on div "Order details" at bounding box center [89, 97] width 63 height 13
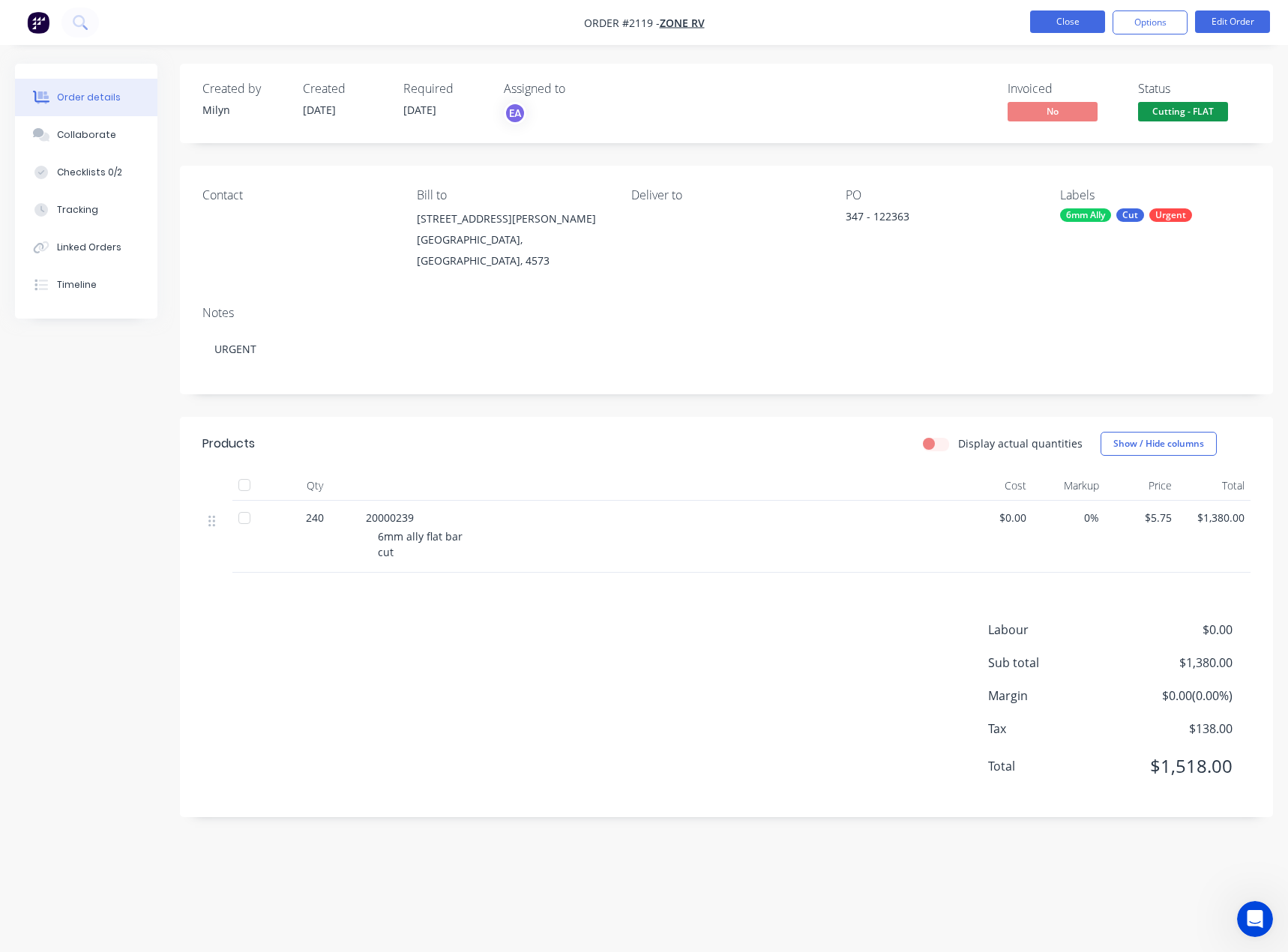
click at [1063, 26] on button "Close" at bounding box center [1067, 22] width 75 height 22
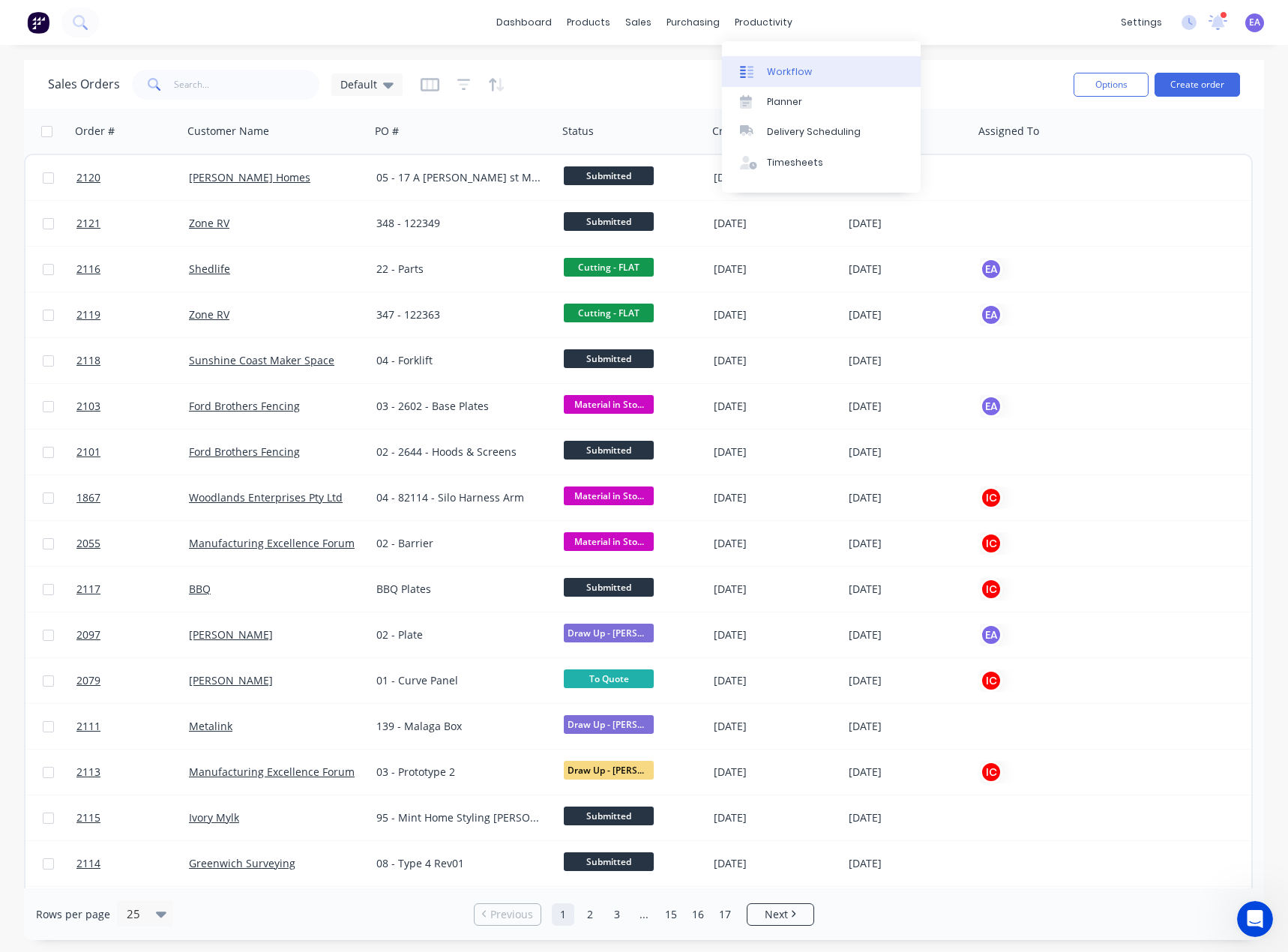
click at [767, 66] on div "Workflow" at bounding box center [790, 71] width 45 height 13
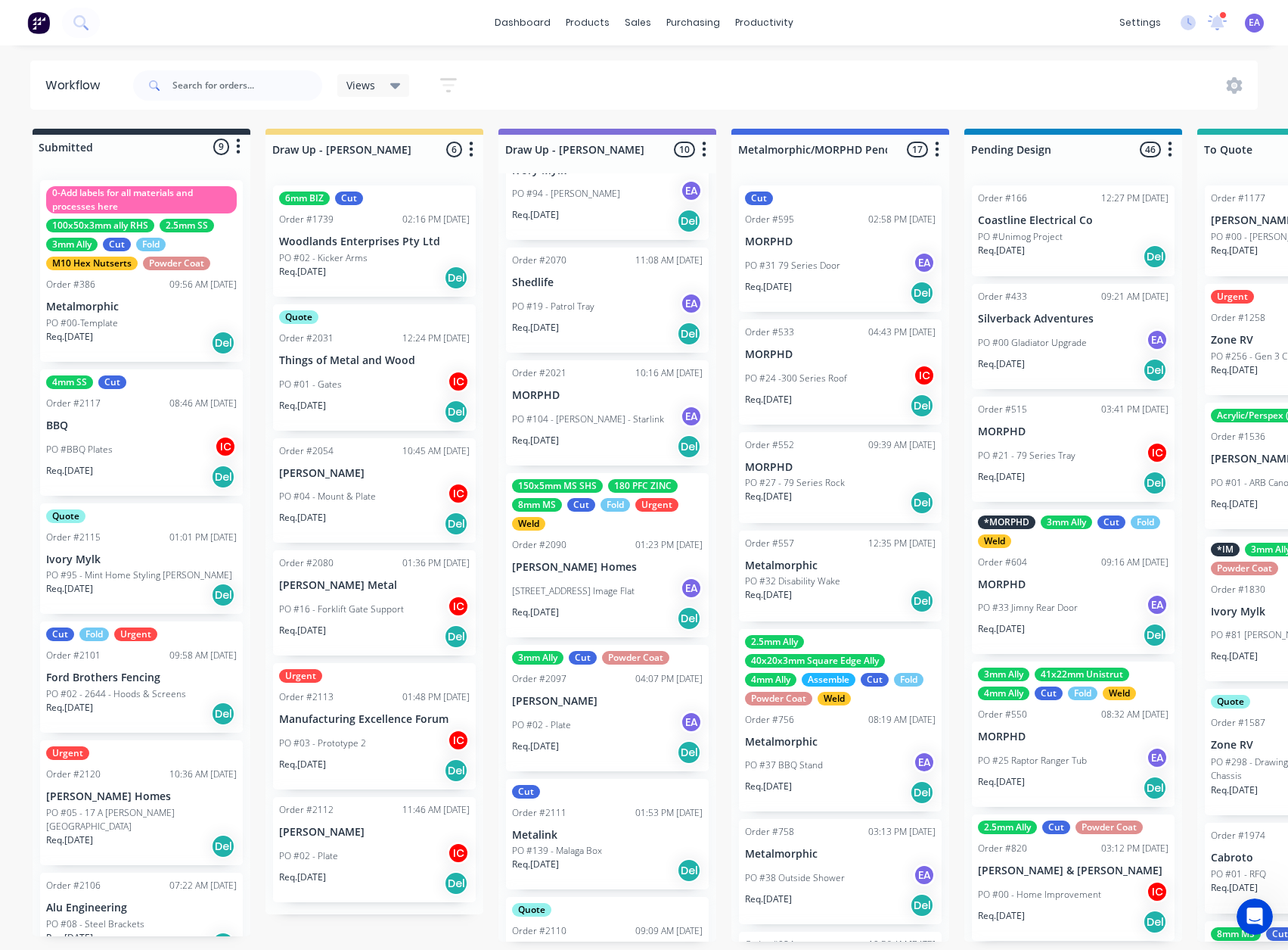
scroll to position [505, 0]
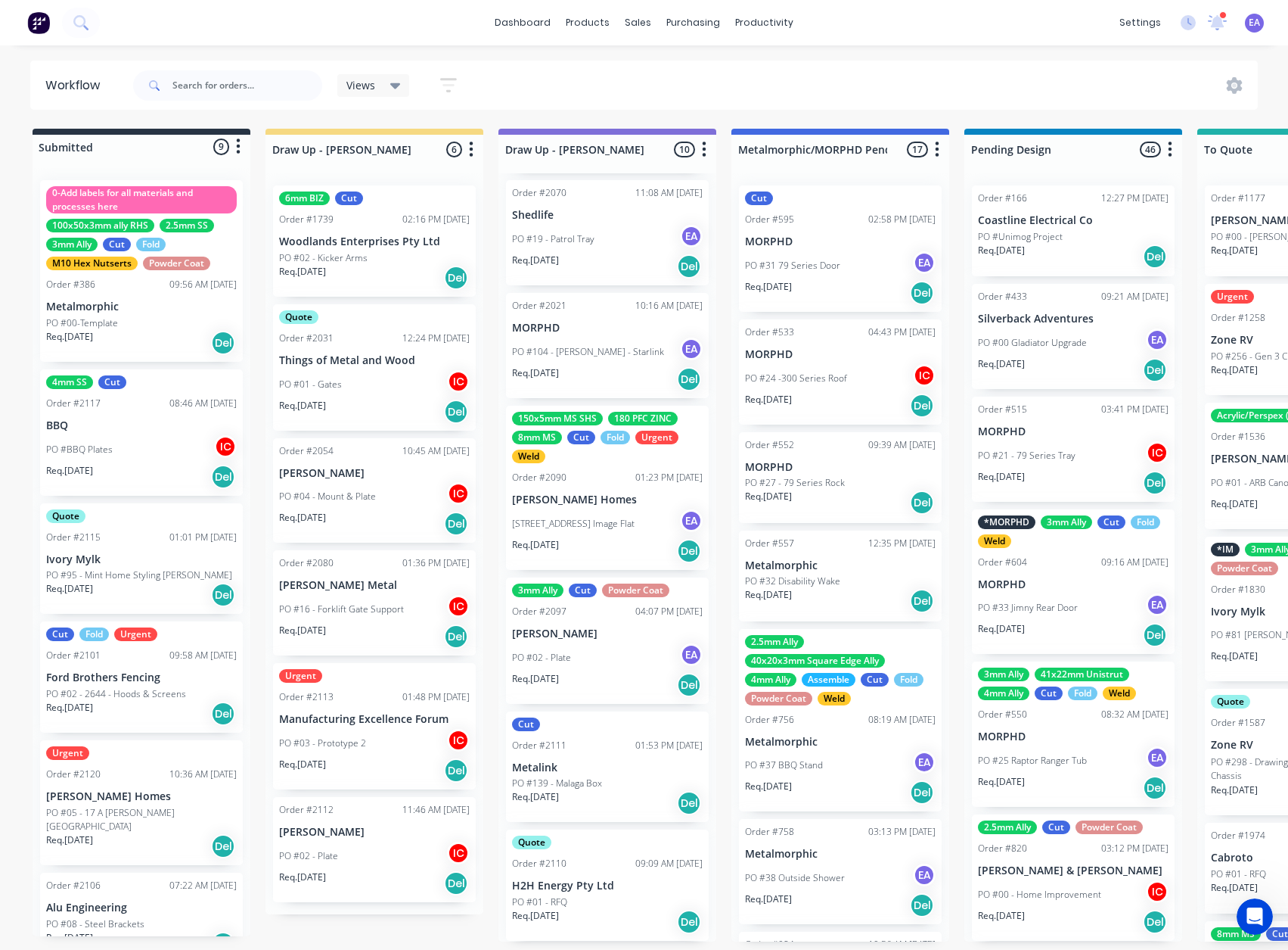
click at [571, 514] on p "H2H Energy Pty Ltd" at bounding box center [607, 885] width 190 height 12
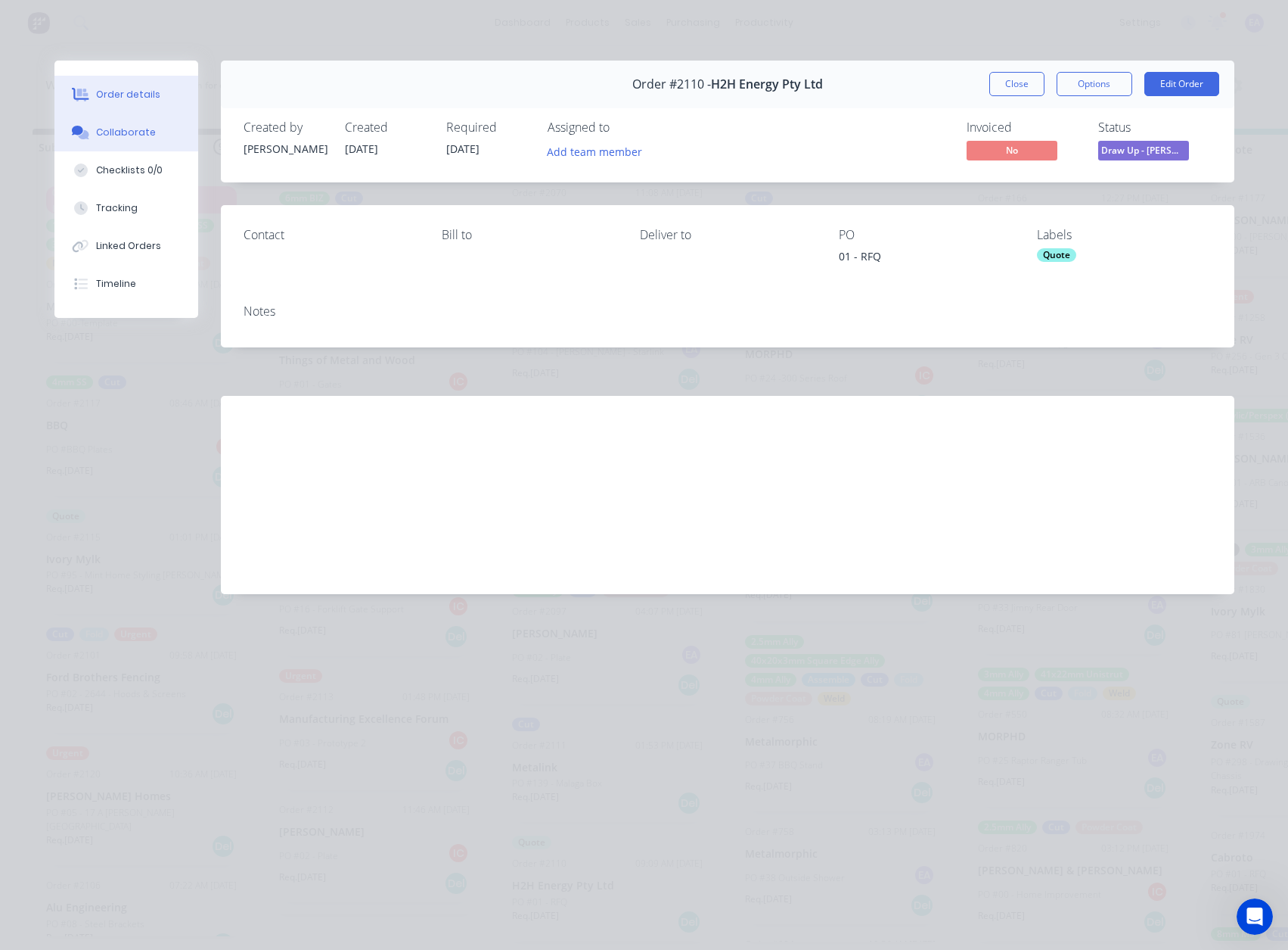
click at [125, 131] on div "Collaborate" at bounding box center [126, 132] width 60 height 13
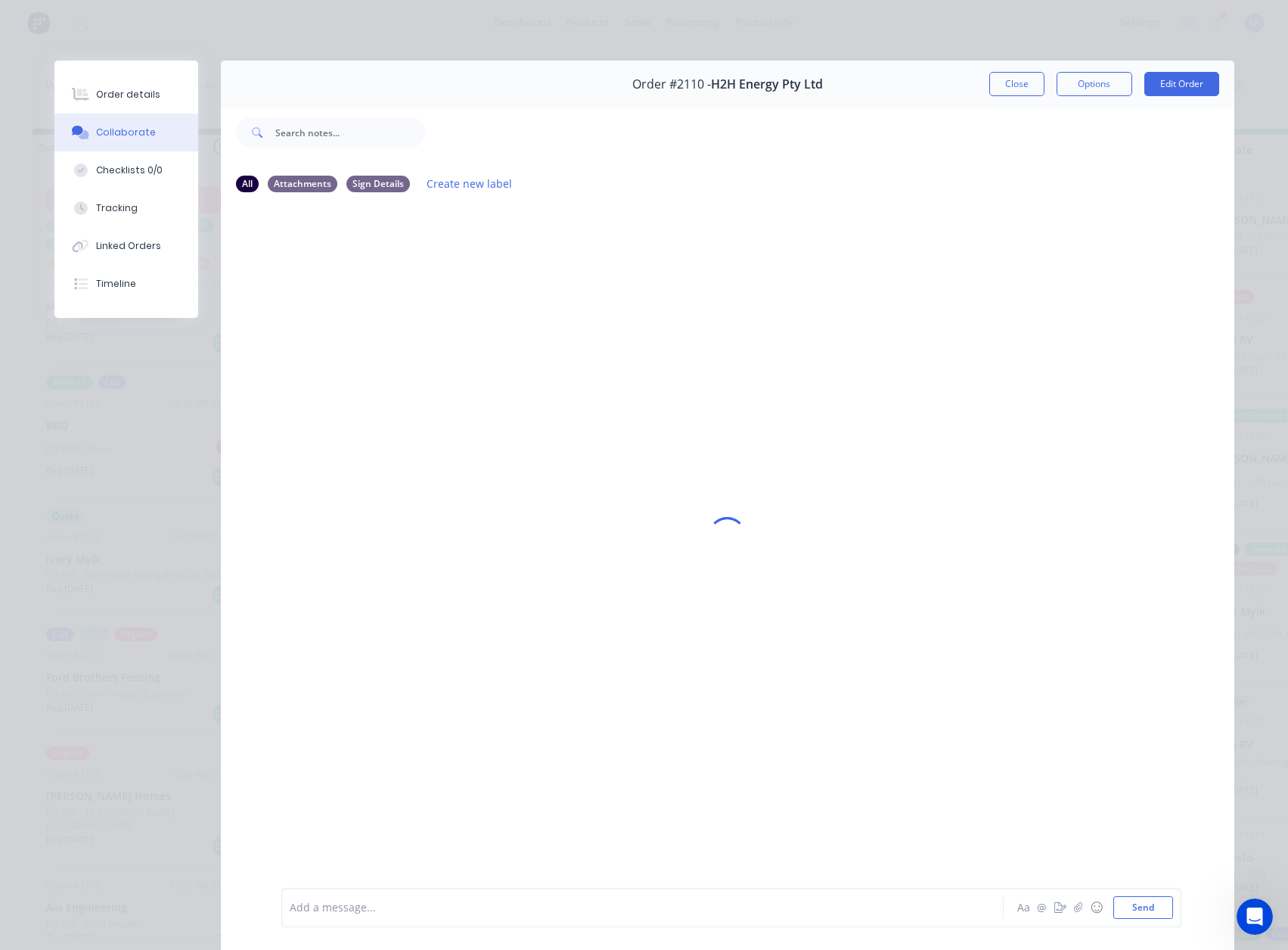
click at [322, 514] on div at bounding box center [621, 908] width 662 height 16
click at [351, 429] on img at bounding box center [336, 395] width 109 height 99
click at [282, 514] on div "Add a message... Aa @ ☺ Send" at bounding box center [731, 907] width 901 height 39
click at [316, 514] on div at bounding box center [621, 908] width 662 height 16
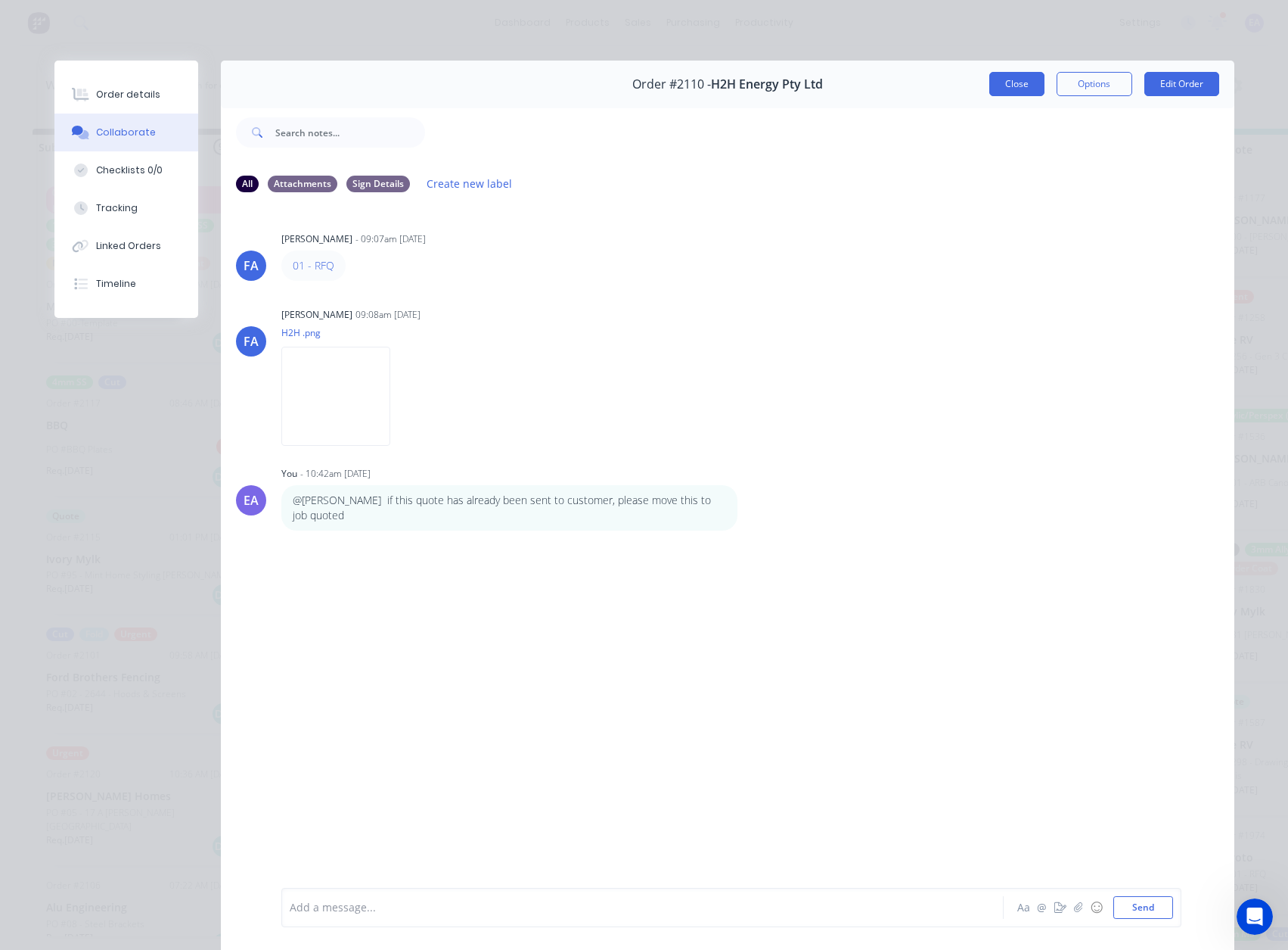
click at [1002, 89] on button "Close" at bounding box center [1017, 83] width 55 height 24
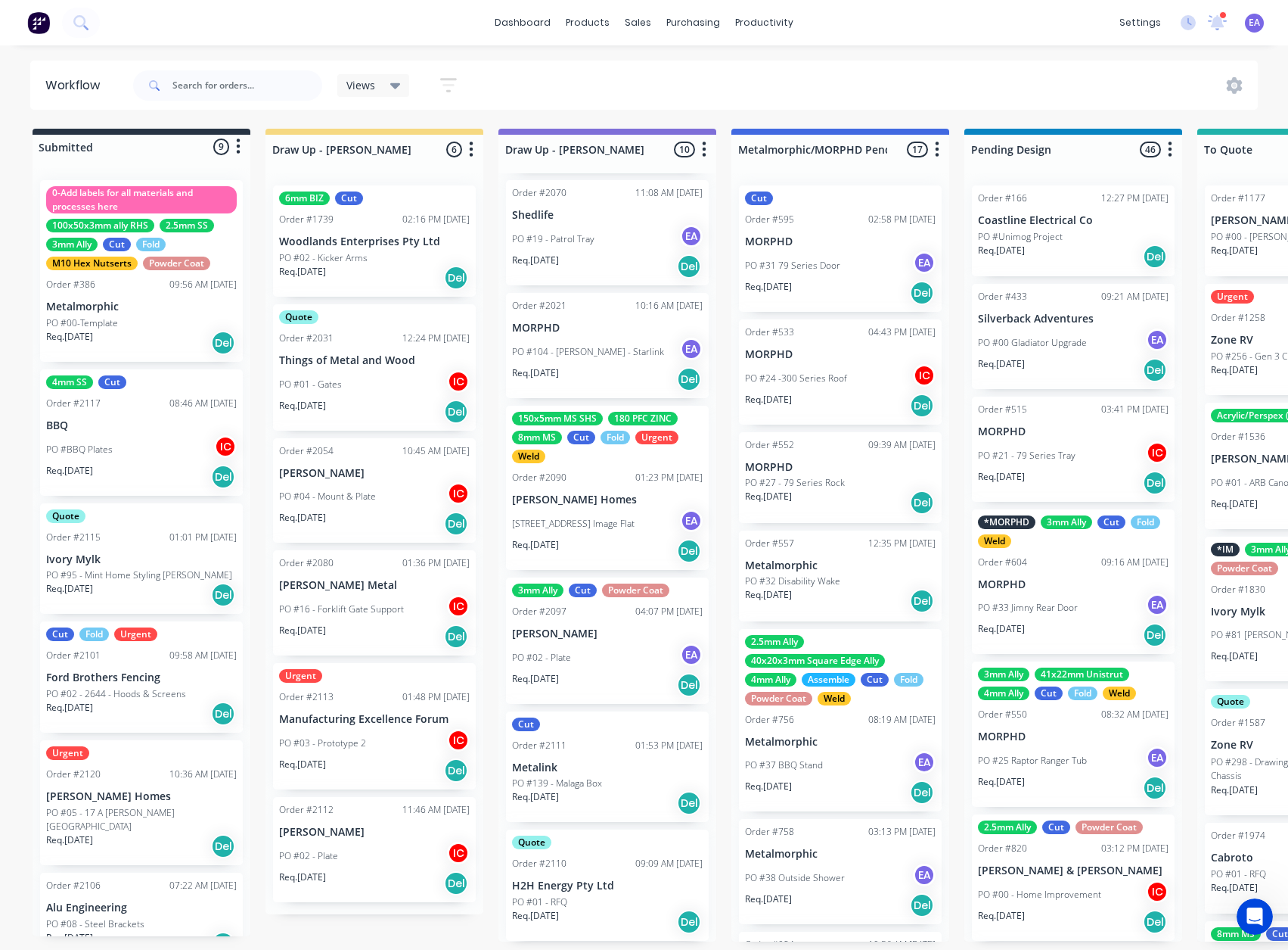
click at [588, 514] on div "Req. [DATE] Del" at bounding box center [607, 921] width 190 height 26
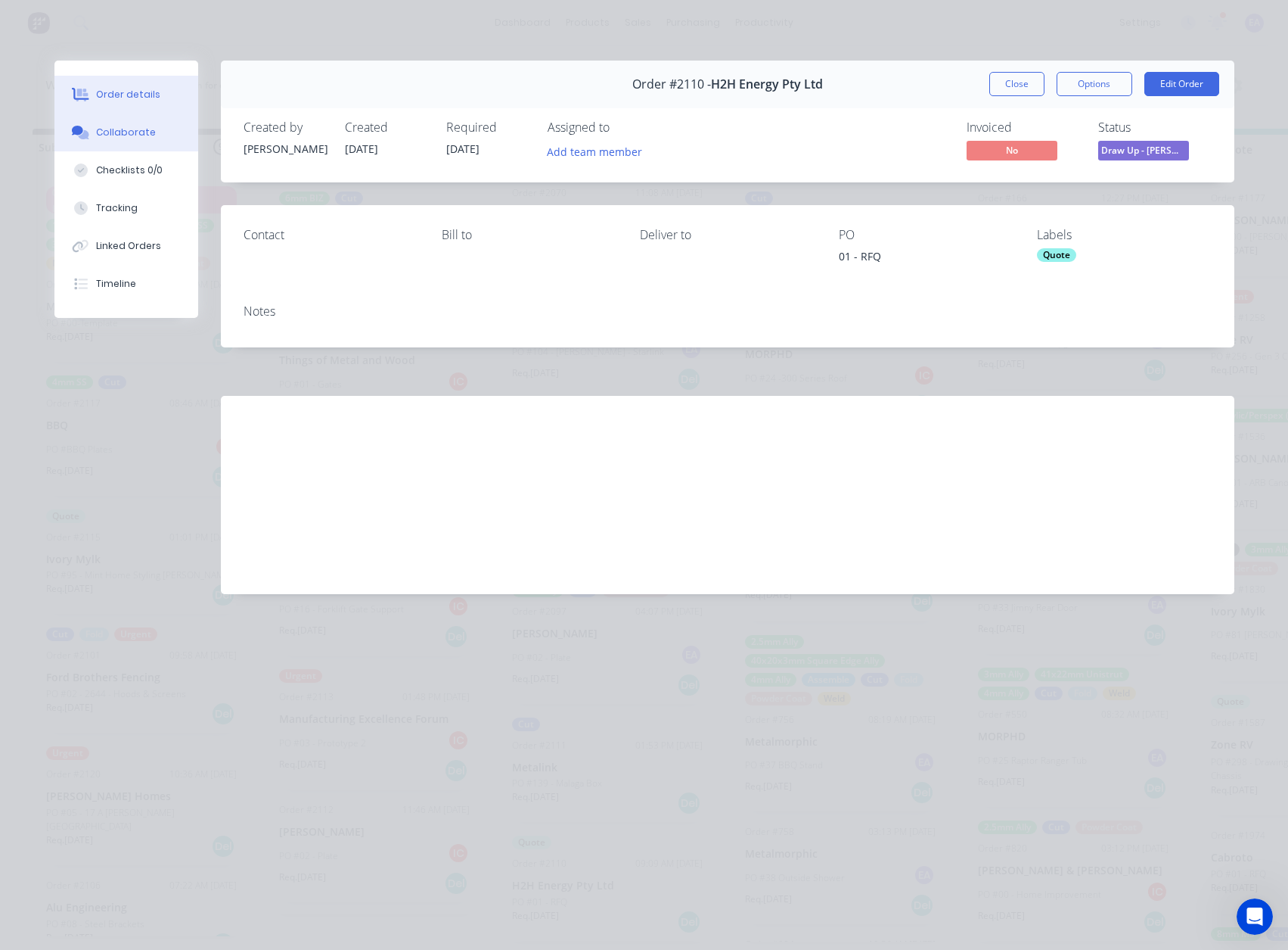
click at [139, 138] on div "Collaborate" at bounding box center [126, 132] width 60 height 13
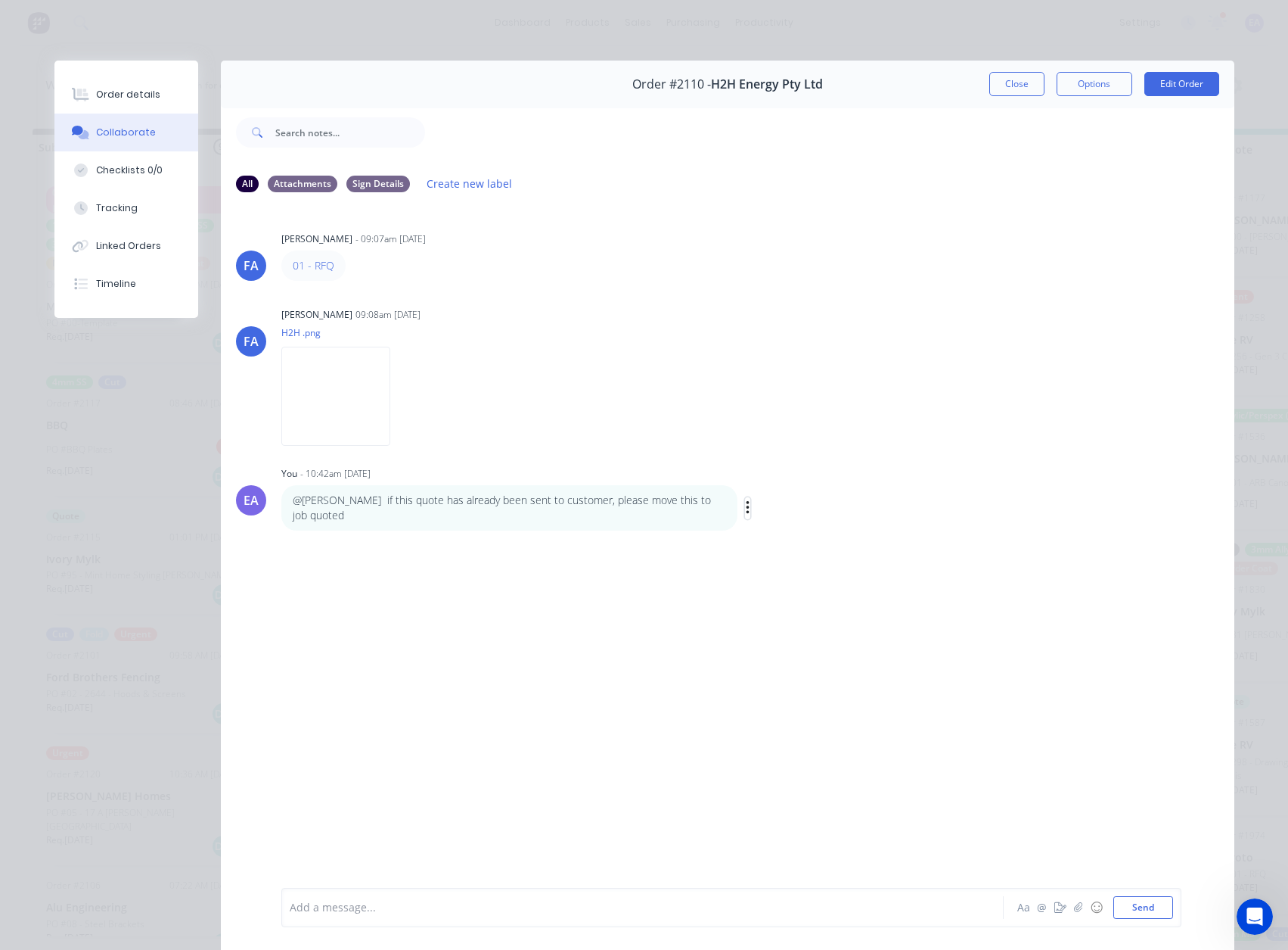
click at [746, 507] on icon "button" at bounding box center [748, 507] width 3 height 13
click at [778, 514] on button "Edit" at bounding box center [802, 535] width 95 height 25
drag, startPoint x: 609, startPoint y: 910, endPoint x: 802, endPoint y: 909, distance: 193.0
click at [800, 514] on div "@[PERSON_NAME] if this quote has already been sent to customer, please move thi…" at bounding box center [621, 908] width 662 height 16
click at [992, 78] on button "Close" at bounding box center [1017, 83] width 55 height 24
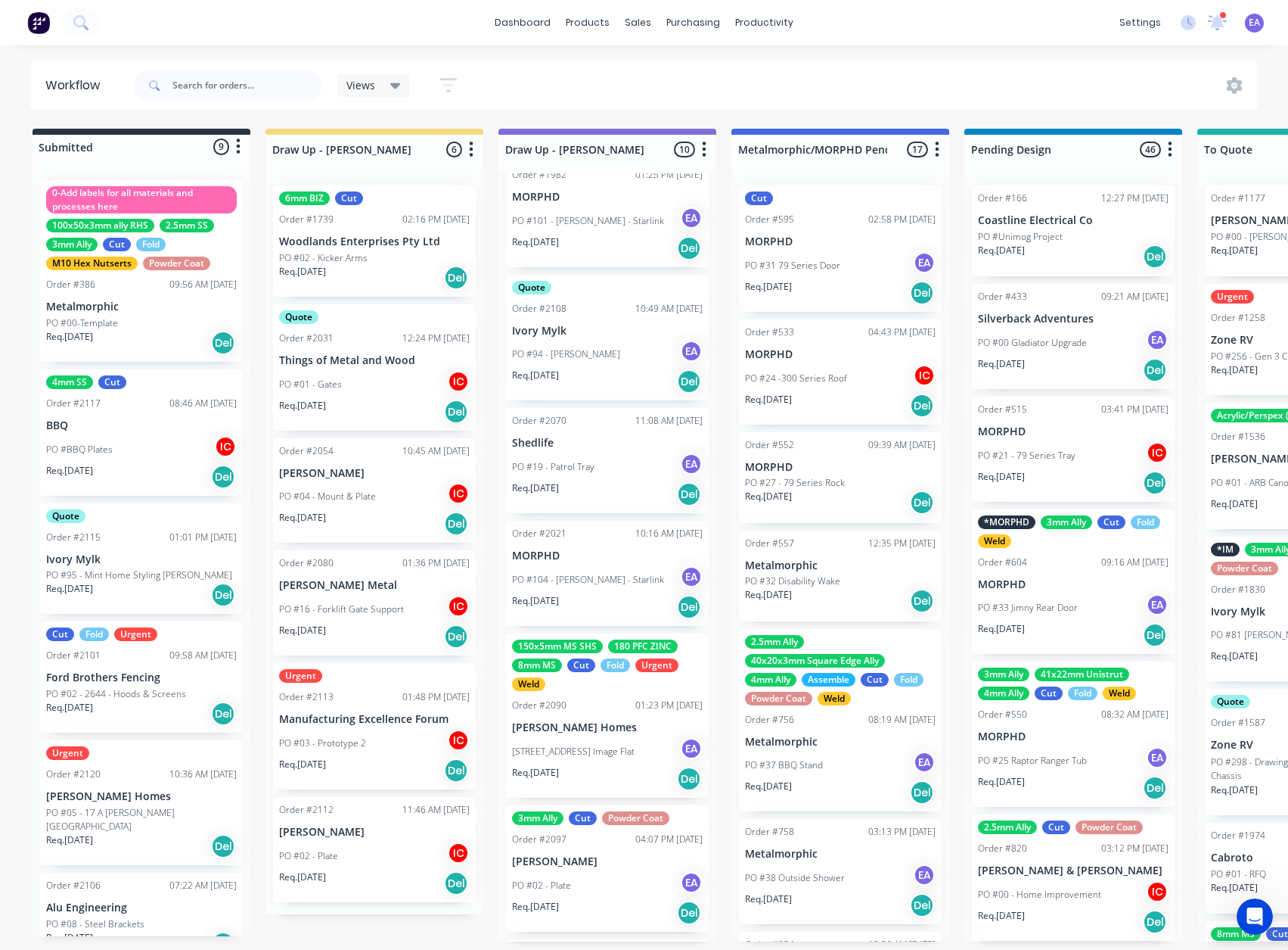
scroll to position [278, 0]
click at [578, 514] on div "PO #02 - Plate EA" at bounding box center [607, 884] width 190 height 29
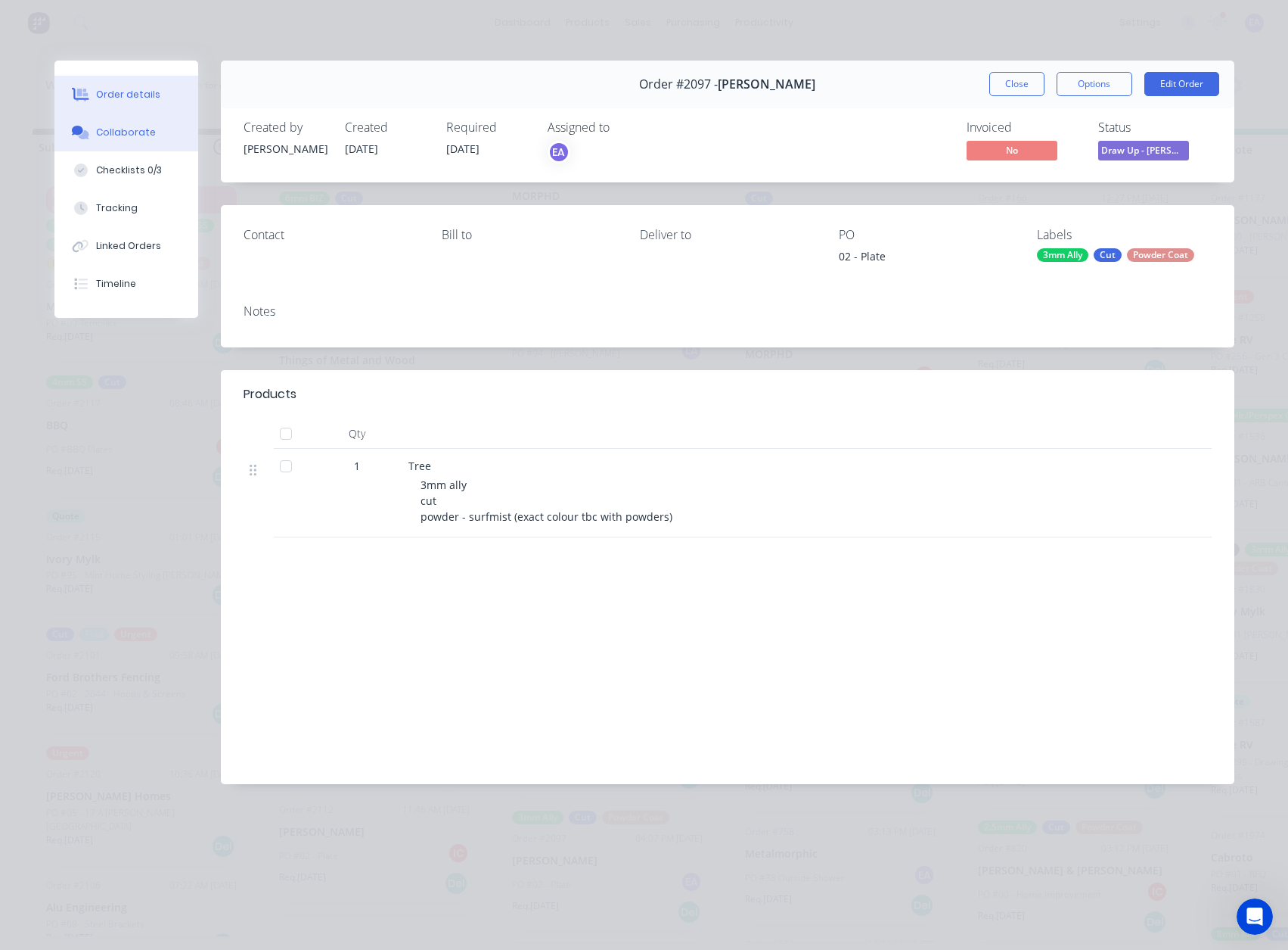
click at [119, 127] on div "Collaborate" at bounding box center [126, 132] width 60 height 13
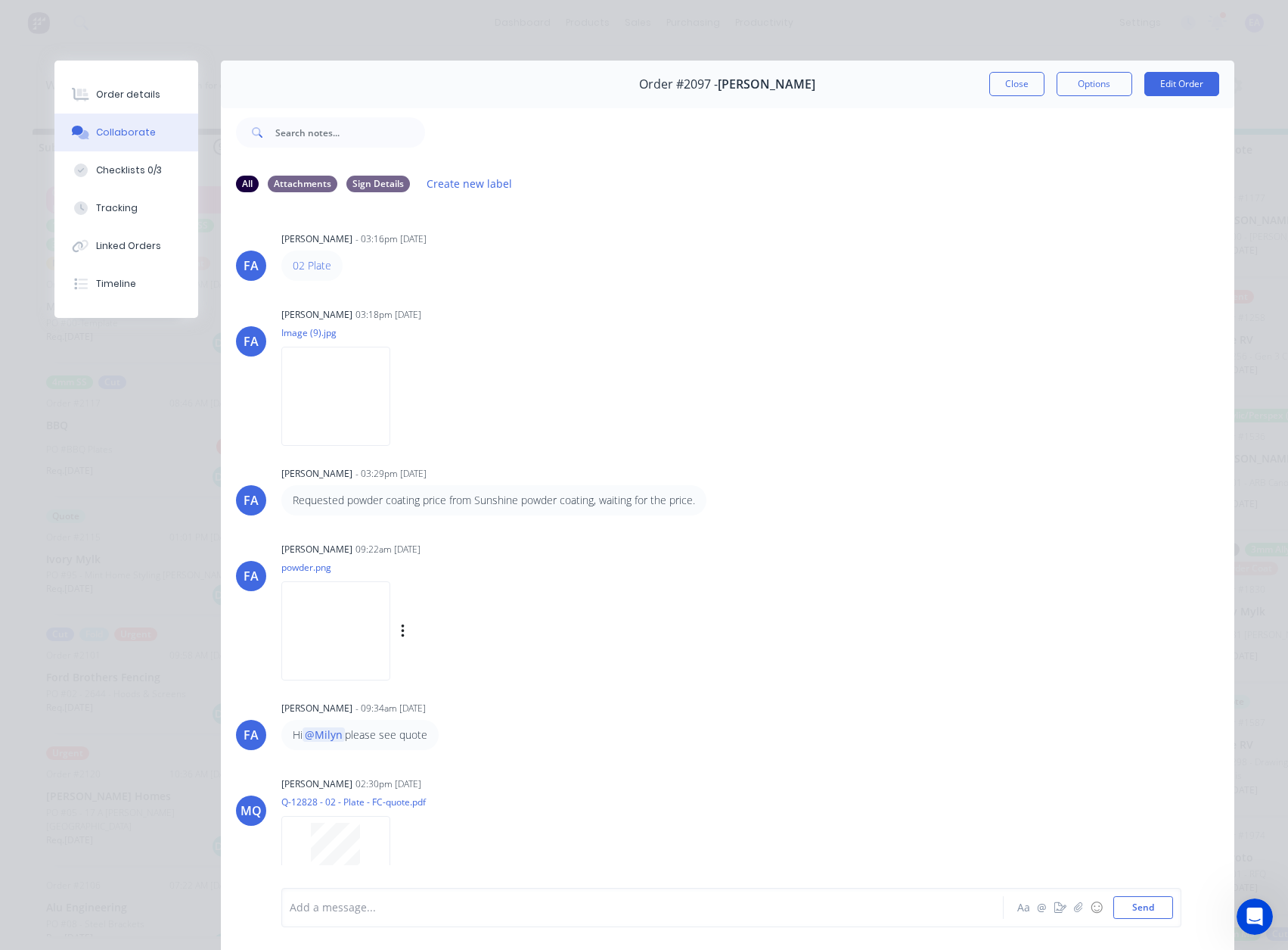
click at [320, 514] on img at bounding box center [336, 630] width 109 height 99
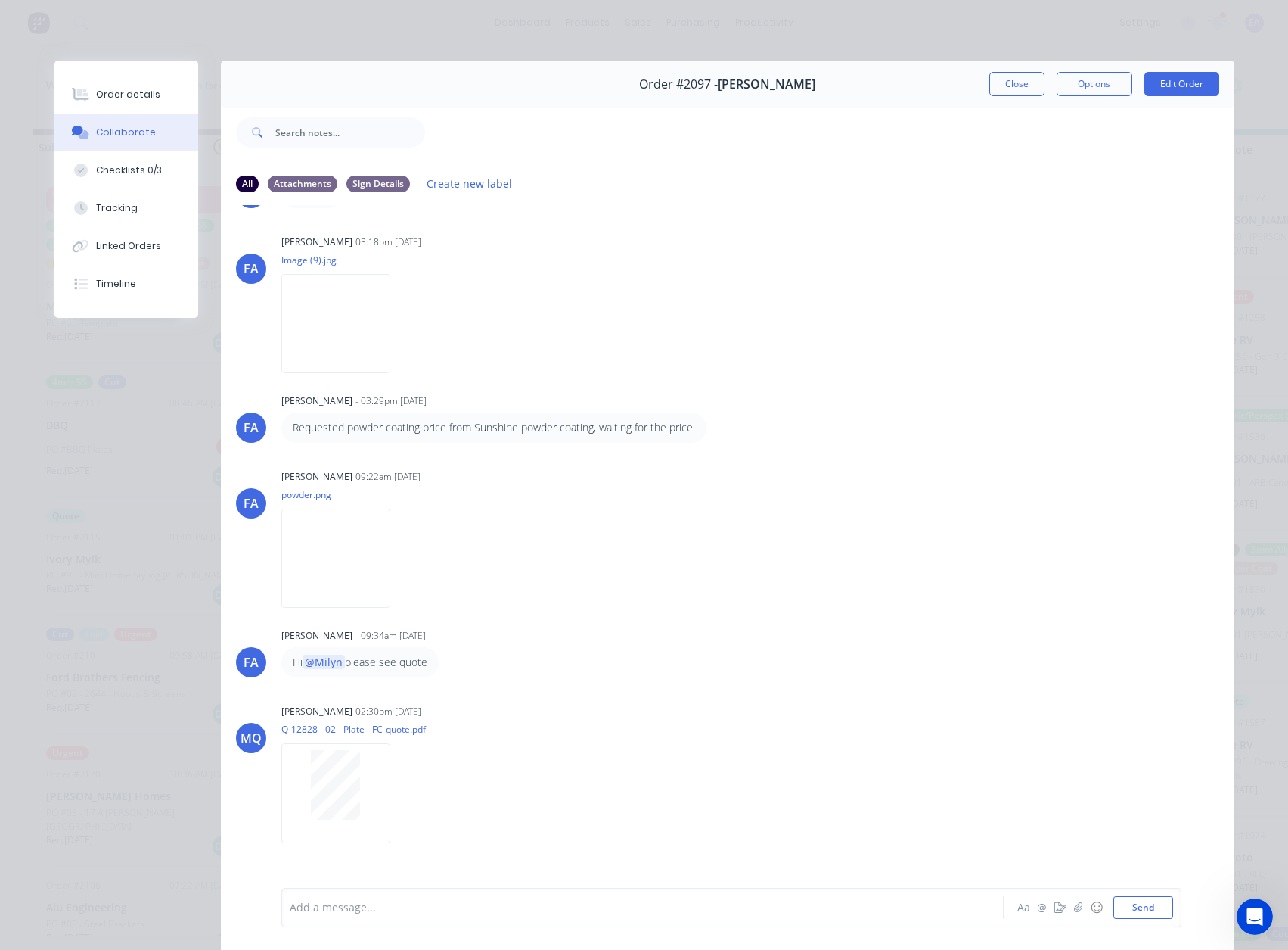
scroll to position [261, 0]
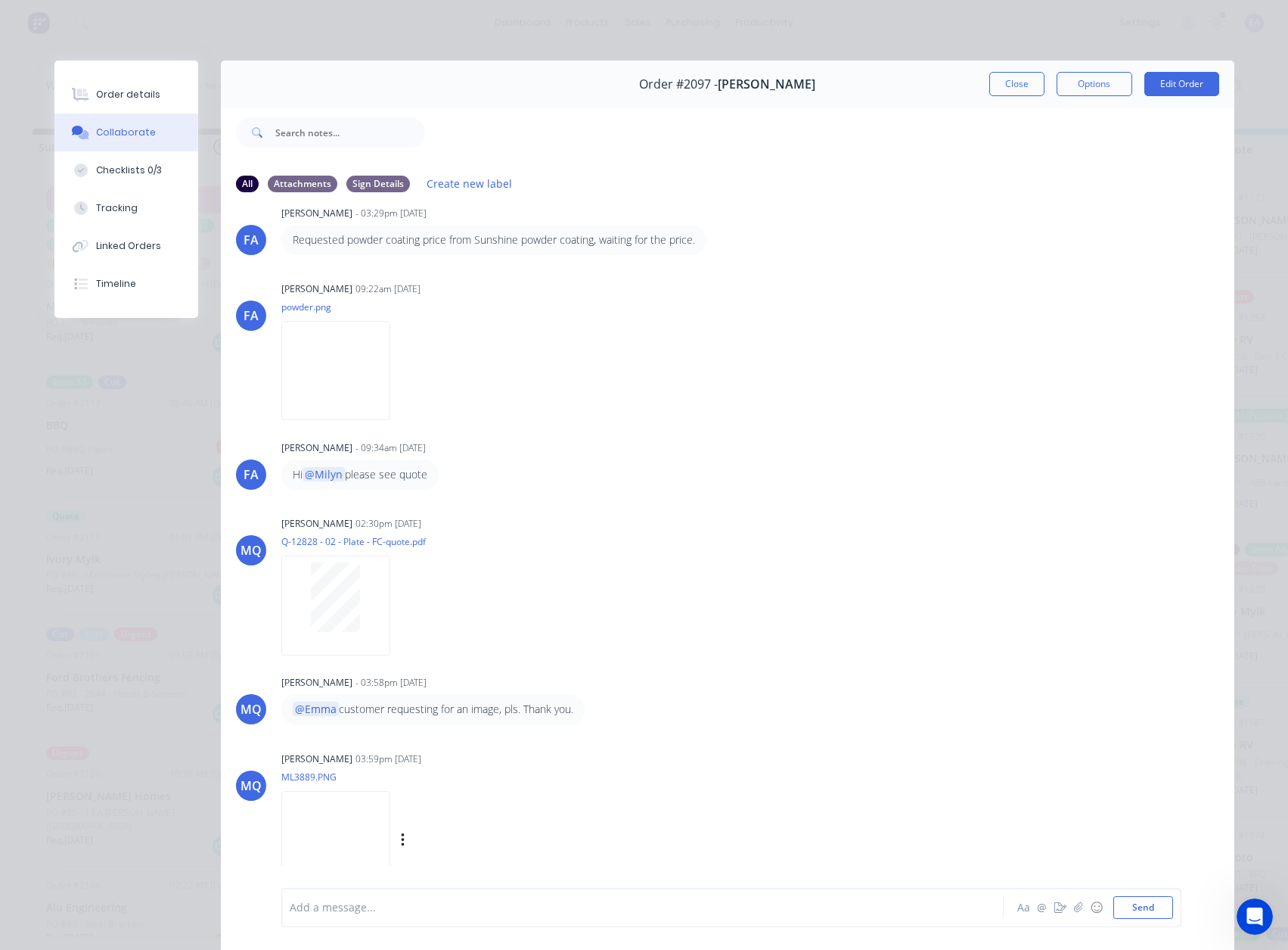
click at [373, 514] on img at bounding box center [336, 840] width 109 height 99
click at [292, 514] on div at bounding box center [336, 597] width 95 height 69
click at [357, 514] on div "Add a message..." at bounding box center [621, 907] width 663 height 23
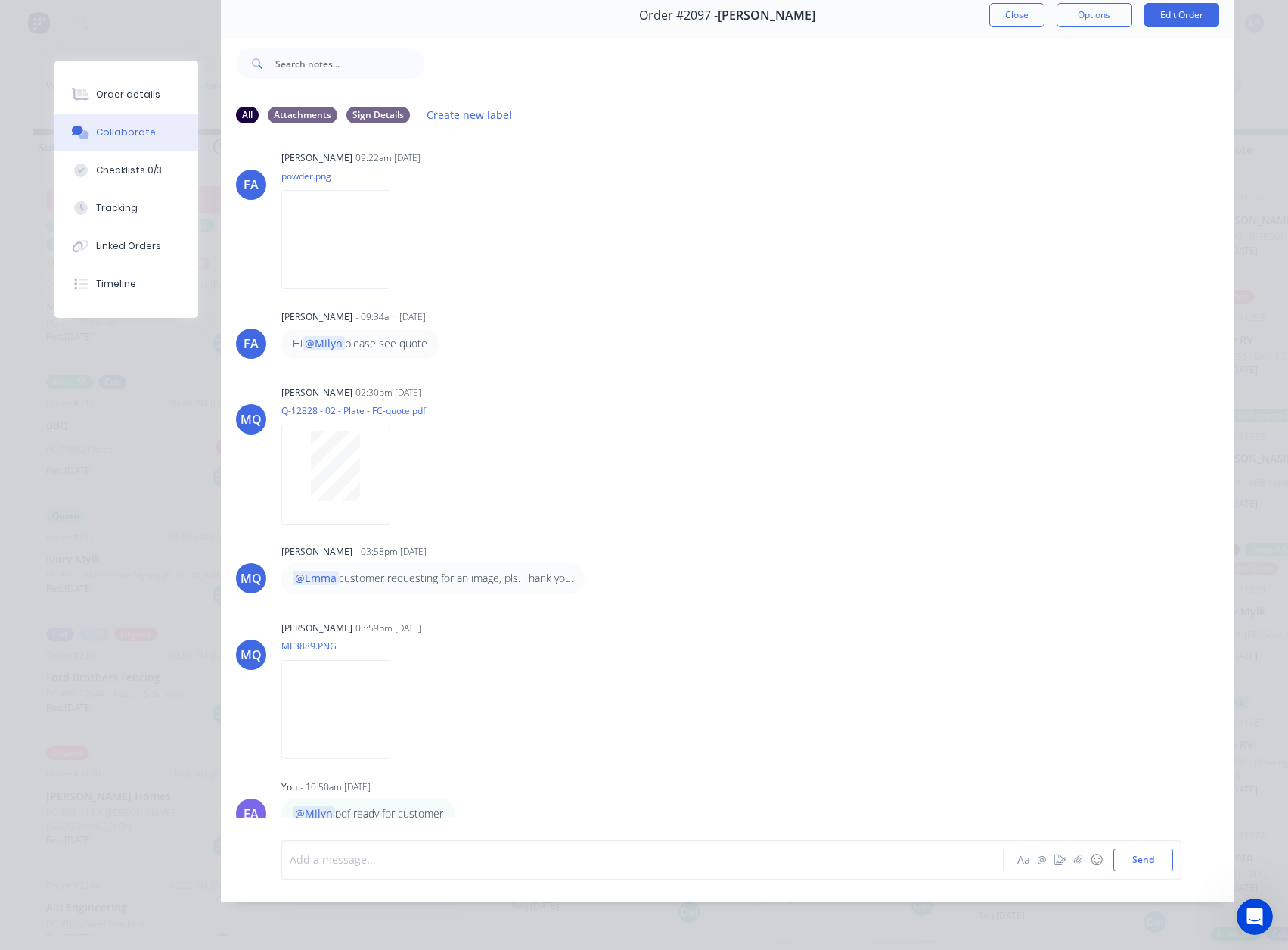
scroll to position [80, 0]
click at [115, 156] on button "Checklists 0/3" at bounding box center [126, 170] width 143 height 38
type textarea "x"
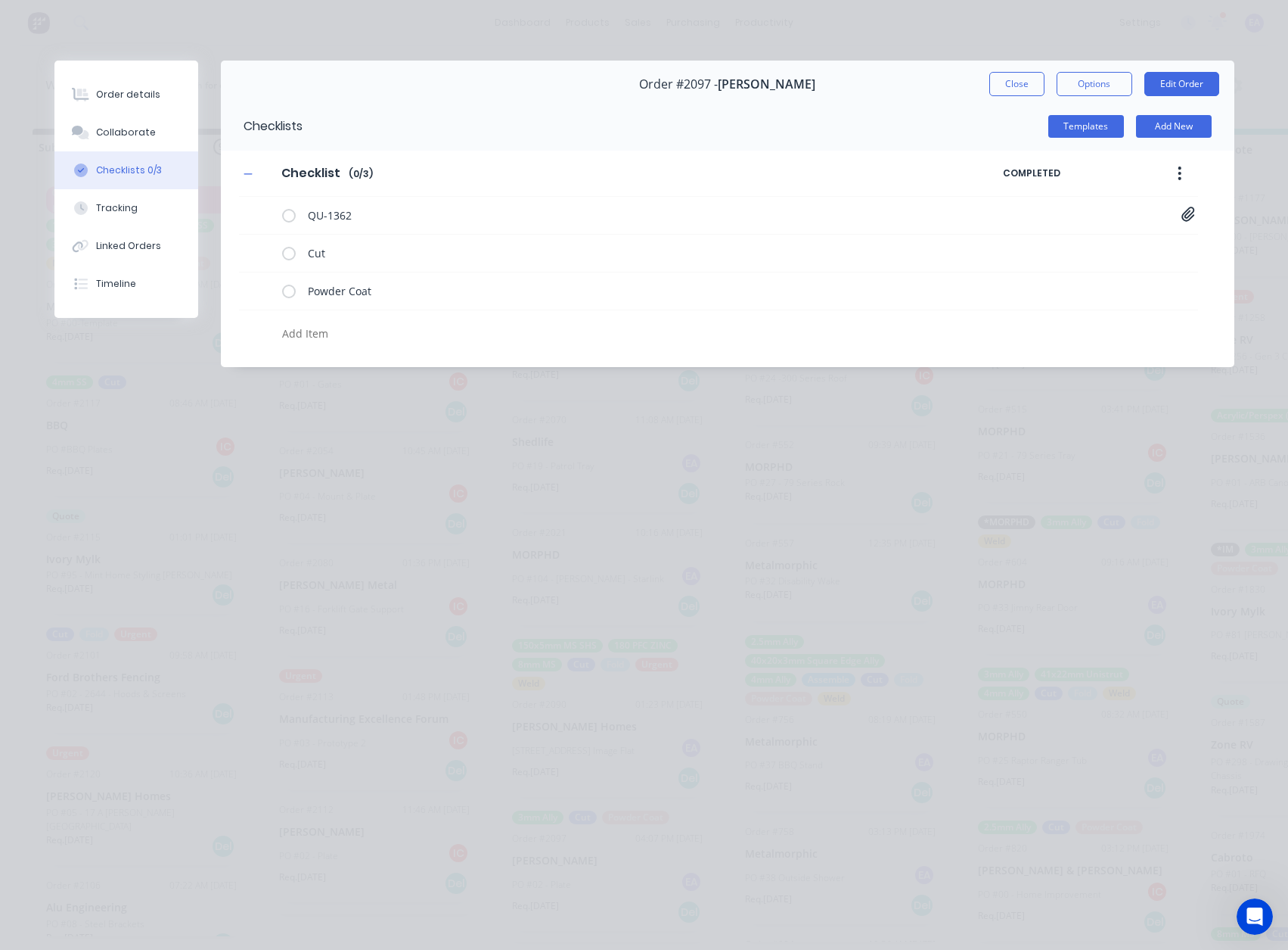
scroll to position [0, 0]
click at [125, 97] on div "Order details" at bounding box center [128, 94] width 64 height 13
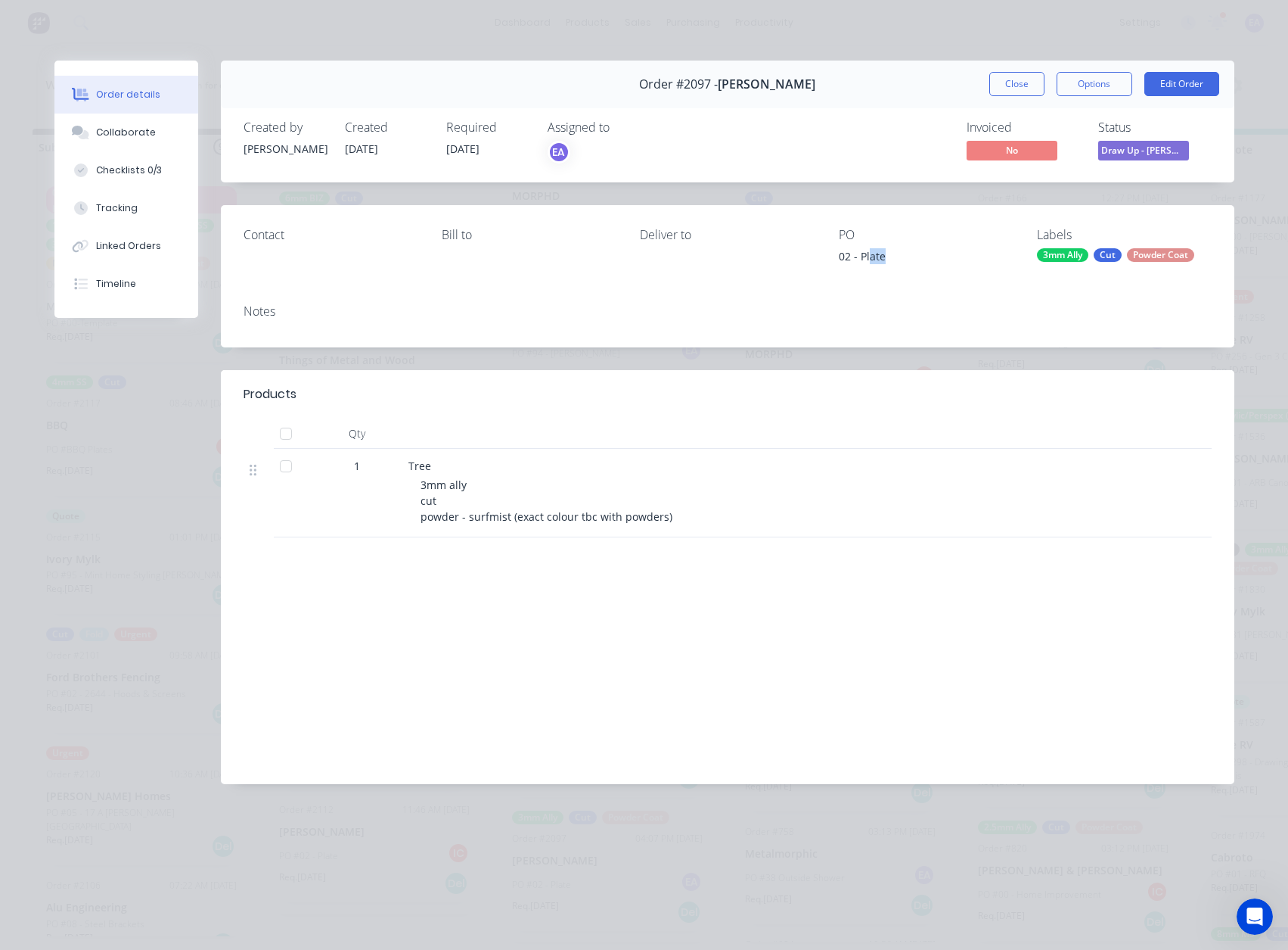
drag, startPoint x: 889, startPoint y: 260, endPoint x: 876, endPoint y: 261, distance: 13.0
click at [869, 260] on div "02 - Plate" at bounding box center [925, 258] width 174 height 21
click at [892, 263] on div "02 - Plate" at bounding box center [925, 258] width 174 height 21
drag, startPoint x: 893, startPoint y: 257, endPoint x: 836, endPoint y: 260, distance: 57.1
click at [836, 260] on div "Contact Bill to Deliver to PO 02 - Plate Labels 3mm Ally Cut Powder Coat" at bounding box center [727, 249] width 1014 height 87
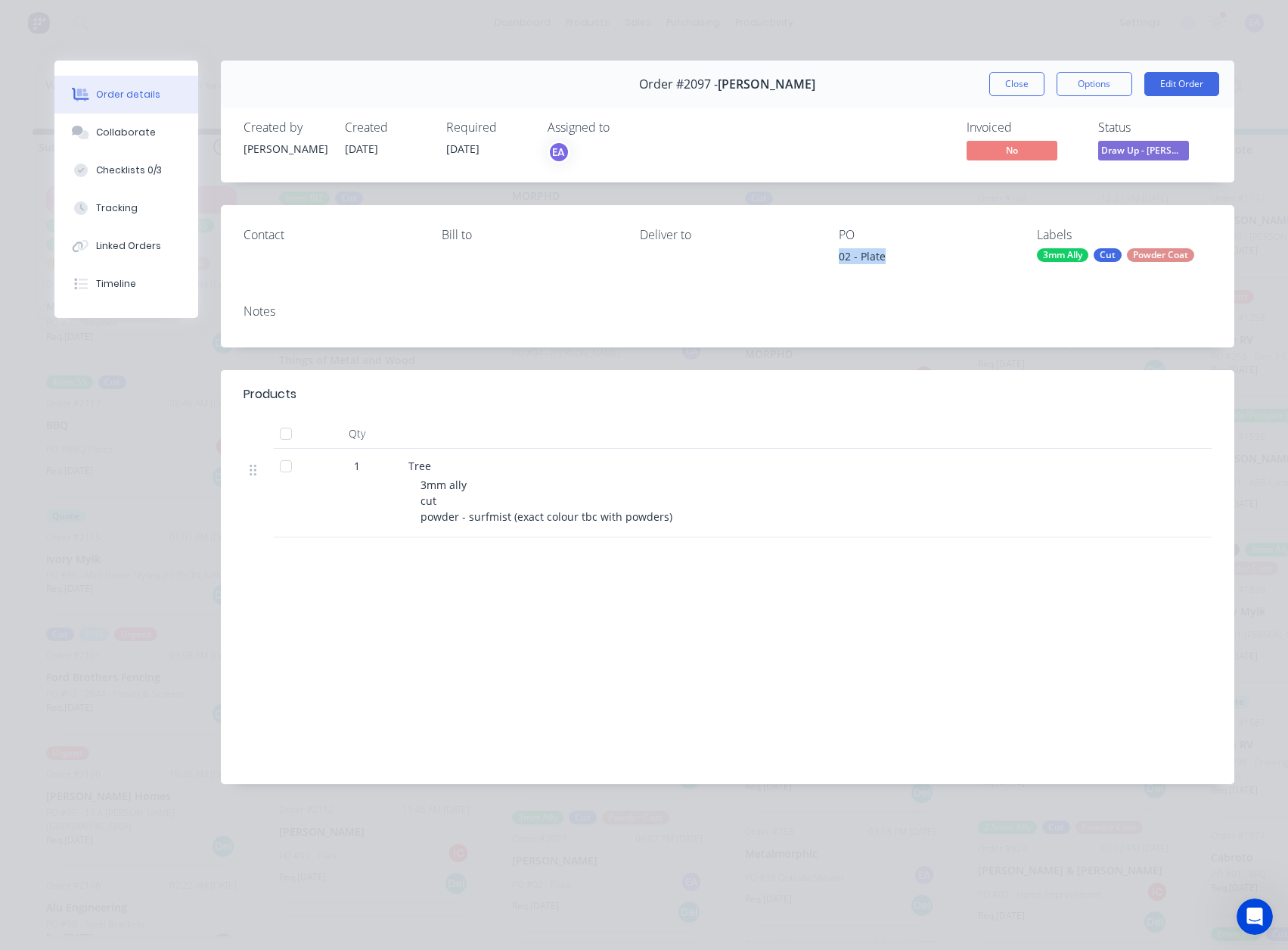
copy div "02 - Plate"
click at [1005, 90] on button "Close" at bounding box center [1017, 83] width 55 height 24
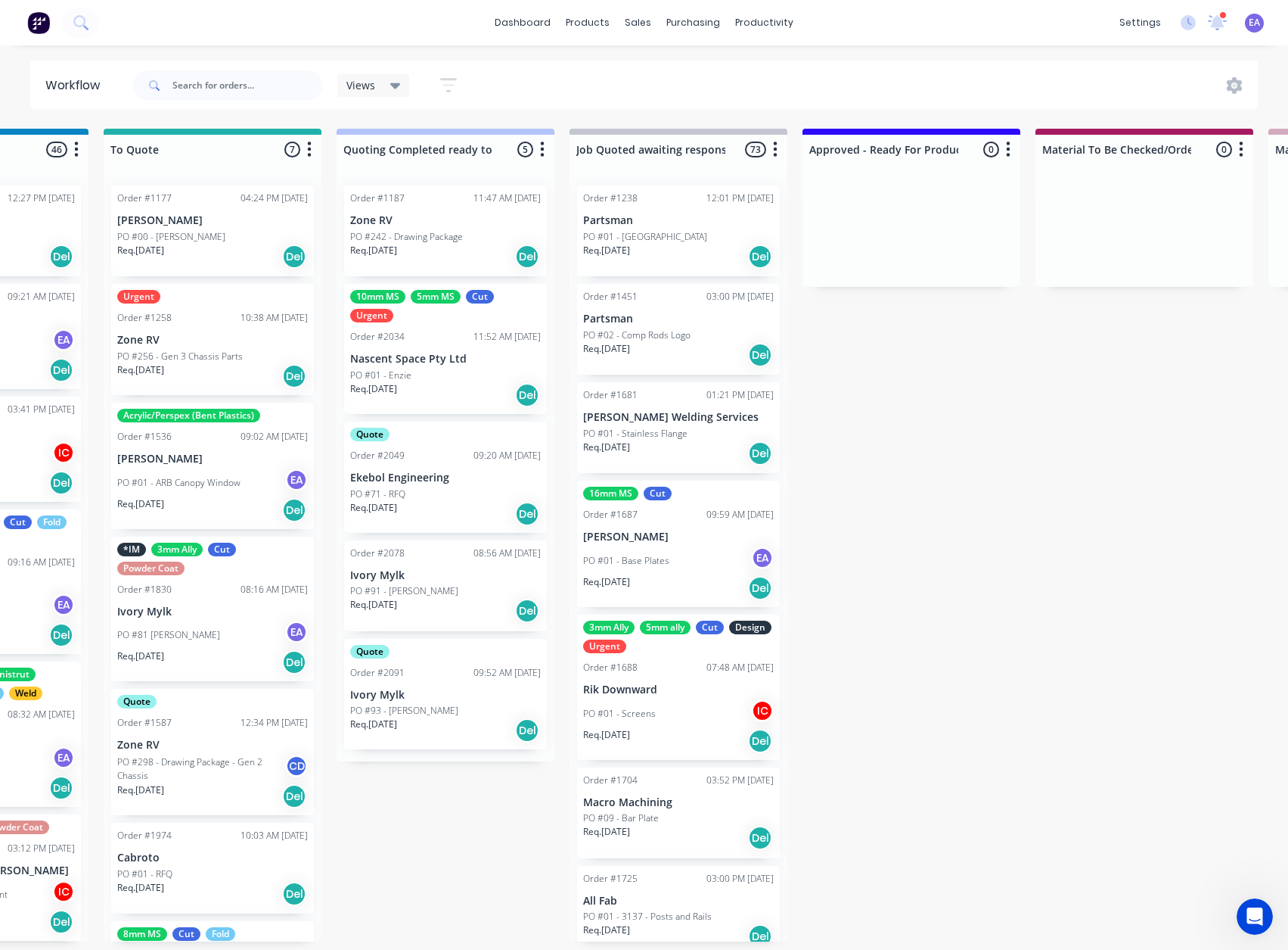
drag, startPoint x: 745, startPoint y: 619, endPoint x: 854, endPoint y: 630, distance: 109.6
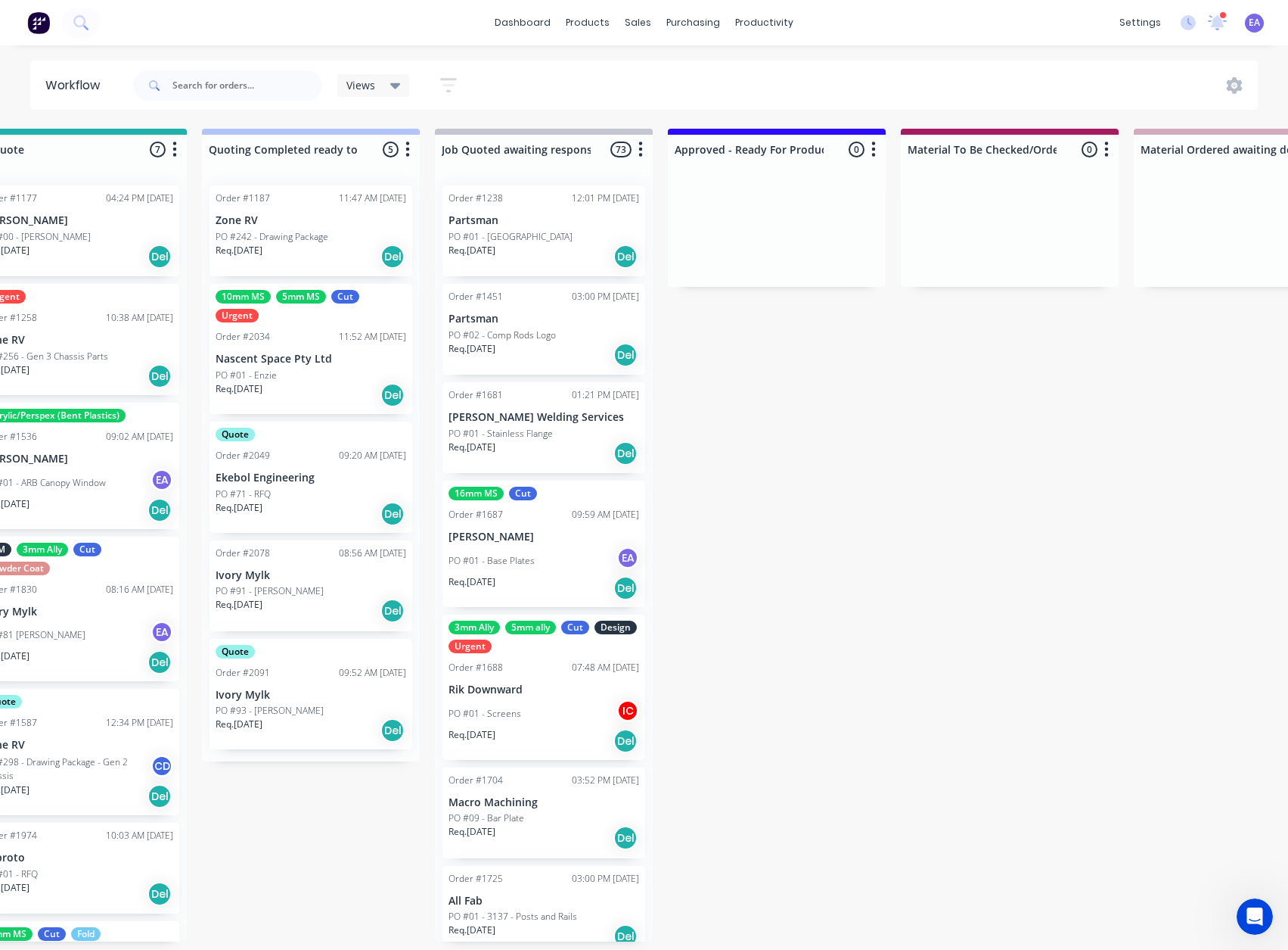
scroll to position [3, 0]
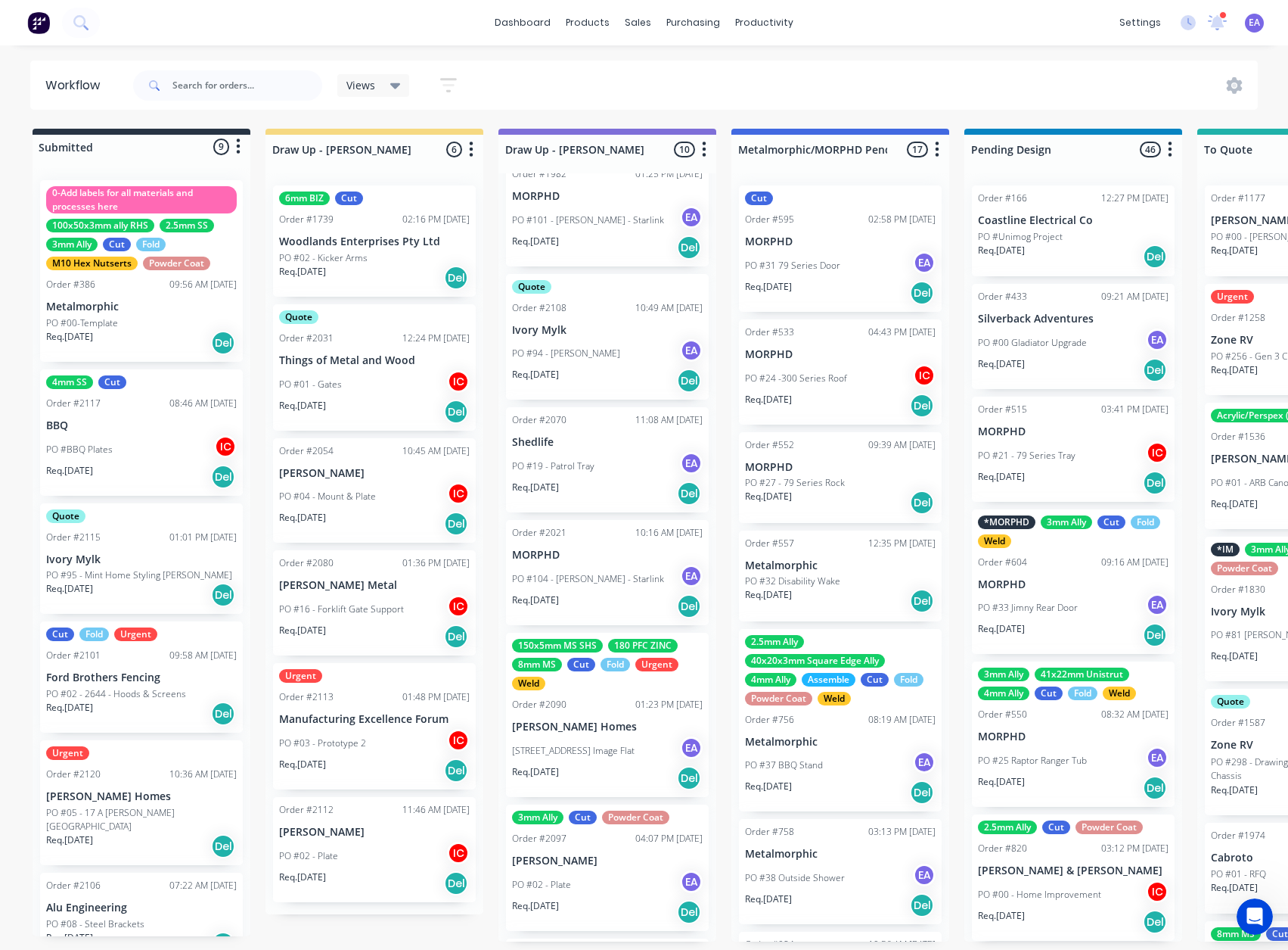
drag, startPoint x: 823, startPoint y: 627, endPoint x: 459, endPoint y: 675, distance: 367.2
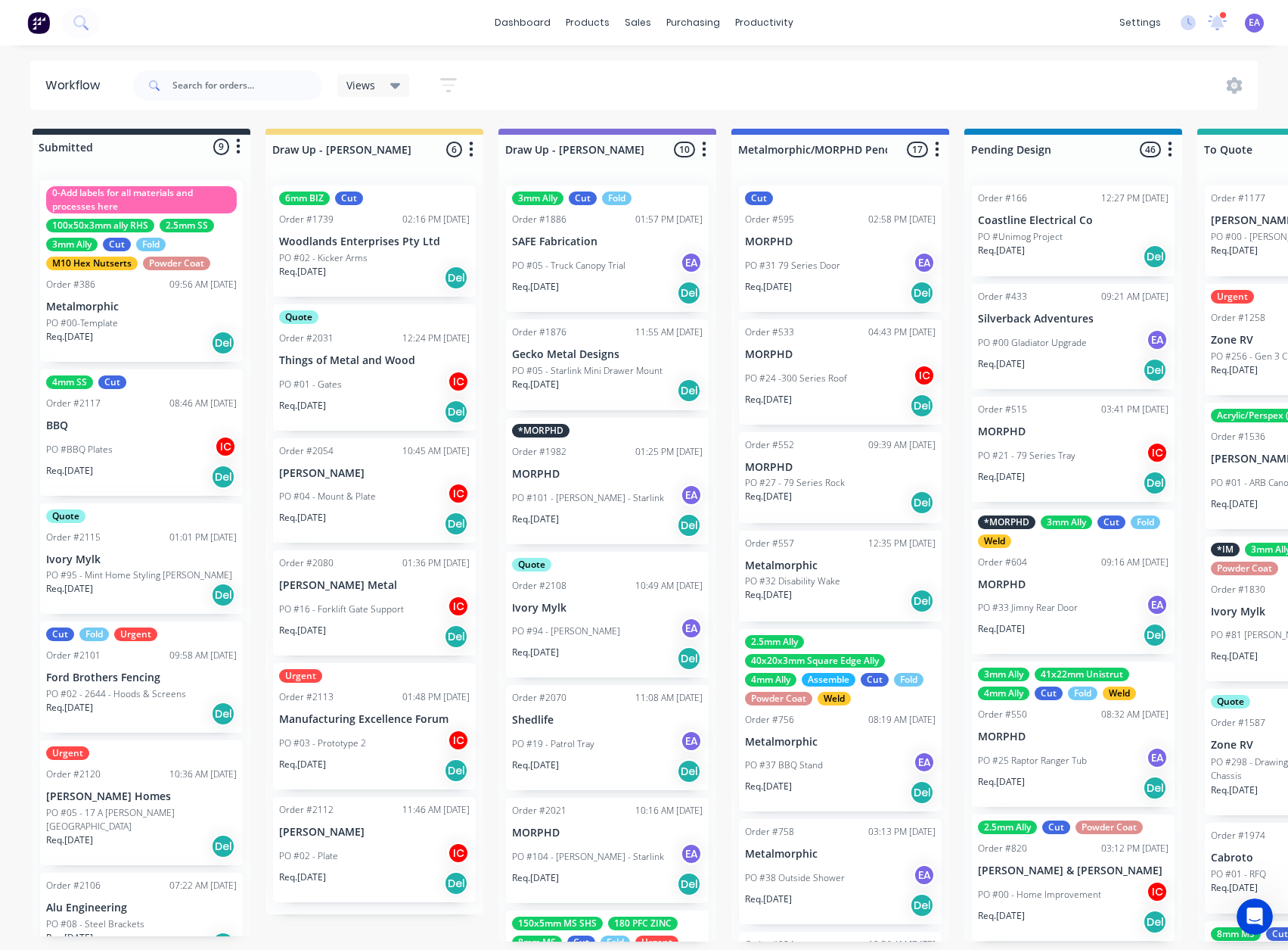
scroll to position [0, 0]
click at [227, 88] on input "text" at bounding box center [247, 85] width 150 height 30
type input "smoke"
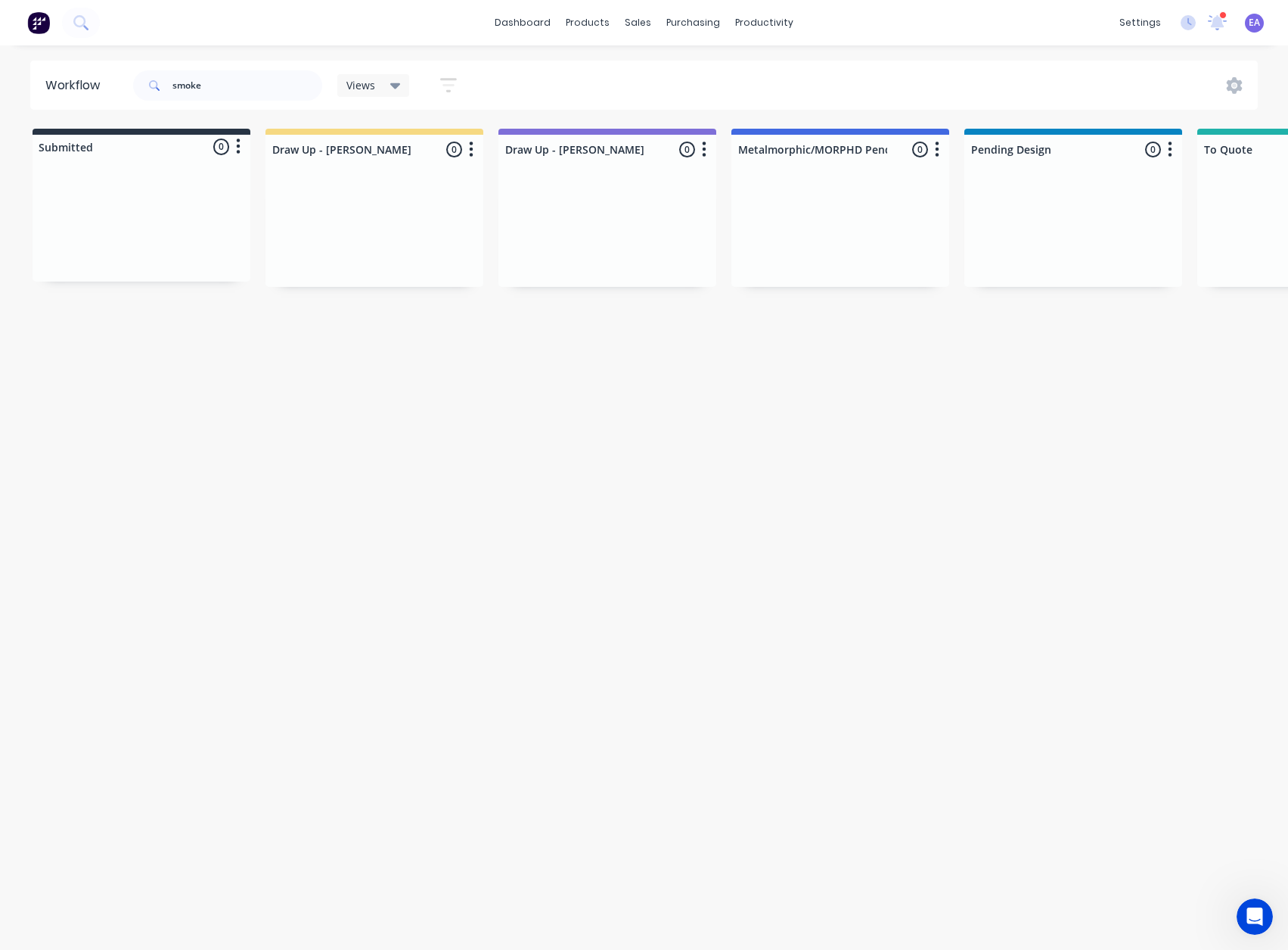
scroll to position [0, 79]
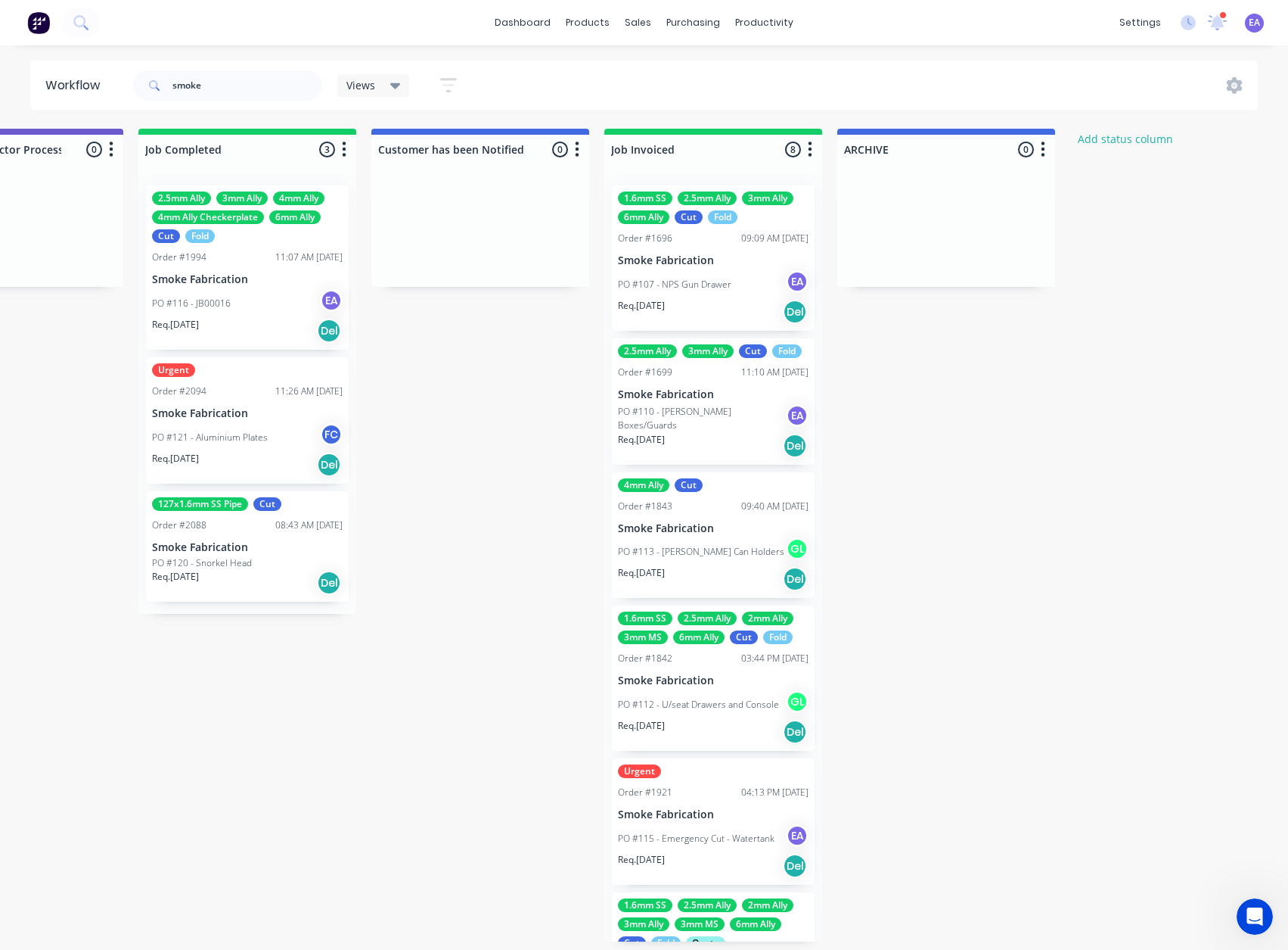
drag, startPoint x: 649, startPoint y: 469, endPoint x: 923, endPoint y: 484, distance: 274.4
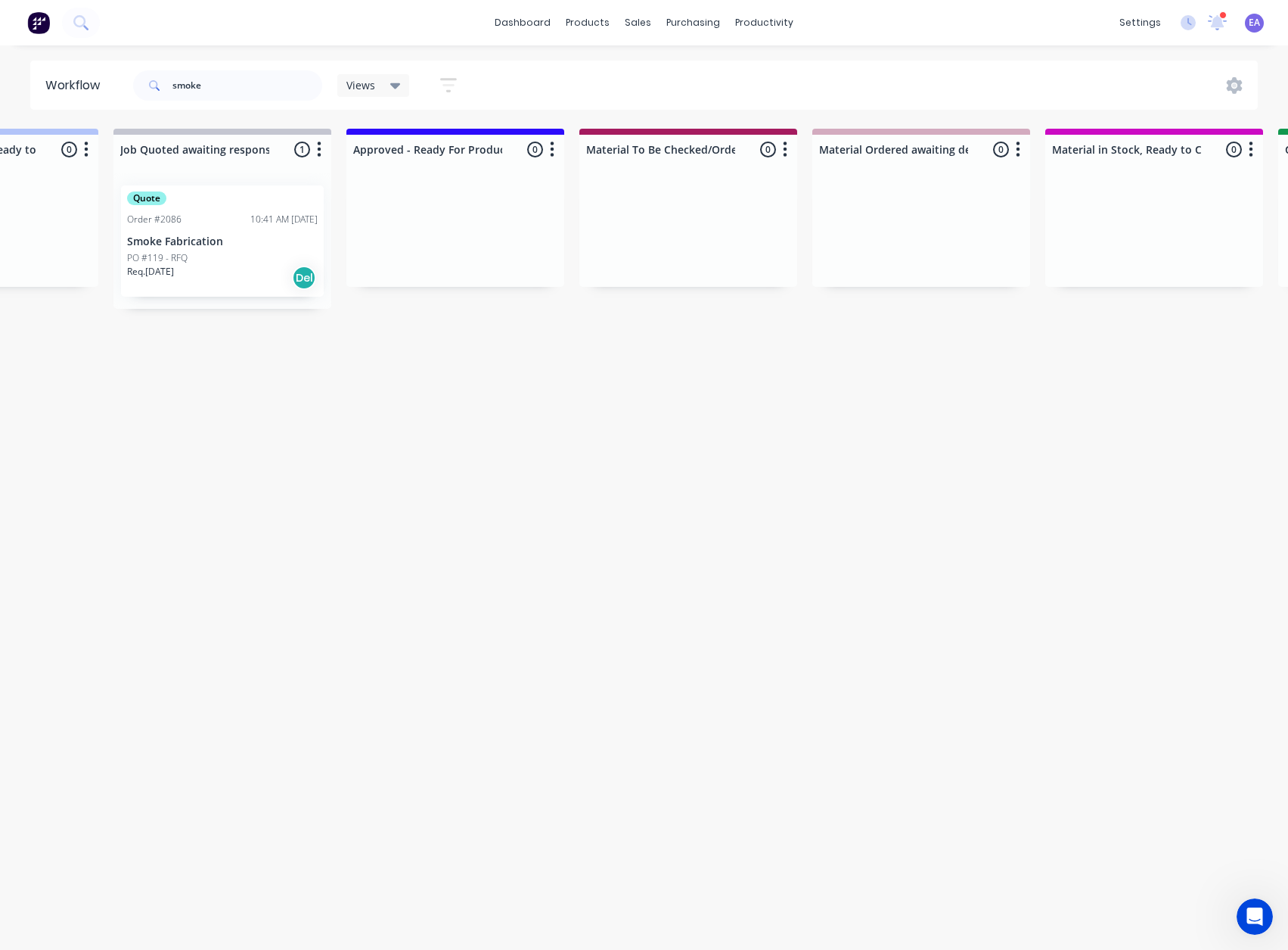
scroll to position [3, 0]
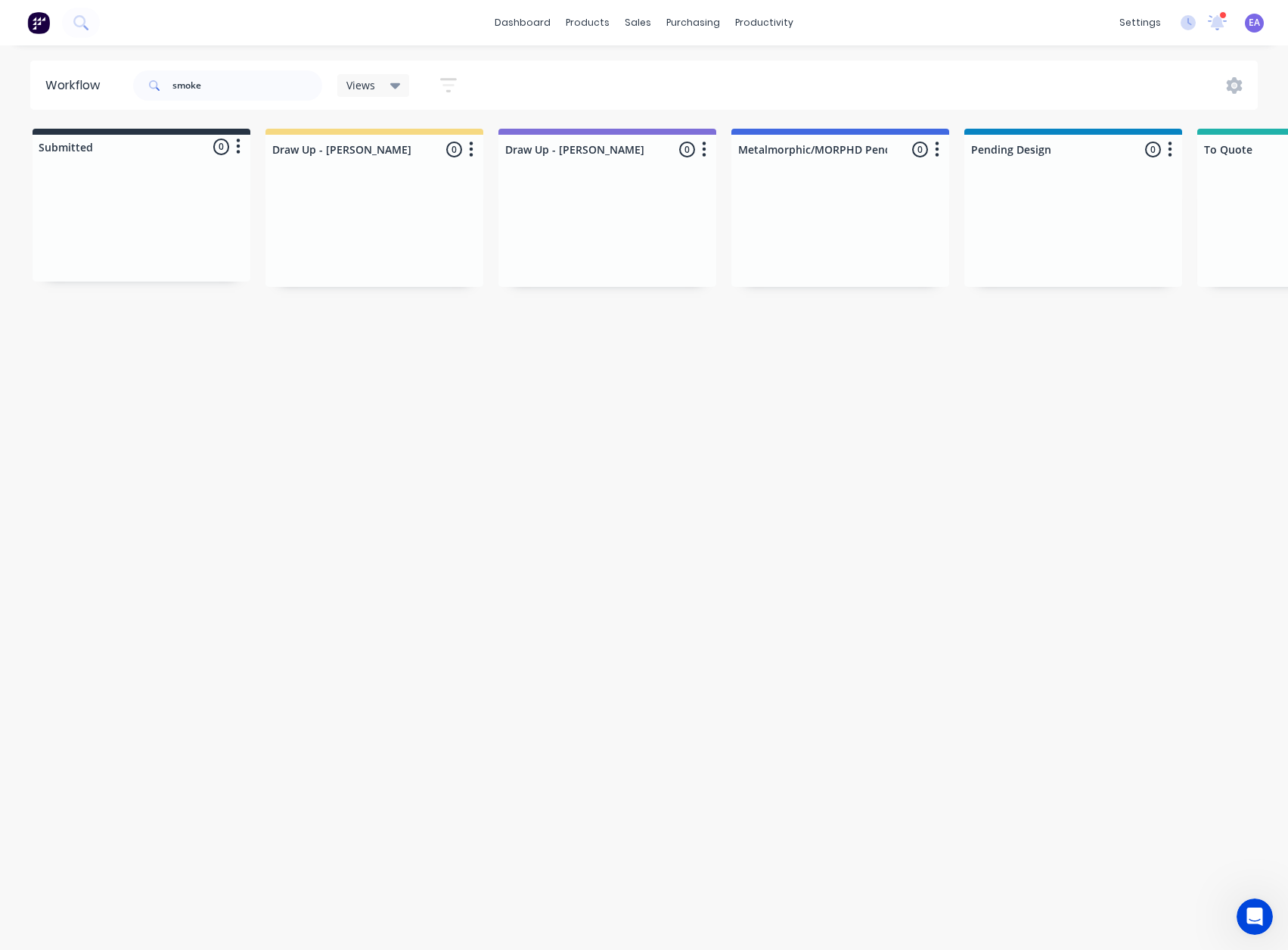
drag, startPoint x: 777, startPoint y: 512, endPoint x: 541, endPoint y: 541, distance: 237.8
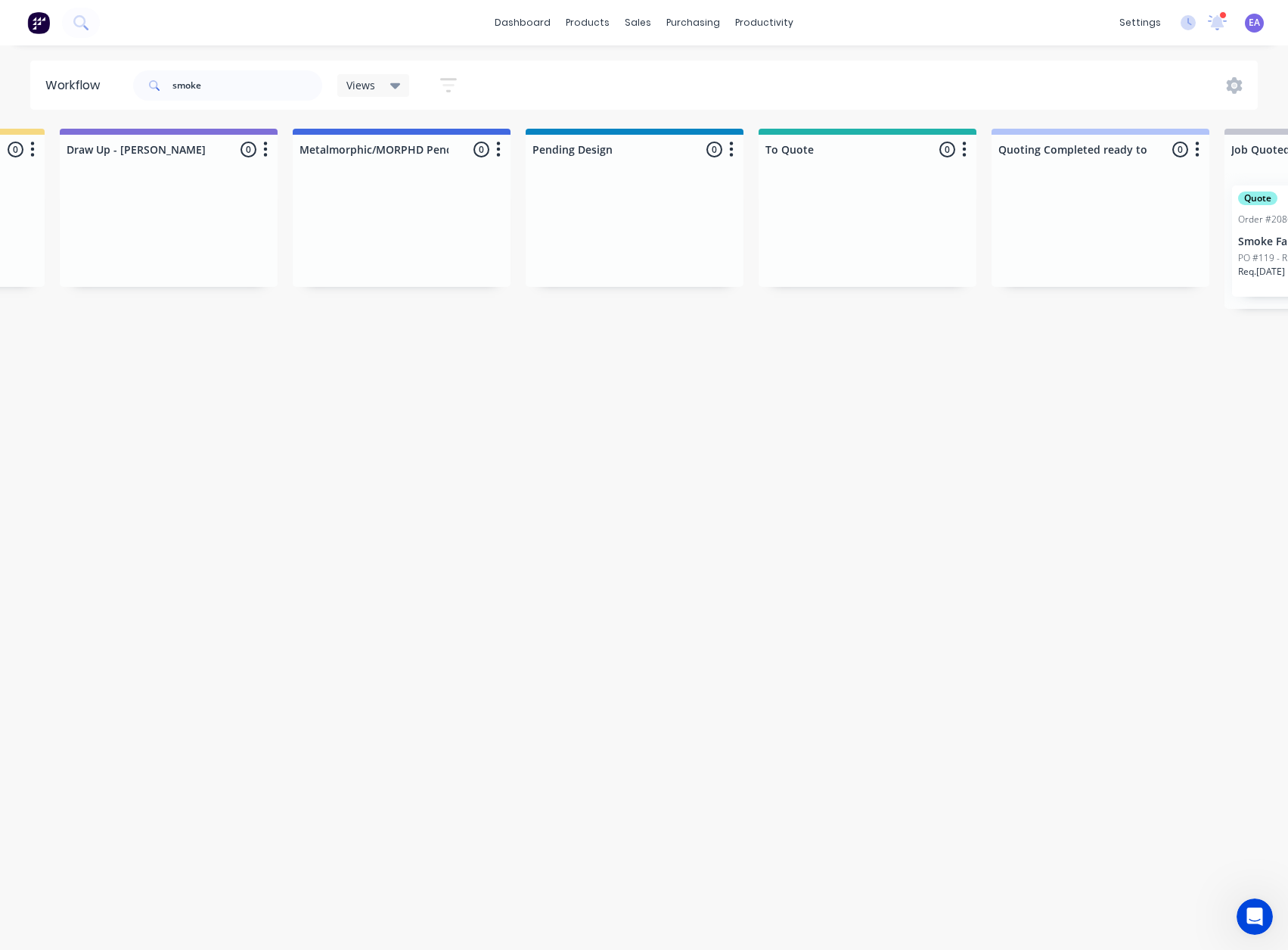
scroll to position [3, 1251]
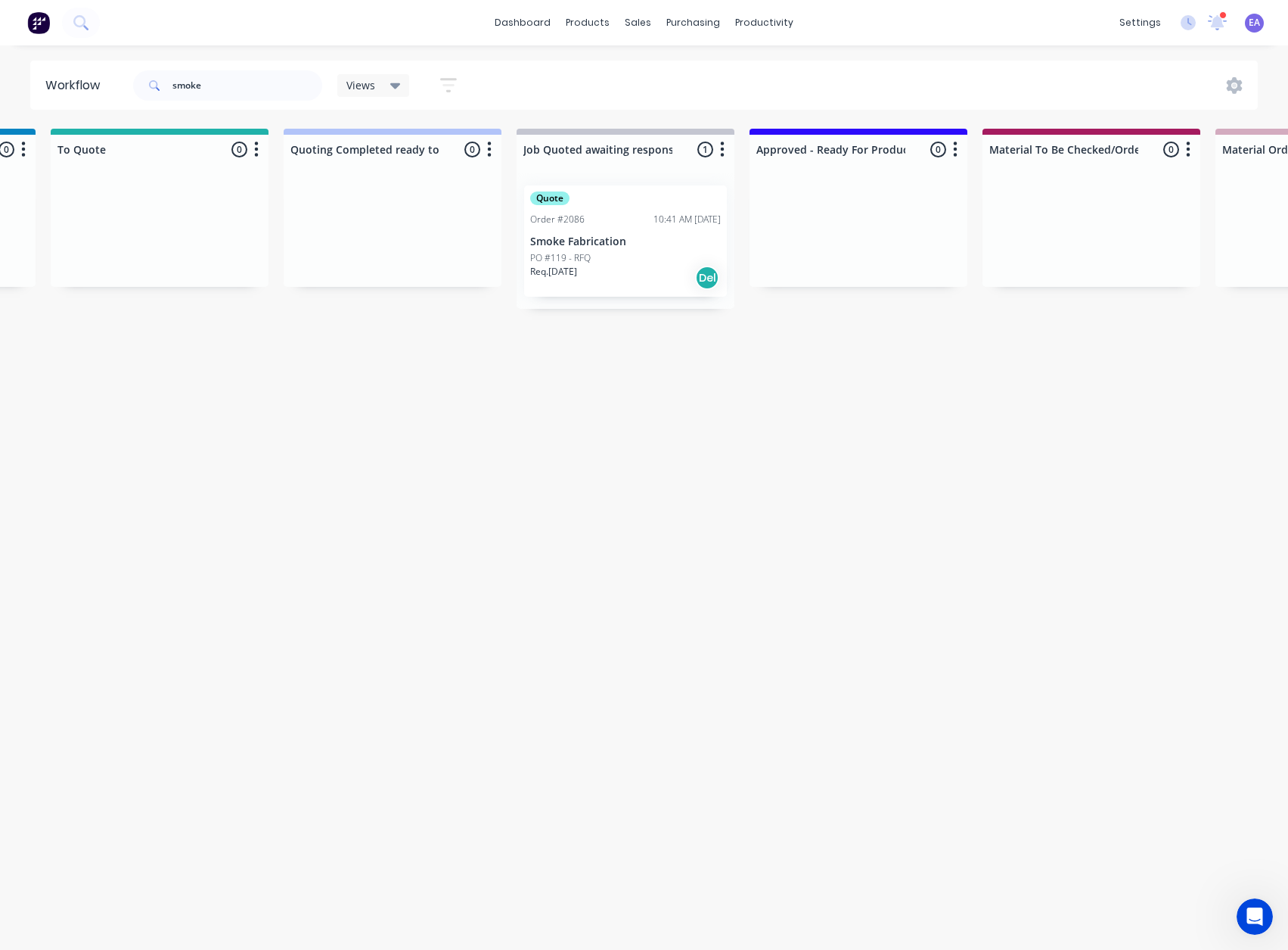
drag, startPoint x: 717, startPoint y: 546, endPoint x: 741, endPoint y: 546, distance: 24.0
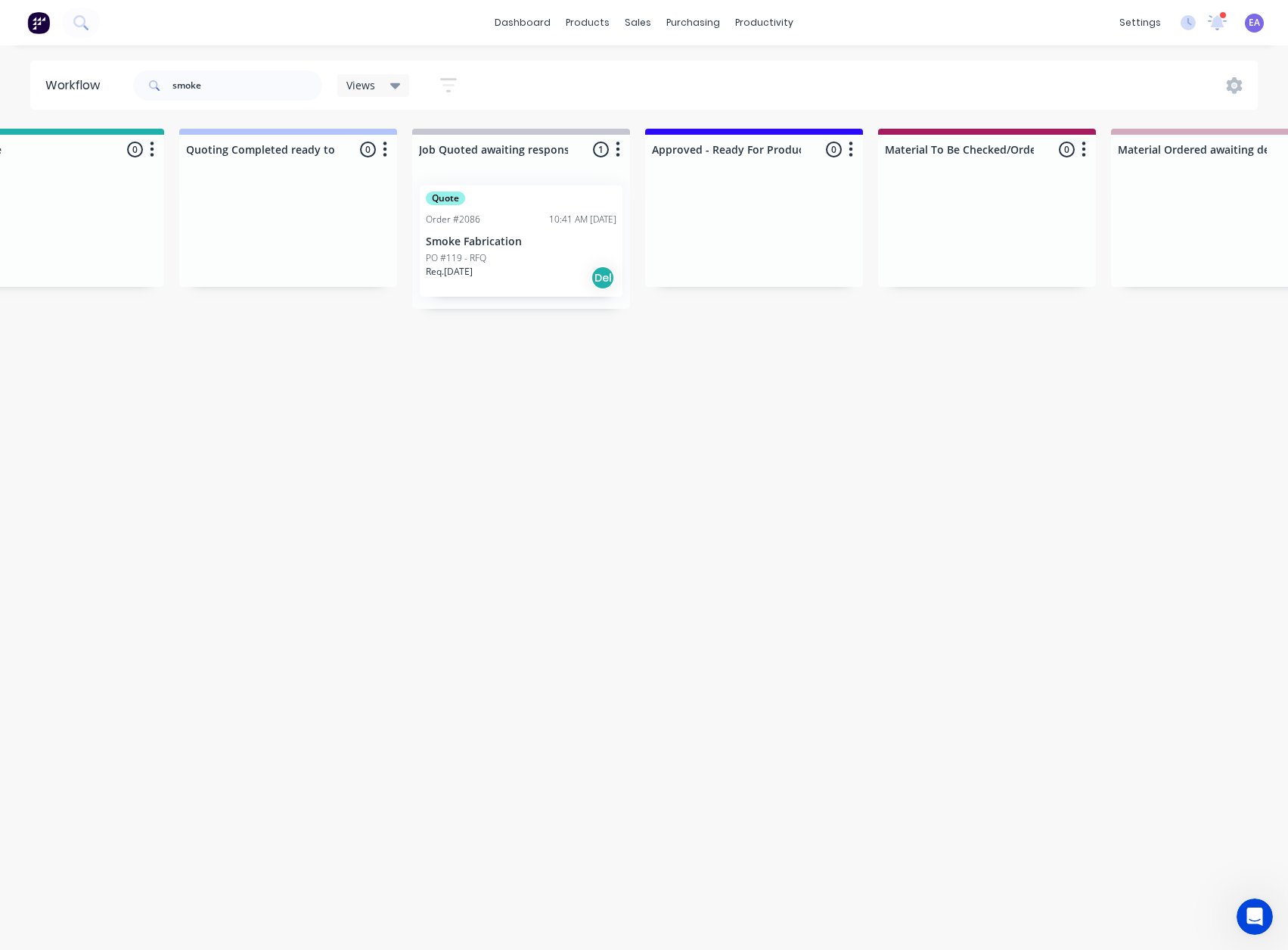
click at [541, 254] on div "PO #119 - RFQ" at bounding box center [521, 257] width 190 height 13
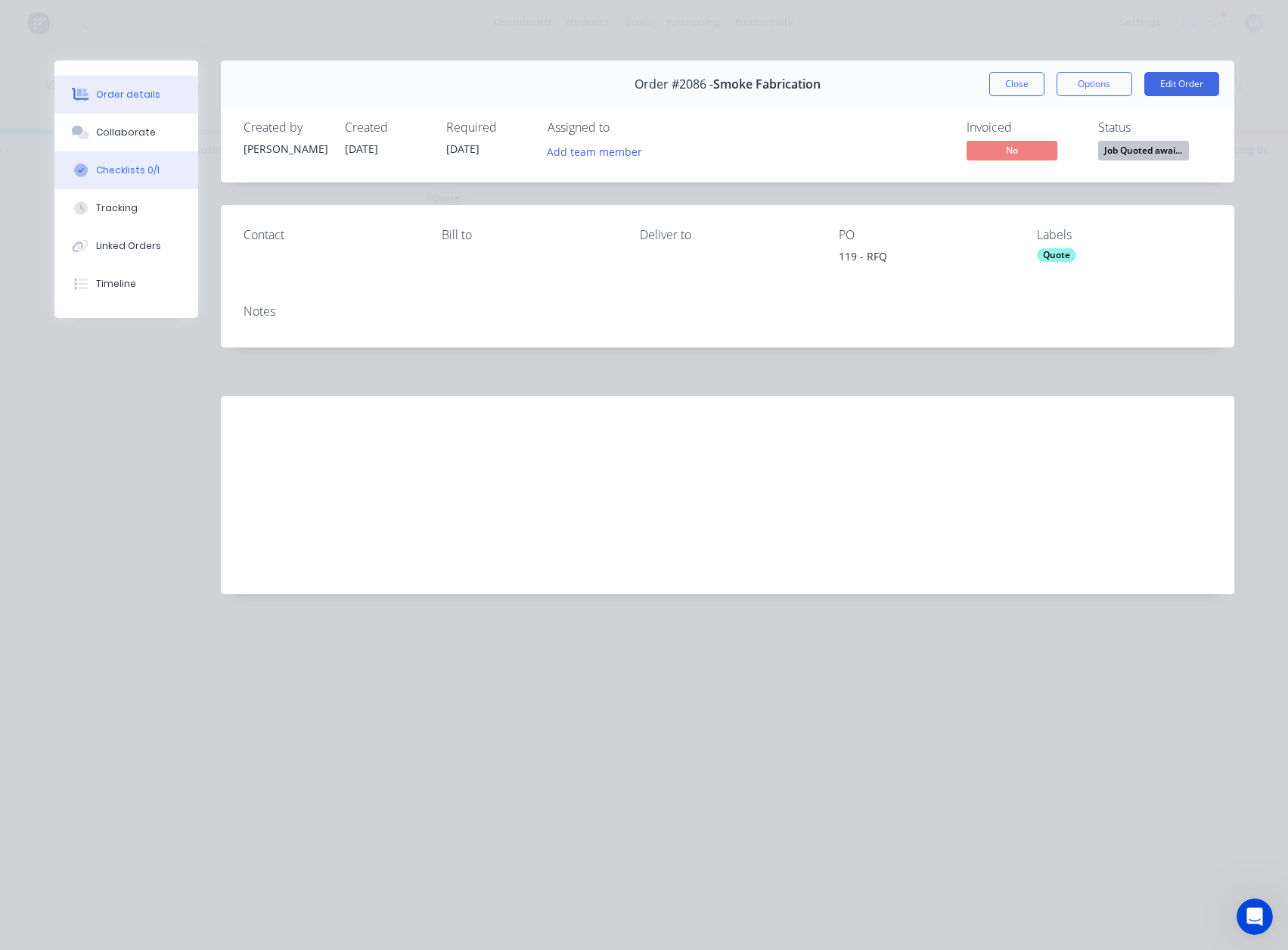
click at [145, 168] on div "Checklists 0/1" at bounding box center [127, 170] width 63 height 13
type textarea "x"
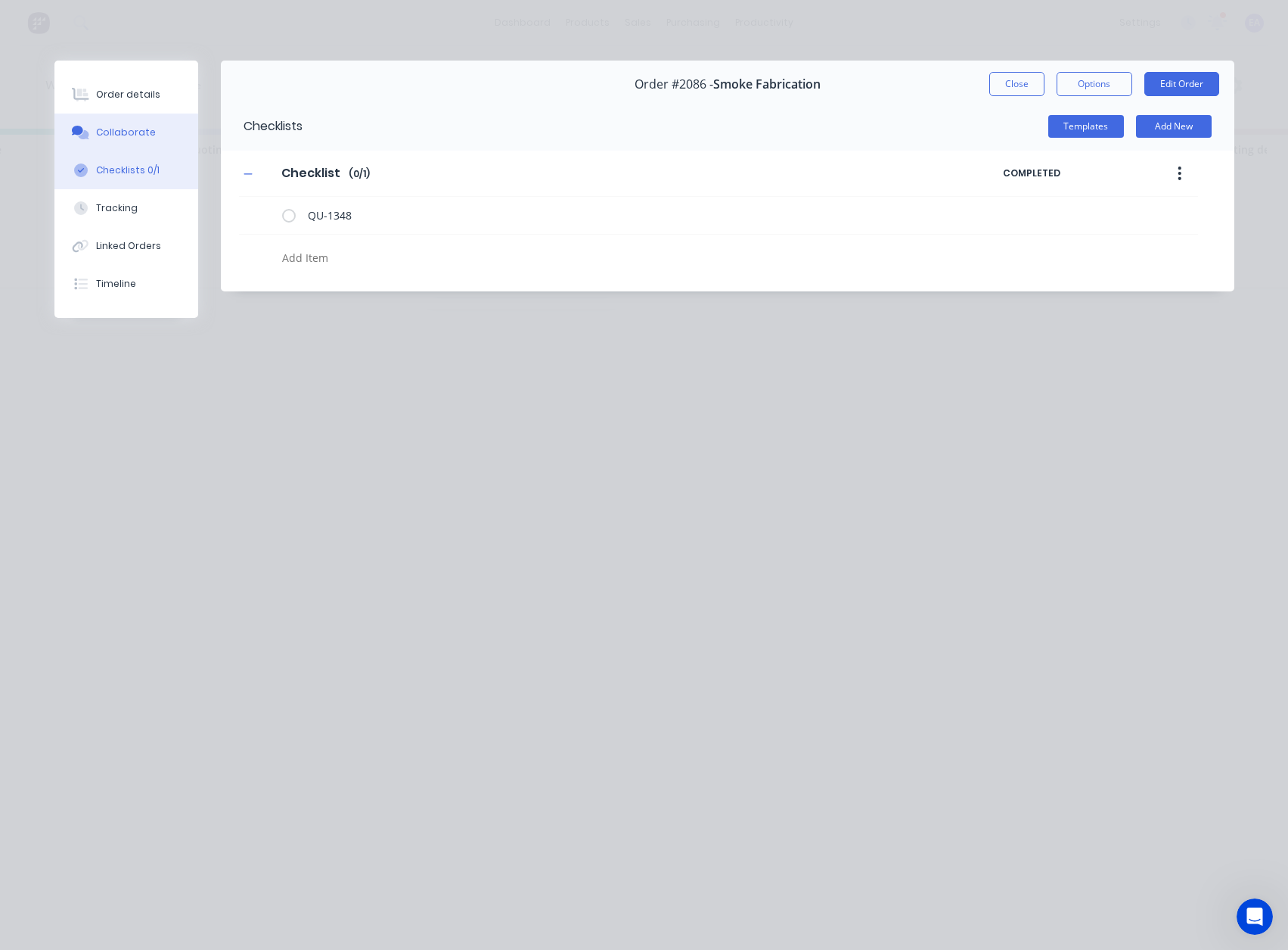
click at [140, 136] on div "Collaborate" at bounding box center [126, 132] width 60 height 13
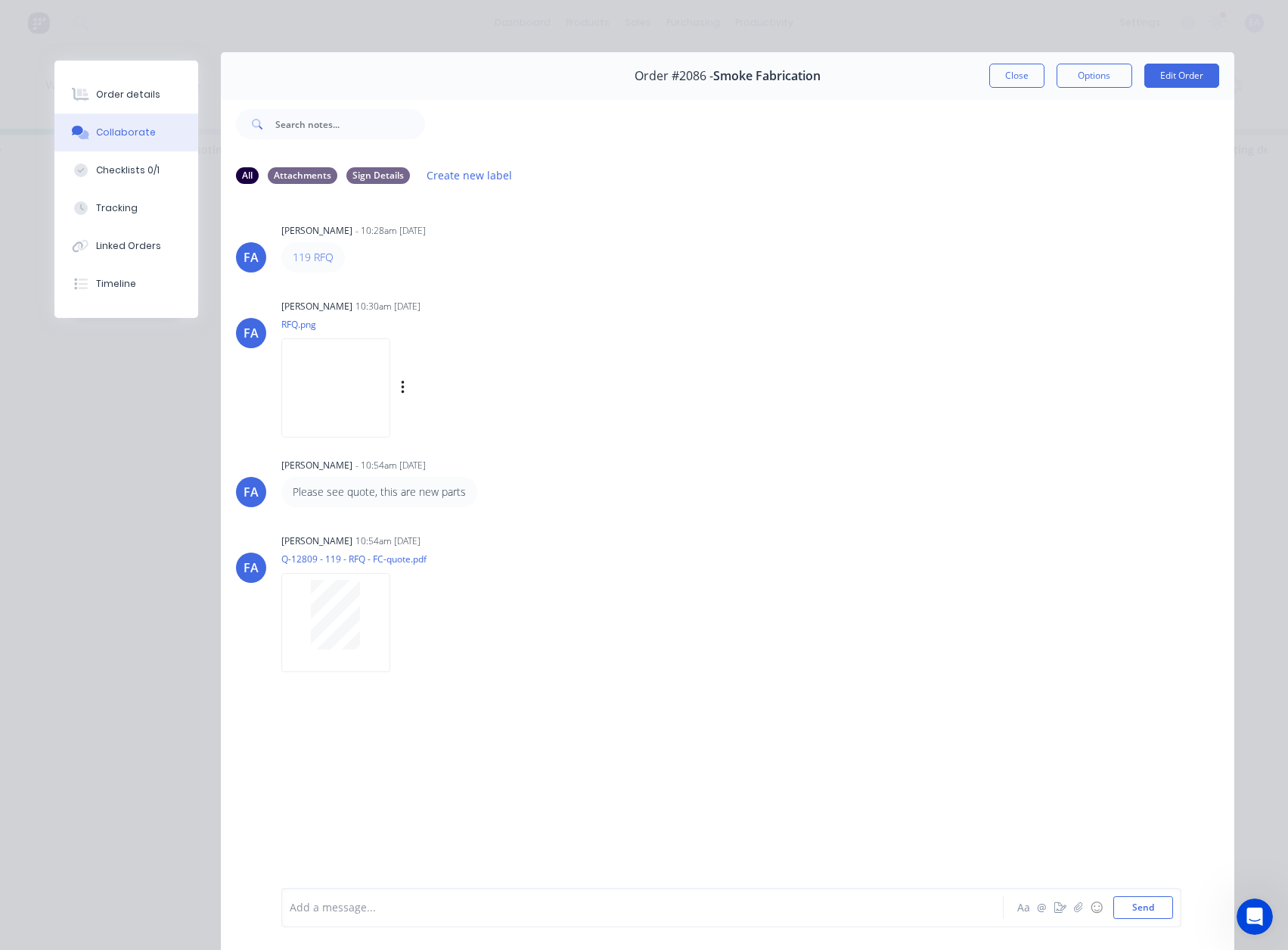
scroll to position [0, 0]
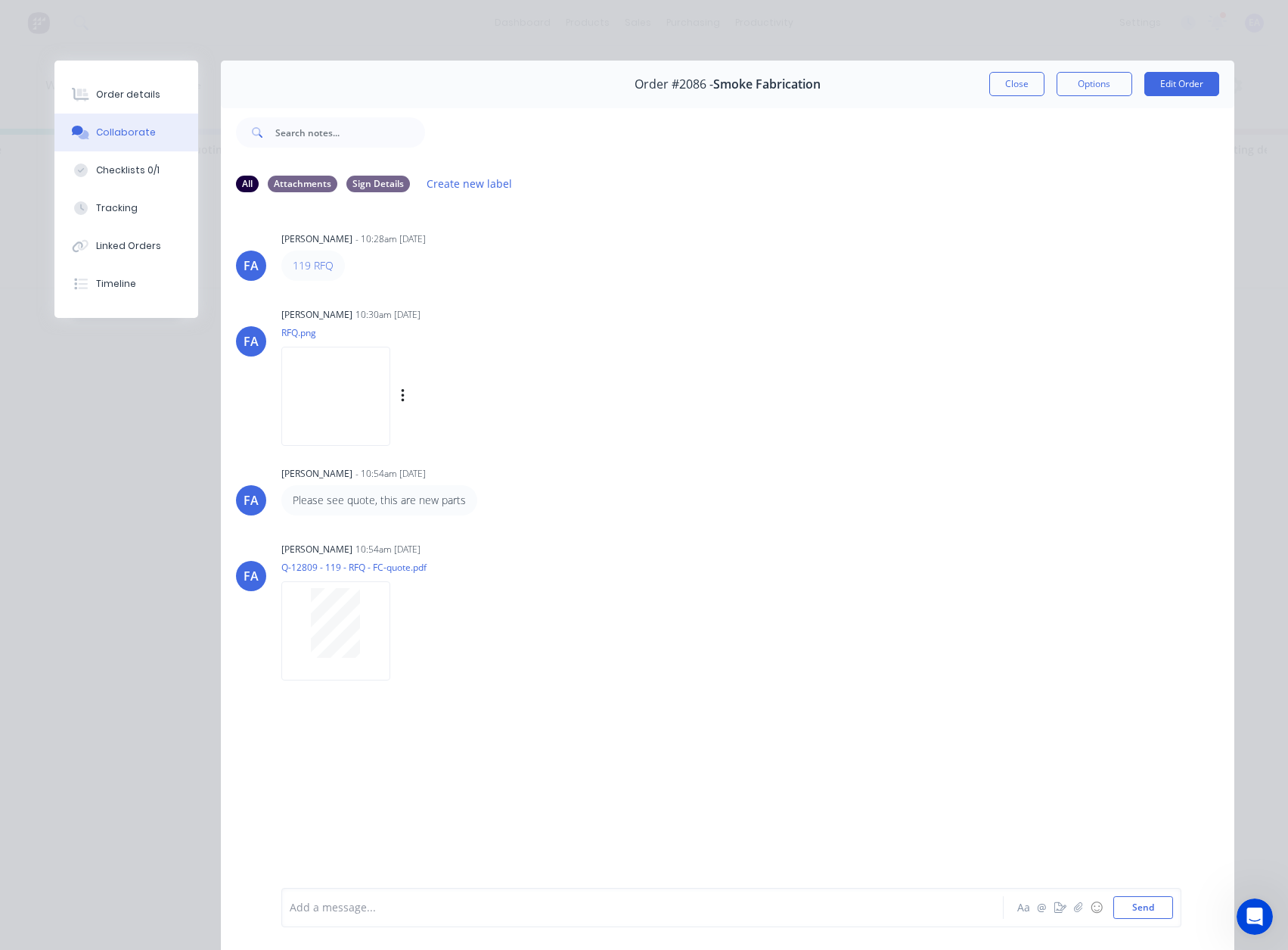
click at [323, 448] on div "Labels Download" at bounding box center [420, 397] width 278 height 114
click at [379, 396] on img at bounding box center [336, 395] width 109 height 99
click at [1012, 83] on button "Close" at bounding box center [1017, 83] width 55 height 24
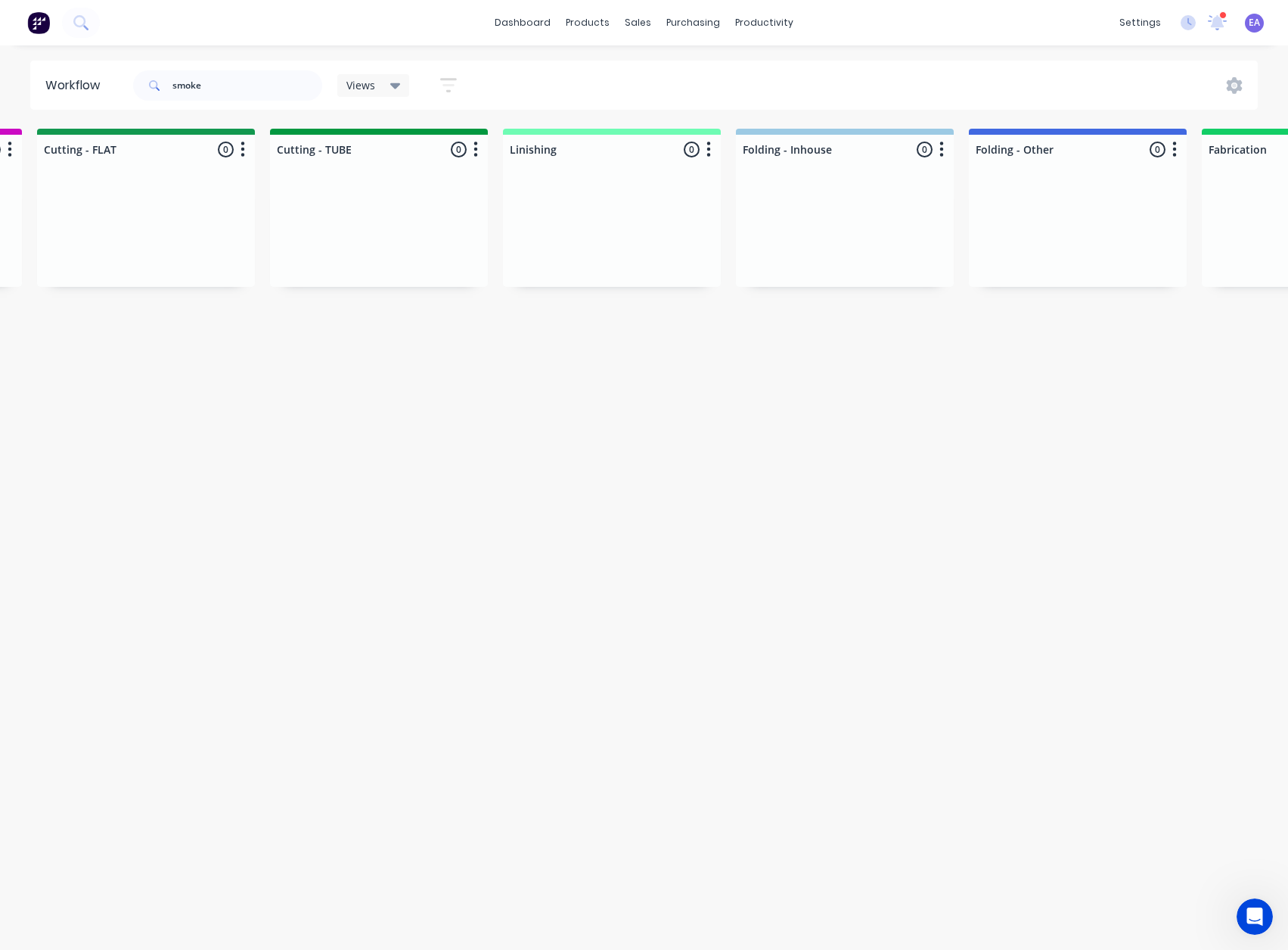
scroll to position [3, 4787]
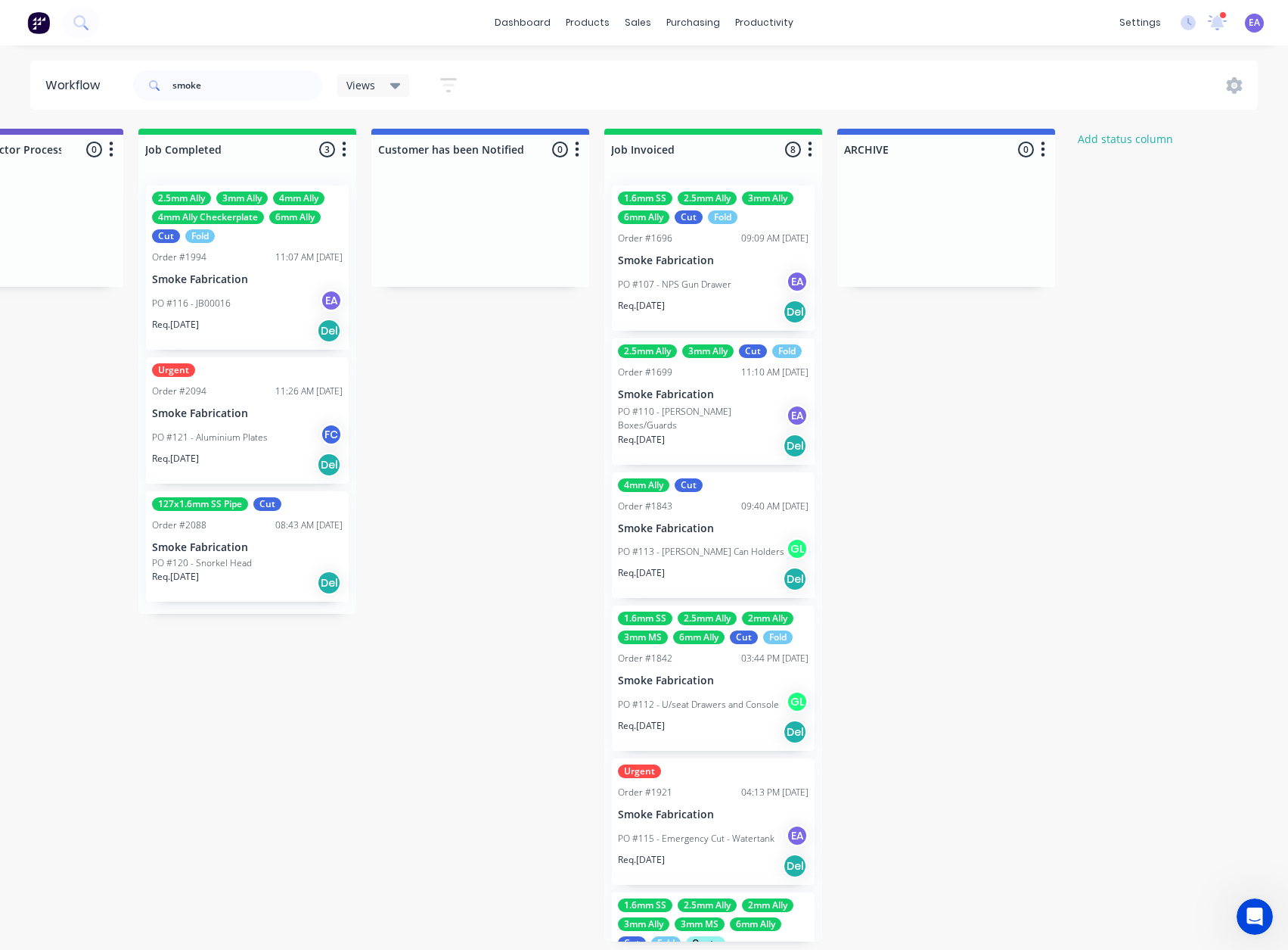
drag, startPoint x: 731, startPoint y: 449, endPoint x: 1028, endPoint y: 475, distance: 298.1
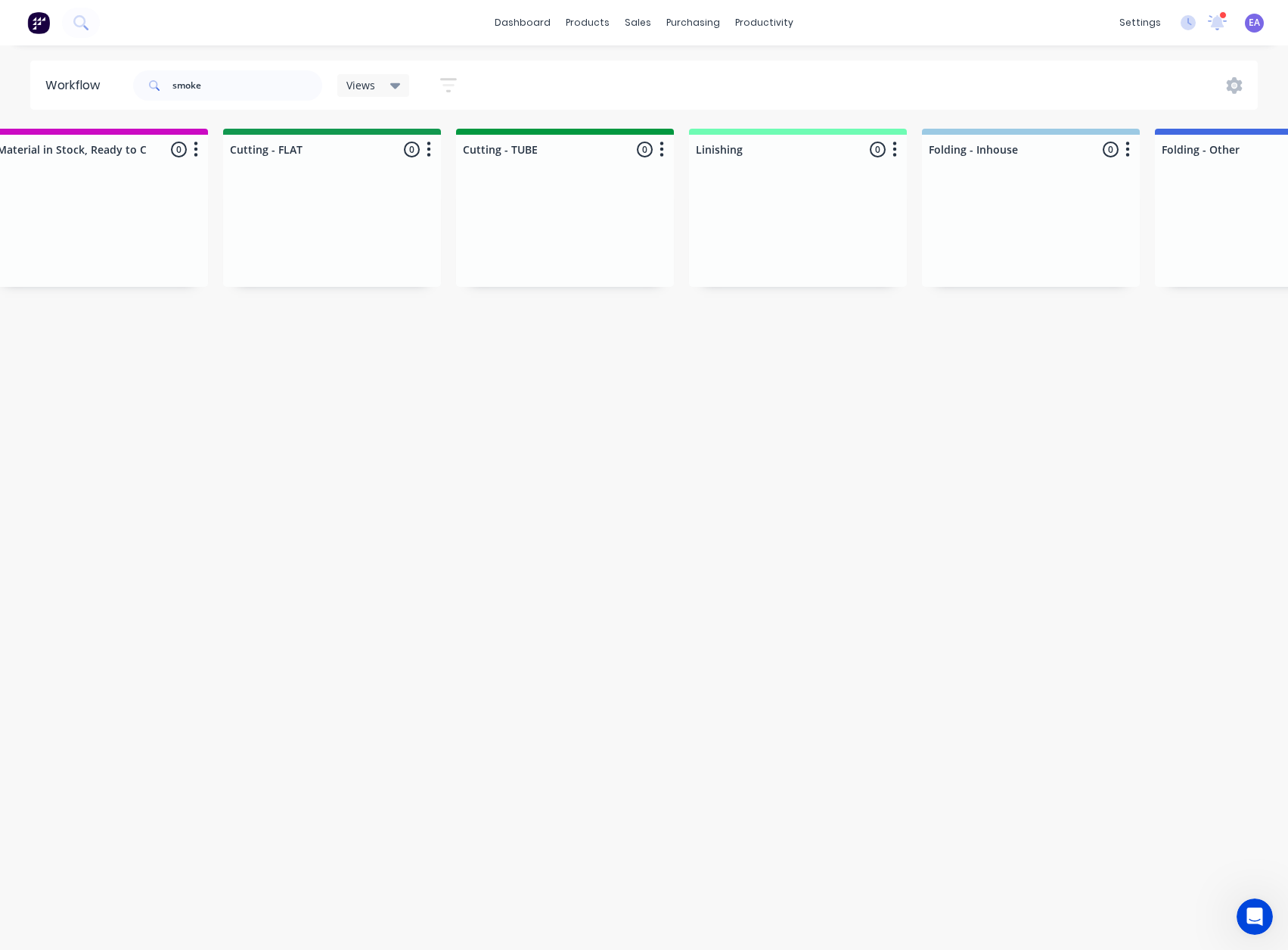
scroll to position [3, 1166]
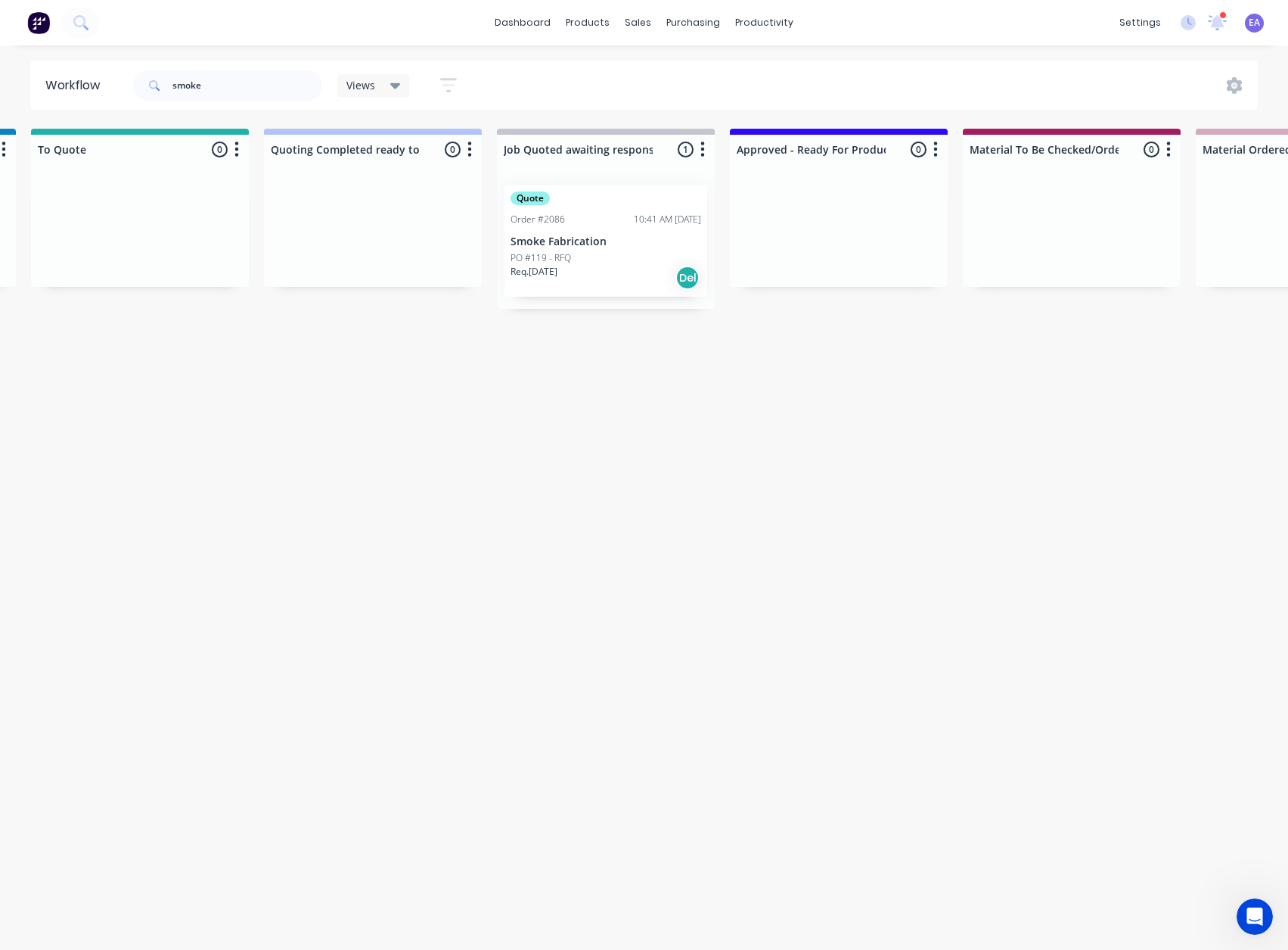
drag, startPoint x: 485, startPoint y: 492, endPoint x: 183, endPoint y: 556, distance: 308.7
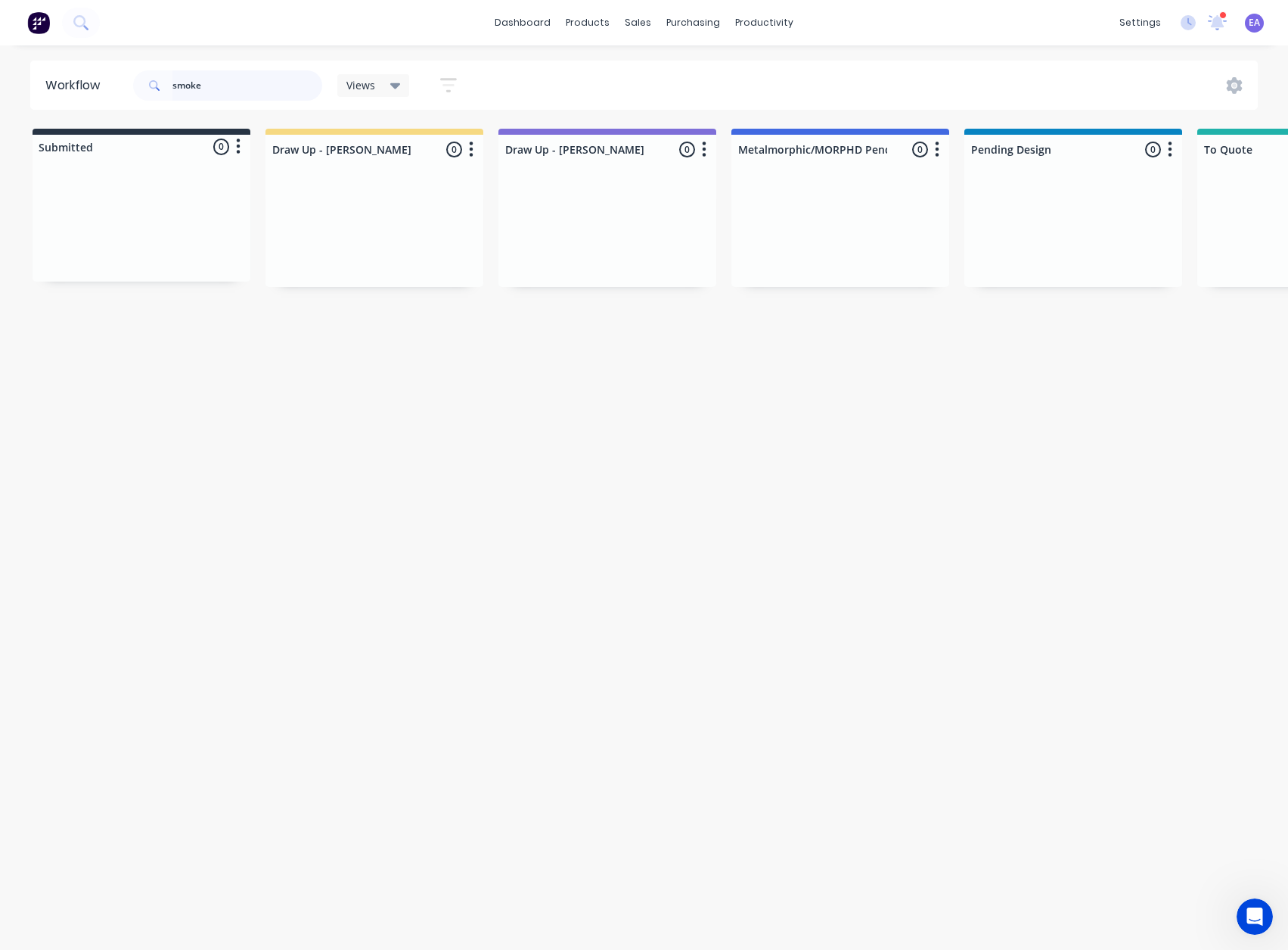
drag, startPoint x: 143, startPoint y: 84, endPoint x: 115, endPoint y: 94, distance: 29.7
click at [115, 89] on header "Workflow smoke Views Save new view None (Default) edit [PERSON_NAME] edit [PERS…" at bounding box center [645, 85] width 1229 height 49
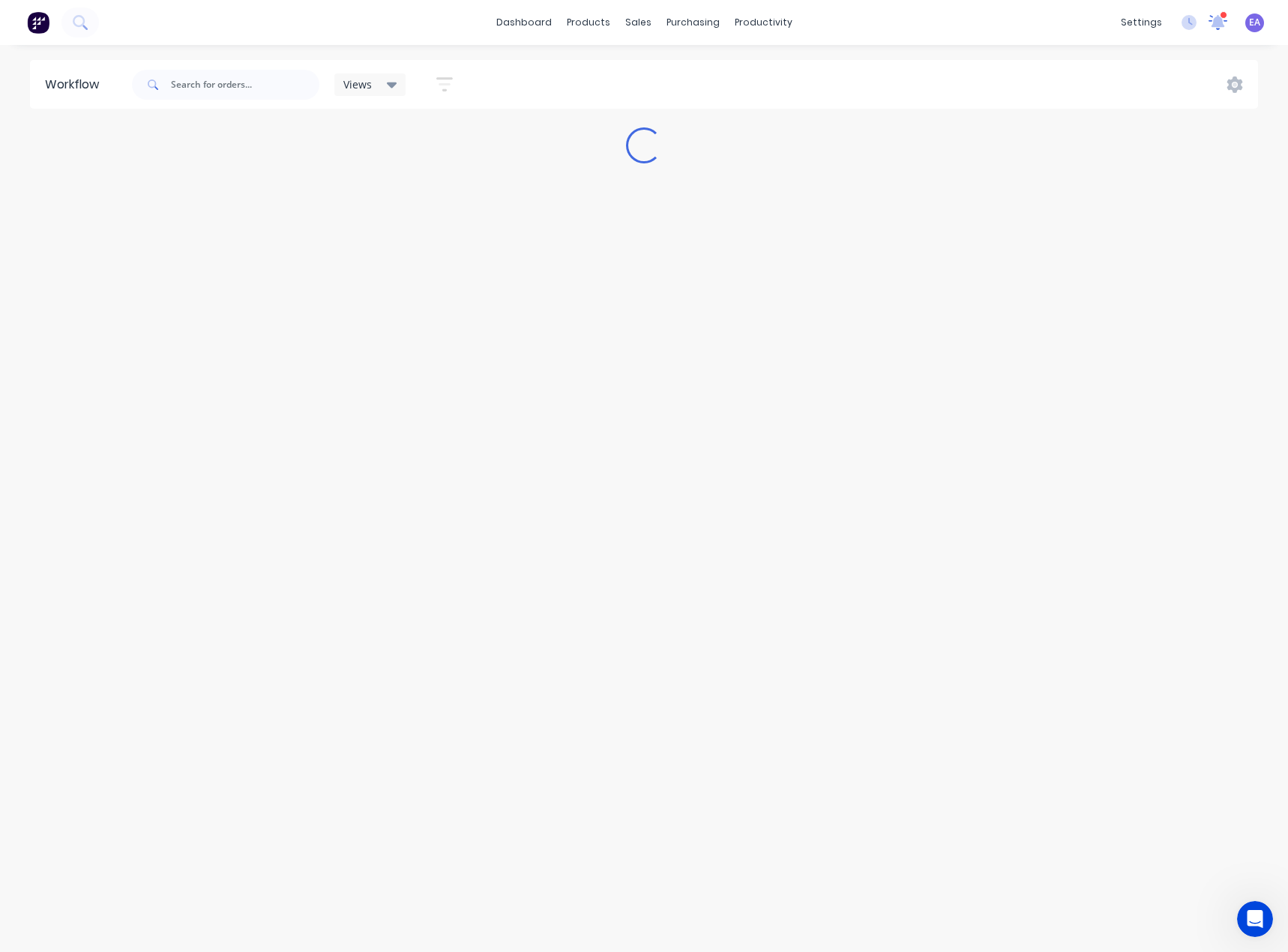
click at [1140, 19] on icon at bounding box center [1218, 22] width 19 height 15
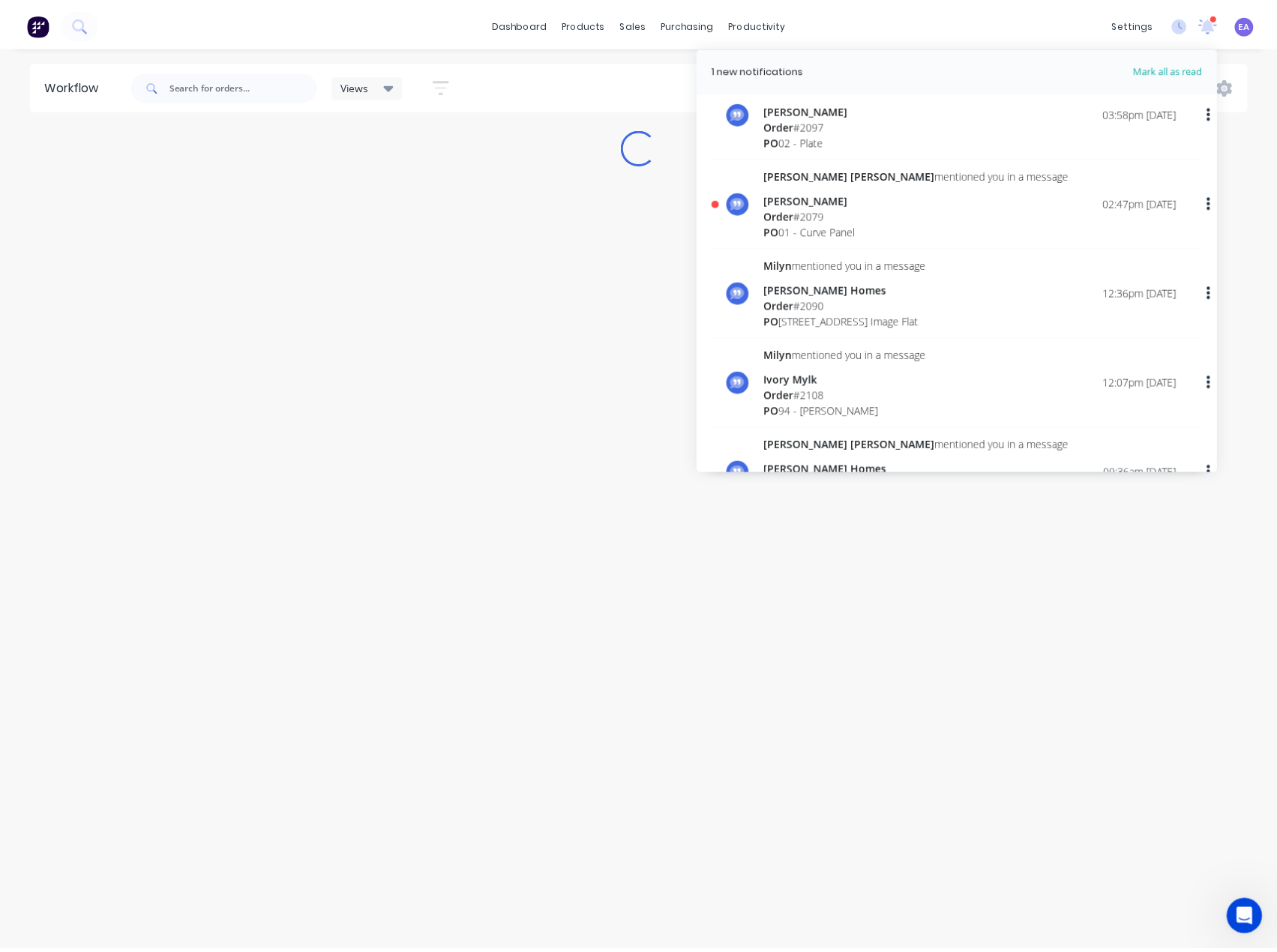
scroll to position [300, 0]
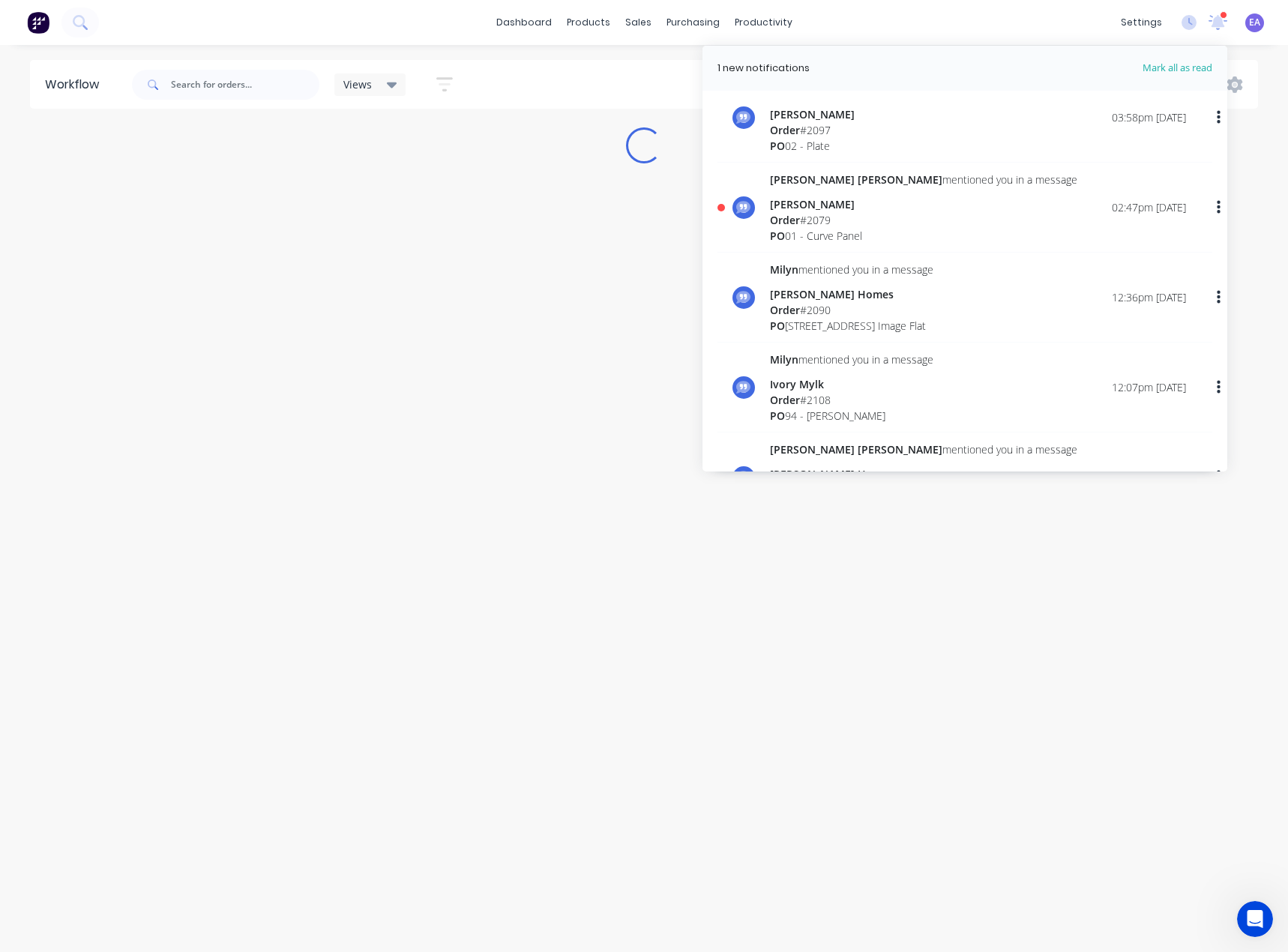
click at [855, 214] on div "Order # 2079" at bounding box center [923, 220] width 308 height 15
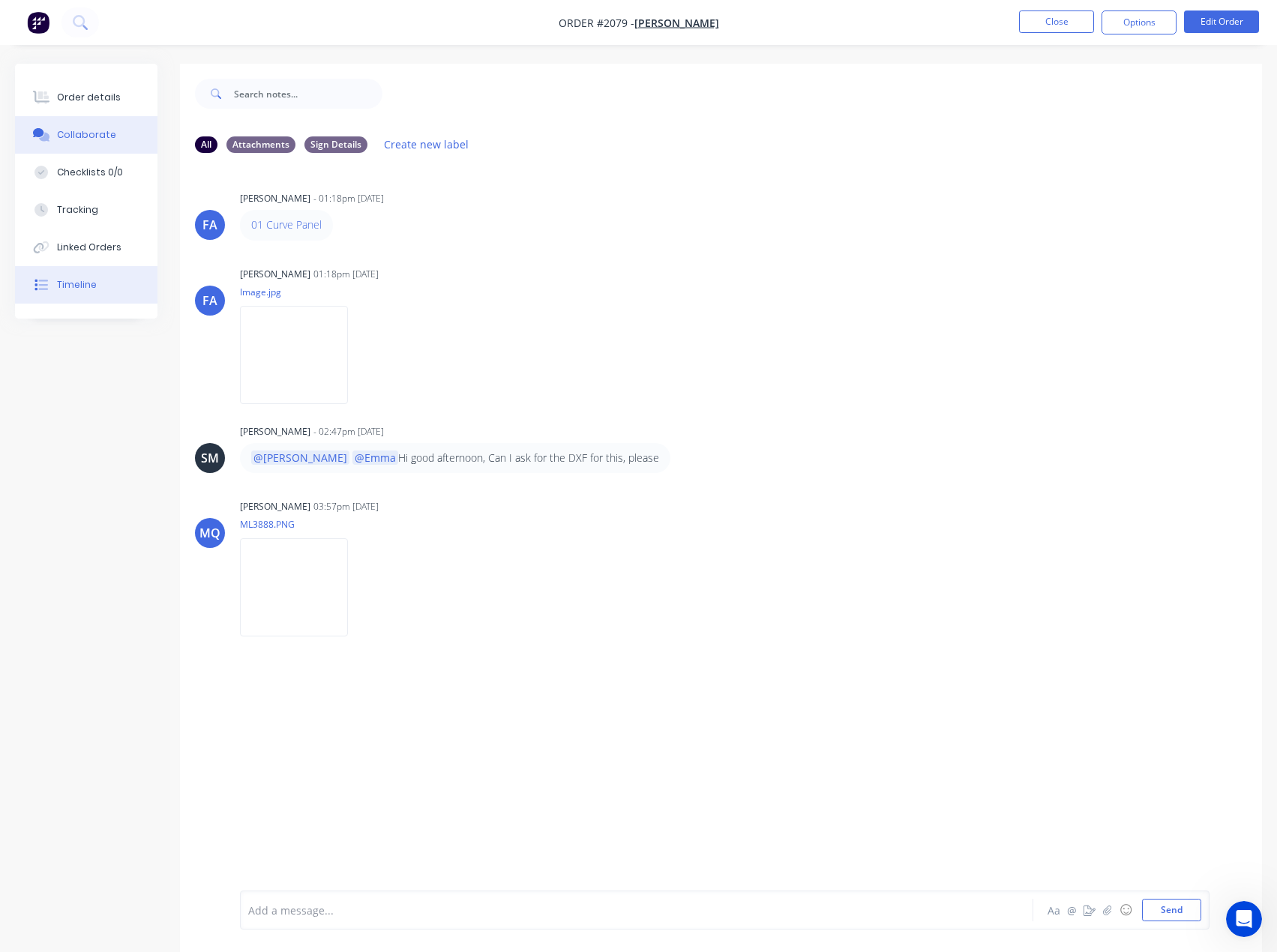
click at [90, 270] on button "Timeline" at bounding box center [86, 284] width 142 height 38
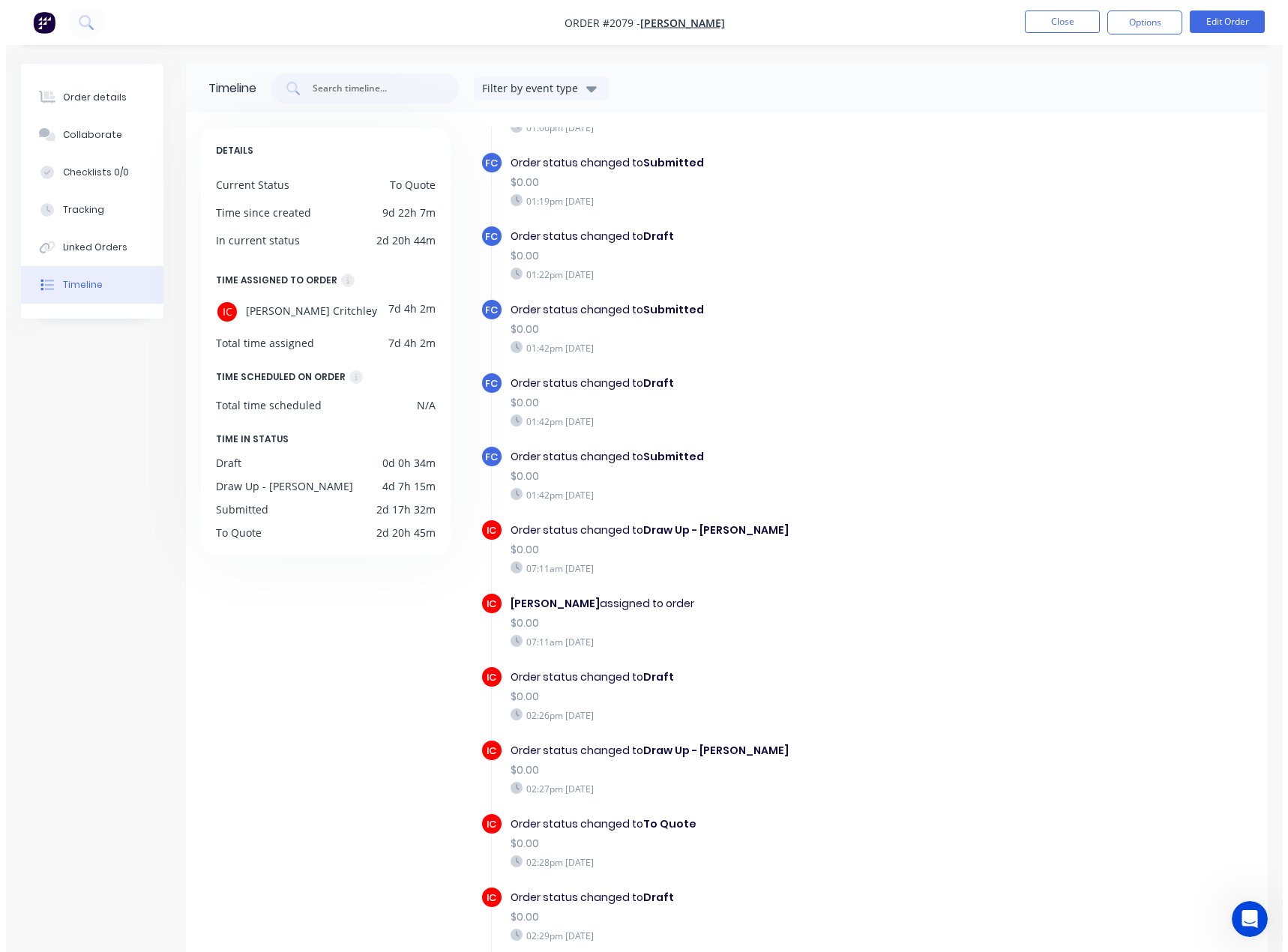
scroll to position [83, 0]
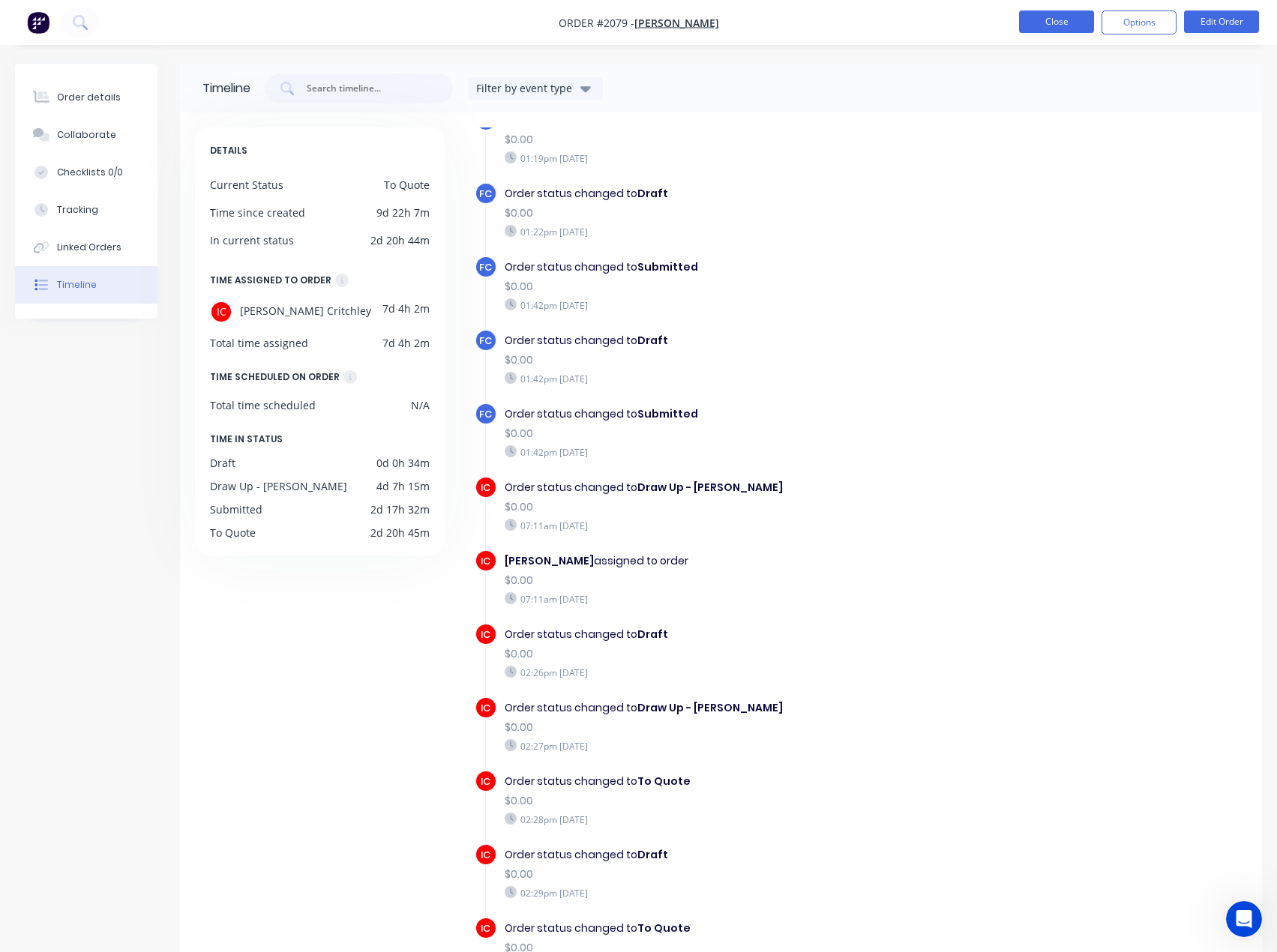
click at [1058, 21] on button "Close" at bounding box center [1057, 22] width 75 height 22
